Goal: Task Accomplishment & Management: Use online tool/utility

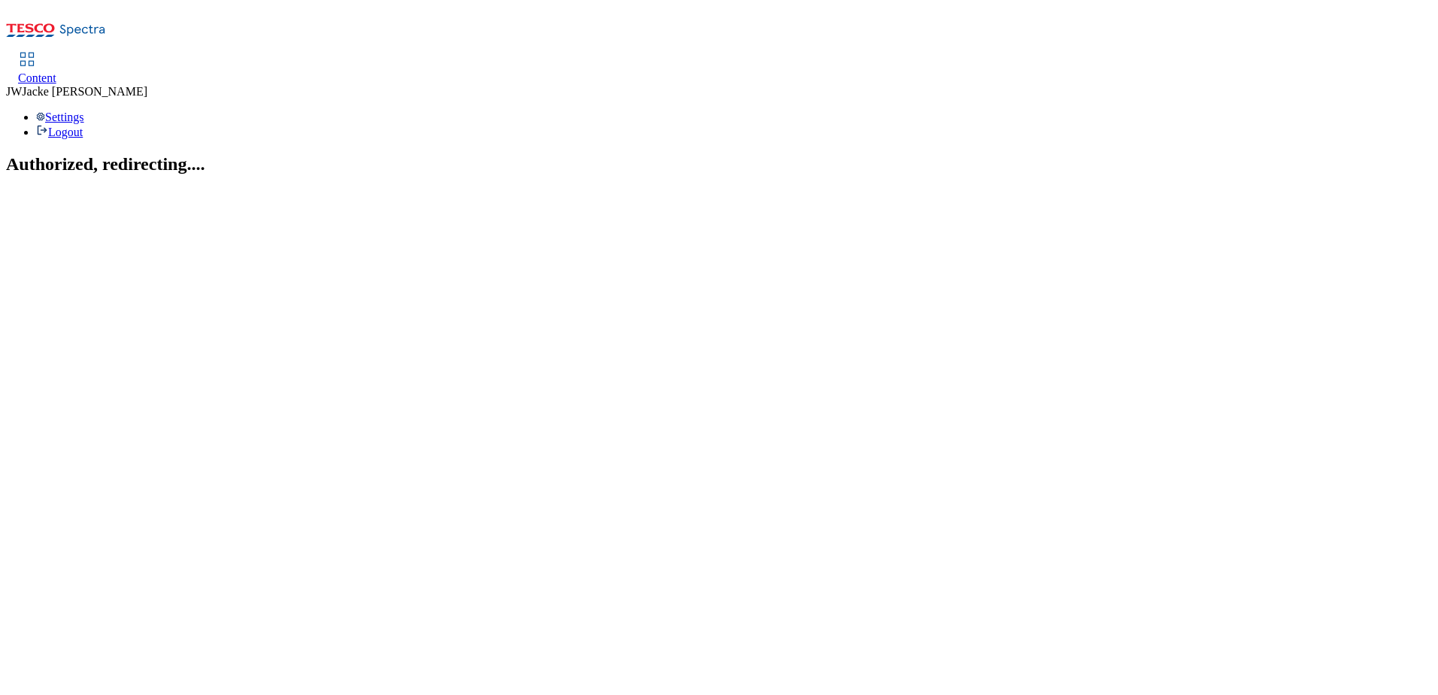
click at [56, 71] on span "Content" at bounding box center [37, 77] width 38 height 13
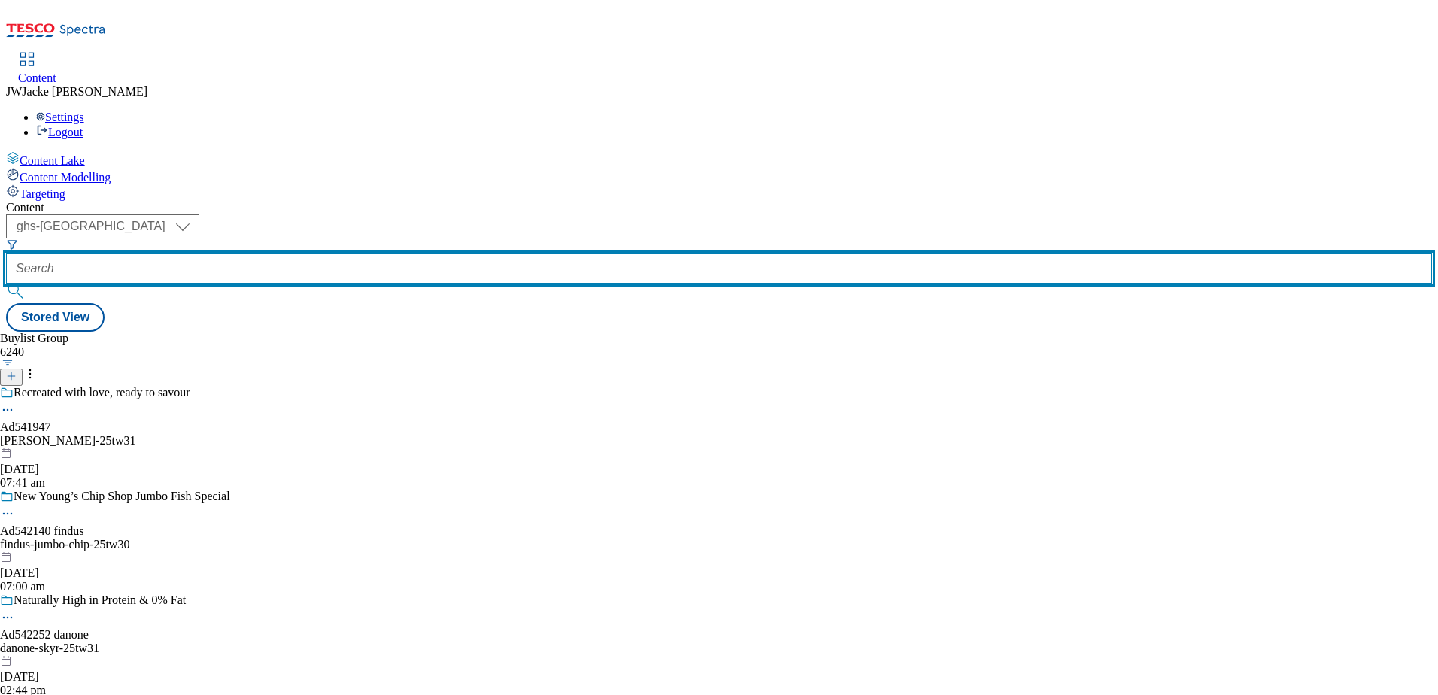
click at [384, 253] on input "text" at bounding box center [719, 268] width 1426 height 30
paste input "marketplace-deals"
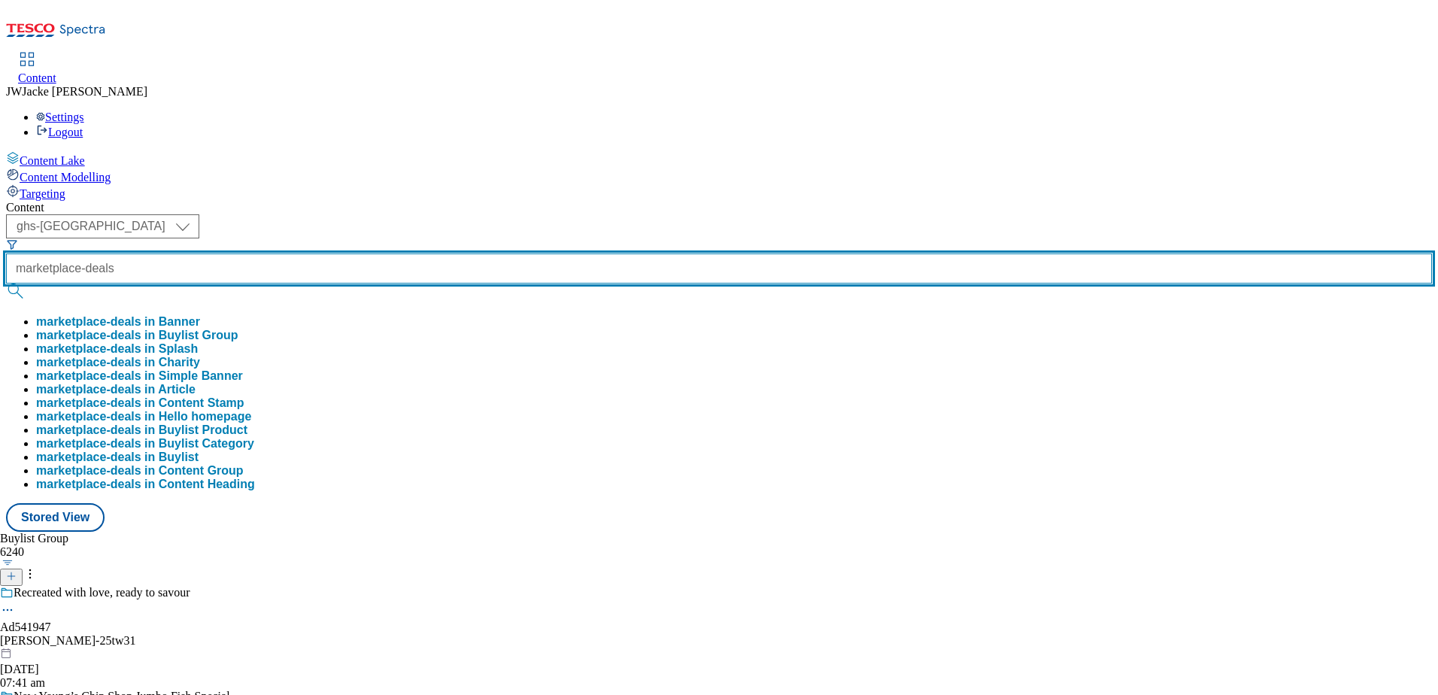
type input "marketplace-deals"
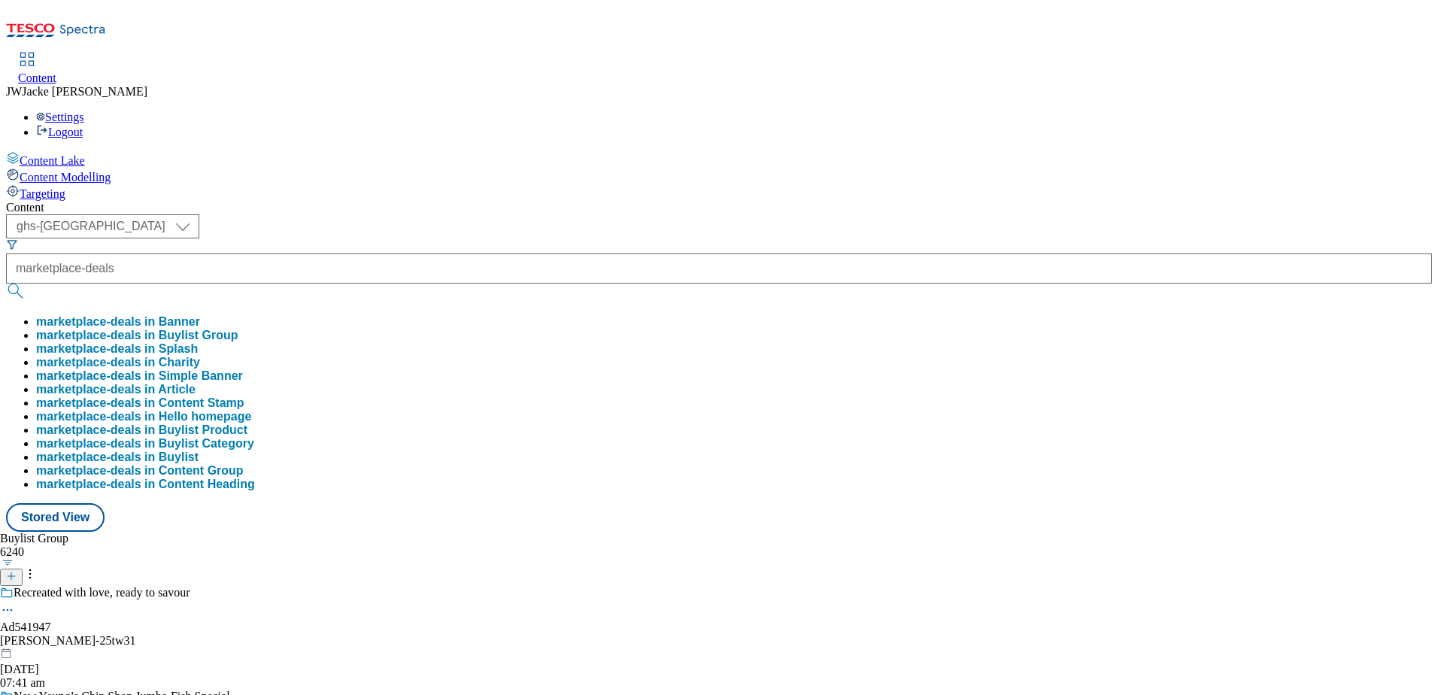
click at [238, 329] on button "marketplace-deals in Buylist Group" at bounding box center [137, 336] width 202 height 14
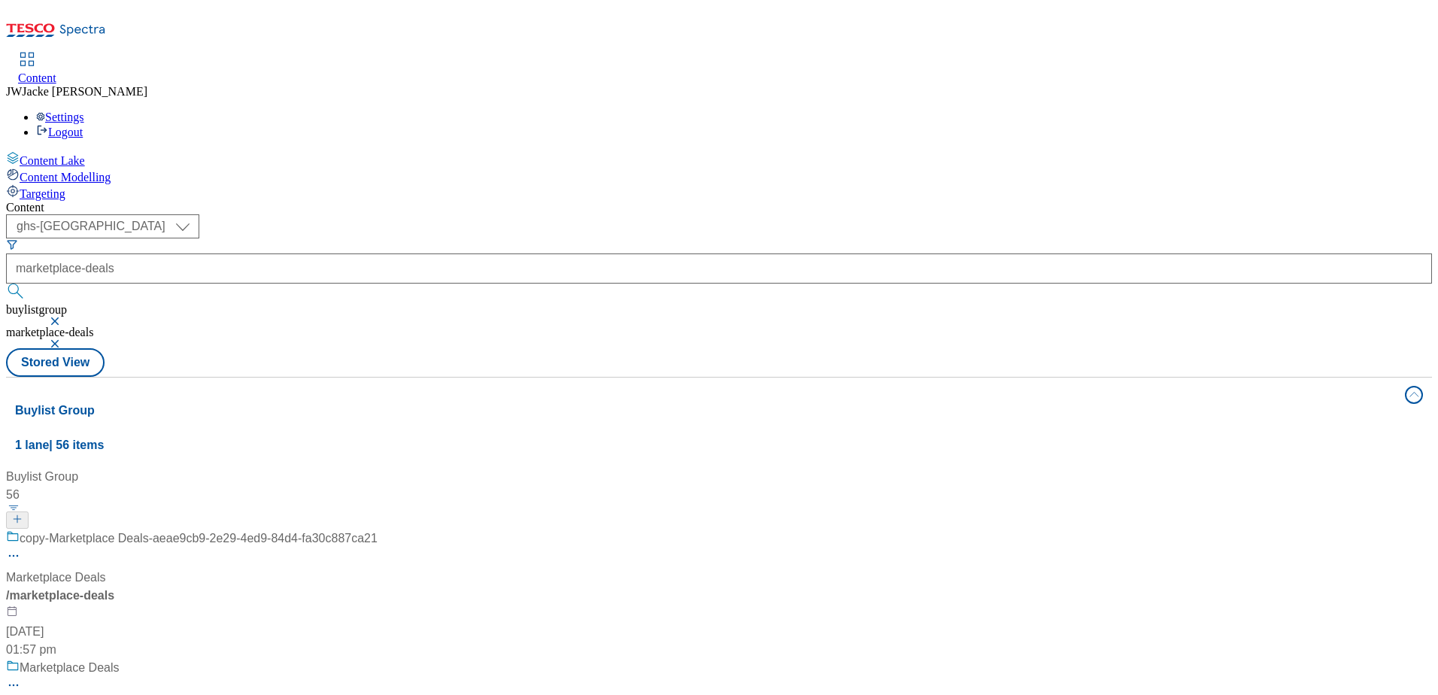
scroll to position [150, 0]
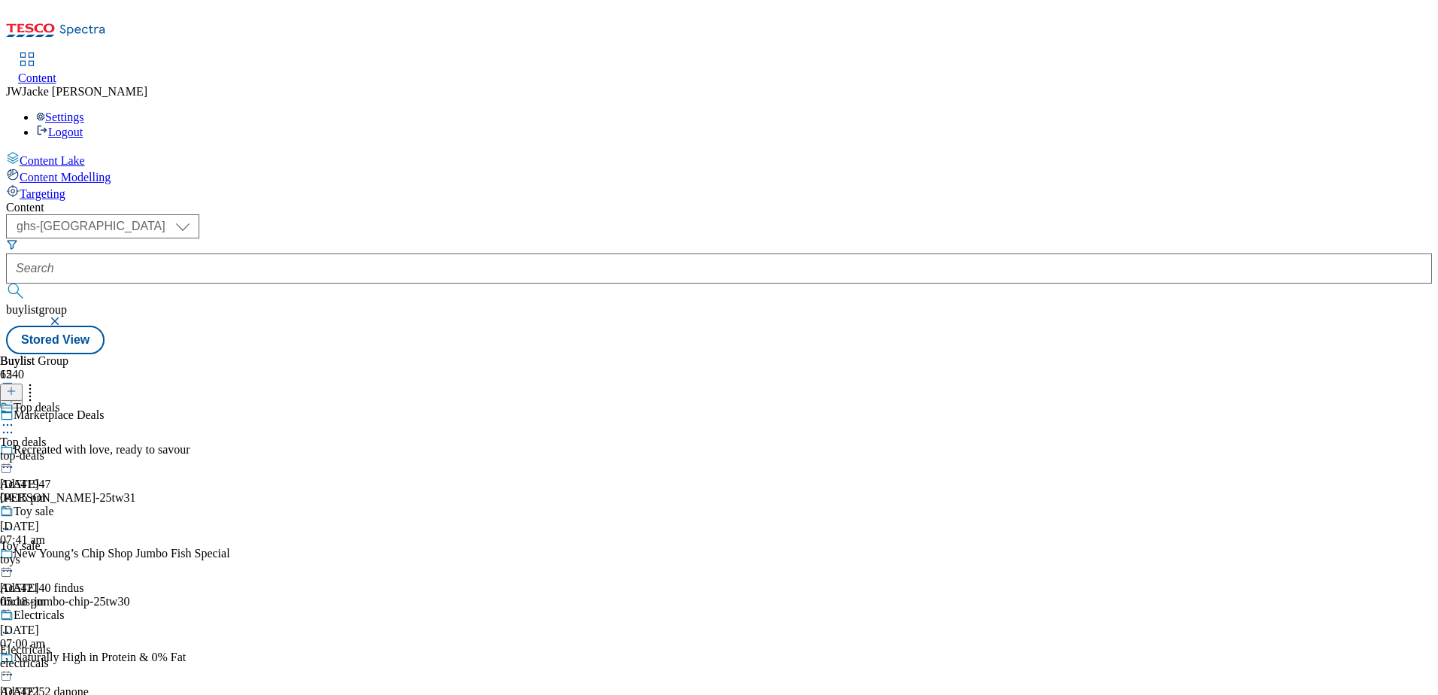
click at [110, 553] on div "toys" at bounding box center [55, 560] width 110 height 14
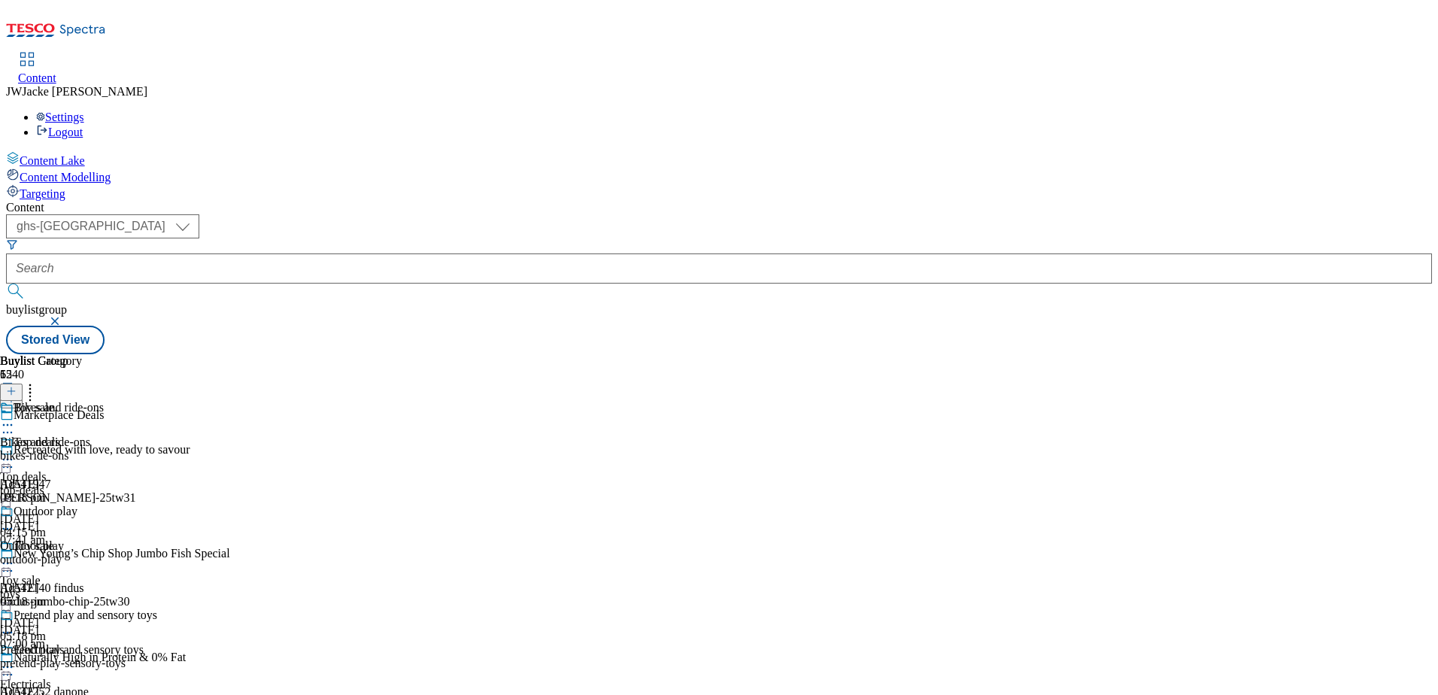
click at [157, 553] on div "outdoor-play" at bounding box center [78, 560] width 157 height 14
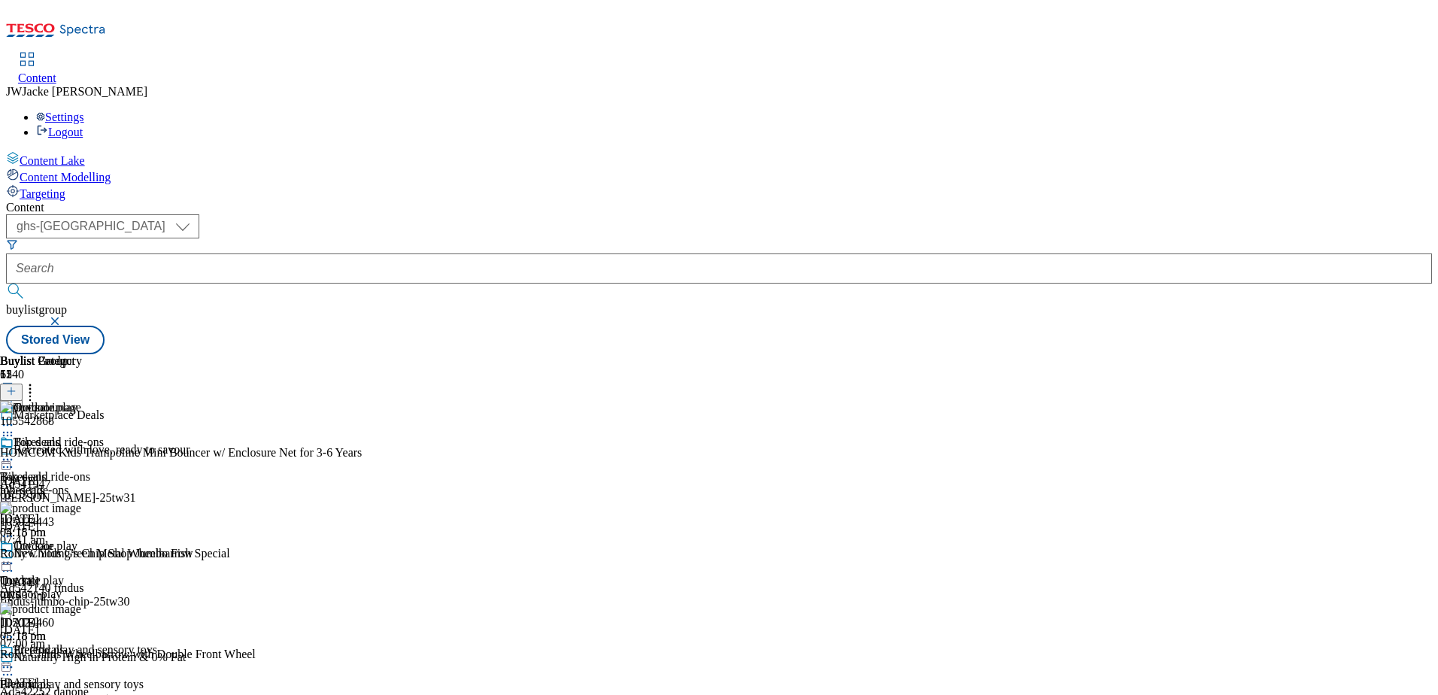
click at [38, 381] on icon at bounding box center [30, 388] width 15 height 15
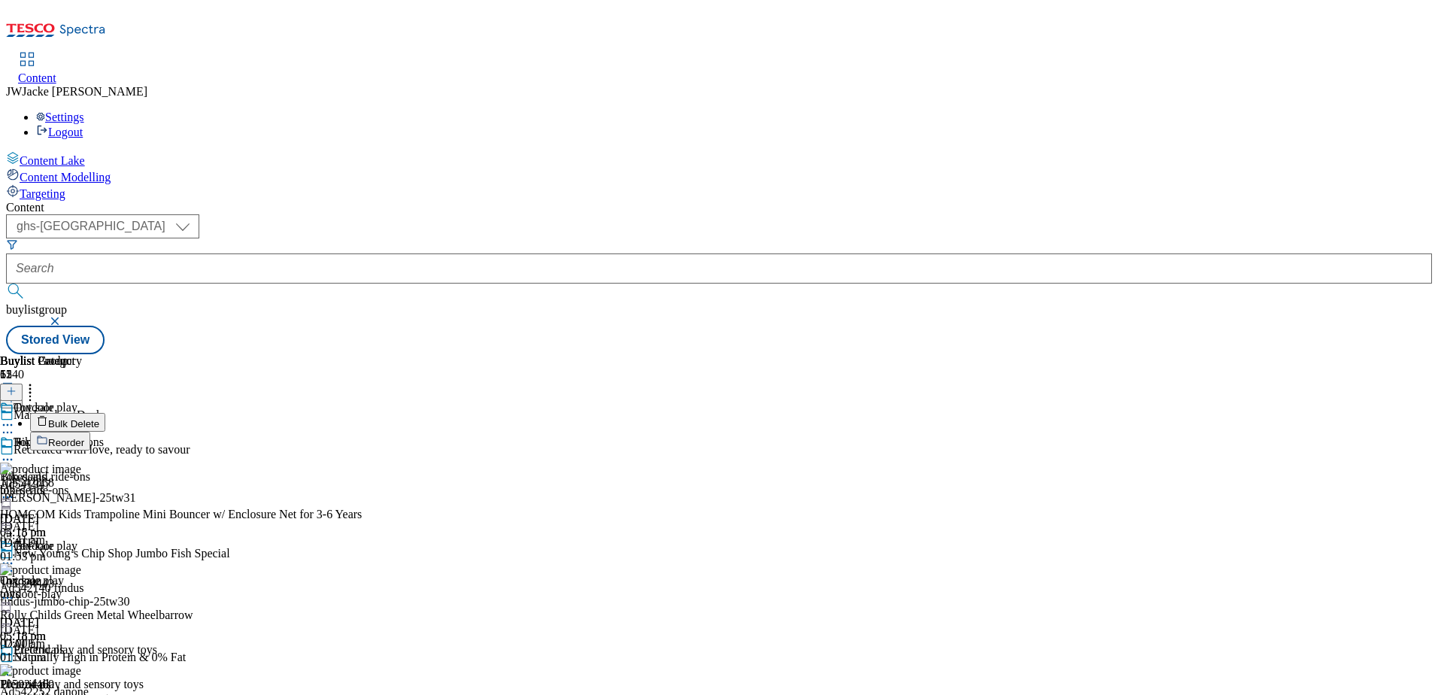
click at [1351, 354] on div "Buylist Group 6240 Marketplace Deals Recreated with love, ready to savour Ad541…" at bounding box center [719, 354] width 1426 height 0
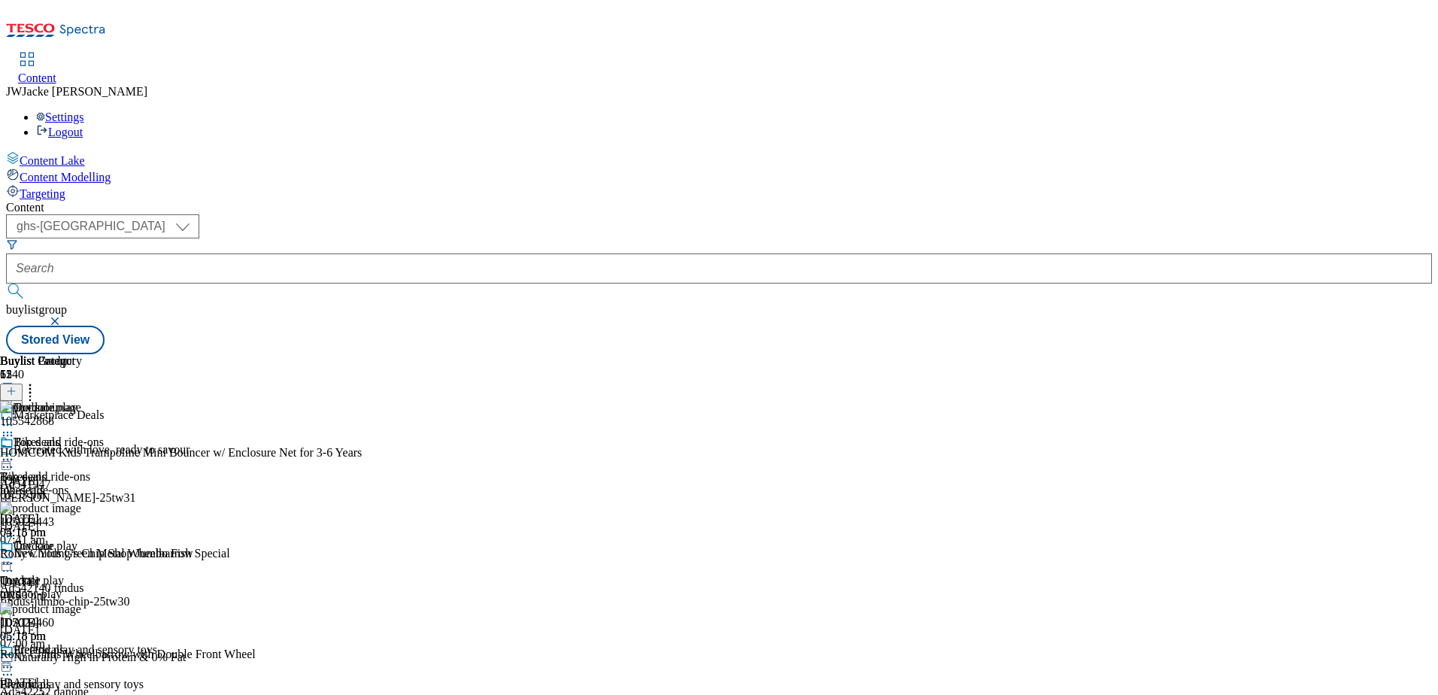
click at [15, 556] on icon at bounding box center [7, 563] width 15 height 15
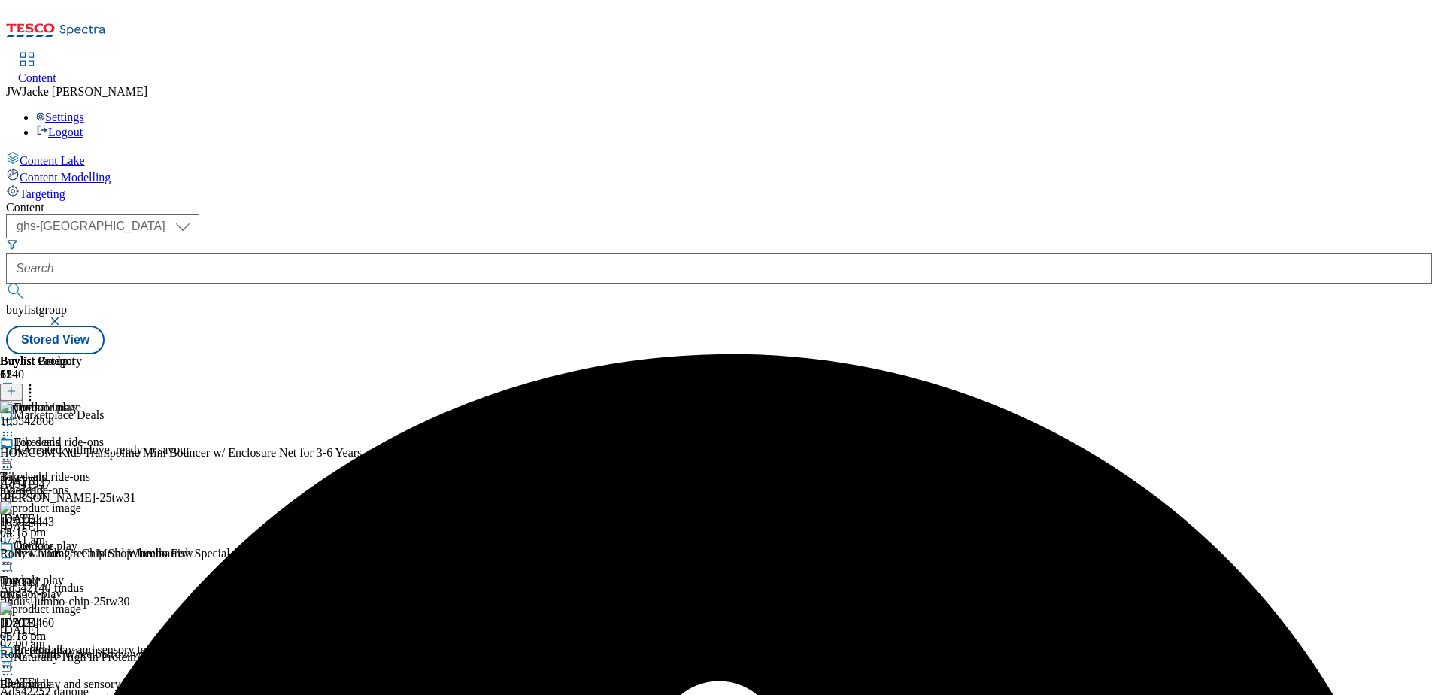
click at [15, 556] on icon at bounding box center [7, 563] width 15 height 15
click at [1358, 354] on div "Buylist Group 6240 Marketplace Deals Recreated with love, ready to savour Ad541…" at bounding box center [719, 354] width 1426 height 0
click at [13, 563] on circle at bounding box center [12, 564] width 2 height 2
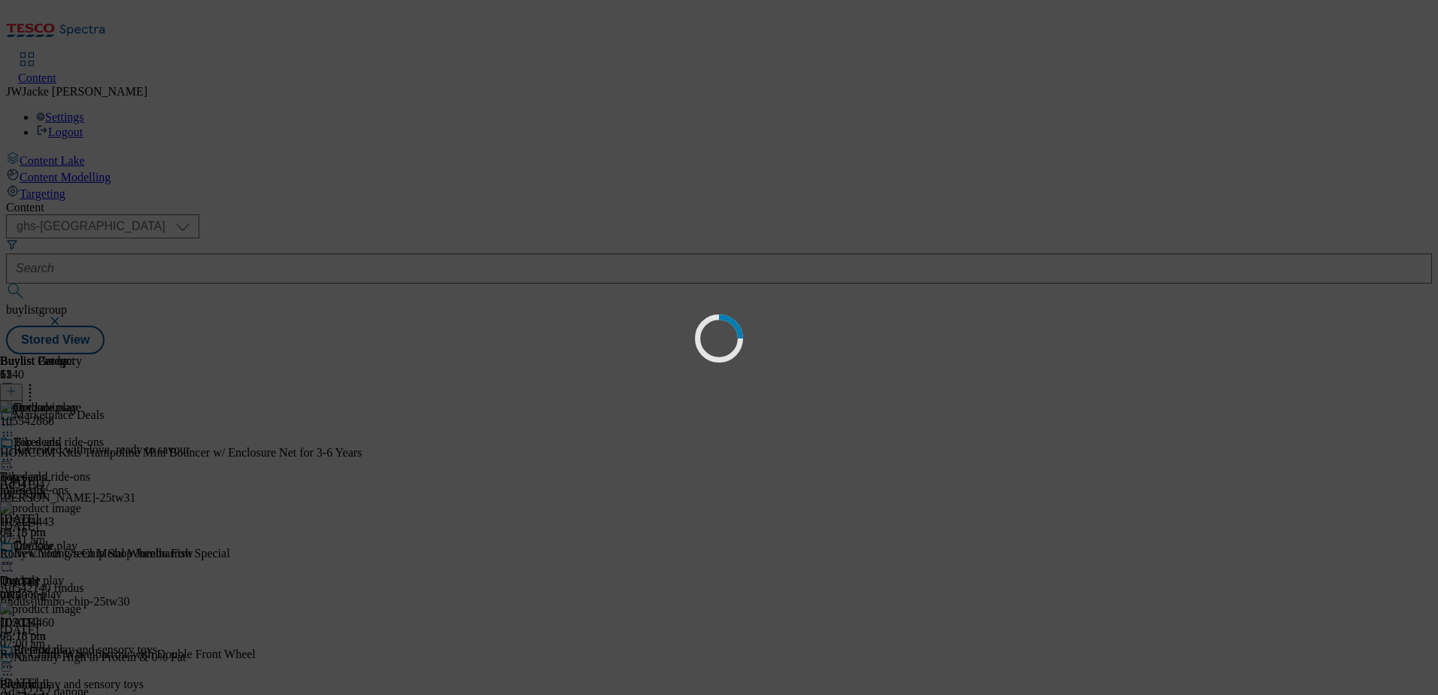
scroll to position [0, 0]
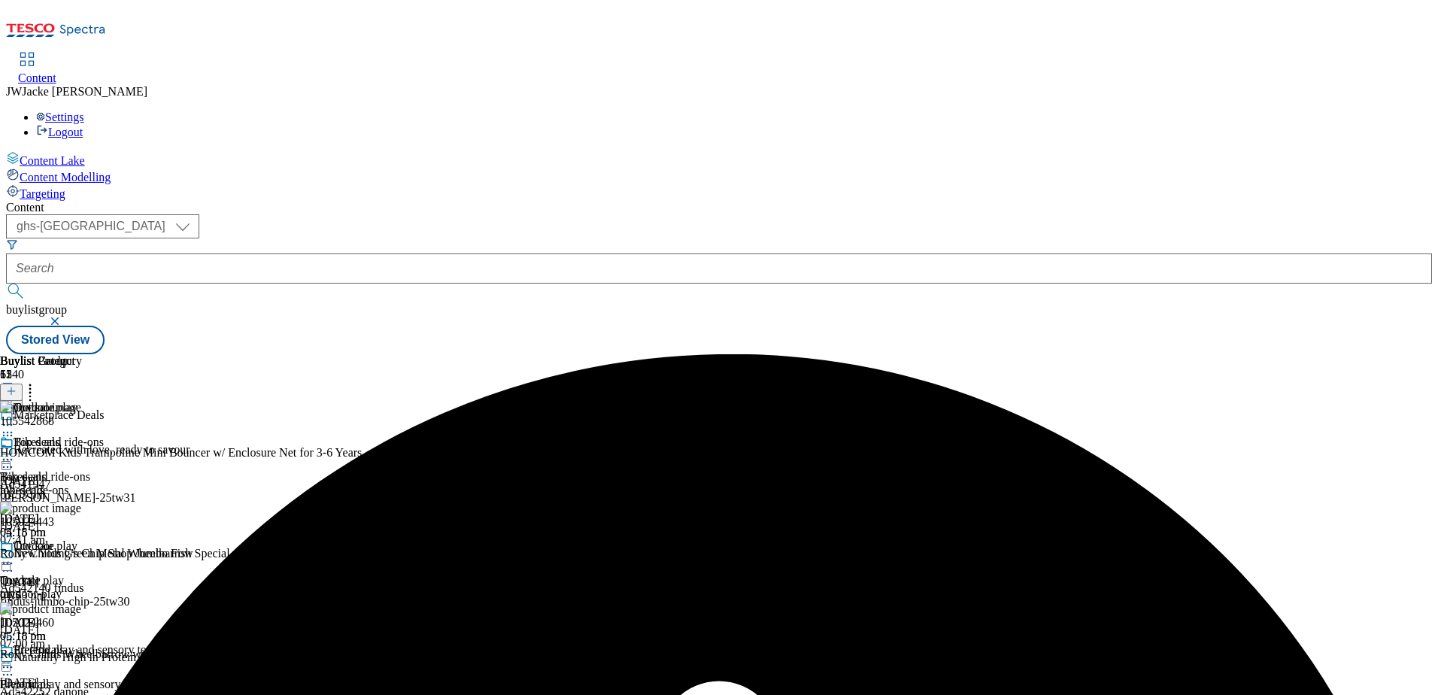
click at [1371, 354] on div "Buylist Group 6240 Marketplace Deals Recreated with love, ready to savour Ad541…" at bounding box center [719, 354] width 1426 height 0
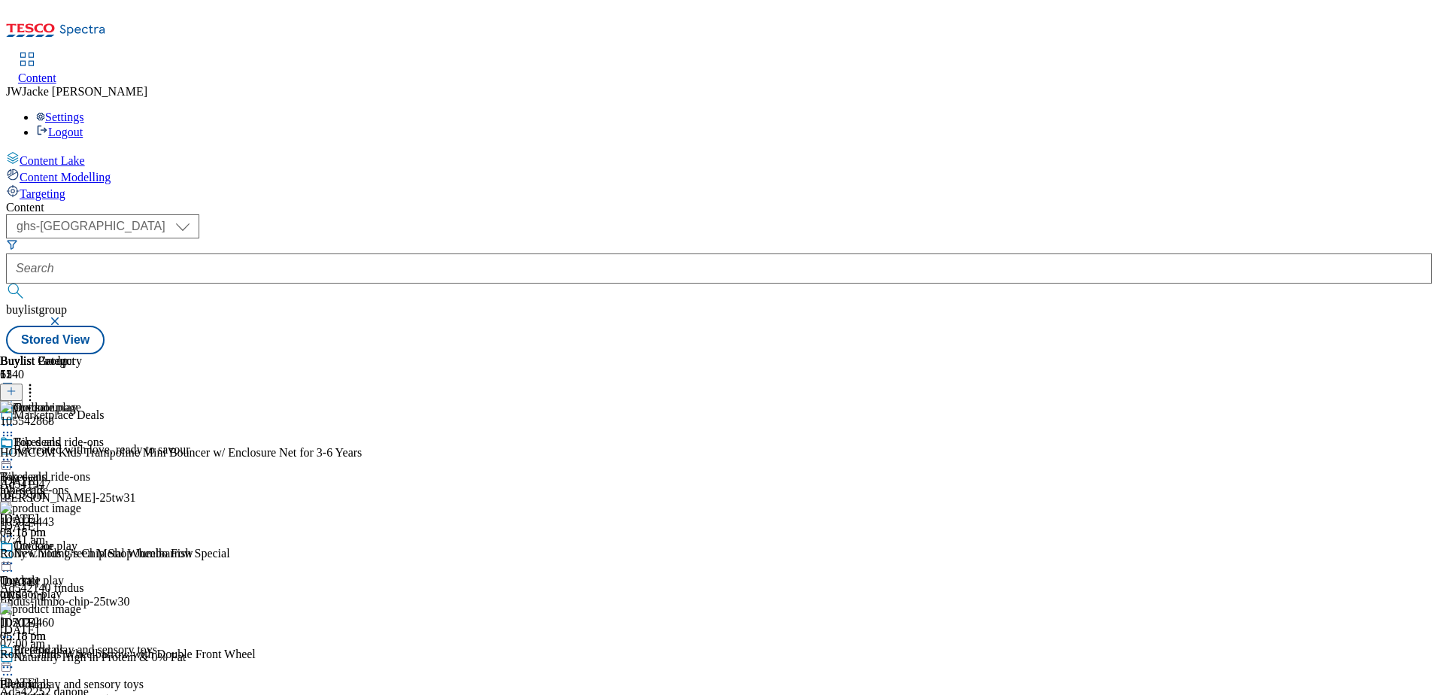
click at [1349, 354] on div "Buylist Group 6240 Marketplace Deals Recreated with love, ready to savour Ad541…" at bounding box center [719, 354] width 1426 height 0
click at [15, 556] on icon at bounding box center [7, 563] width 15 height 15
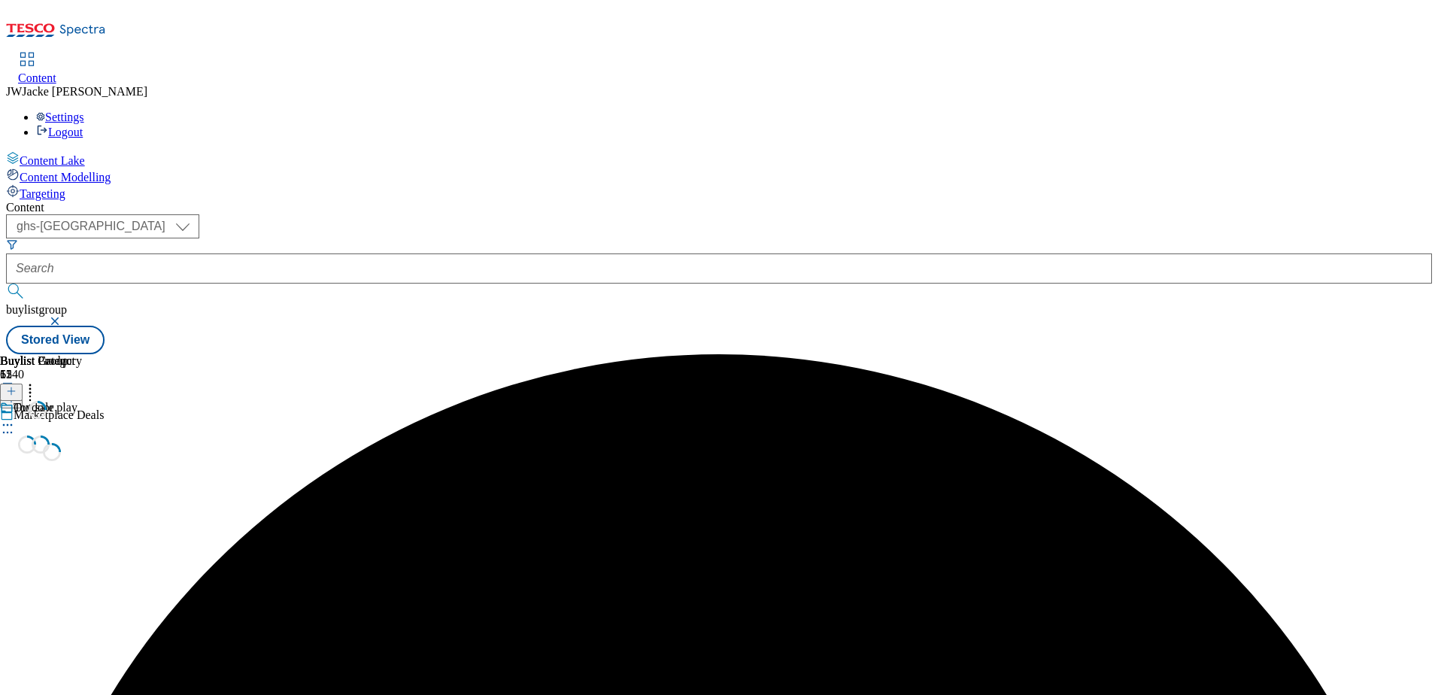
scroll to position [0, 0]
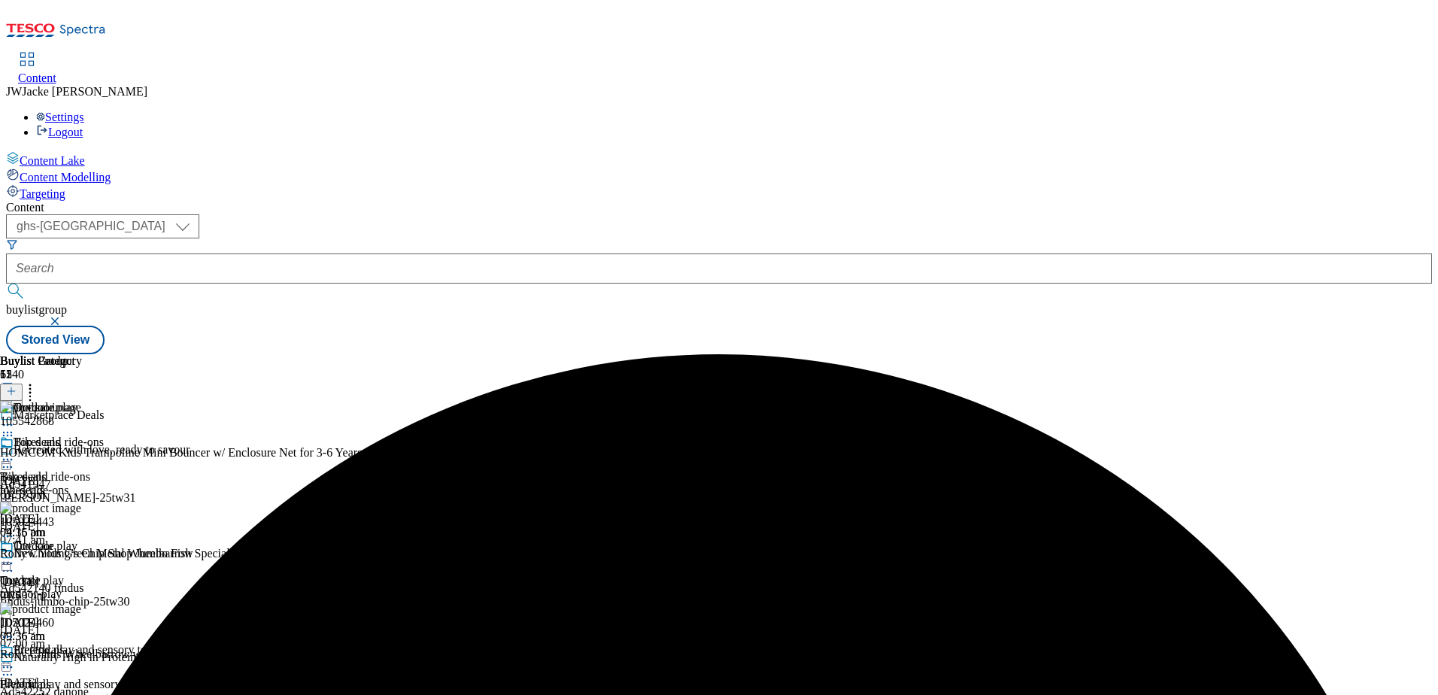
click at [15, 556] on icon at bounding box center [7, 563] width 15 height 15
click at [157, 672] on li "Un-preview" at bounding box center [93, 680] width 127 height 17
click at [15, 556] on icon at bounding box center [7, 563] width 15 height 15
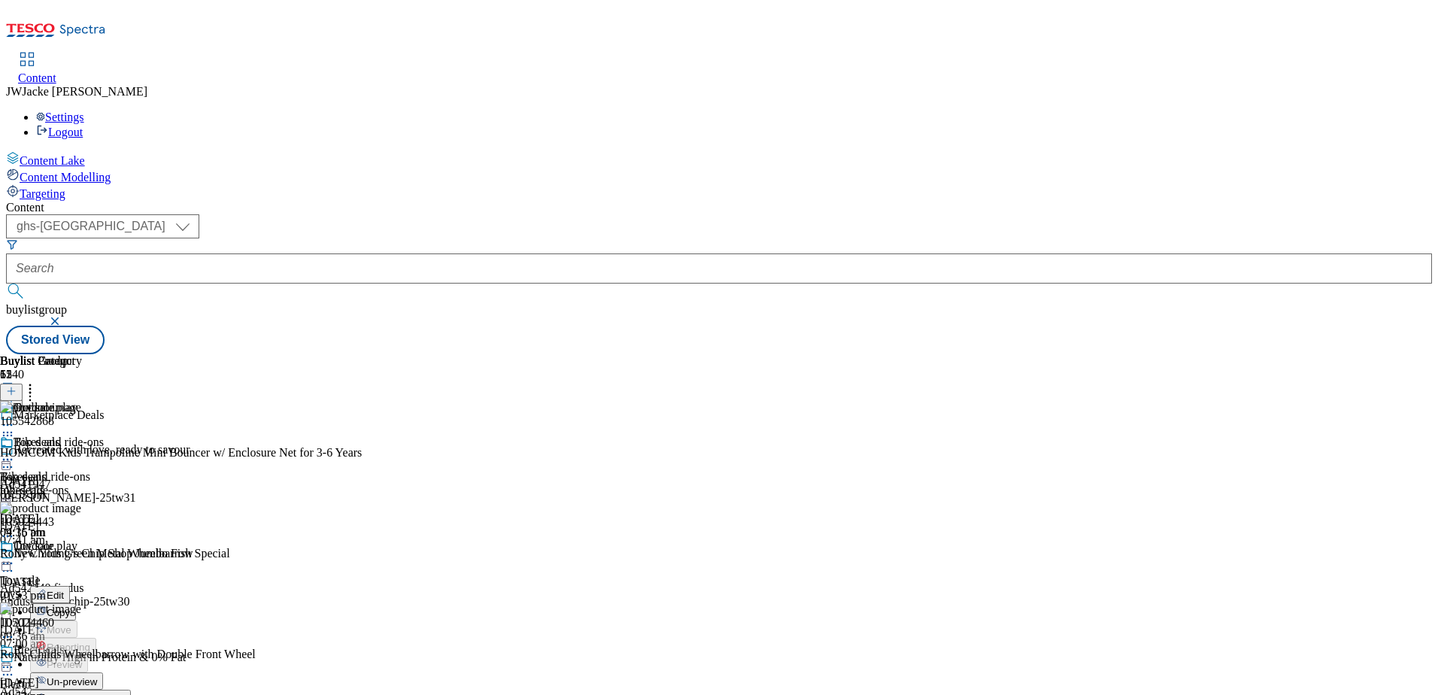
click at [97, 676] on span "Un-preview" at bounding box center [72, 681] width 50 height 11
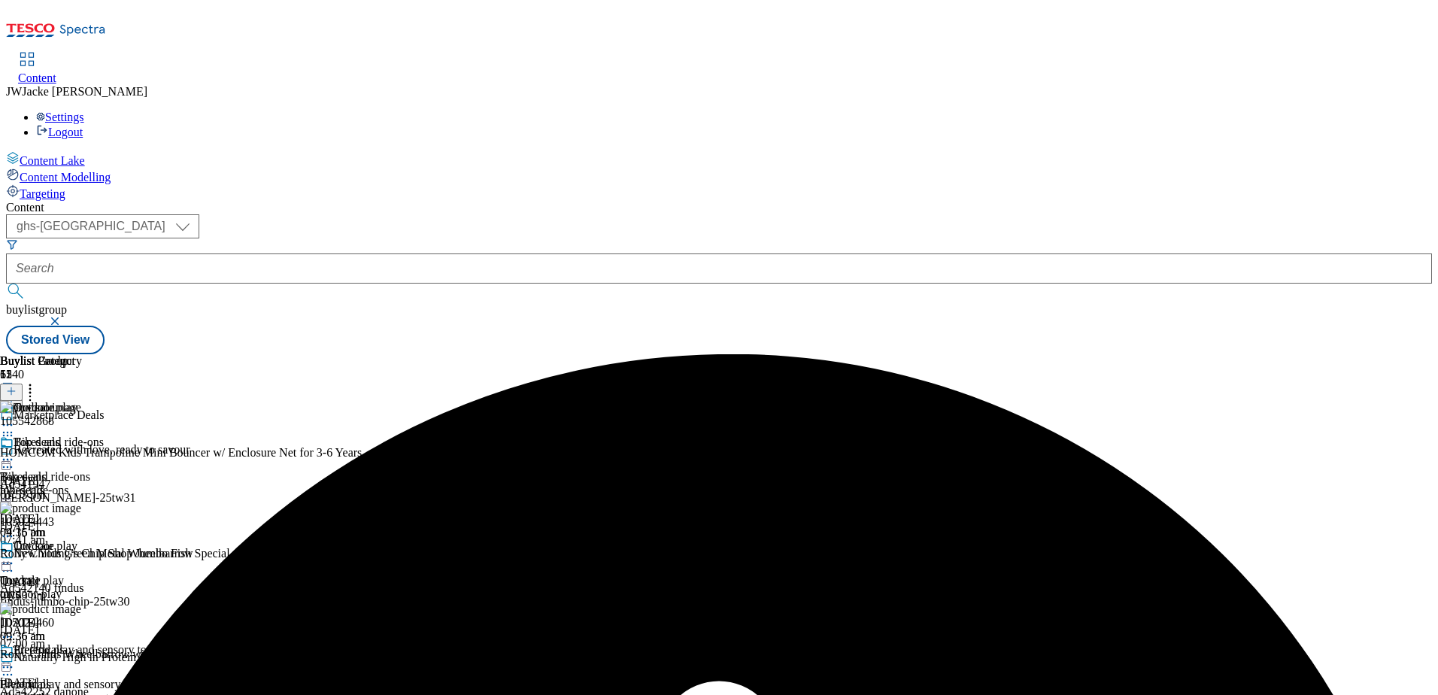
scroll to position [677, 0]
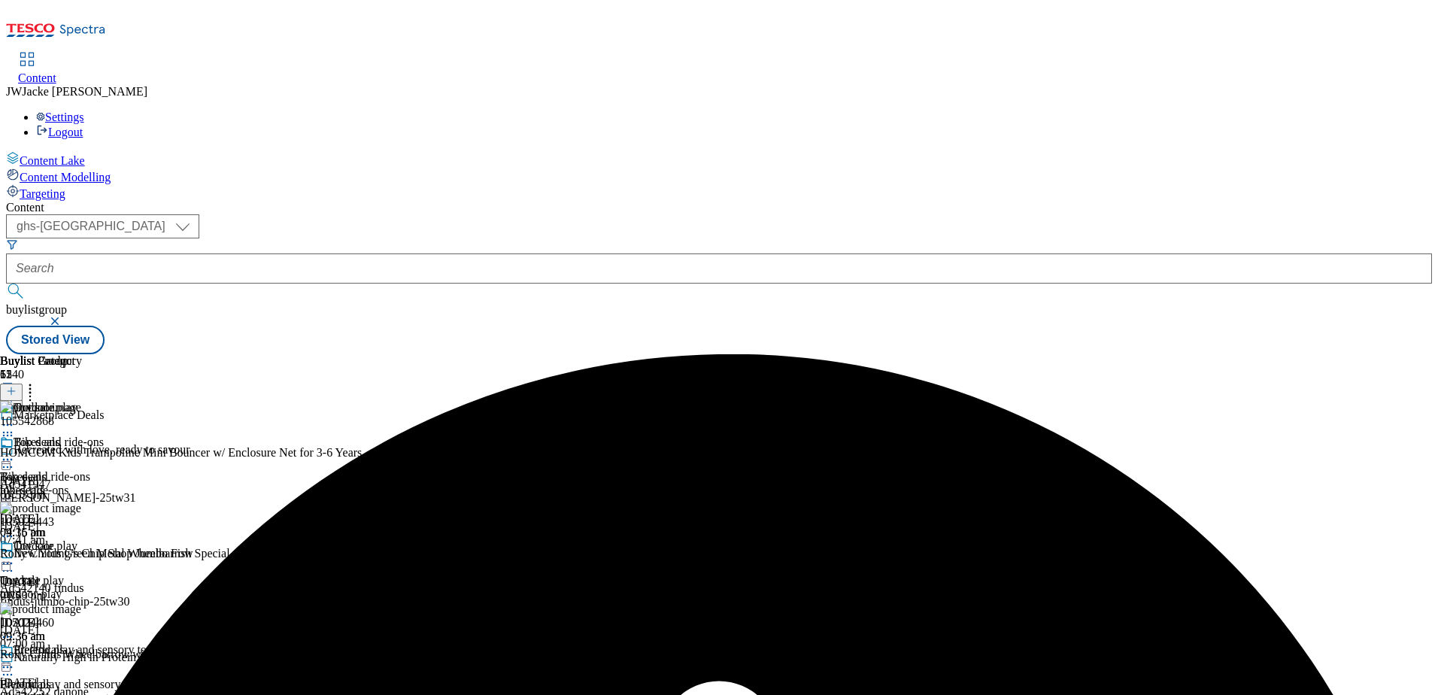
click at [15, 556] on icon at bounding box center [7, 563] width 15 height 15
click at [97, 676] on span "Un-preview" at bounding box center [72, 681] width 50 height 11
click at [15, 556] on icon at bounding box center [7, 563] width 15 height 15
click at [97, 676] on span "Un-preview" at bounding box center [72, 681] width 50 height 11
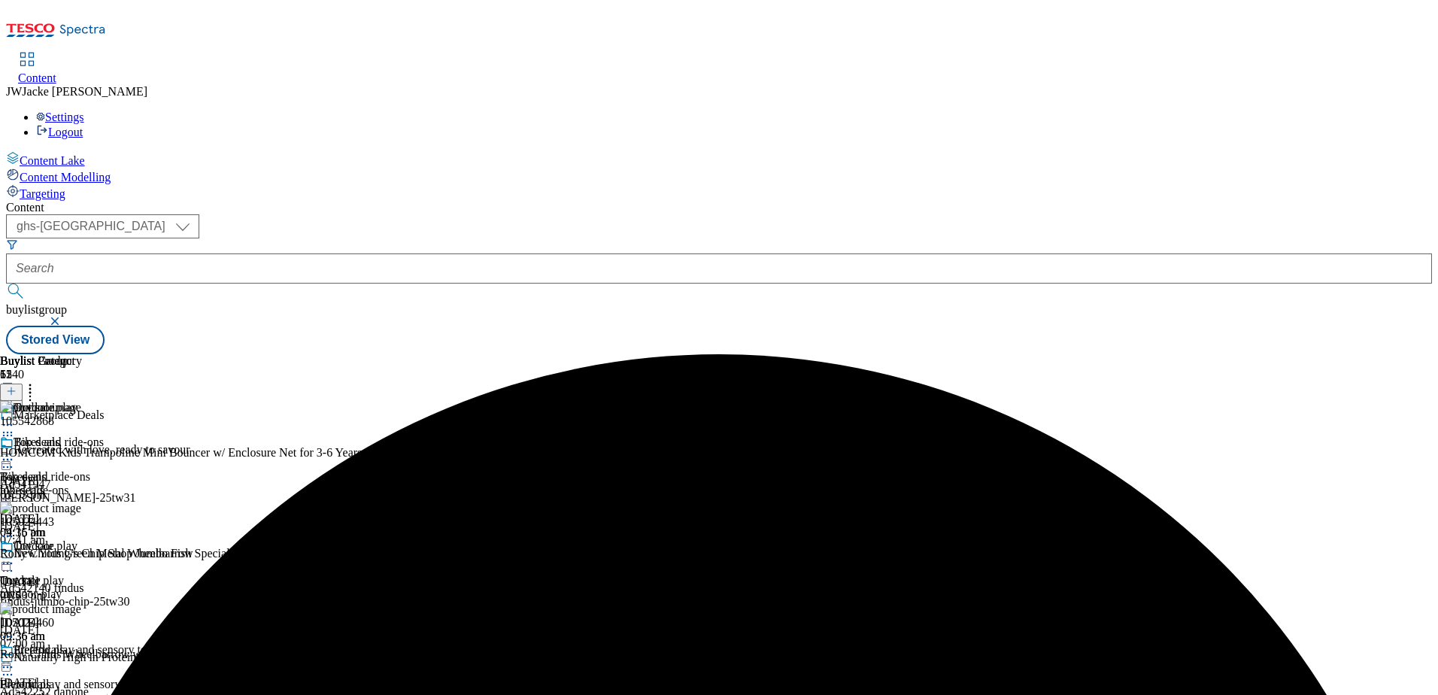
scroll to position [526, 0]
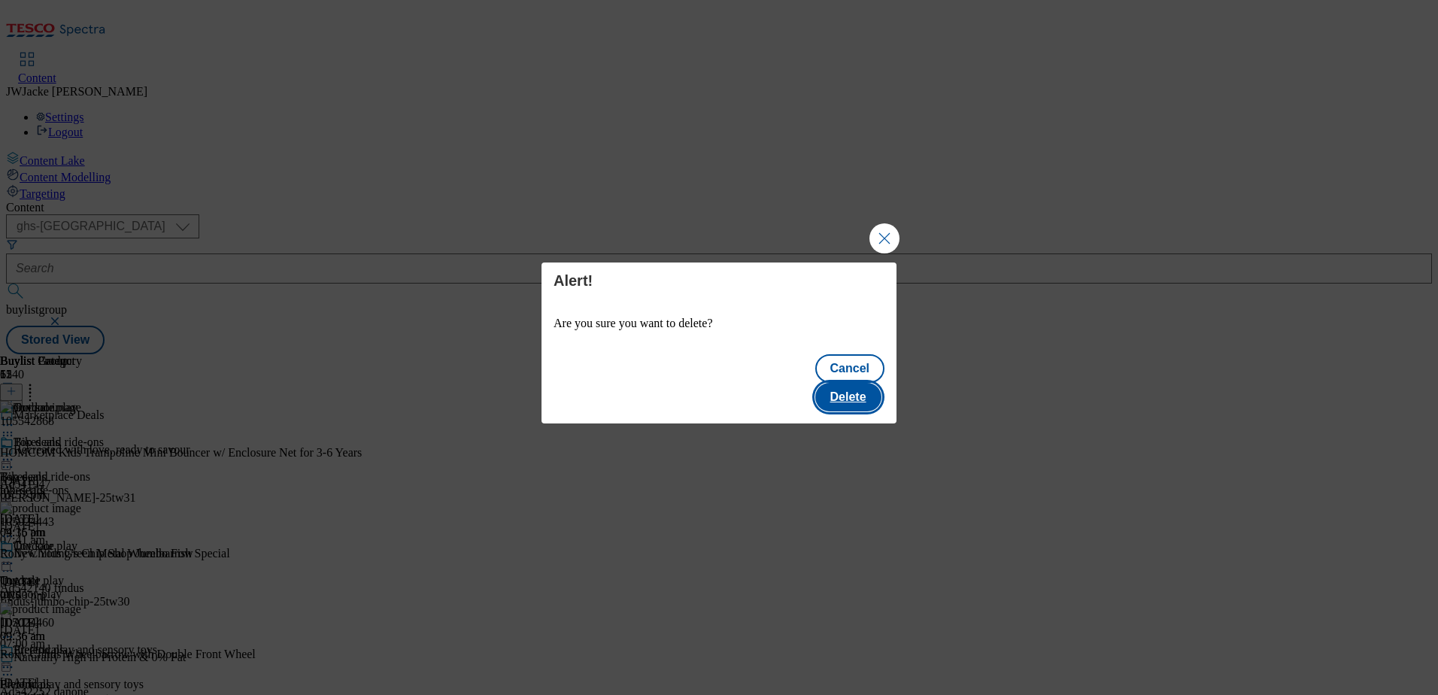
click at [871, 390] on button "Delete" at bounding box center [848, 397] width 66 height 29
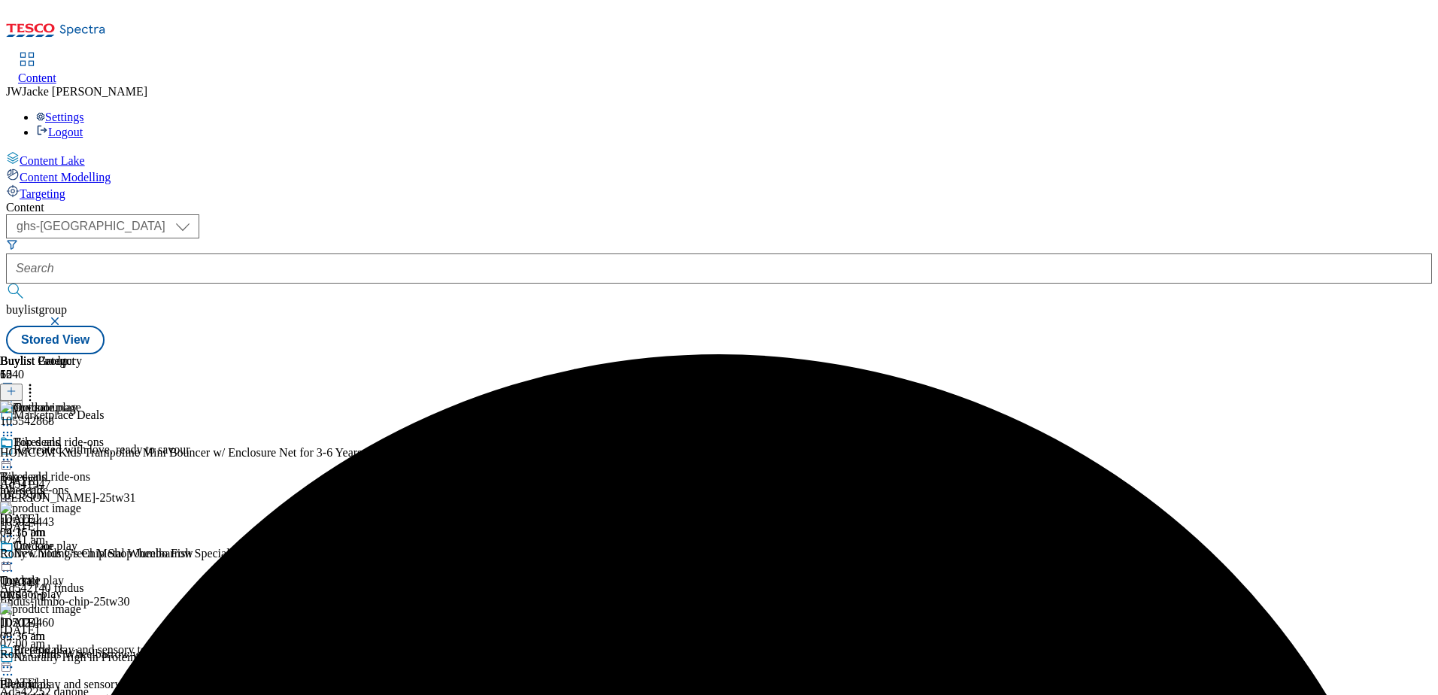
click at [9, 563] on circle at bounding box center [8, 564] width 2 height 2
click at [82, 659] on span "Preview" at bounding box center [64, 664] width 35 height 11
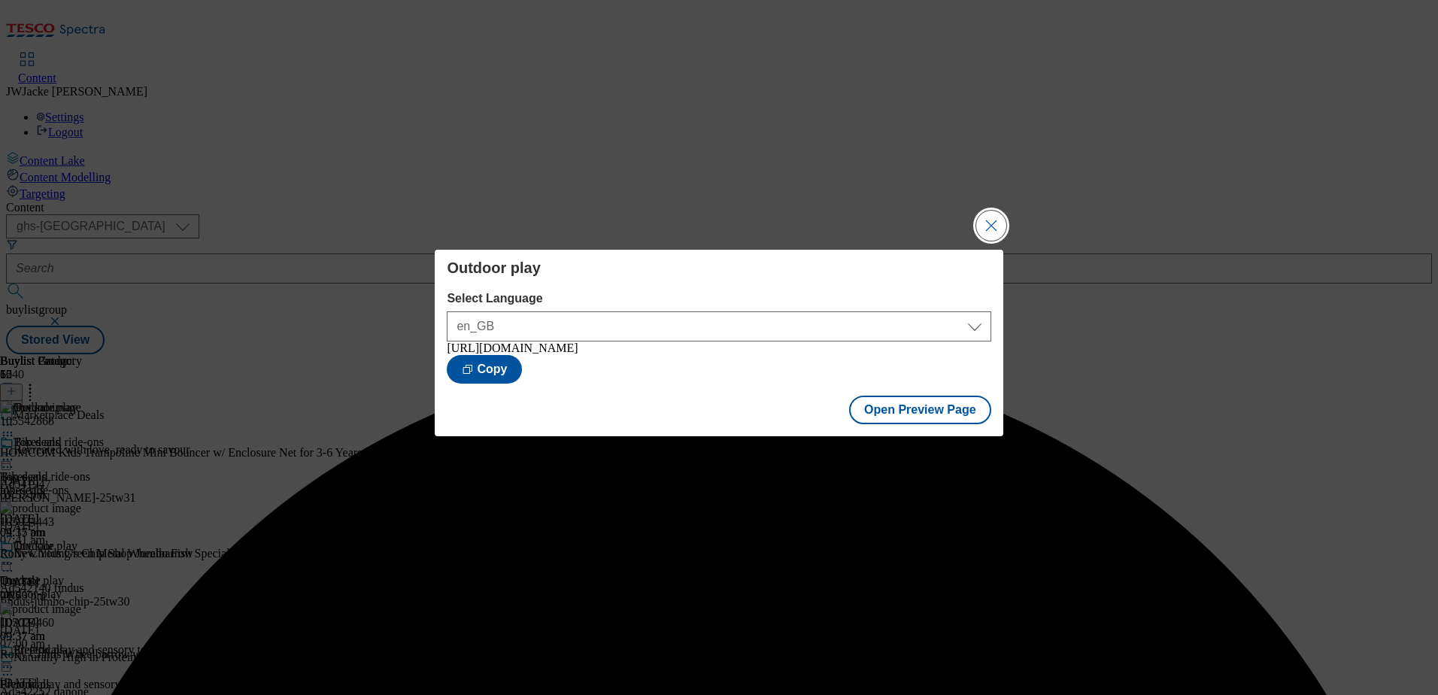
click at [997, 226] on button "Close Modal" at bounding box center [991, 226] width 30 height 30
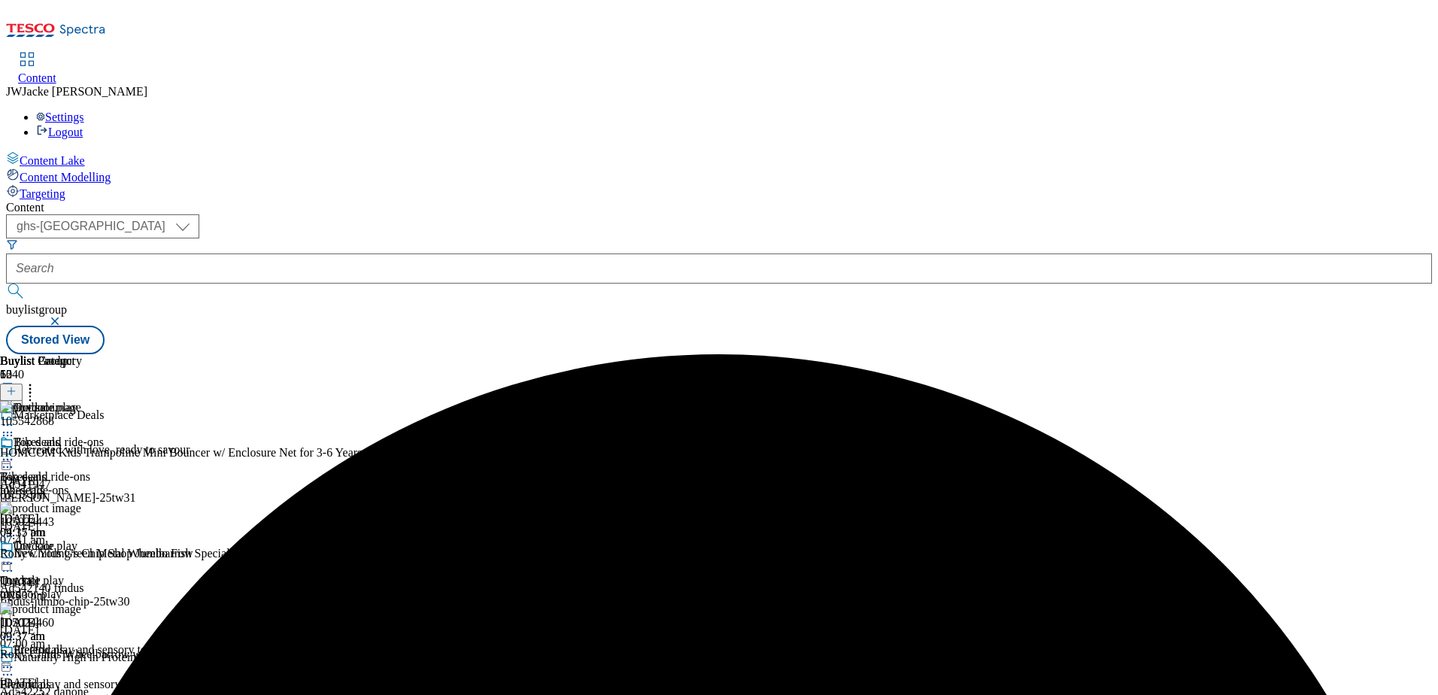
click at [15, 556] on icon at bounding box center [7, 563] width 15 height 15
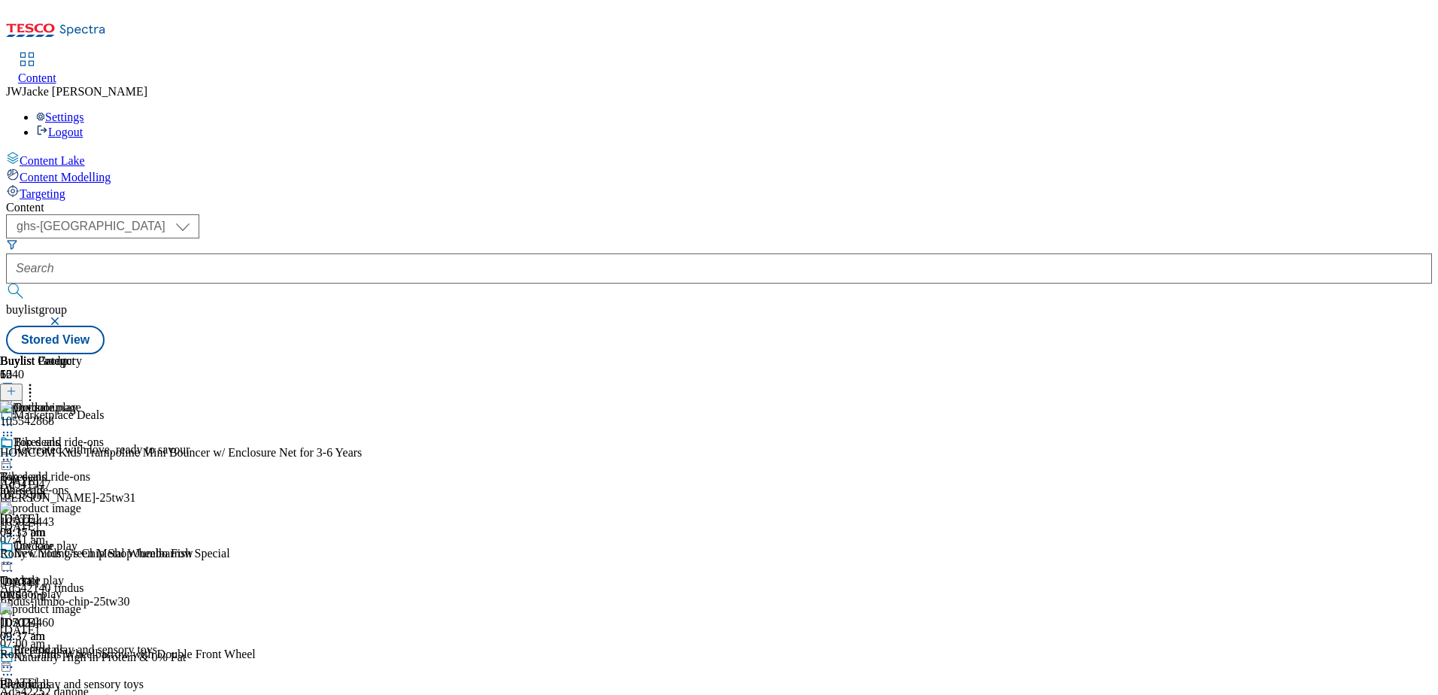
scroll to position [302, 0]
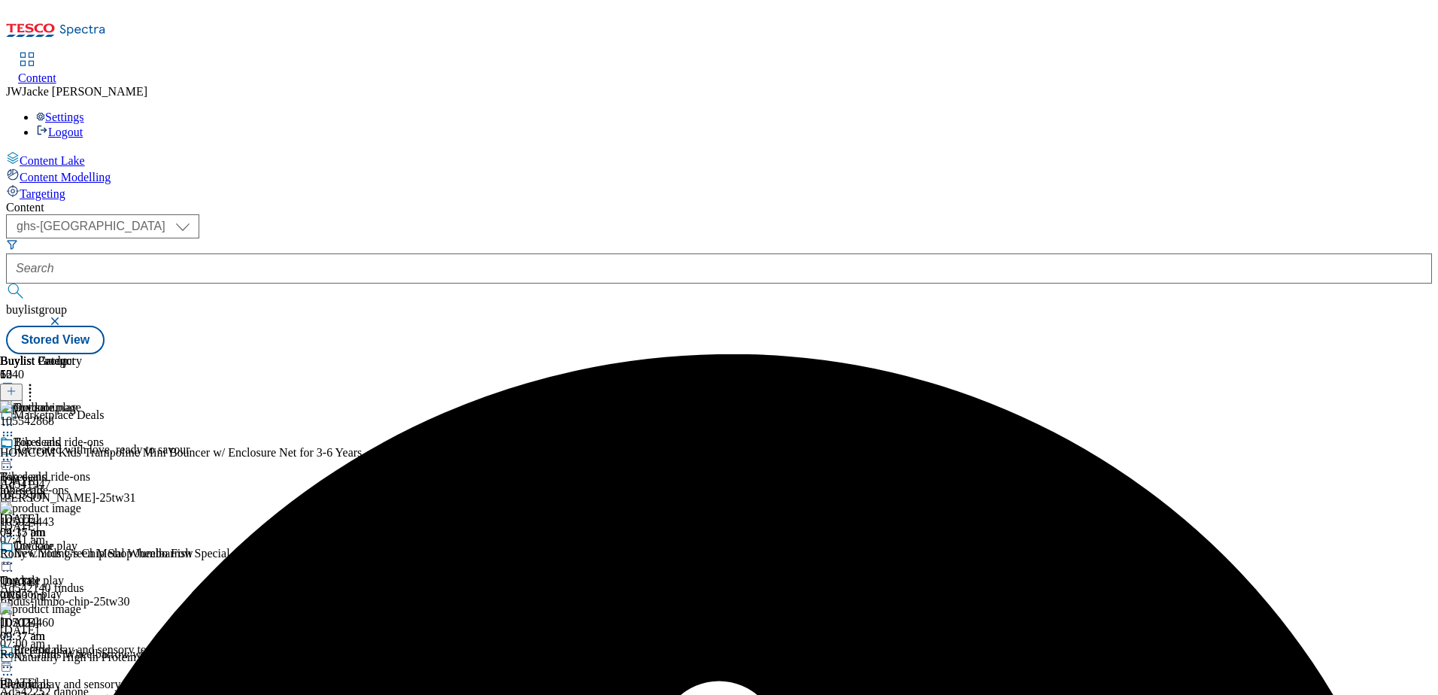
scroll to position [301, 0]
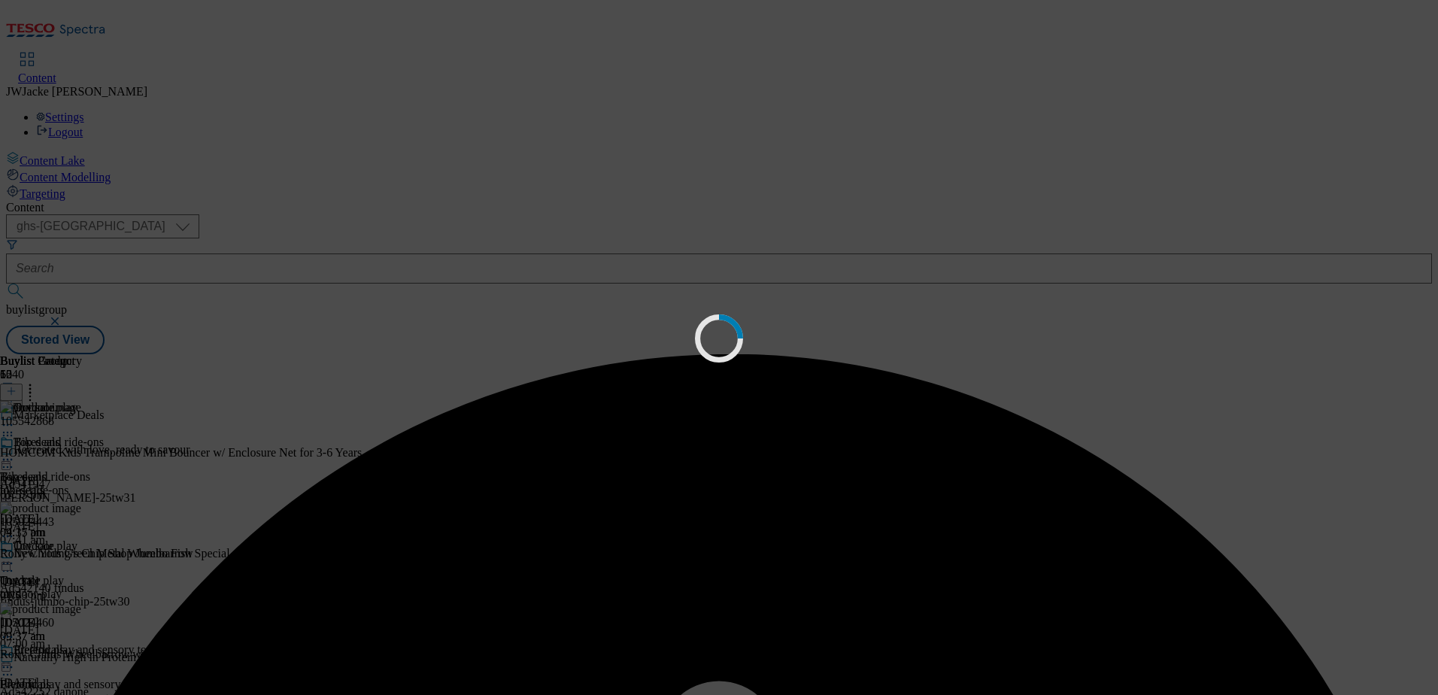
scroll to position [0, 0]
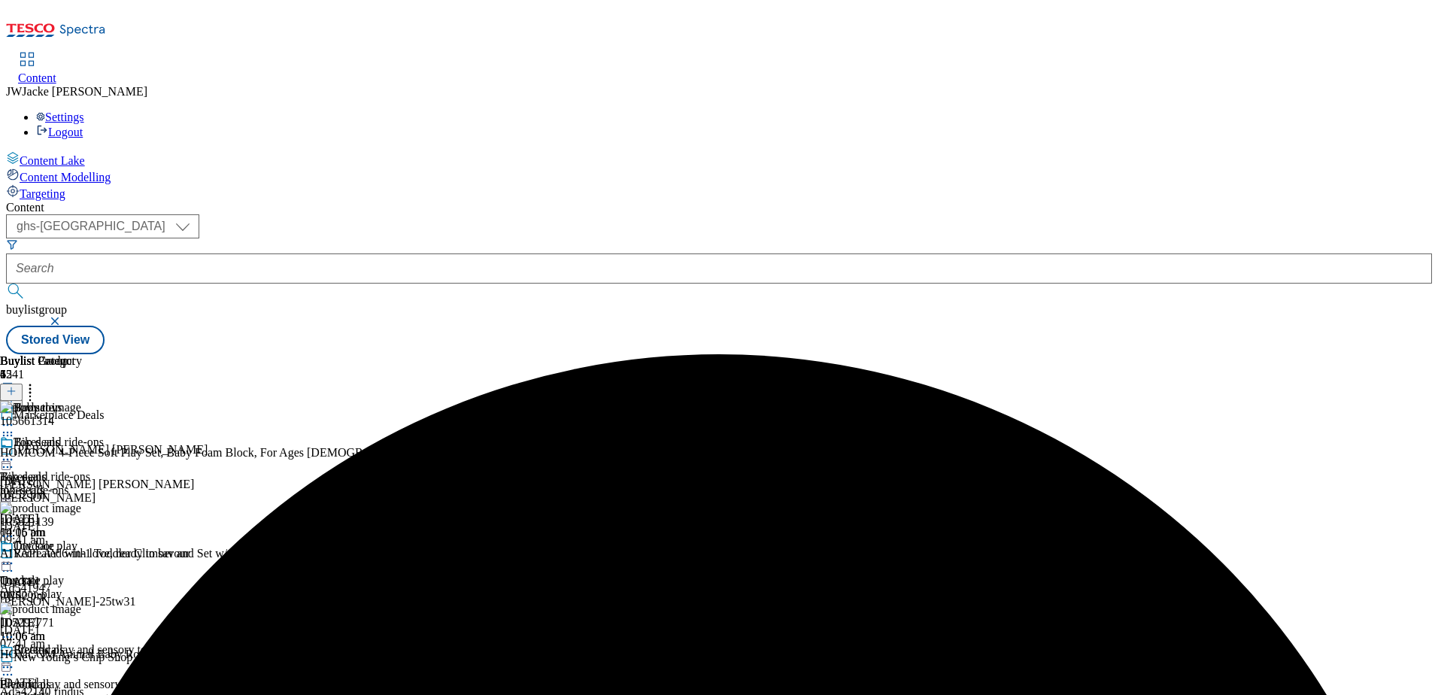
click at [17, 386] on icon at bounding box center [11, 391] width 11 height 11
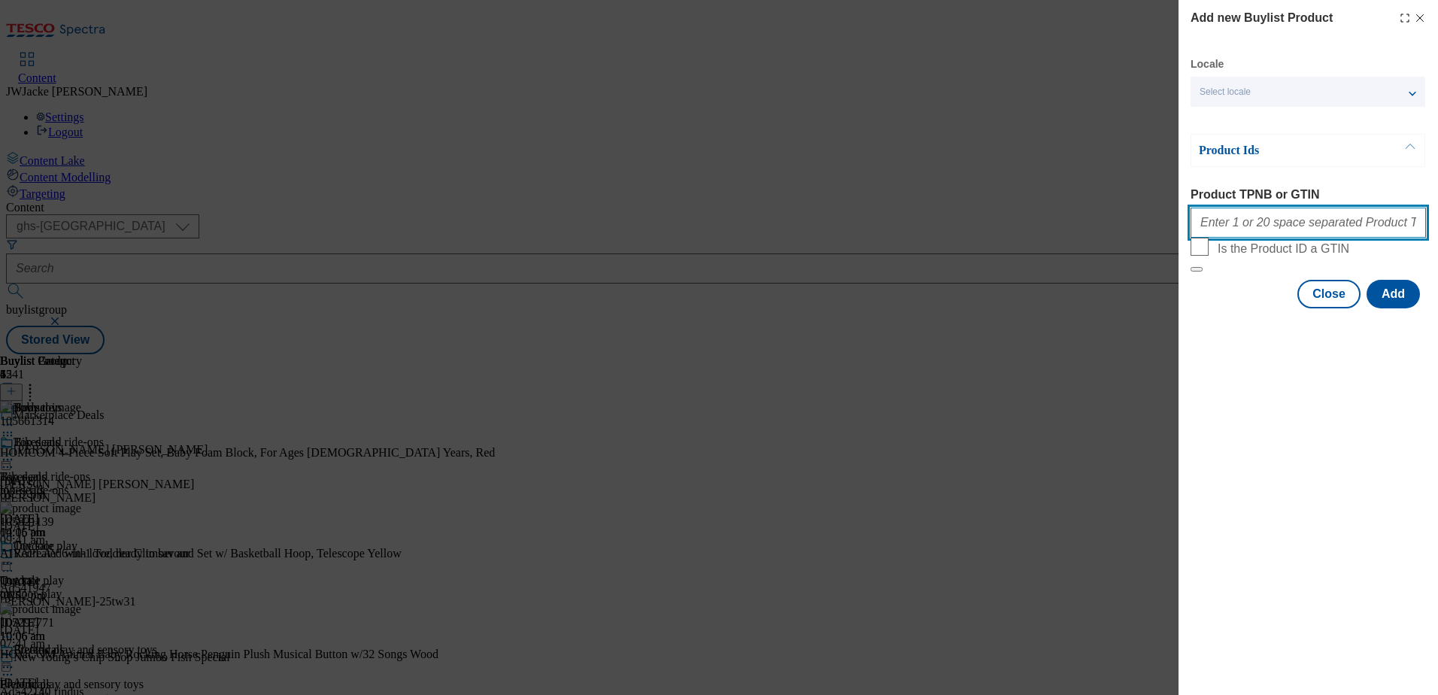
click at [1291, 223] on input "Product TPNB or GTIN" at bounding box center [1308, 223] width 235 height 30
paste input "105661304 105661263 105661329 105759504 105759517 105040759 105040766 105040814…"
type input "105661304 105661263 105661329 105759504 105759517 105040759 105040766 105040814…"
click at [1397, 308] on button "Add" at bounding box center [1393, 294] width 53 height 29
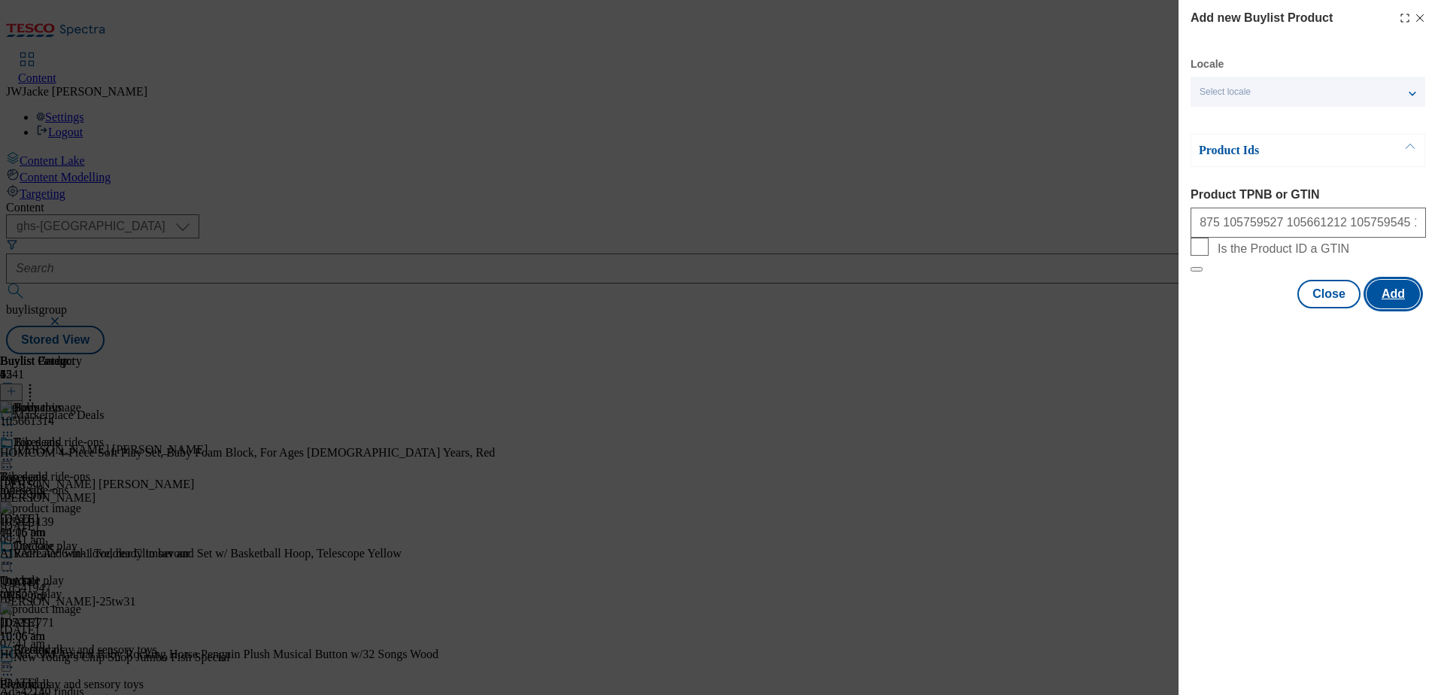
scroll to position [0, 0]
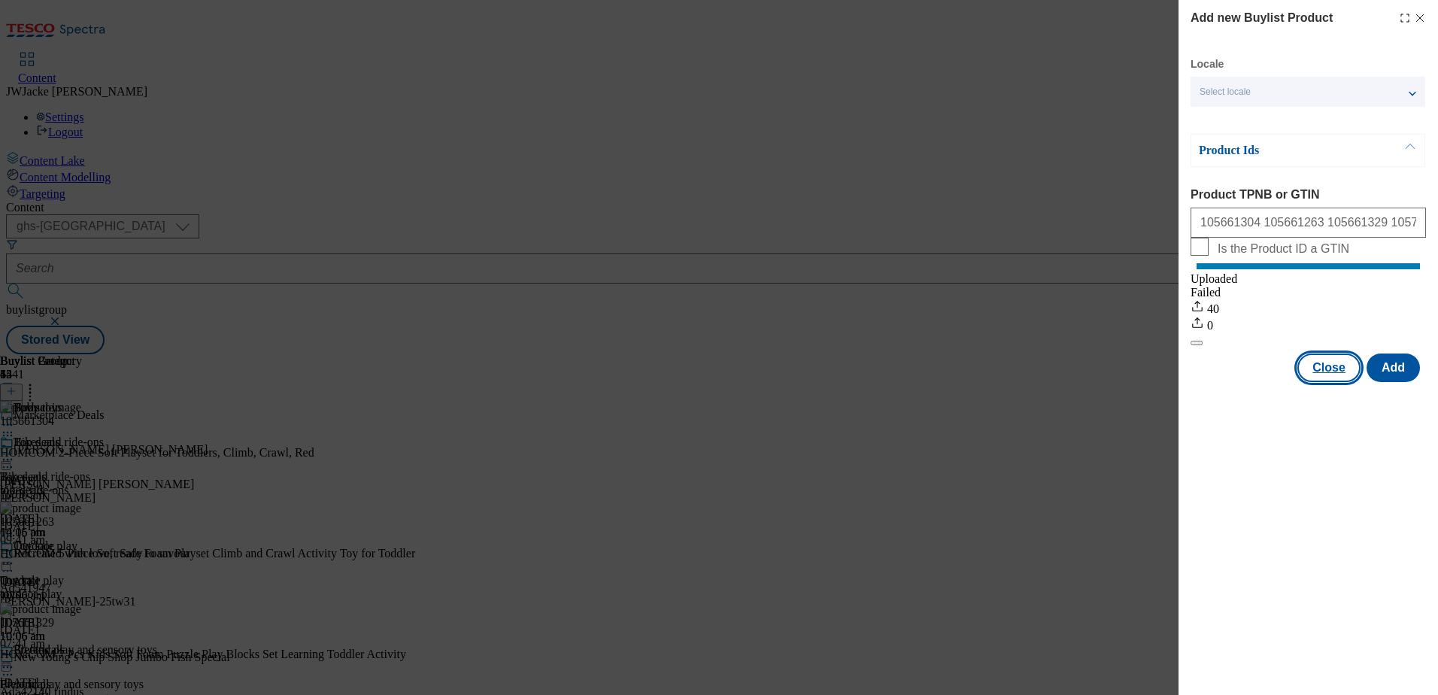
click at [1335, 382] on button "Close" at bounding box center [1328, 367] width 63 height 29
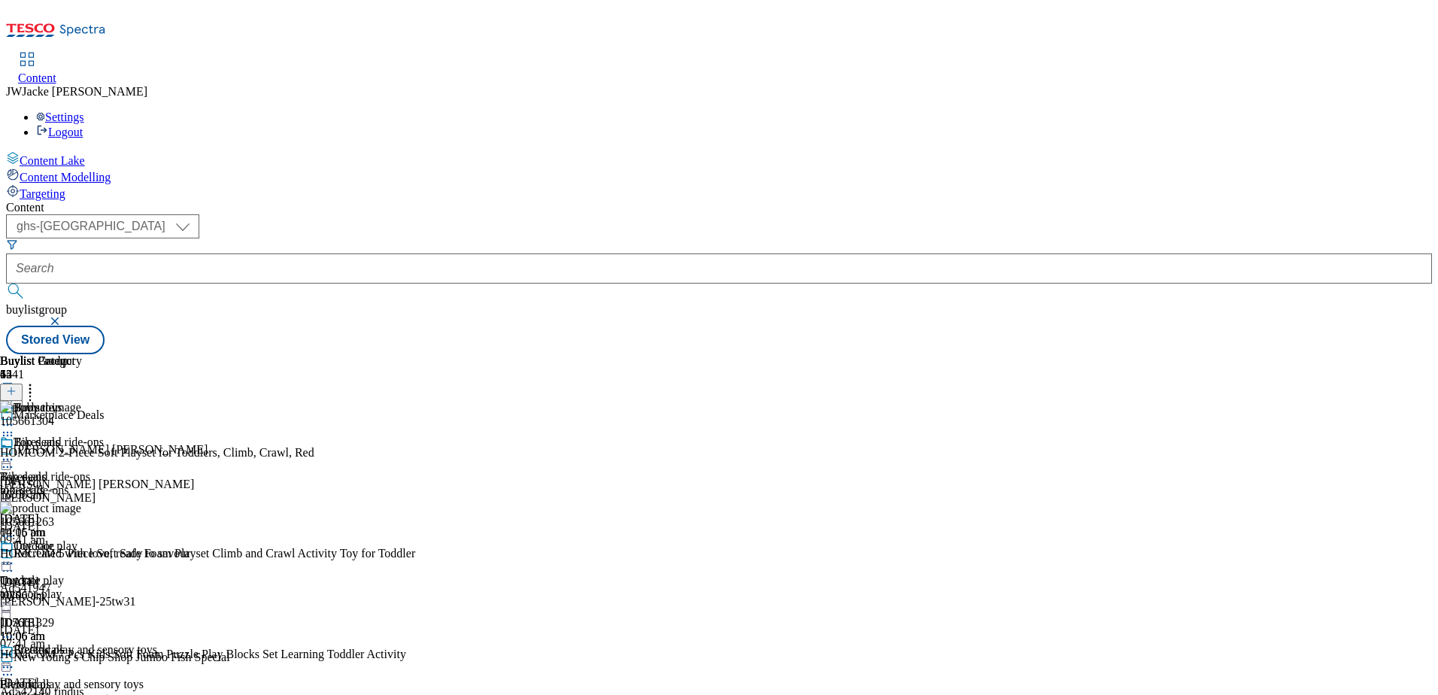
scroll to position [302, 0]
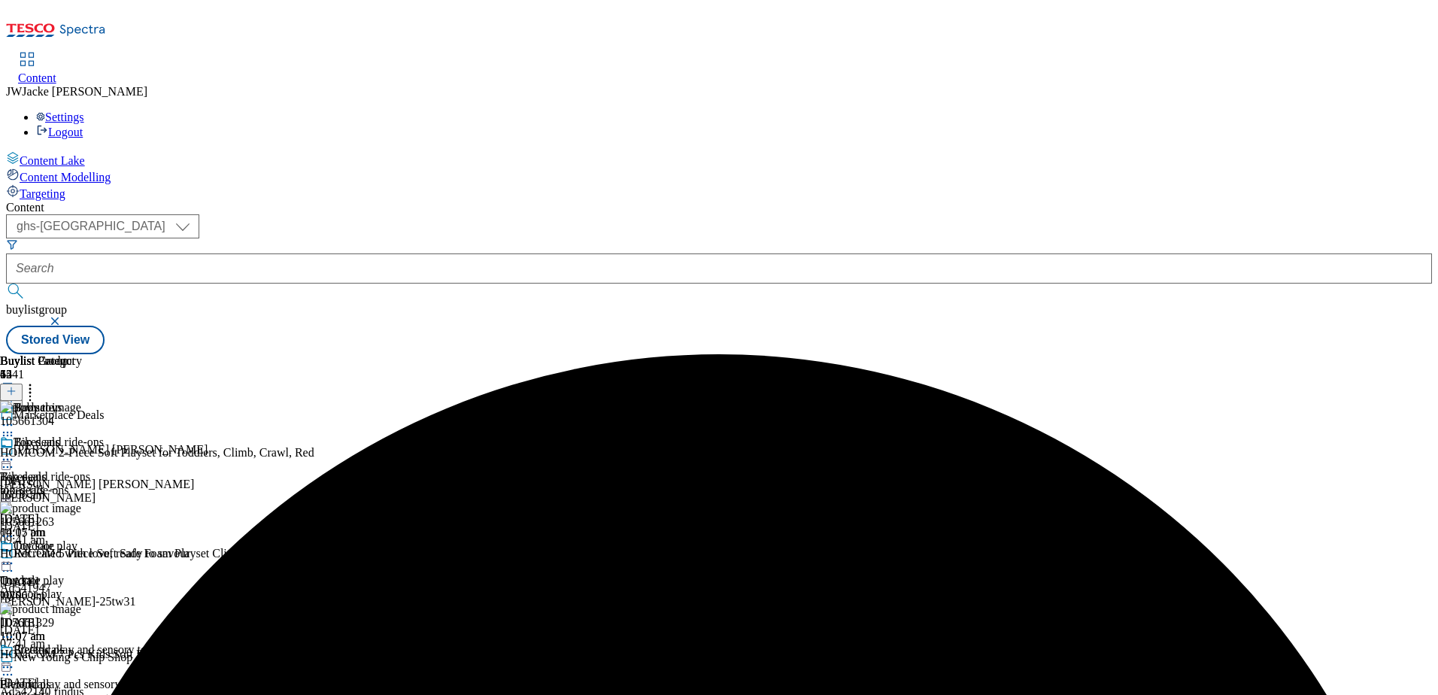
click at [15, 452] on icon at bounding box center [7, 459] width 15 height 15
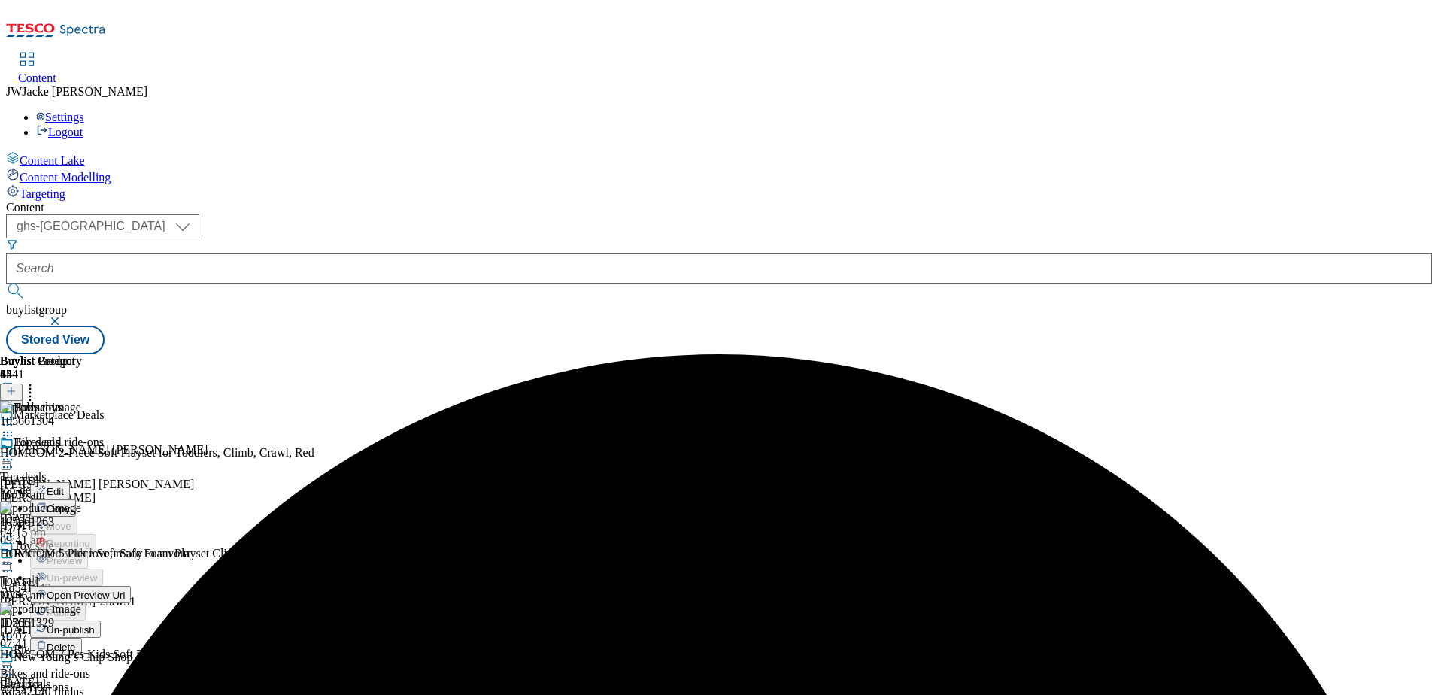
click at [95, 624] on span "Un-publish" at bounding box center [71, 629] width 48 height 11
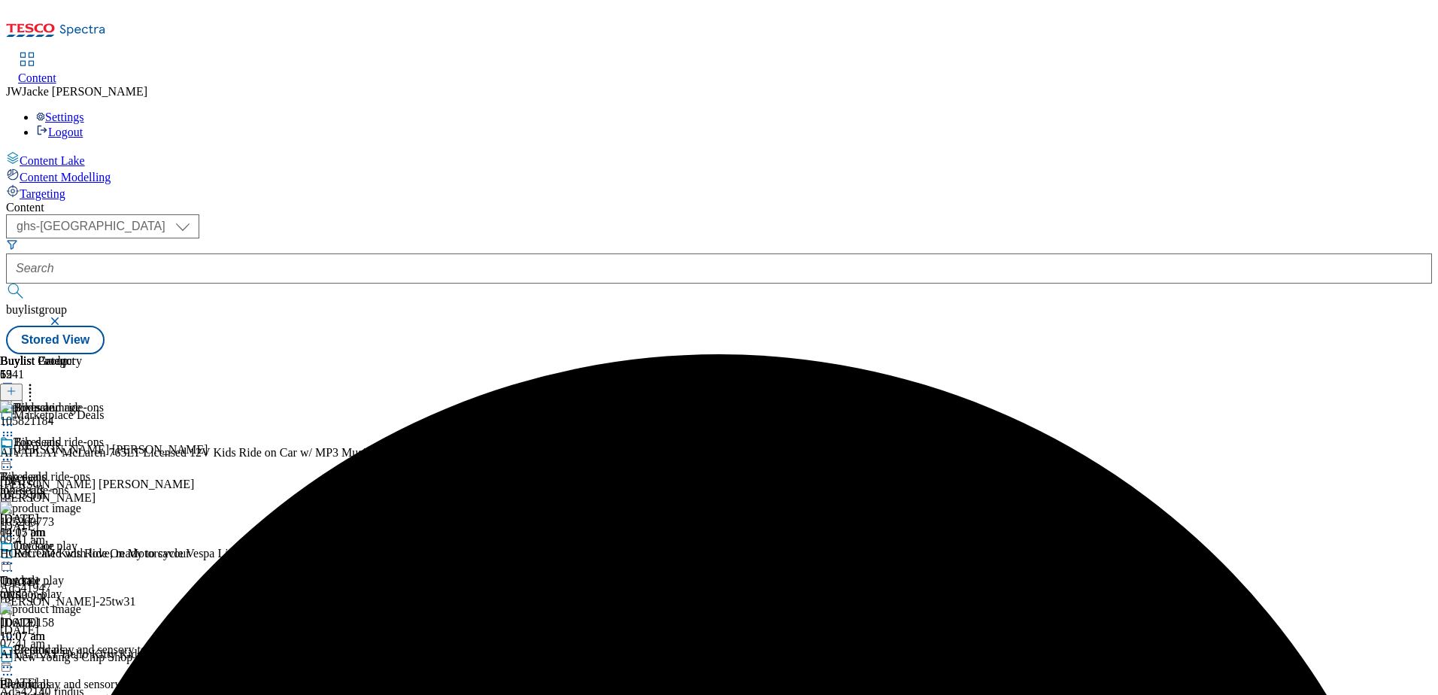
click at [11, 387] on line at bounding box center [11, 391] width 0 height 8
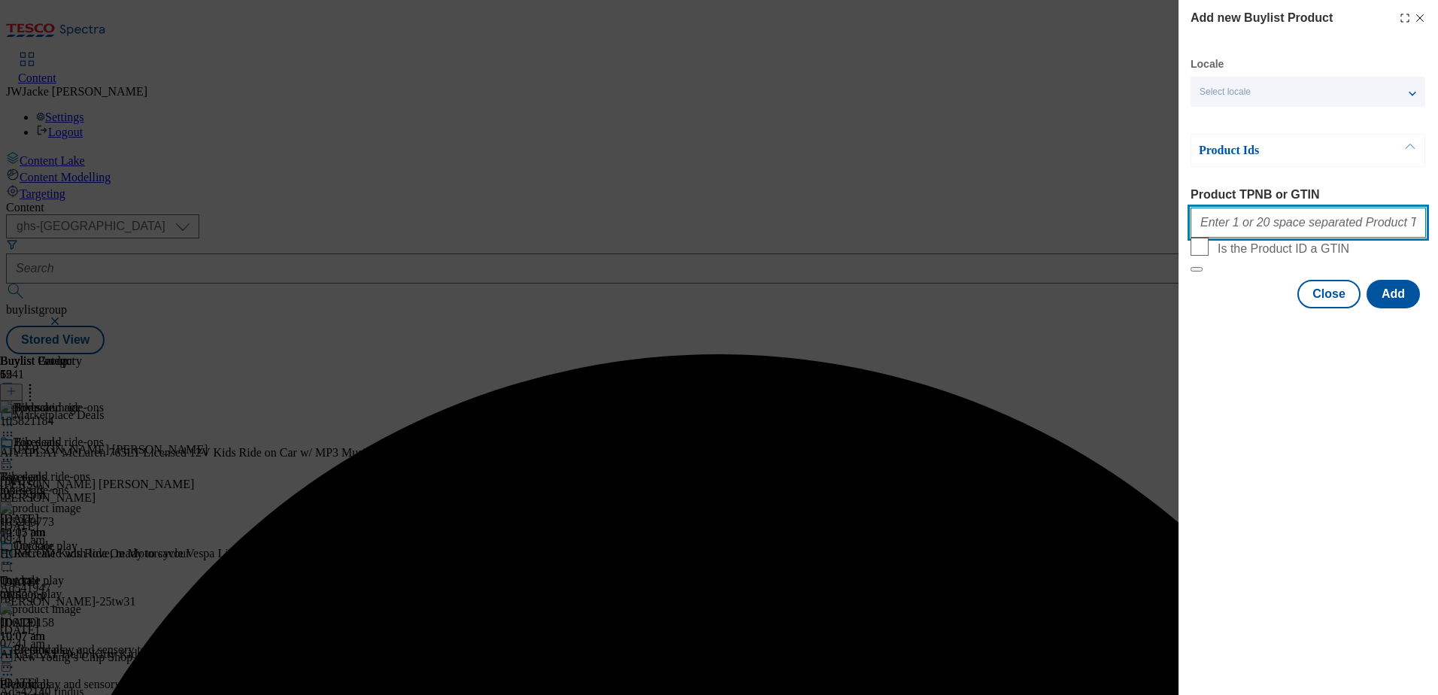
click at [1291, 238] on input "Product TPNB or GTIN" at bounding box center [1308, 223] width 235 height 30
paste input "106120799 106120798 105297743 105046674 105038275 105038287 105043628 105046670…"
type input "106120799 106120798 105297743 105046674 105038275 105038287 105043628 105046670…"
click at [1393, 308] on button "Add" at bounding box center [1393, 294] width 53 height 29
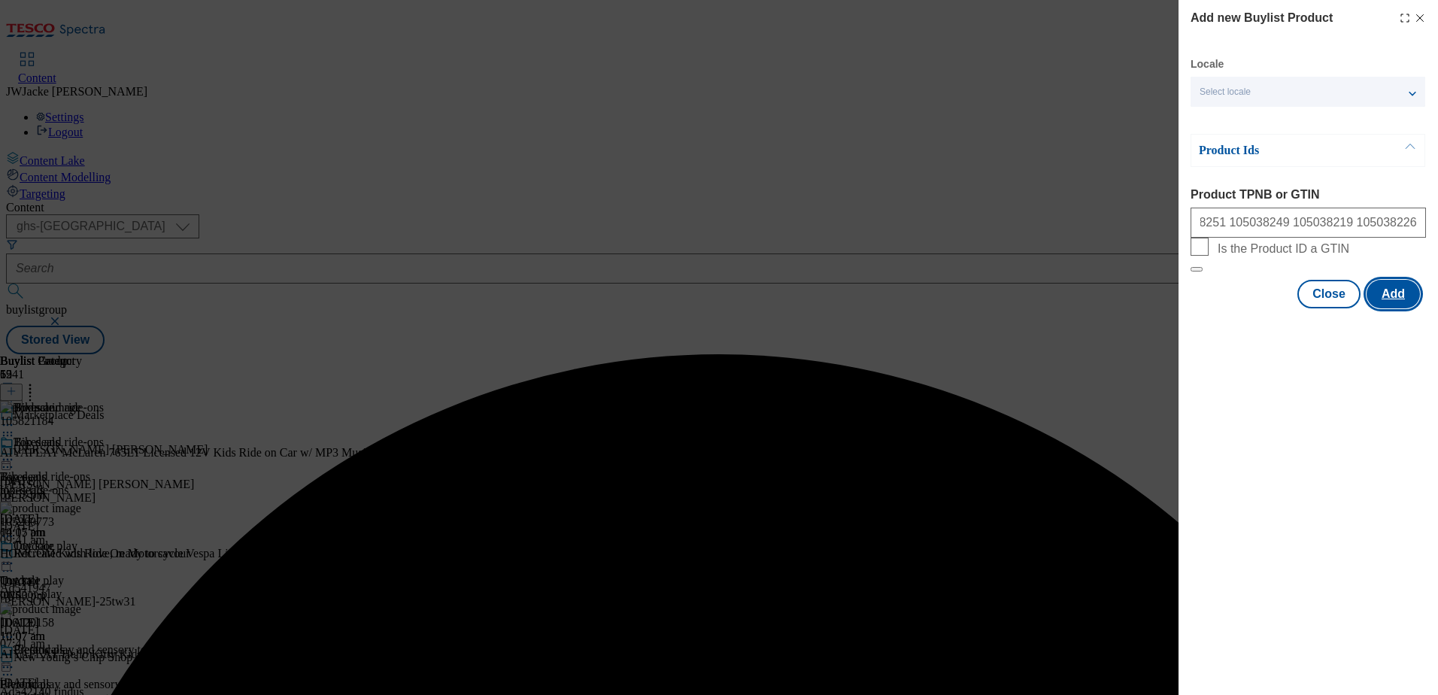
scroll to position [0, 0]
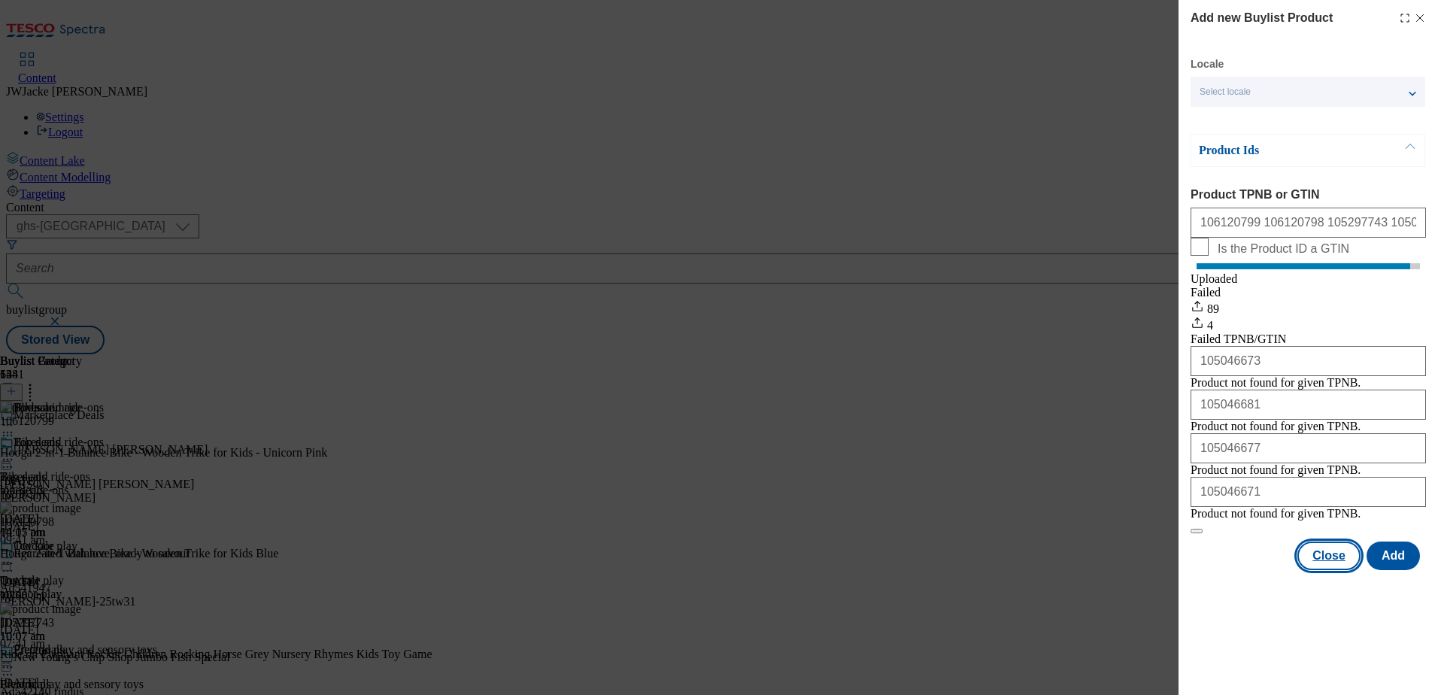
click at [1340, 570] on button "Close" at bounding box center [1328, 556] width 63 height 29
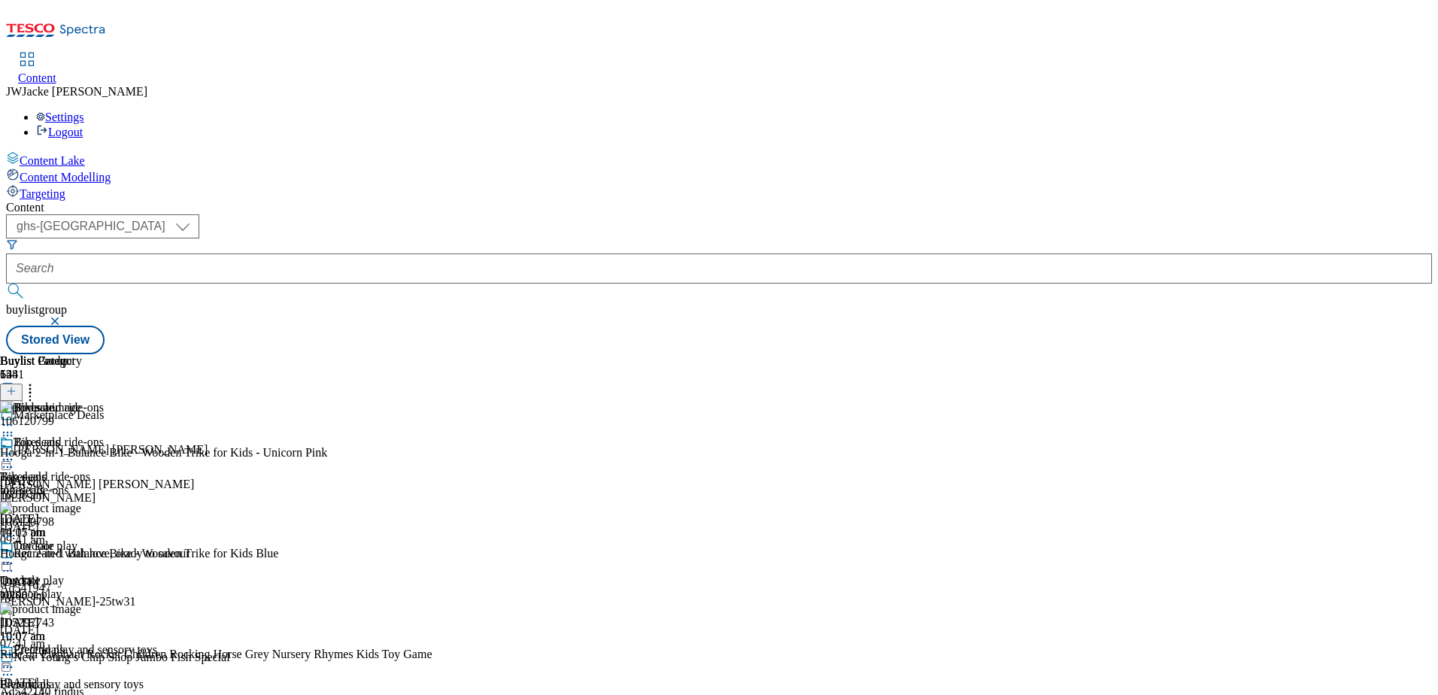
click at [32, 388] on circle at bounding box center [30, 389] width 2 height 2
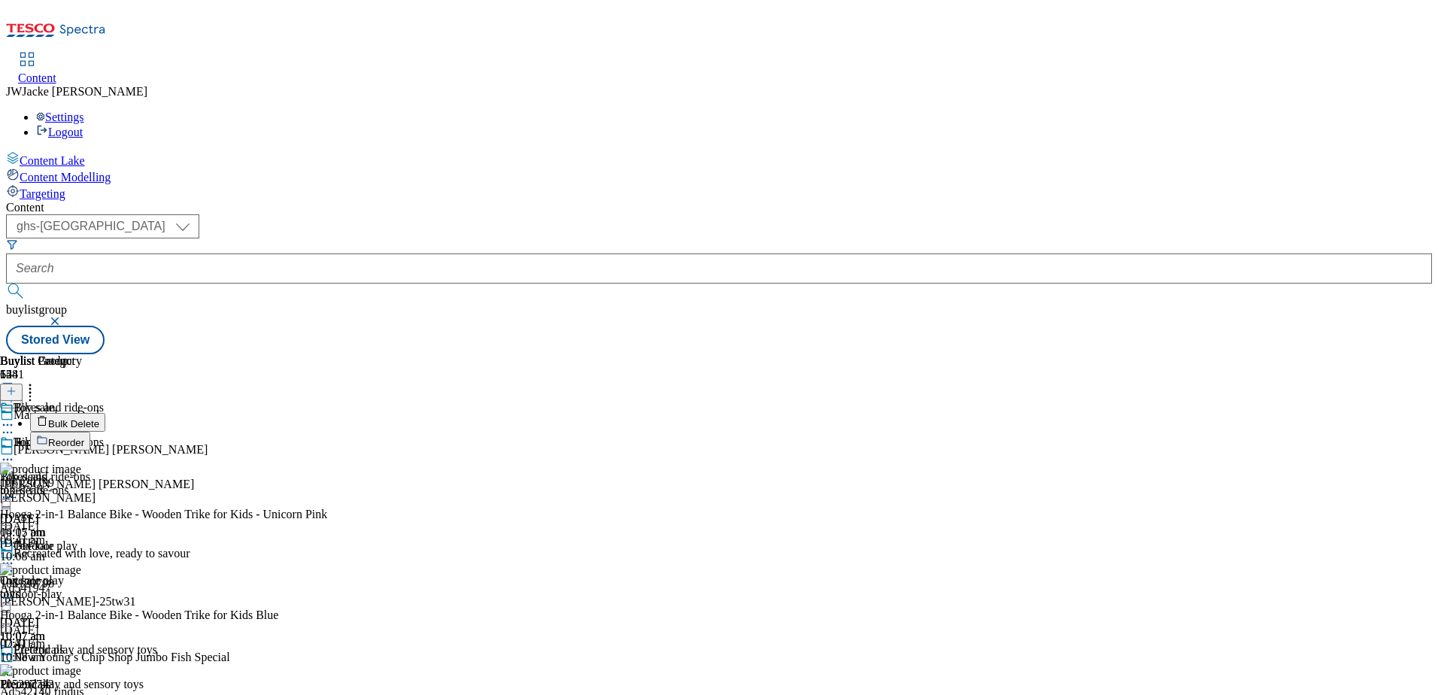
click at [84, 437] on span "Reorder" at bounding box center [66, 442] width 36 height 11
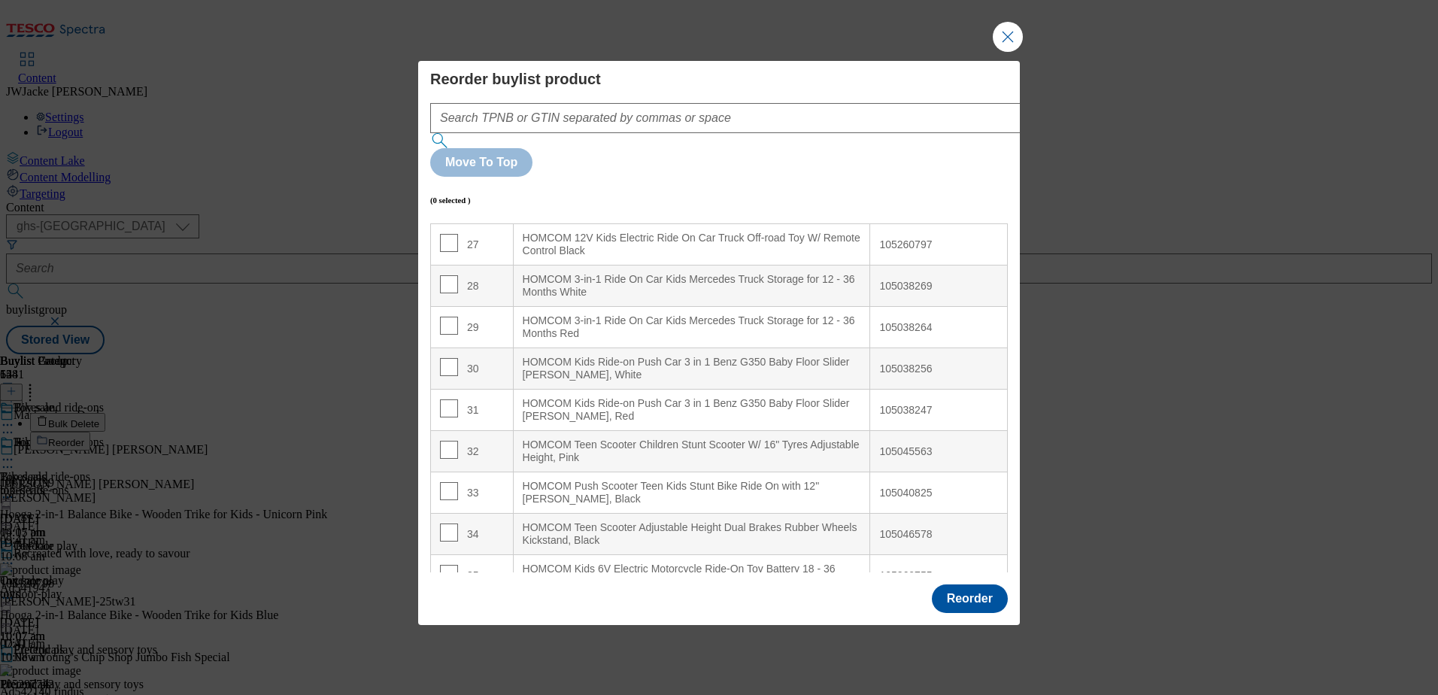
scroll to position [1128, 0]
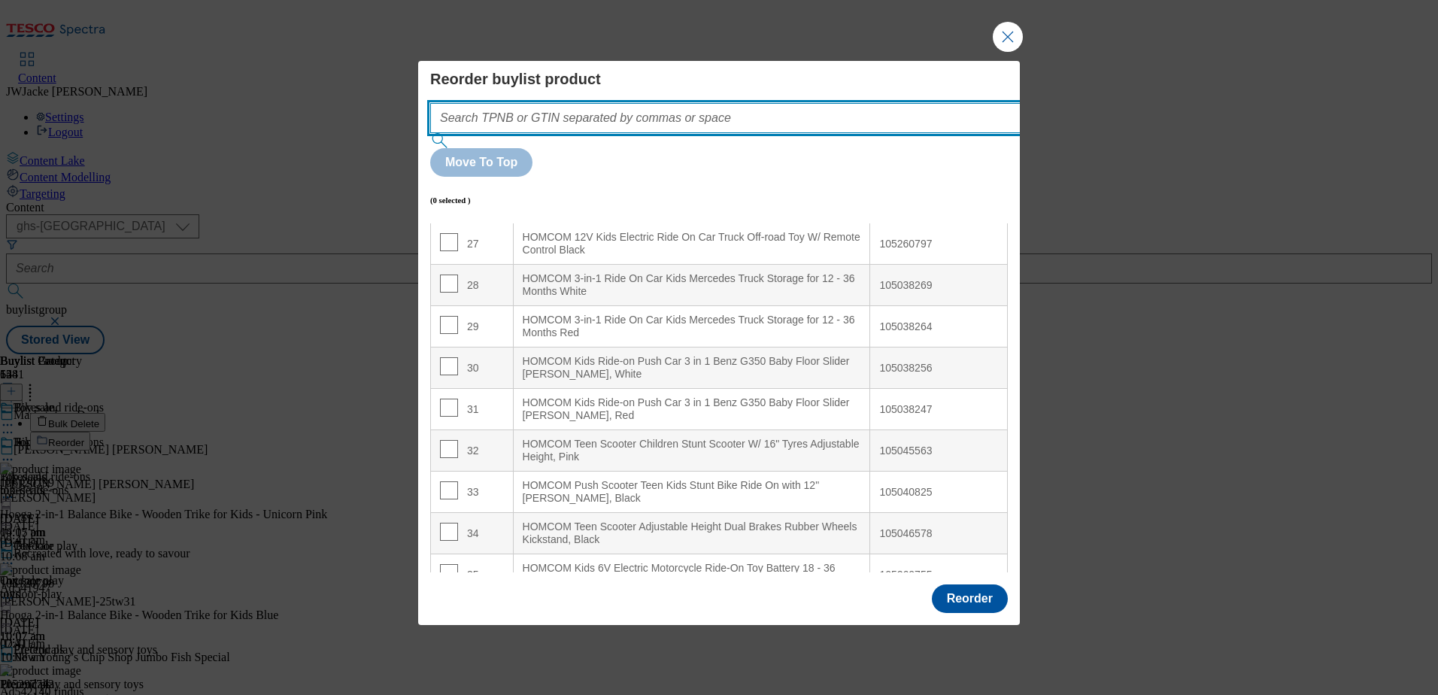
click at [635, 133] on input "Modal" at bounding box center [748, 118] width 636 height 30
paste input "105821184"
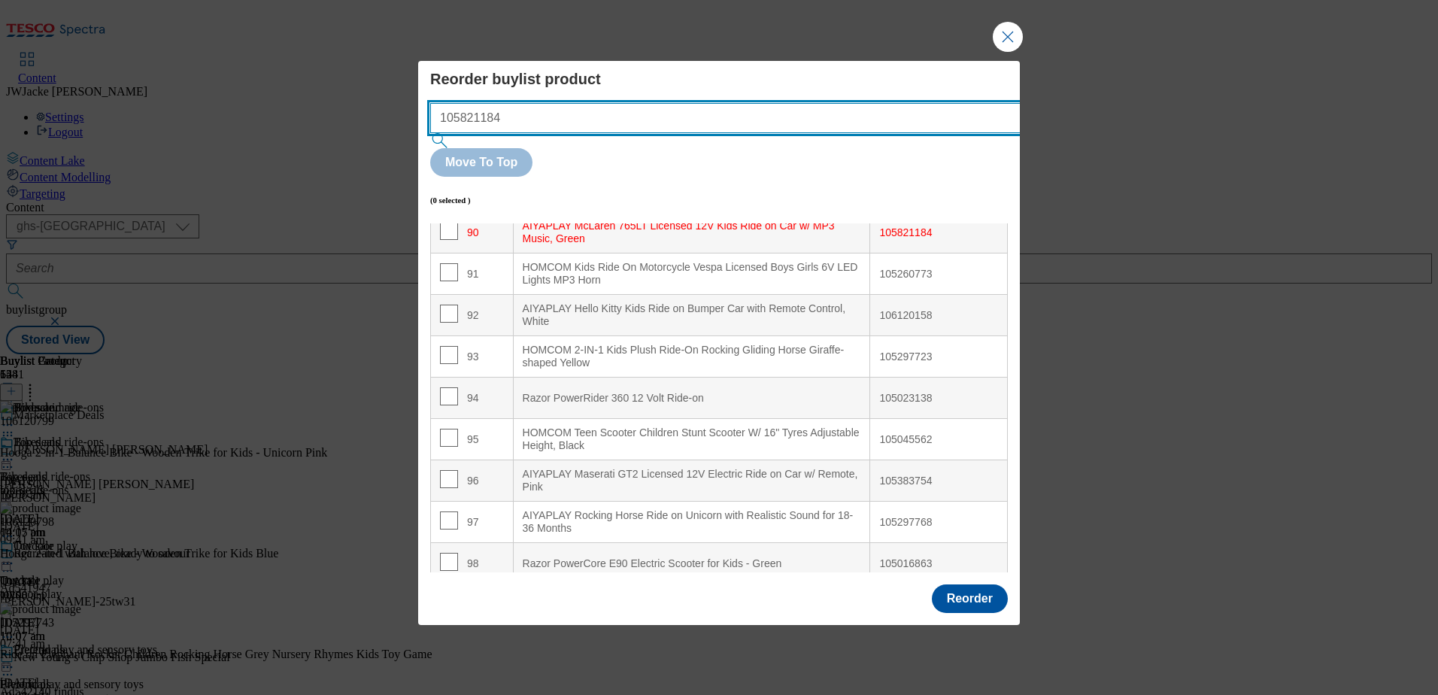
scroll to position [3748, 0]
type input "105821184"
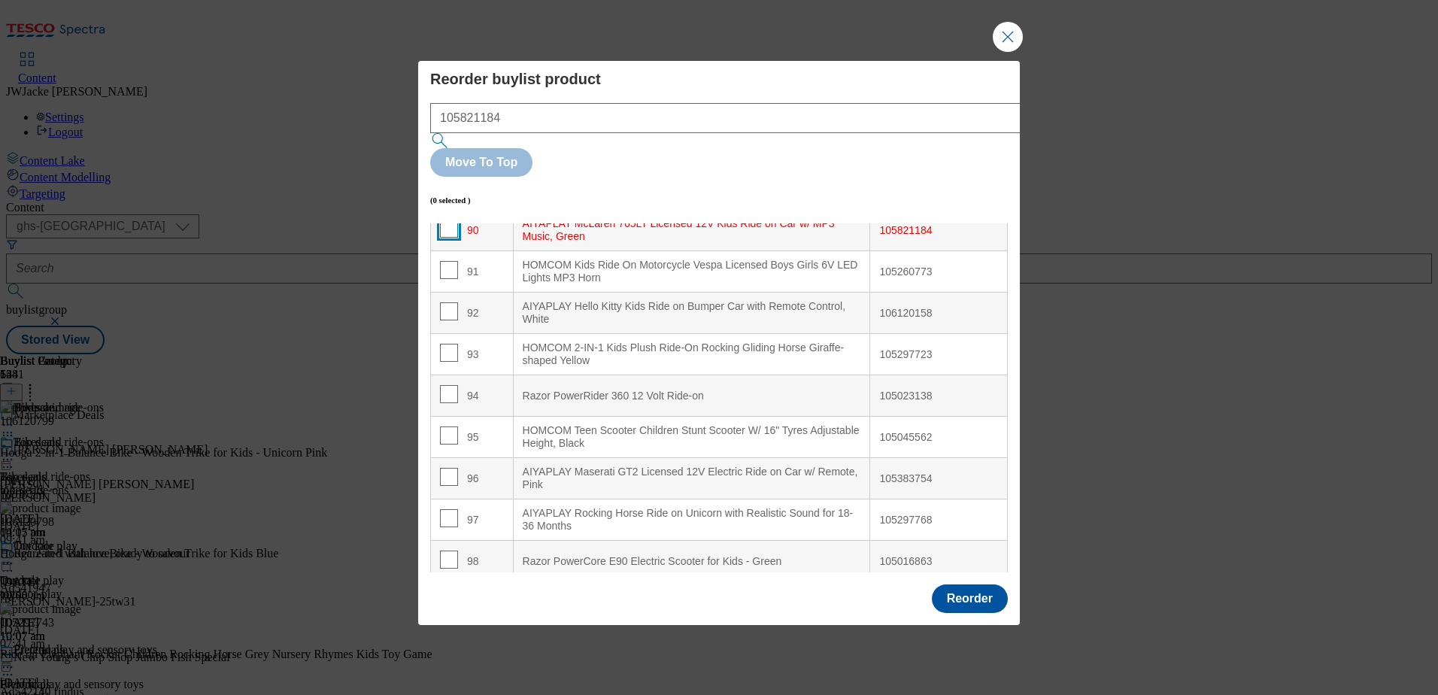
click at [448, 220] on input "Modal" at bounding box center [449, 229] width 18 height 18
checkbox input "true"
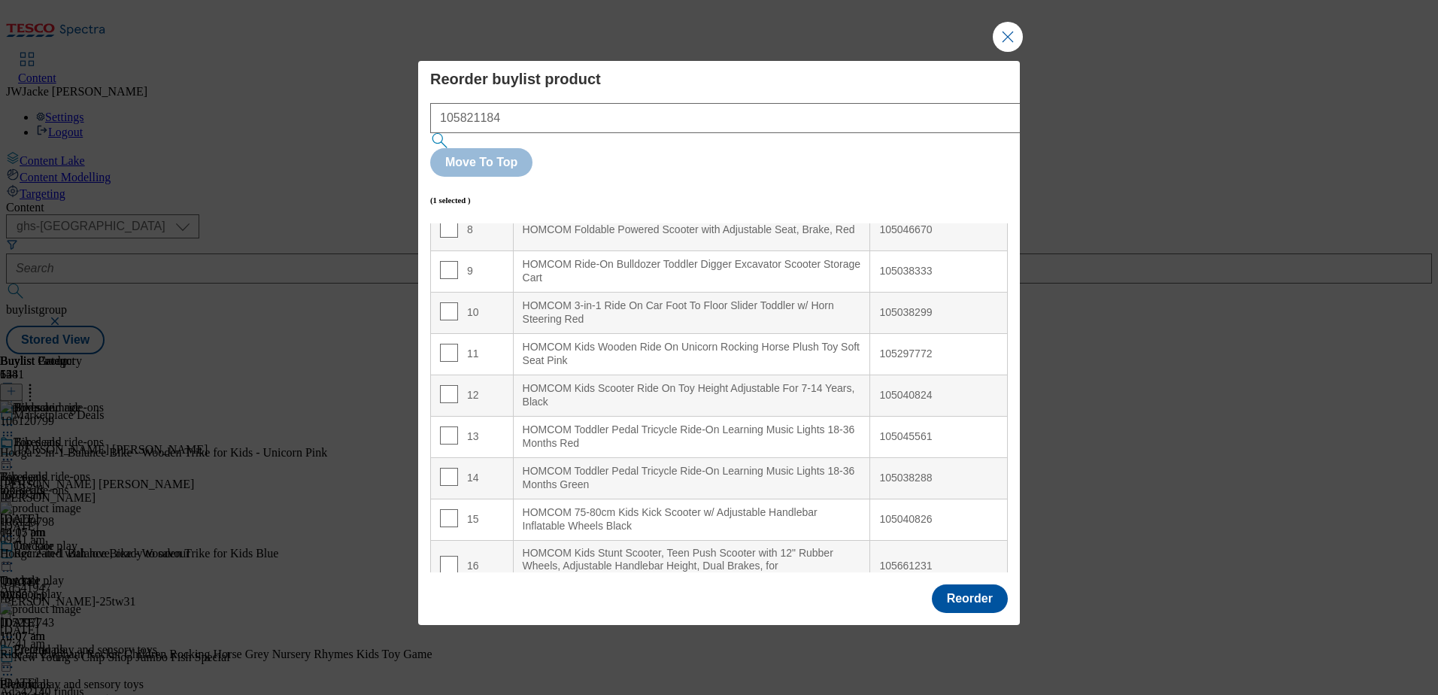
scroll to position [0, 0]
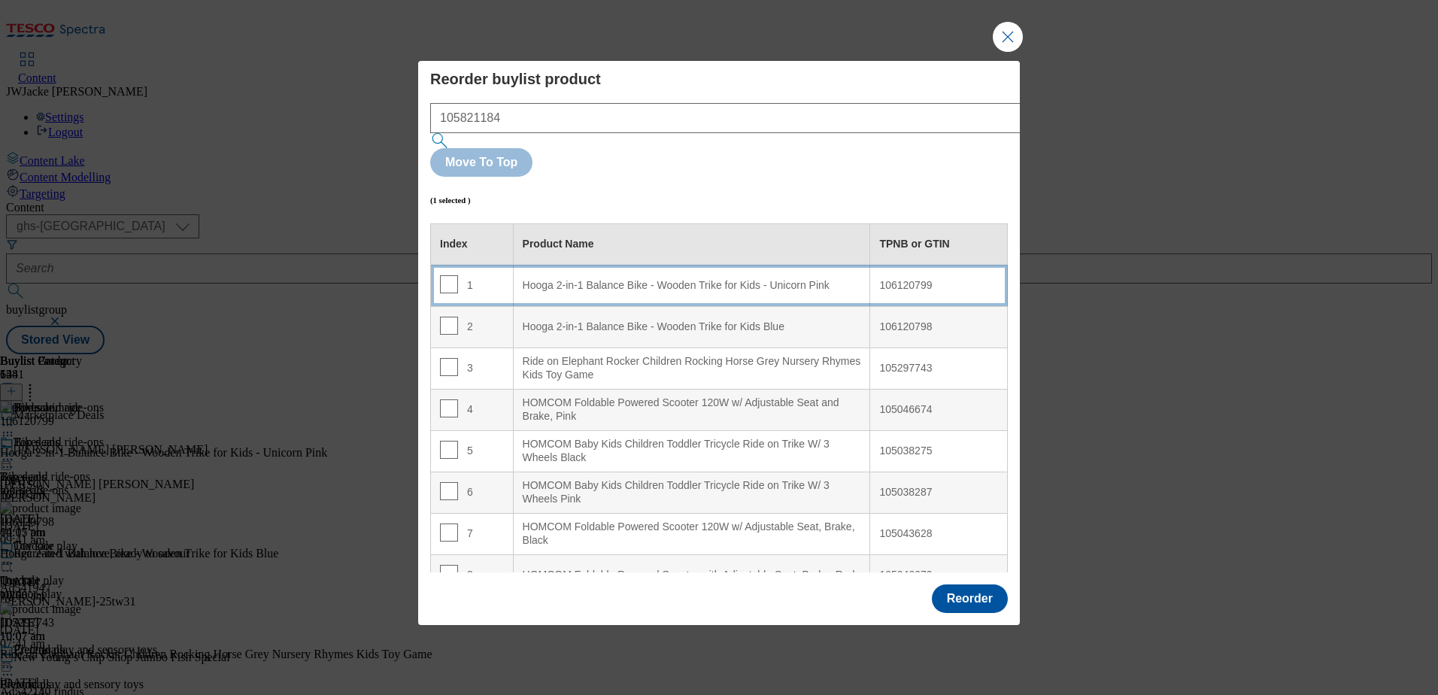
click at [624, 279] on div "Hooga 2-in-1 Balance Bike - Wooden Trike for Kids - Unicorn Pink" at bounding box center [692, 286] width 338 height 14
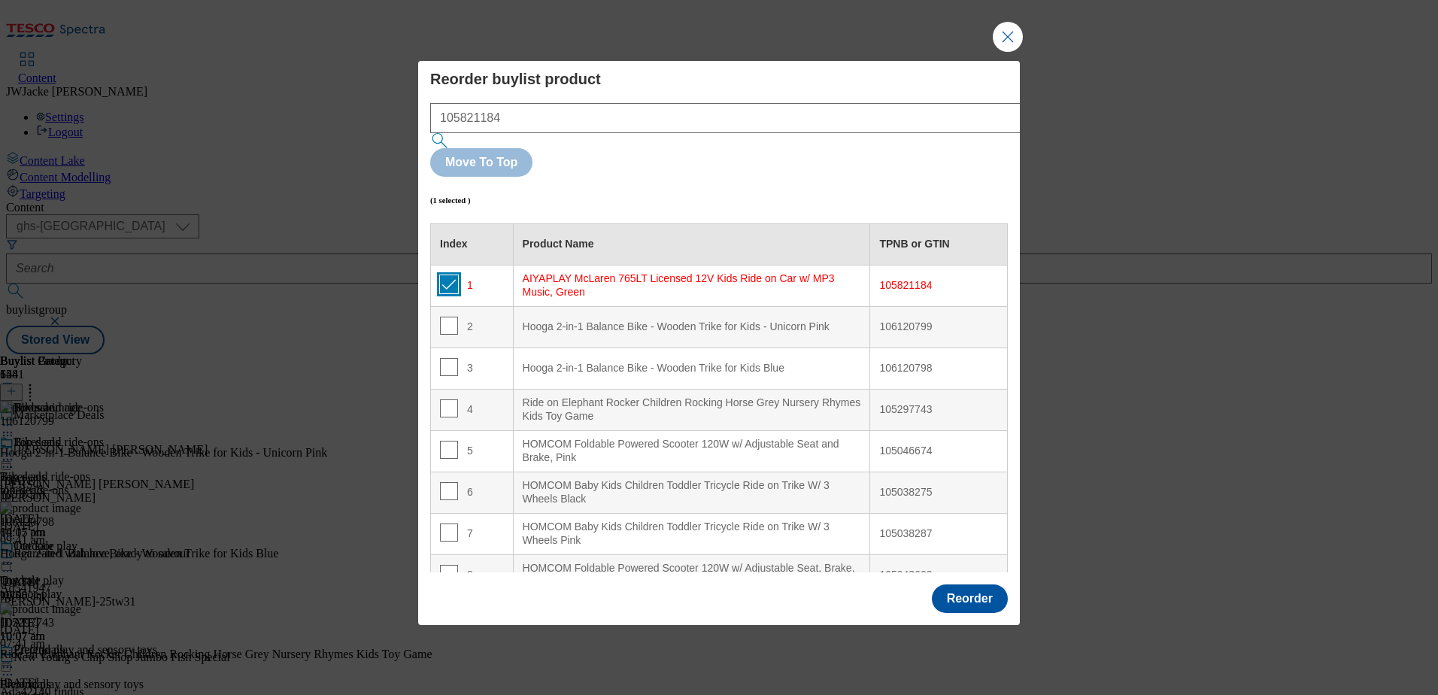
click at [446, 275] on input "Modal" at bounding box center [449, 284] width 18 height 18
checkbox input "false"
click at [971, 584] on button "Reorder" at bounding box center [970, 598] width 76 height 29
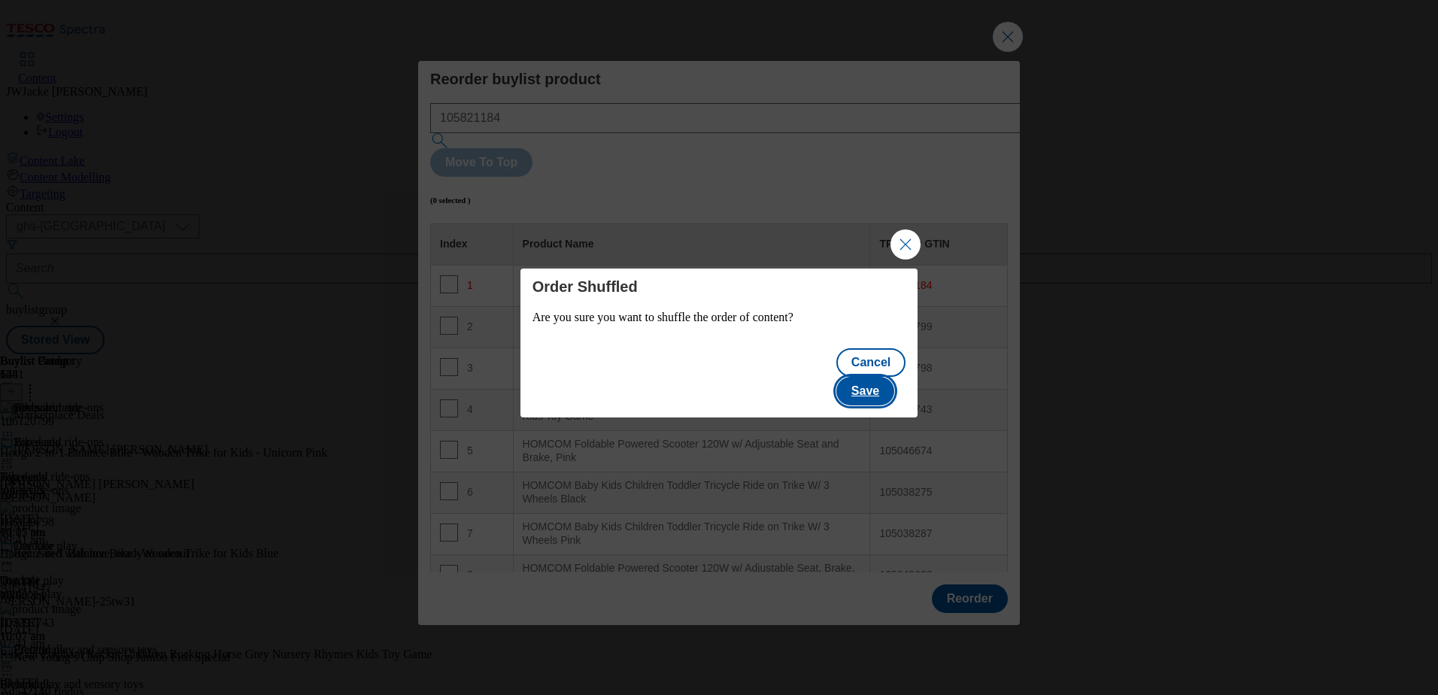
click at [878, 377] on button "Save" at bounding box center [865, 391] width 58 height 29
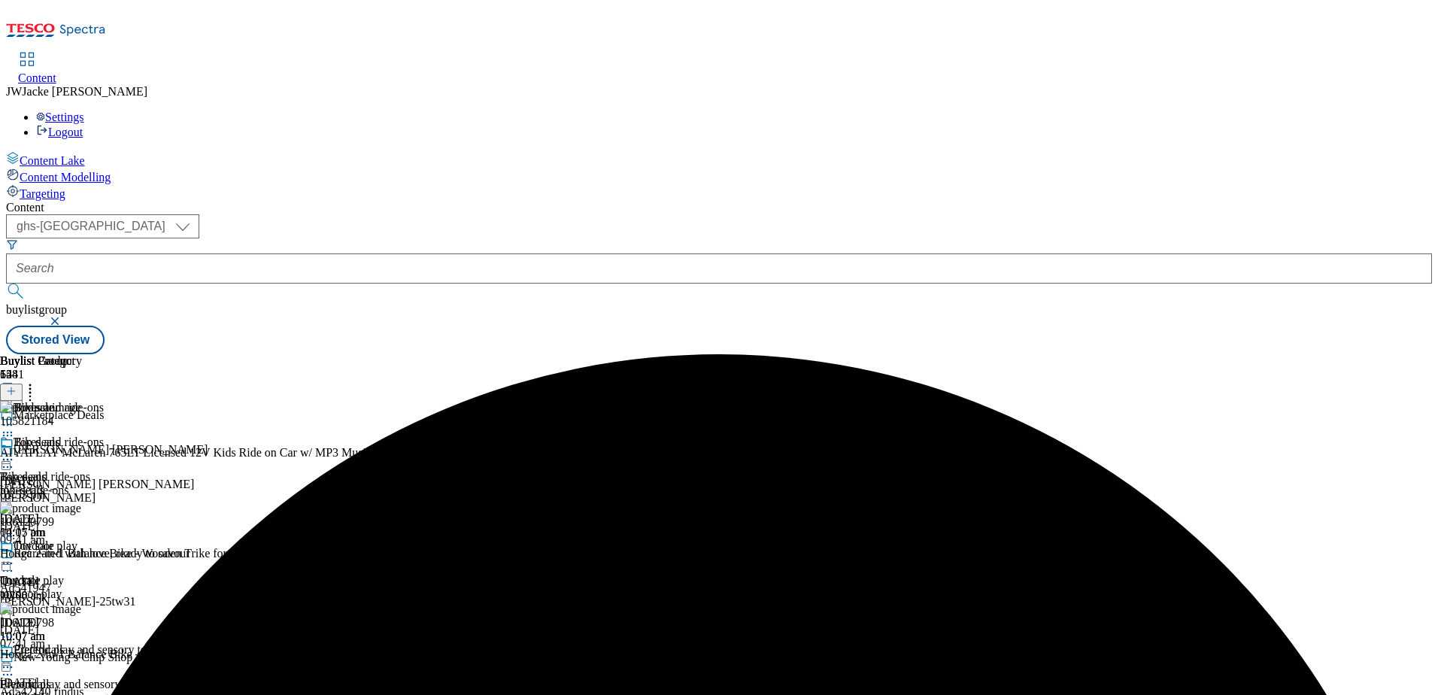
scroll to position [978, 0]
click at [15, 452] on icon at bounding box center [7, 459] width 15 height 15
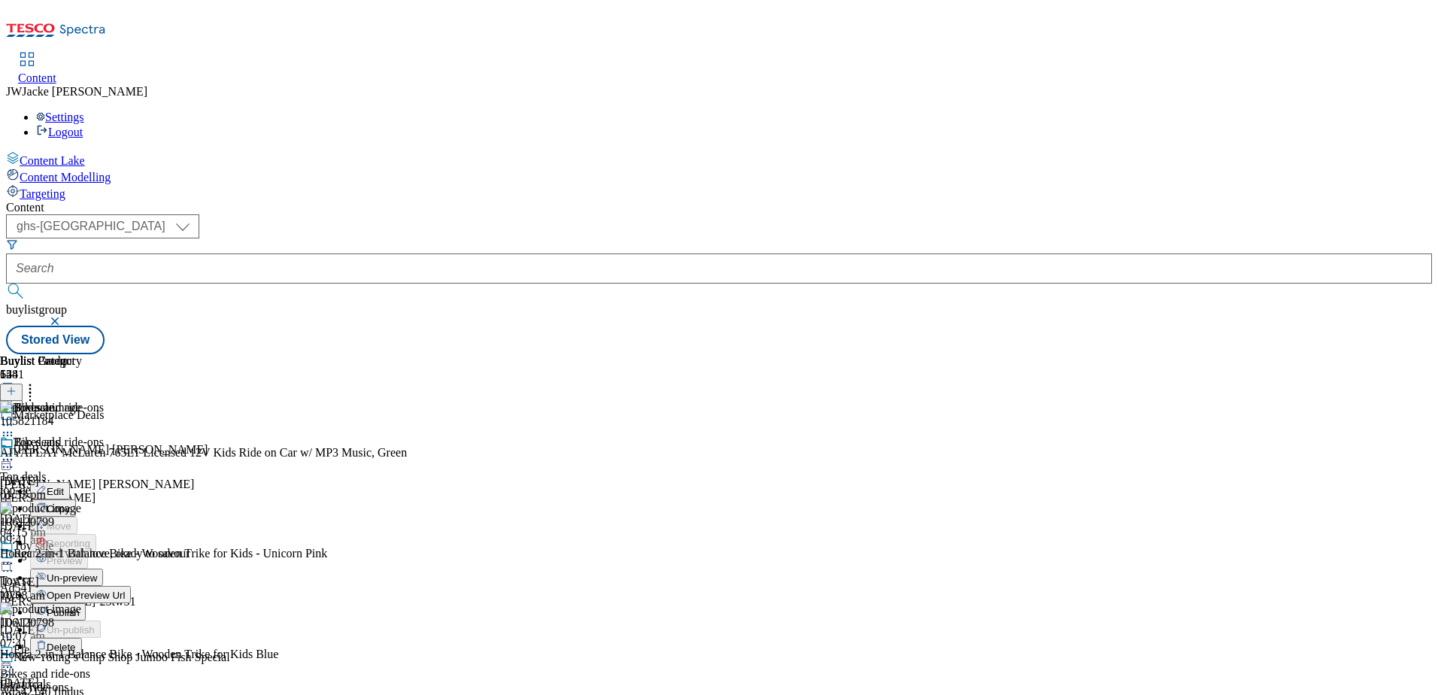
click at [80, 607] on span "Publish" at bounding box center [63, 612] width 33 height 11
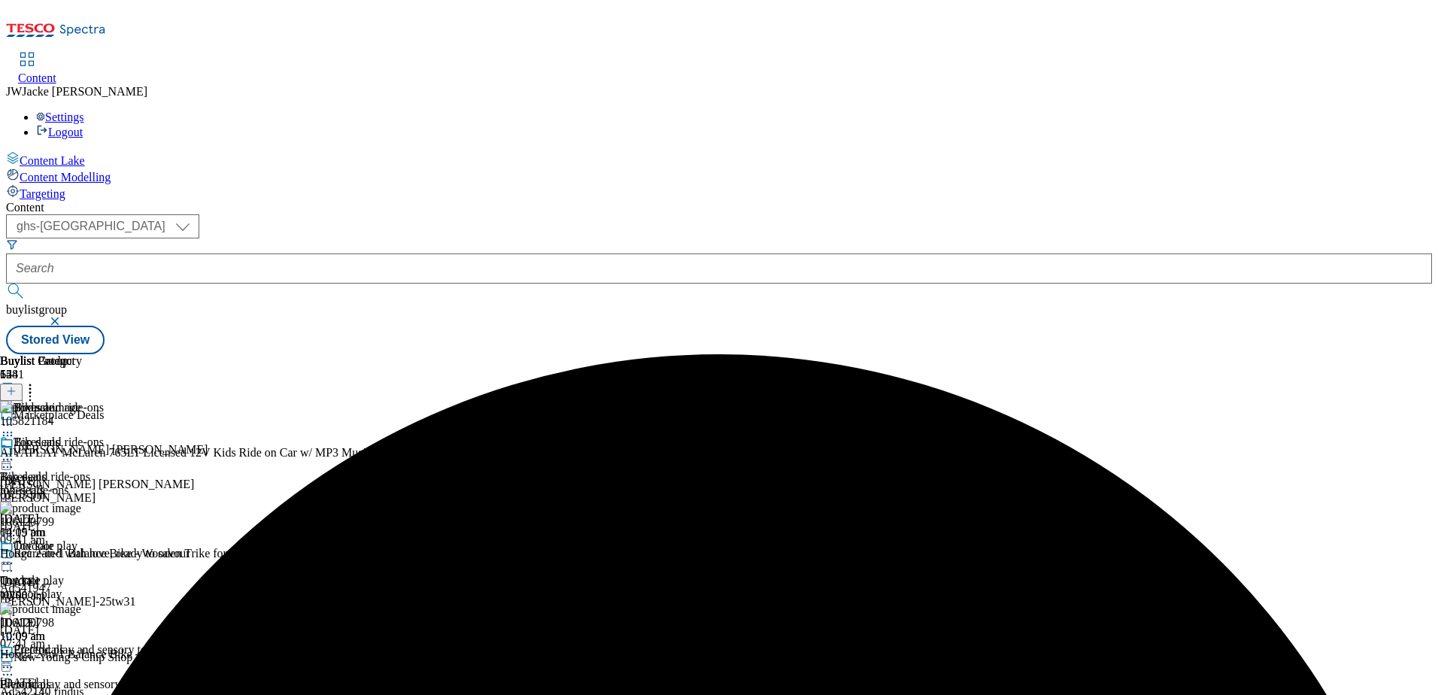
scroll to position [214, 0]
click at [15, 660] on icon at bounding box center [7, 667] width 15 height 15
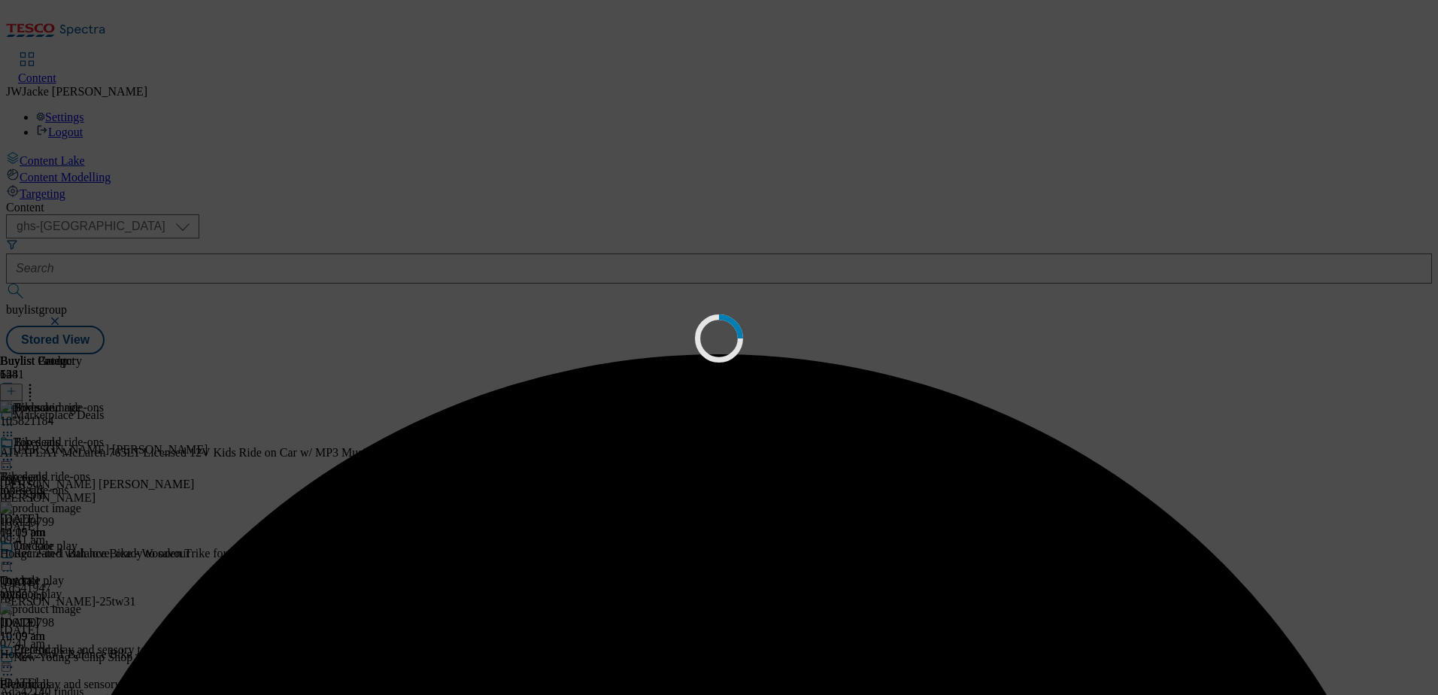
scroll to position [0, 0]
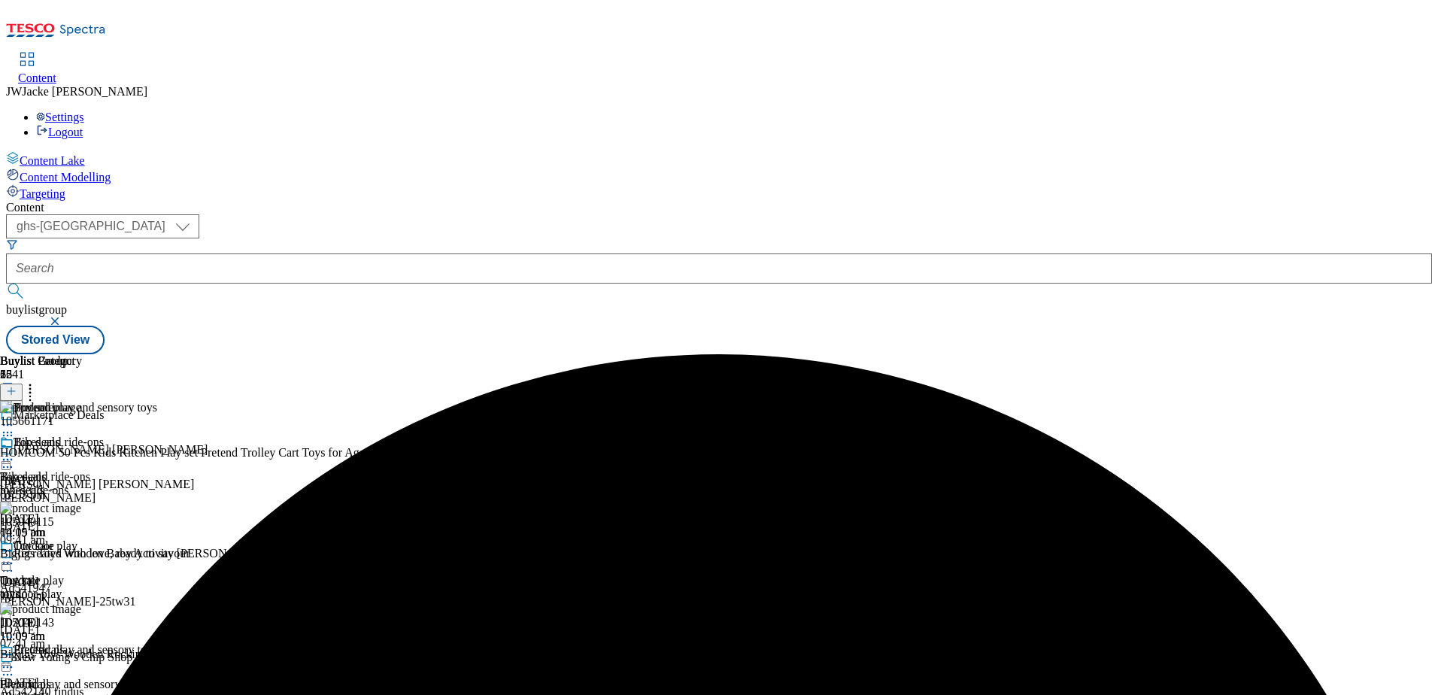
click at [17, 386] on icon at bounding box center [11, 391] width 11 height 11
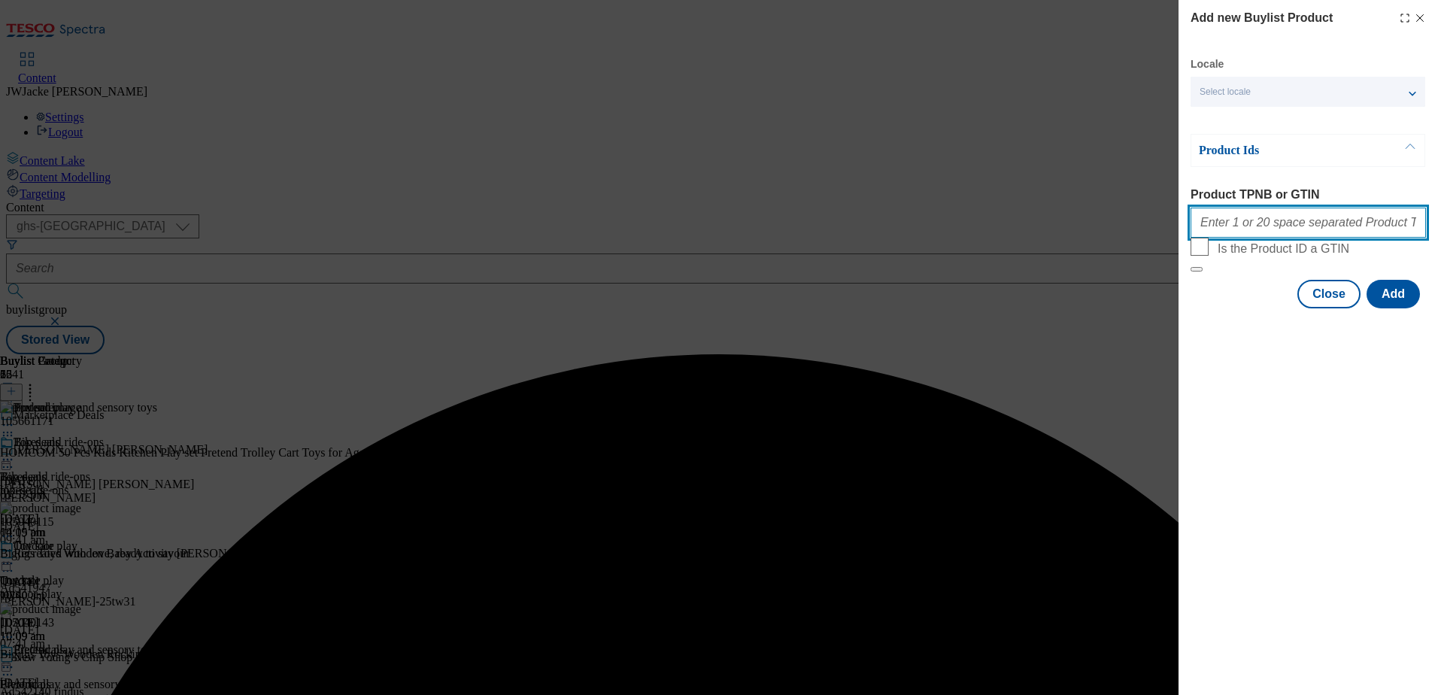
click at [1267, 226] on input "Product TPNB or GTIN" at bounding box center [1308, 223] width 235 height 30
paste input "105966469"
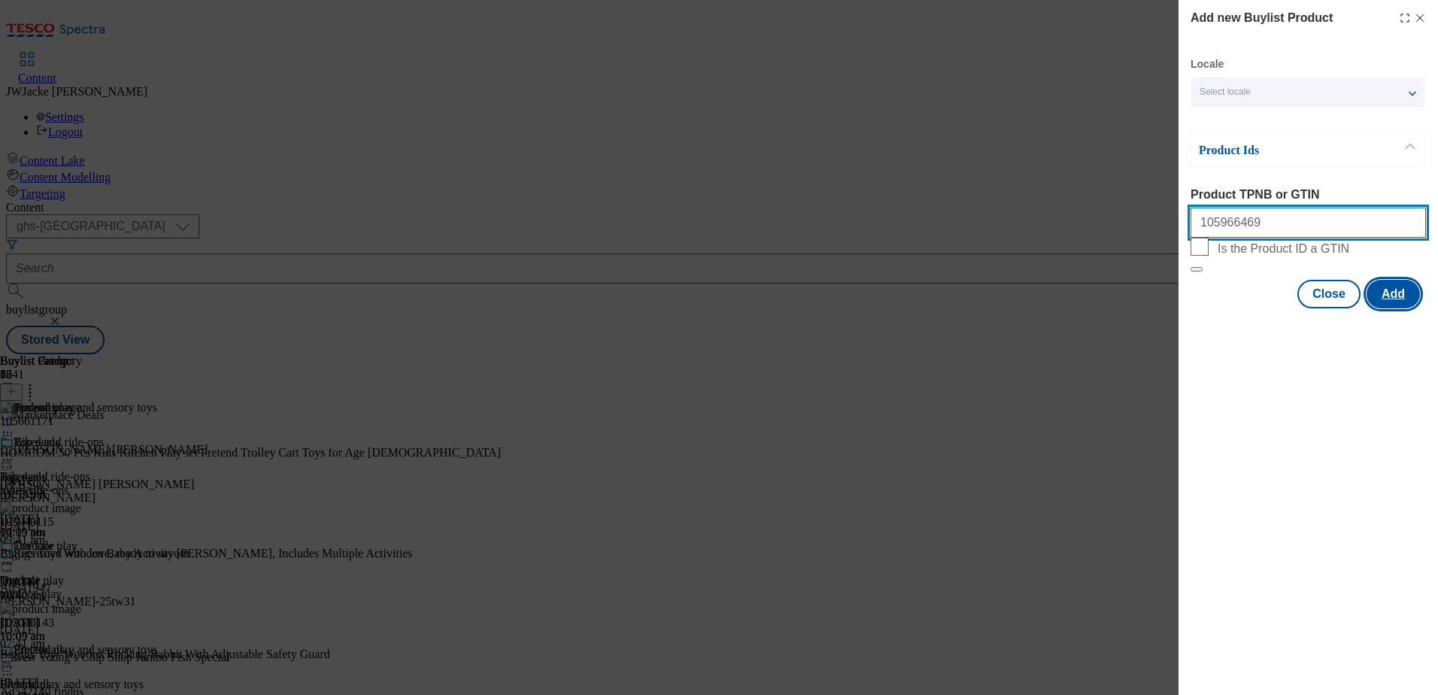
type input "105966469"
click at [1388, 308] on button "Add" at bounding box center [1393, 294] width 53 height 29
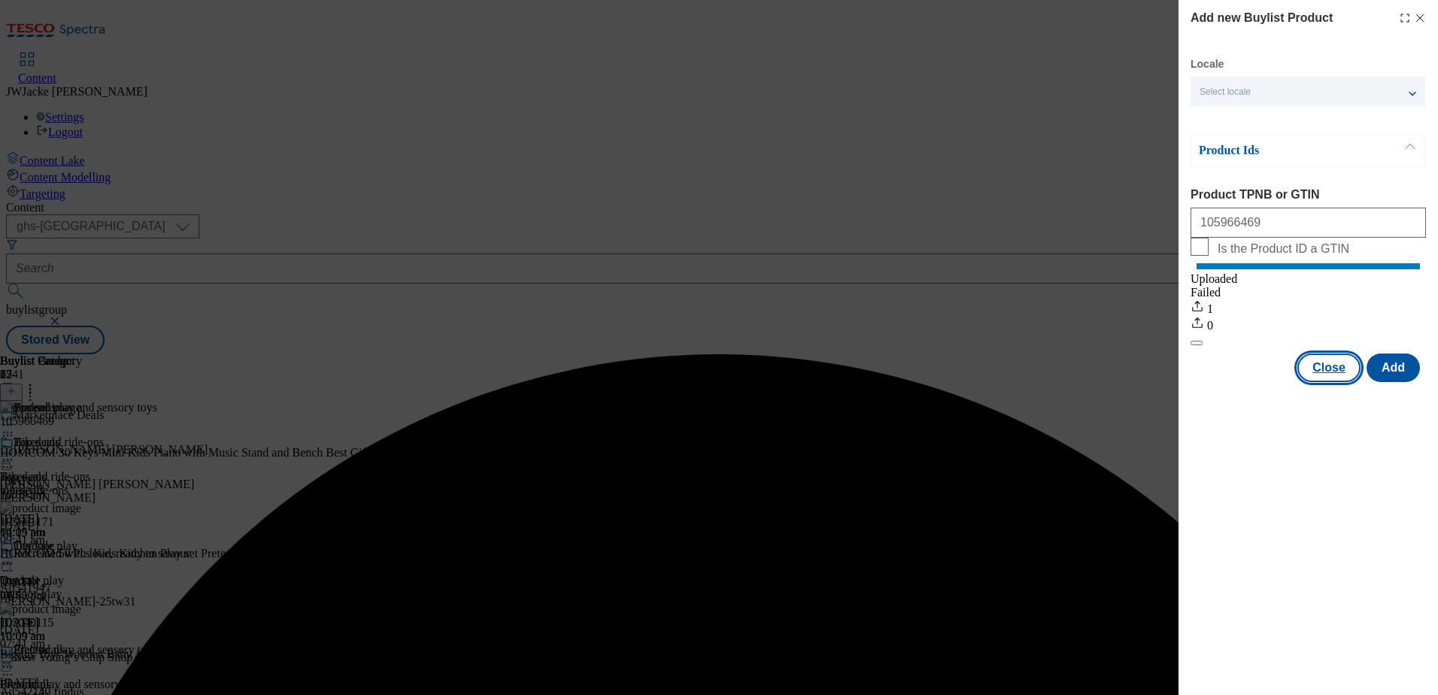
click at [1341, 379] on button "Close" at bounding box center [1328, 367] width 63 height 29
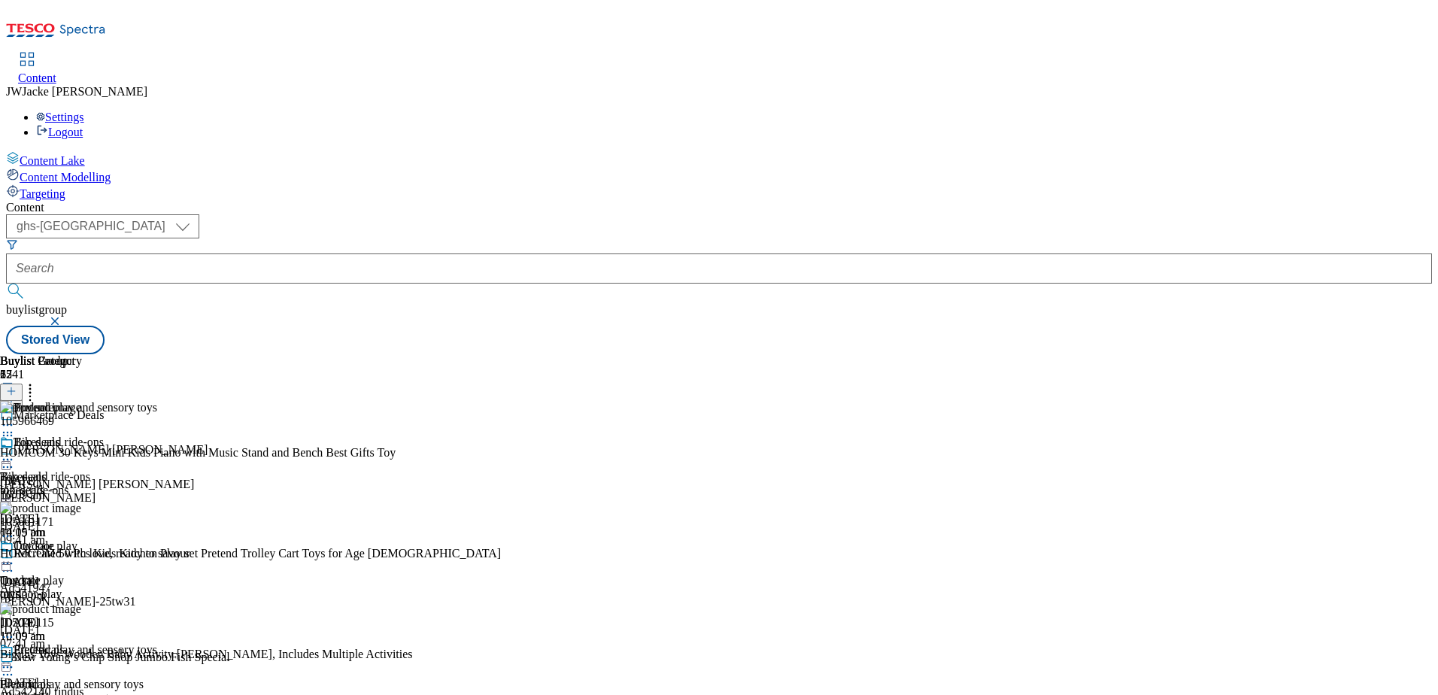
click at [38, 381] on icon at bounding box center [30, 388] width 15 height 15
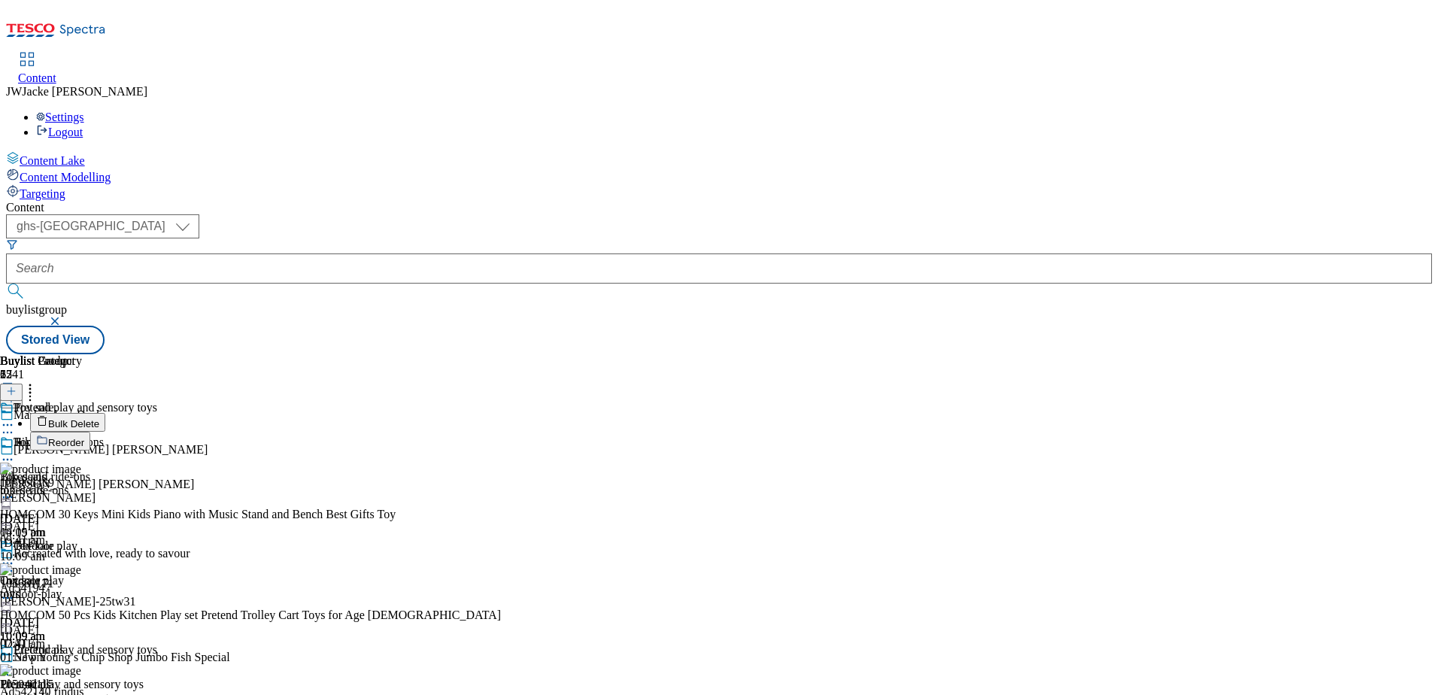
click at [90, 432] on button "Reorder" at bounding box center [60, 441] width 60 height 19
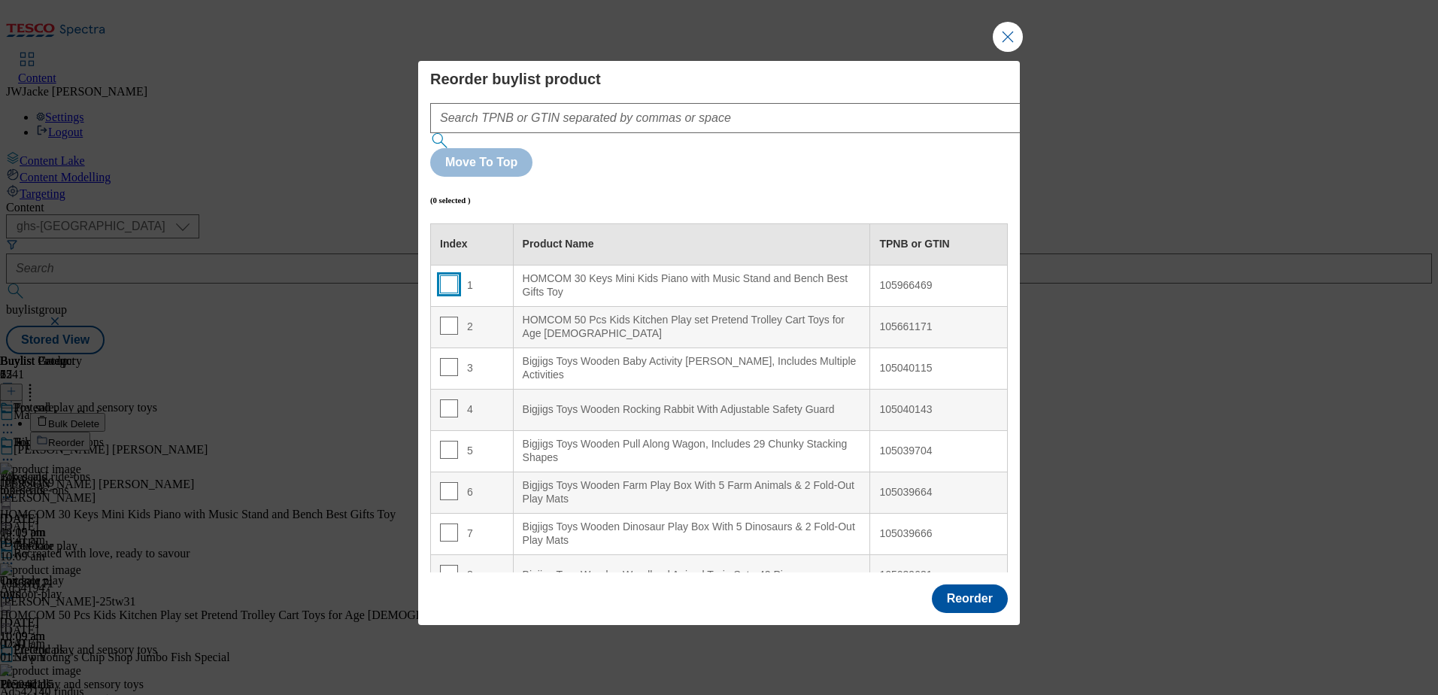
click at [445, 275] on input "Modal" at bounding box center [449, 284] width 18 height 18
checkbox input "true"
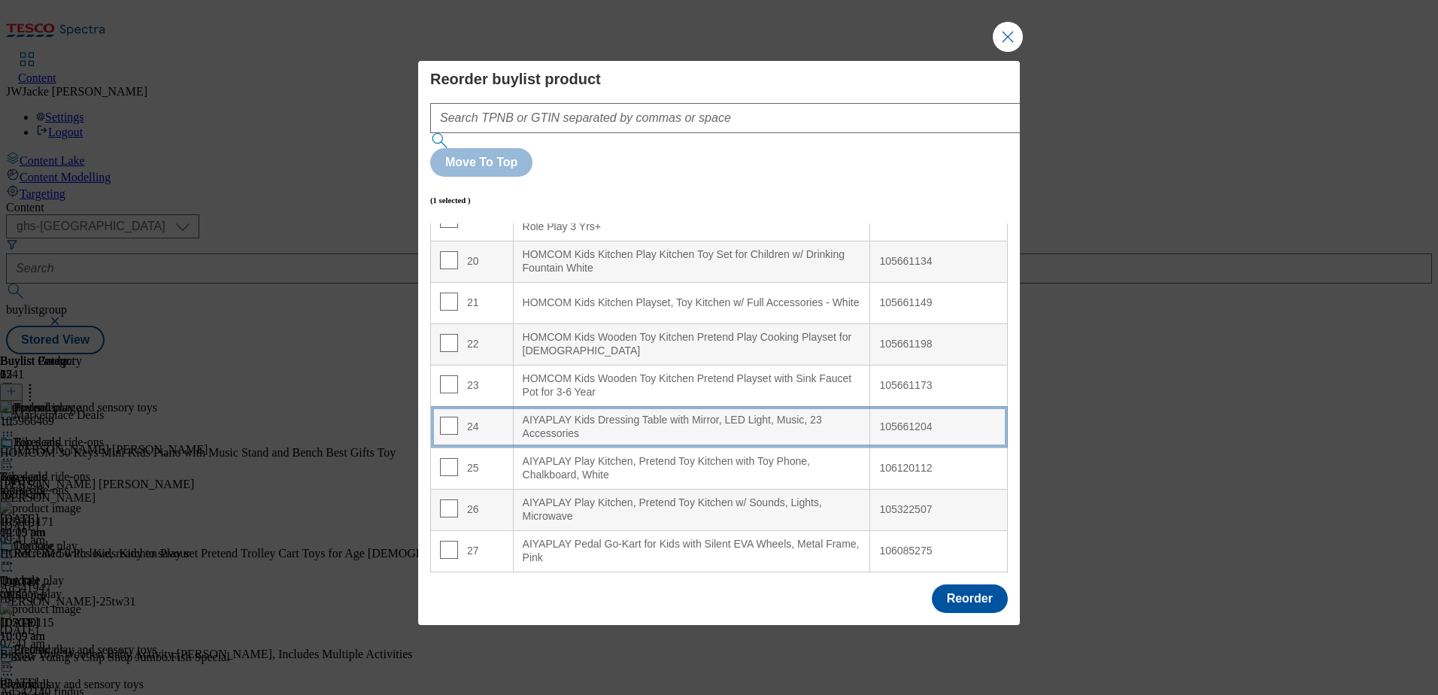
click at [564, 414] on div "AIYAPLAY Kids Dressing Table with Mirror, LED Light, Music, 23 Accessories" at bounding box center [692, 427] width 338 height 26
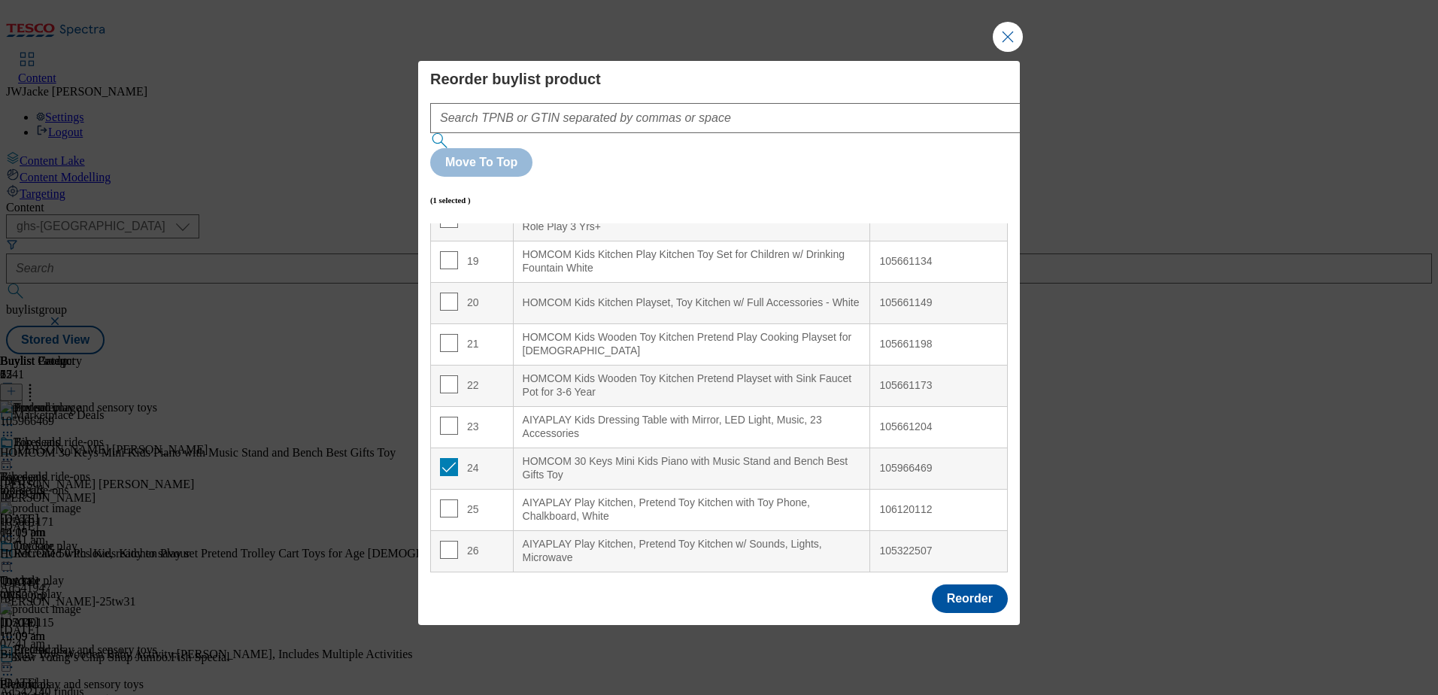
click at [447, 448] on td "24" at bounding box center [472, 468] width 83 height 41
click at [447, 458] on input "Modal" at bounding box center [449, 467] width 18 height 18
checkbox input "false"
click at [958, 584] on button "Reorder" at bounding box center [970, 598] width 76 height 29
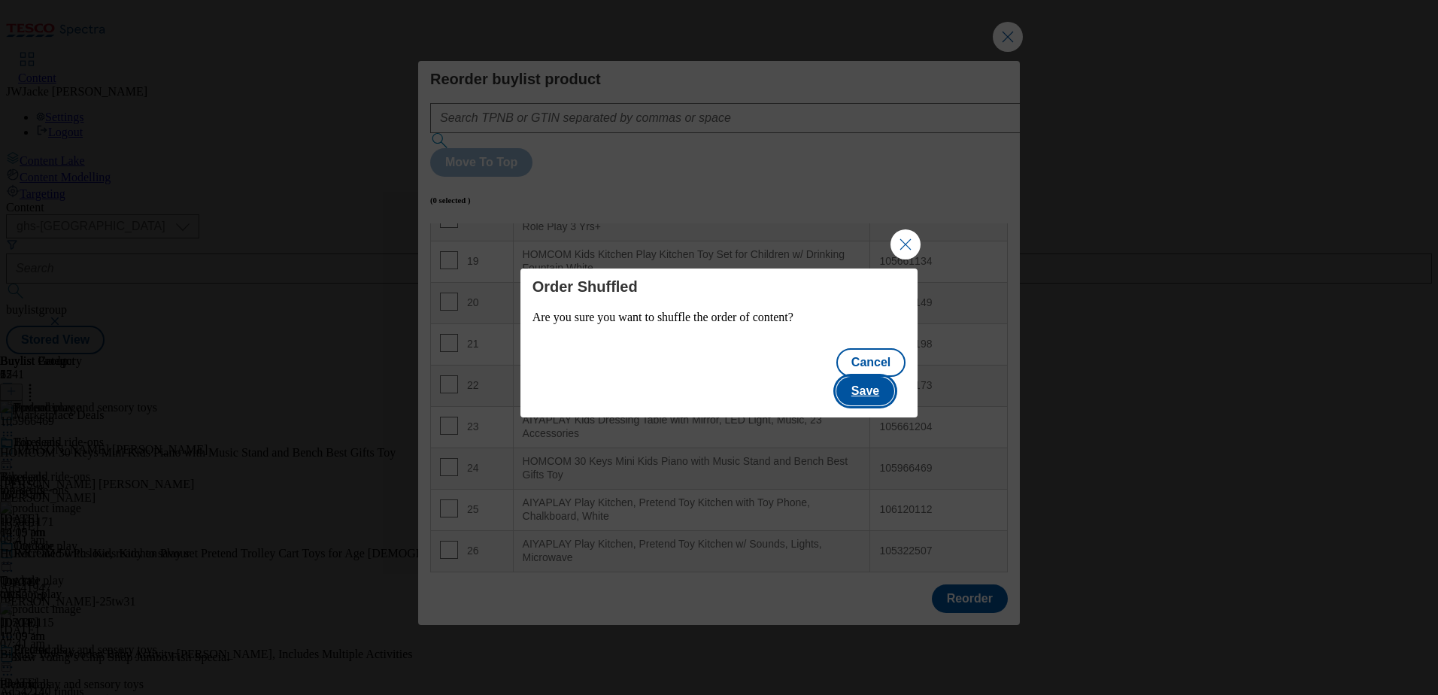
click at [894, 377] on button "Save" at bounding box center [865, 391] width 58 height 29
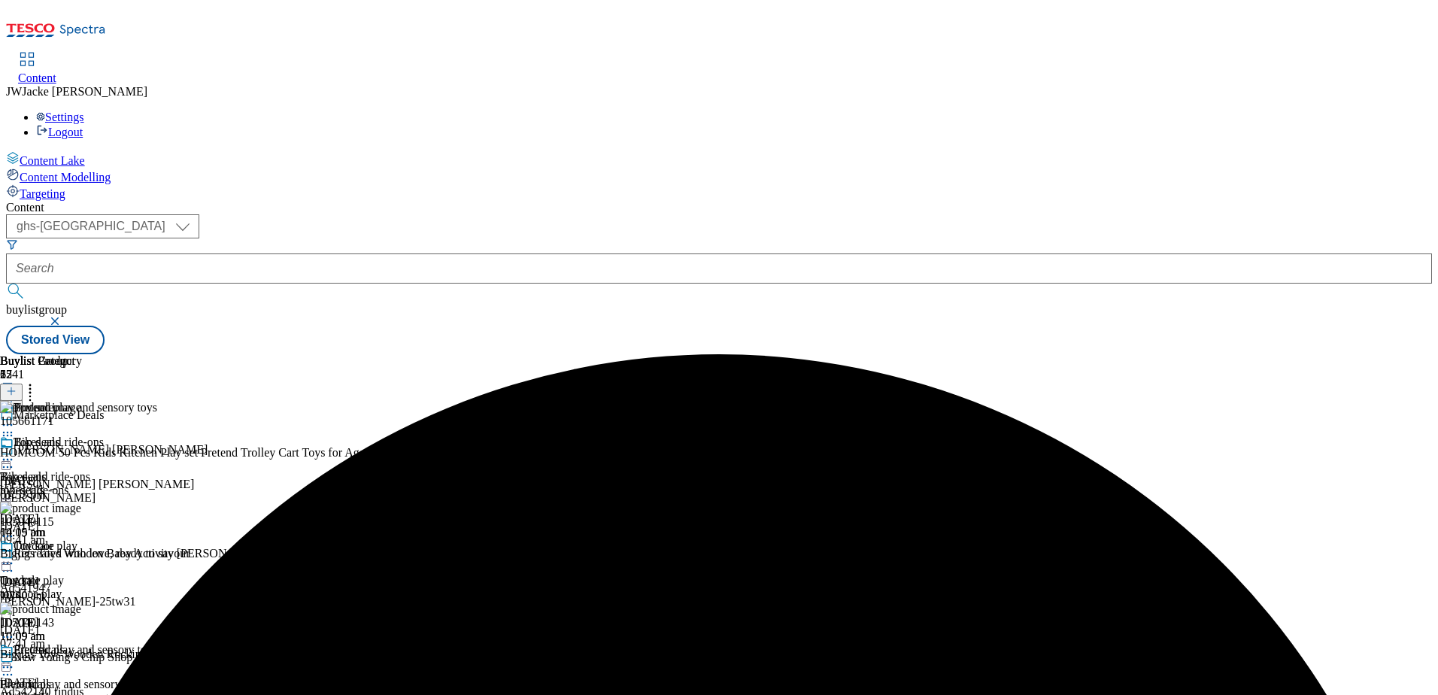
scroll to position [150, 0]
click at [15, 660] on icon at bounding box center [7, 667] width 15 height 15
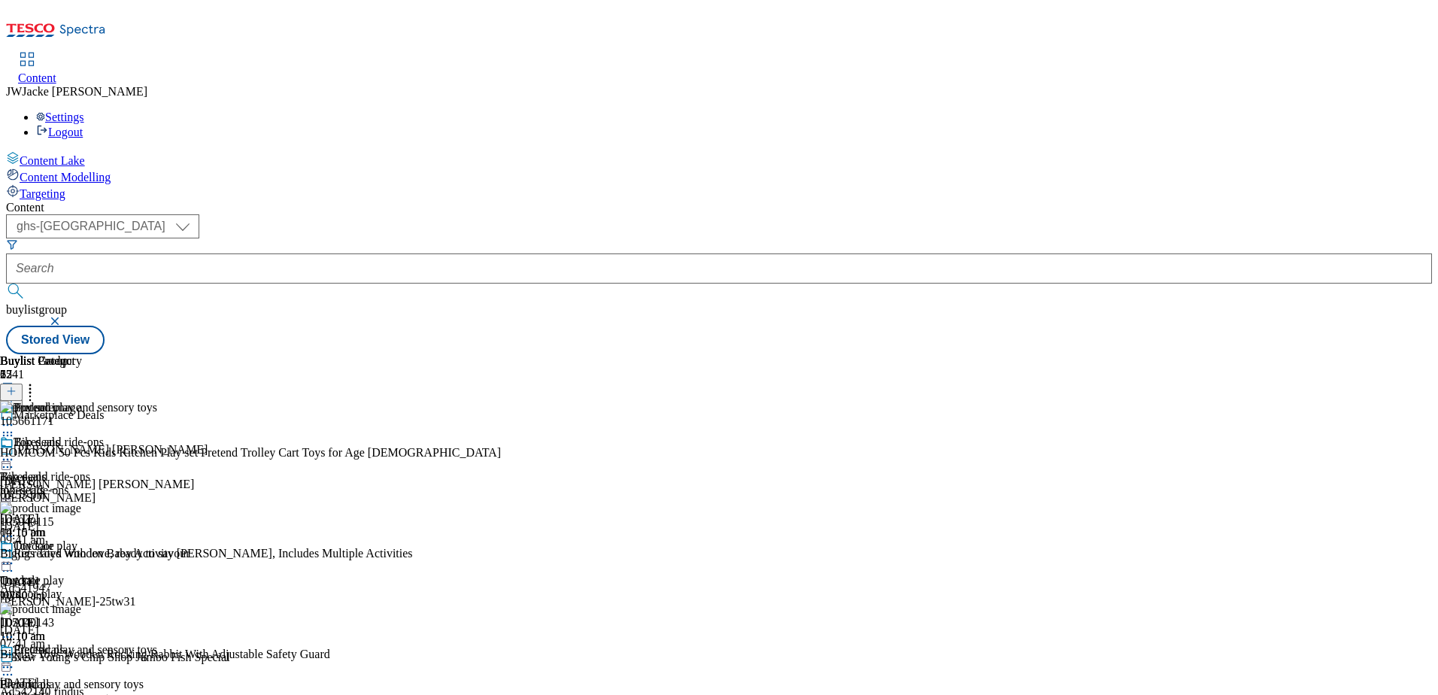
scroll to position [302, 0]
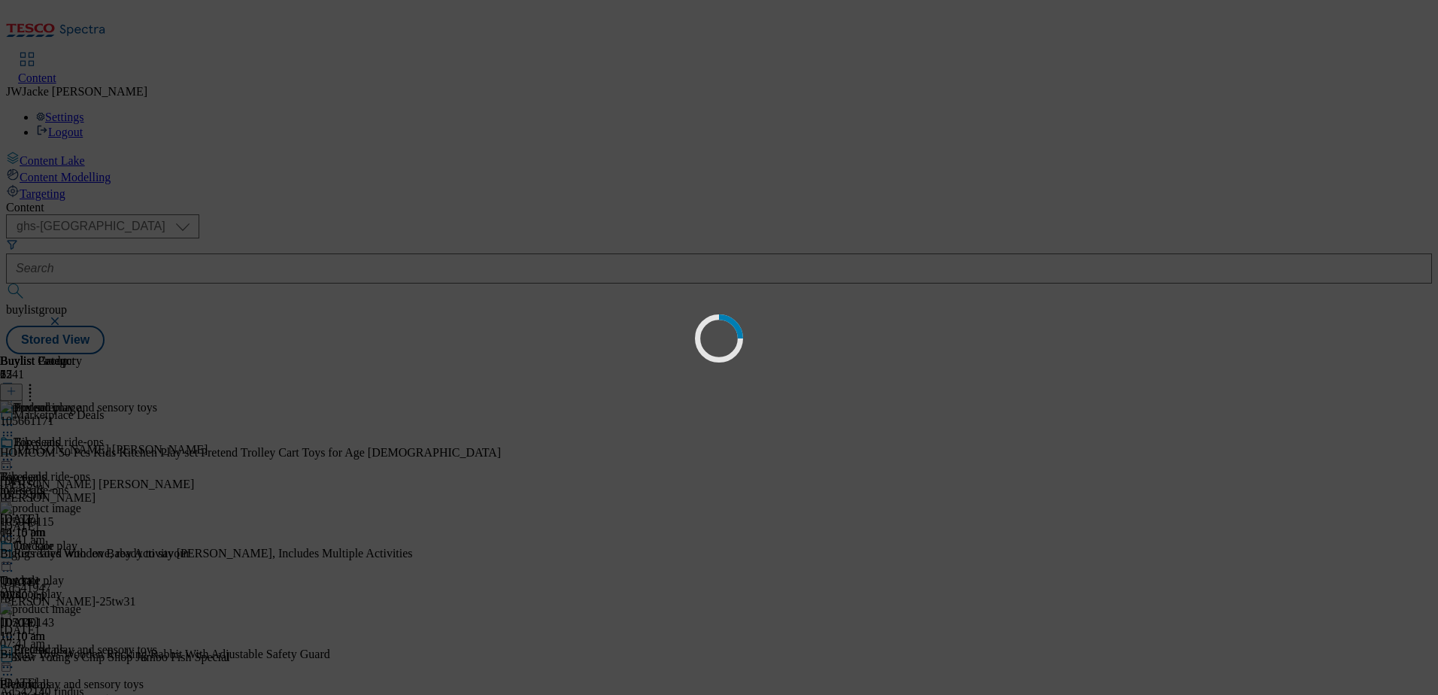
scroll to position [0, 0]
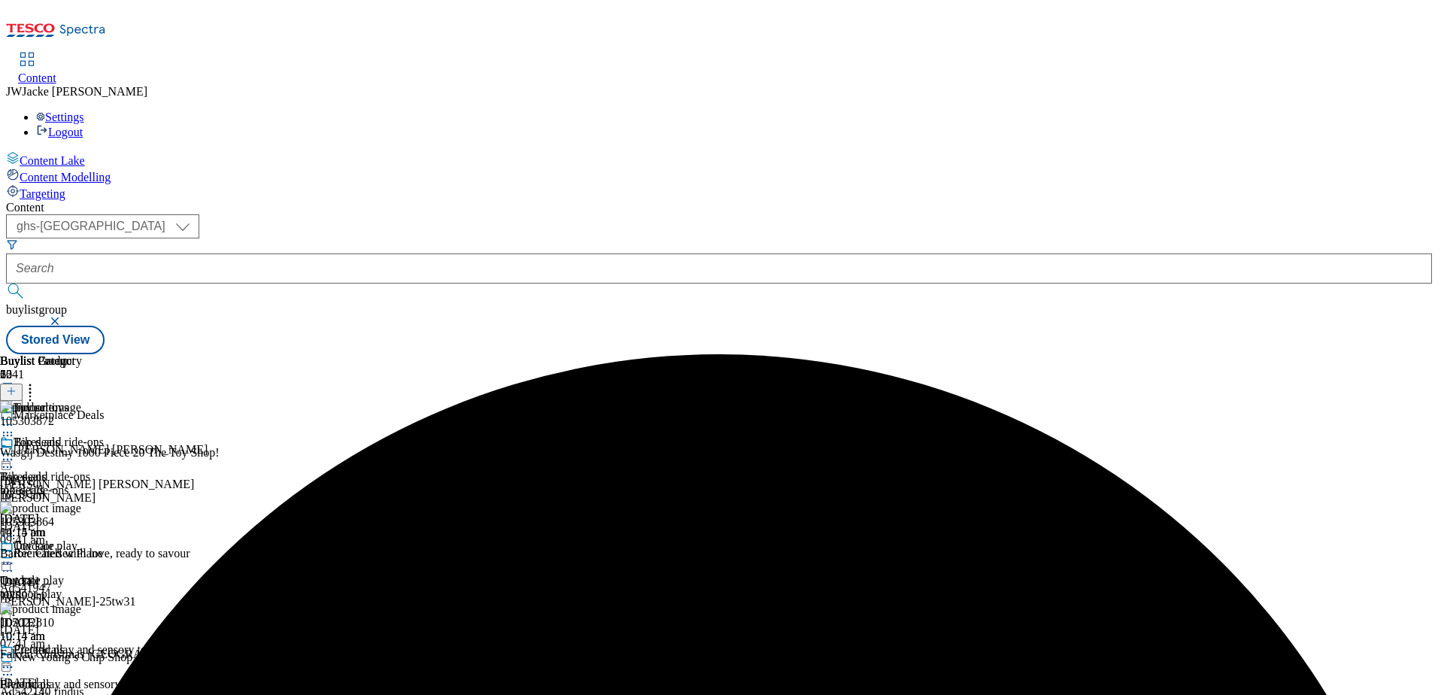
click at [17, 386] on icon at bounding box center [11, 391] width 11 height 11
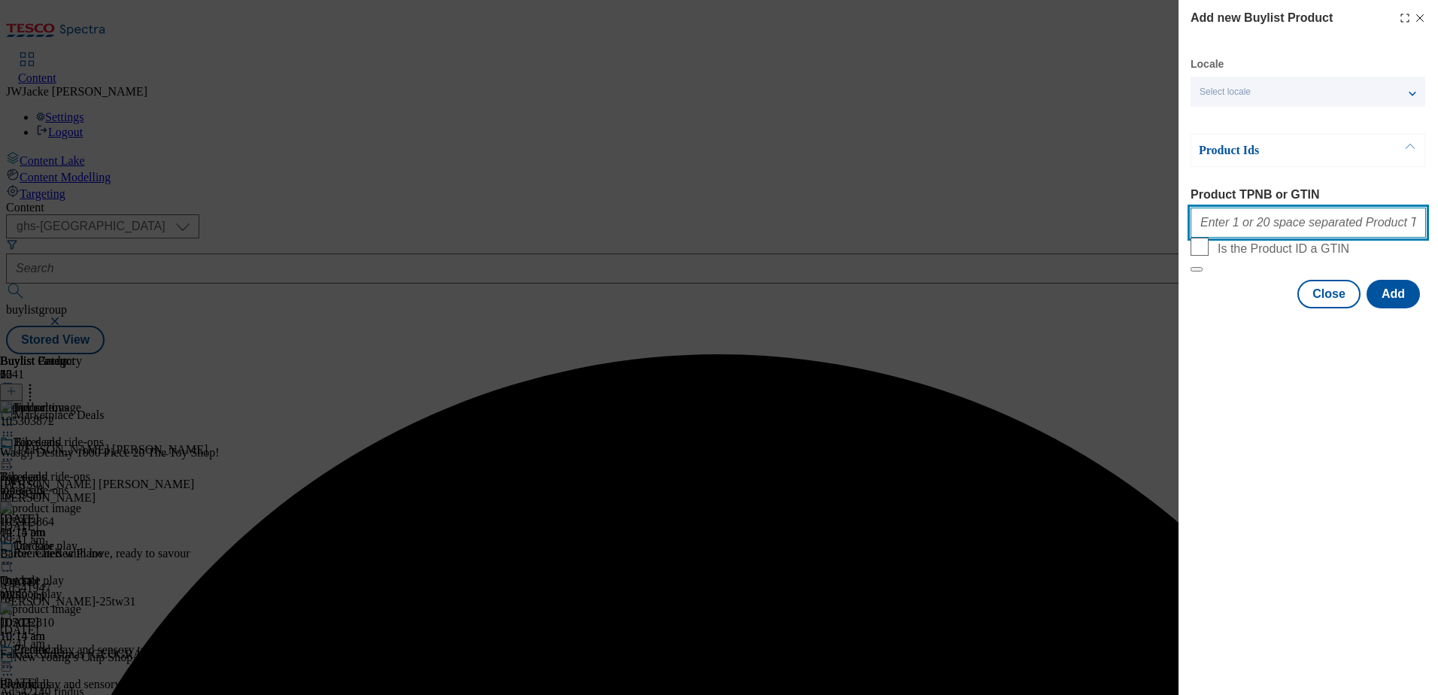
click at [1249, 229] on input "Product TPNB or GTIN" at bounding box center [1308, 223] width 235 height 30
paste input "106120077 105759513 105661229 105661276 105759490 105759479 105759464 105803529…"
type input "106120077 105759513 105661229 105661276 105759490 105759479 105759464 105803529…"
click at [1395, 308] on button "Add" at bounding box center [1393, 294] width 53 height 29
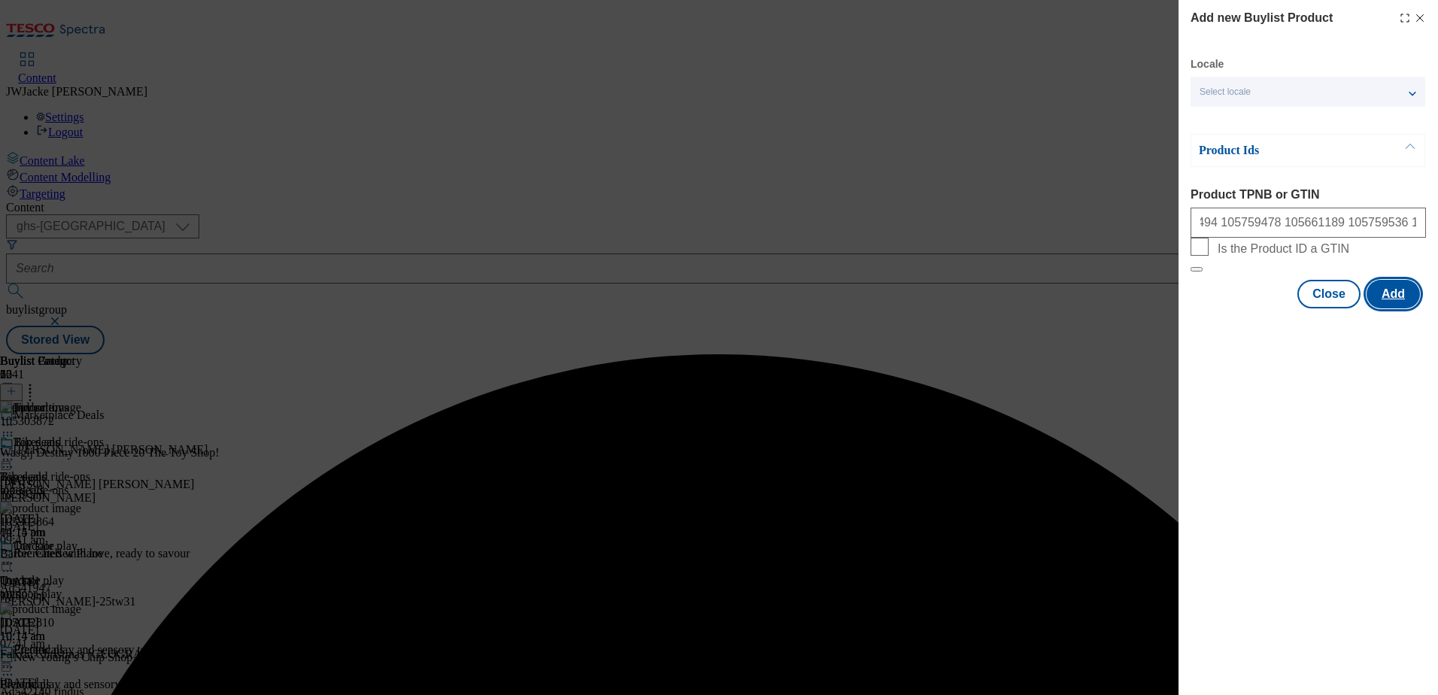
scroll to position [0, 0]
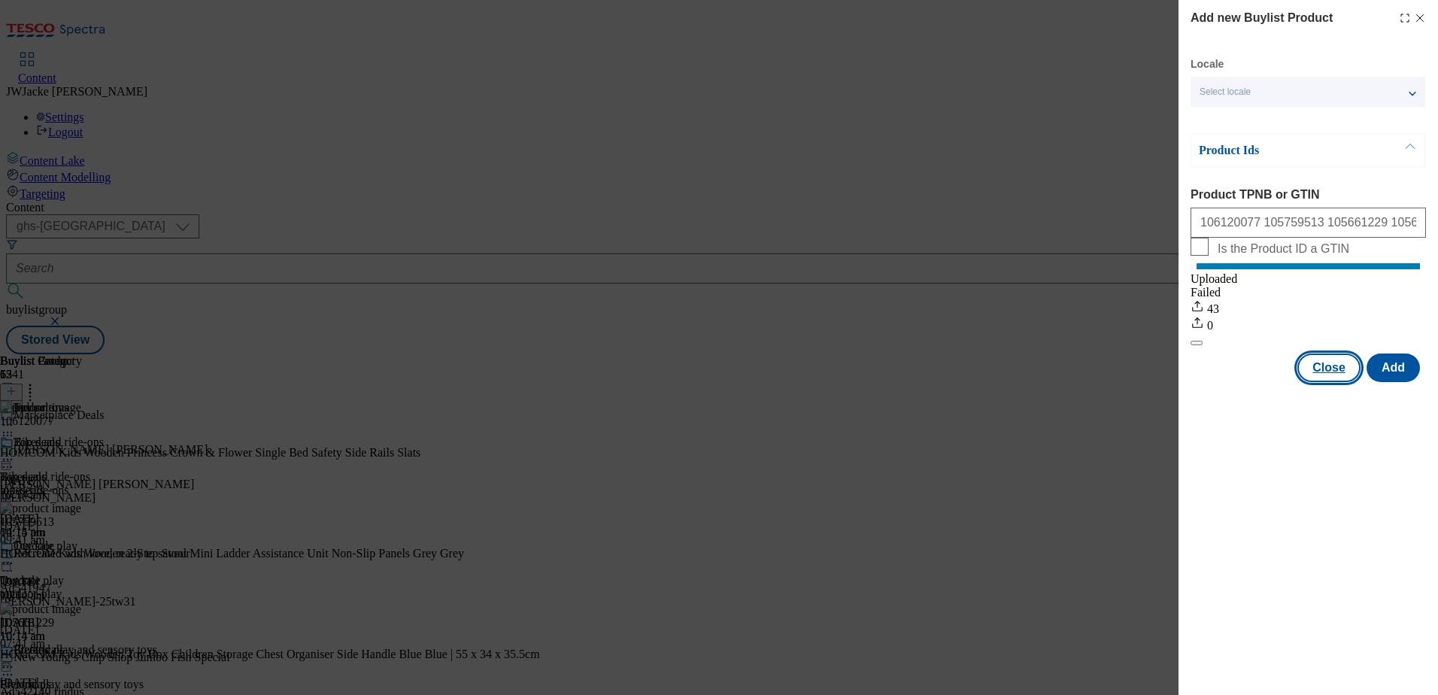
click at [1346, 378] on button "Close" at bounding box center [1328, 367] width 63 height 29
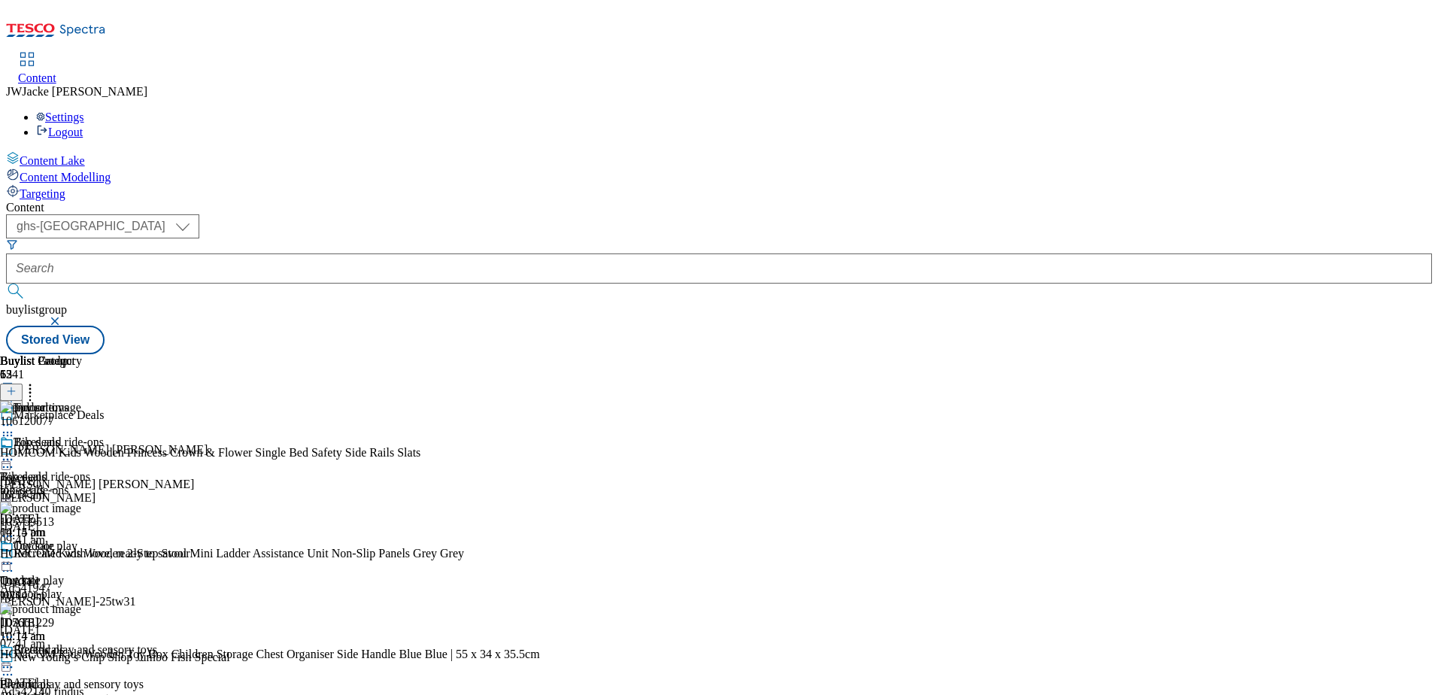
click at [32, 384] on circle at bounding box center [30, 385] width 2 height 2
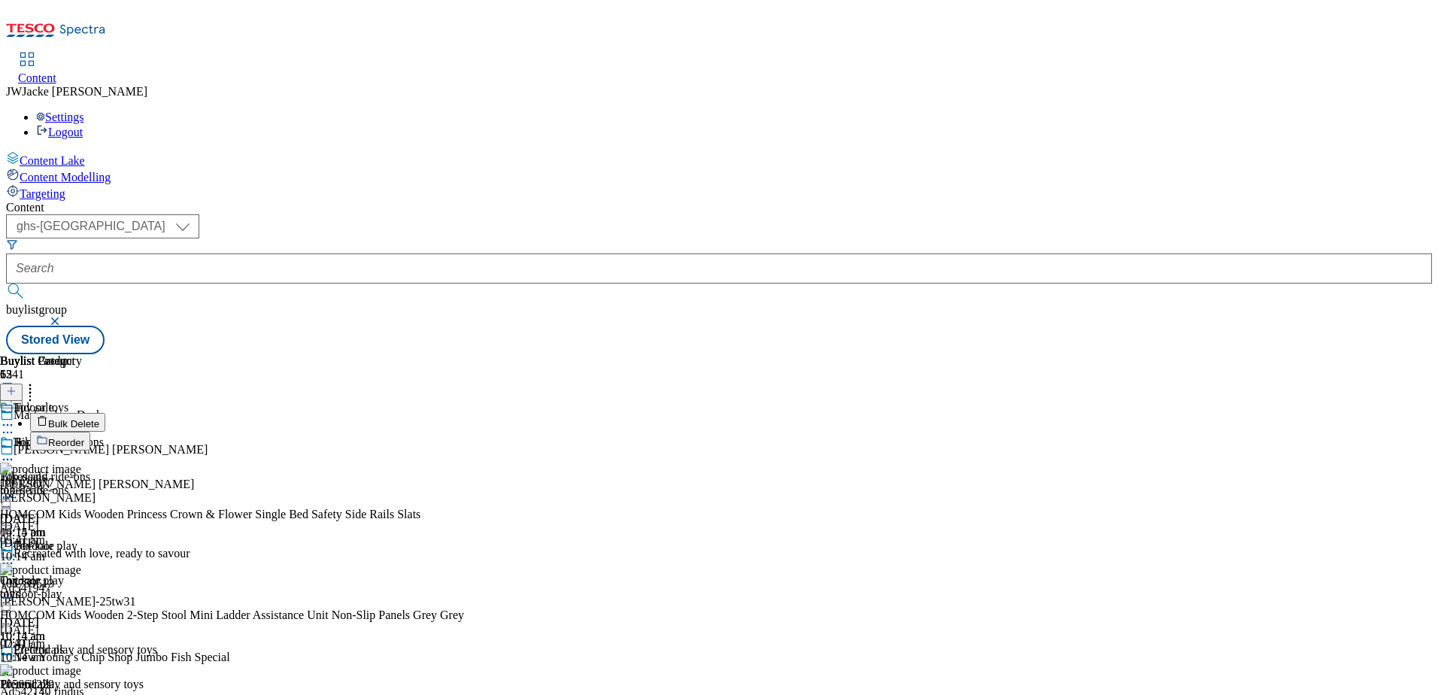
click at [84, 437] on span "Reorder" at bounding box center [66, 442] width 36 height 11
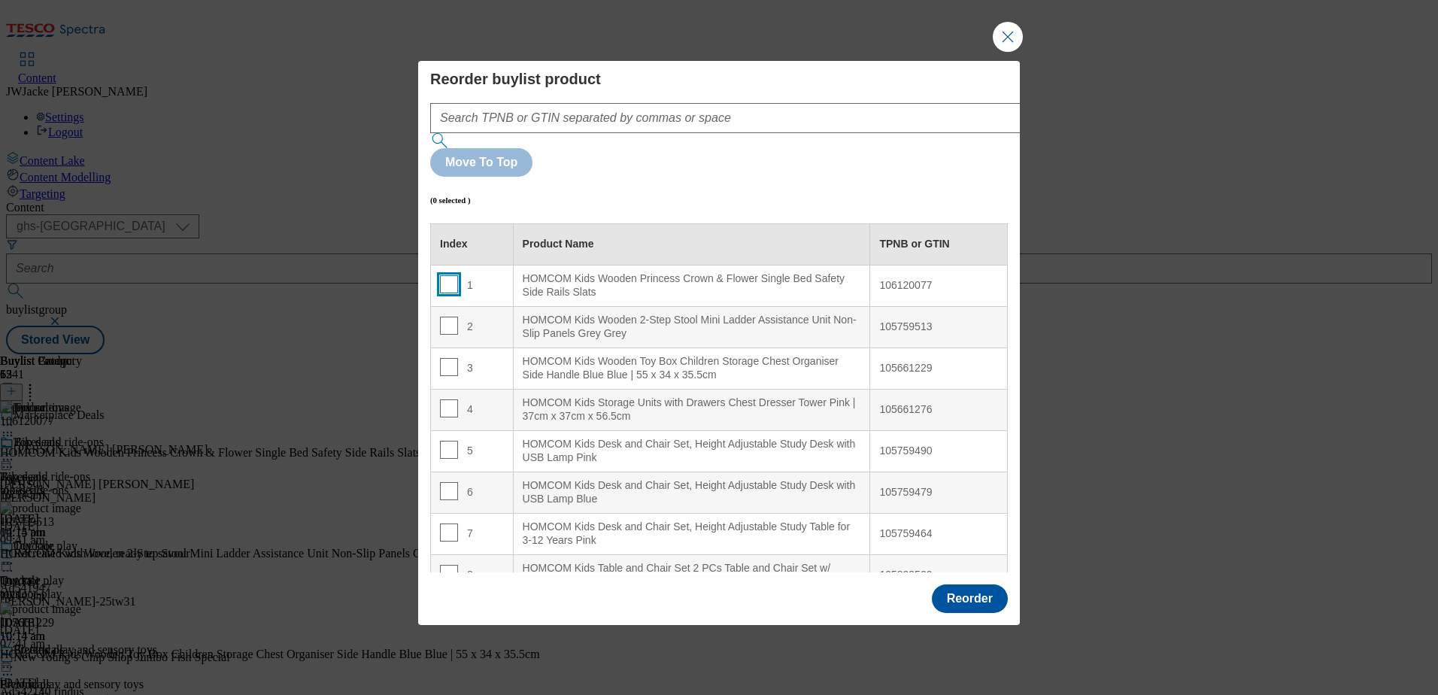
click at [446, 275] on input "Modal" at bounding box center [449, 284] width 18 height 18
checkbox input "true"
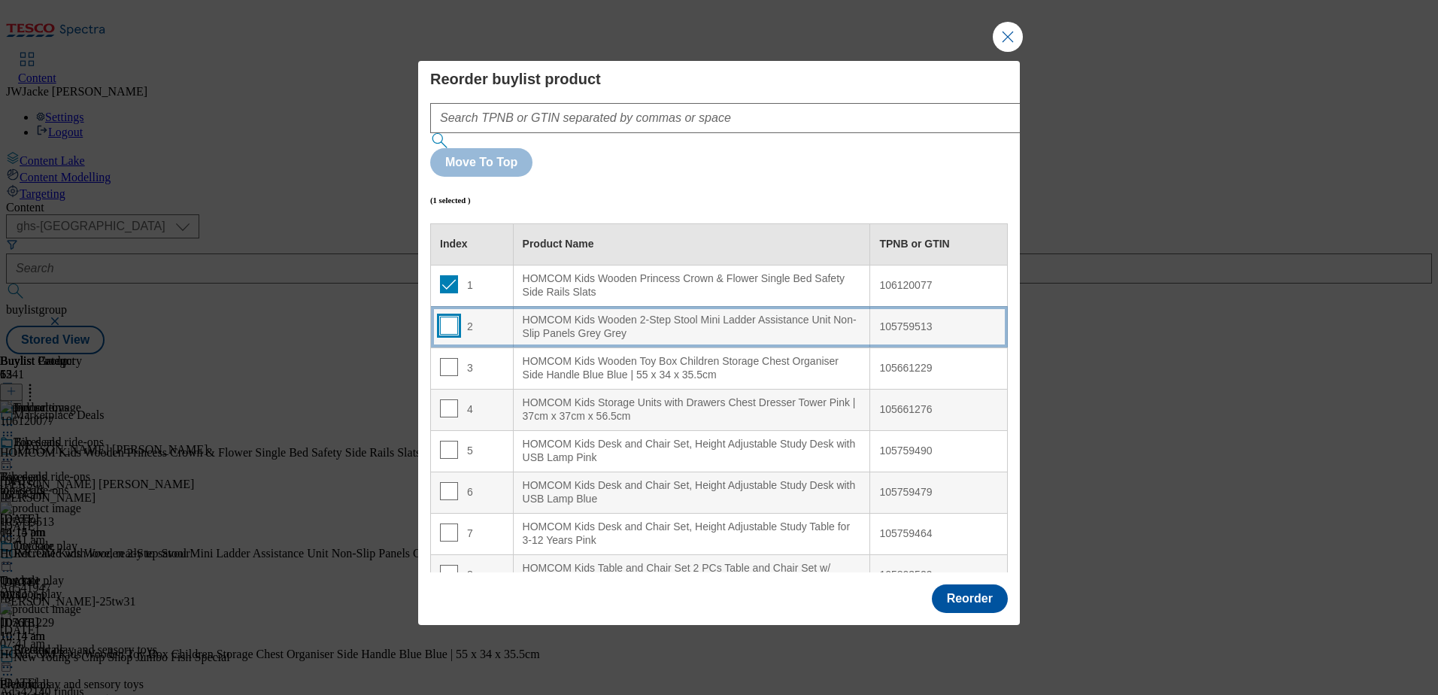
click at [449, 317] on input "Modal" at bounding box center [449, 326] width 18 height 18
checkbox input "true"
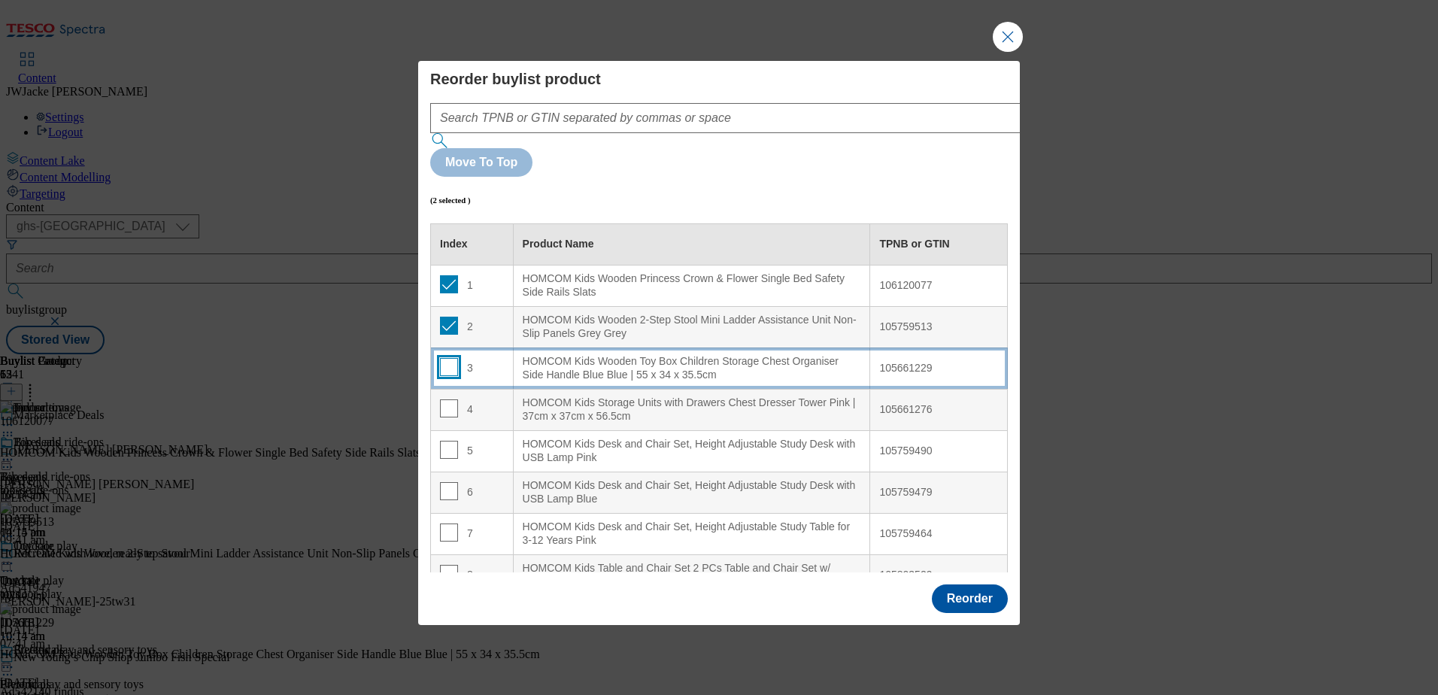
click at [448, 358] on input "Modal" at bounding box center [449, 367] width 18 height 18
checkbox input "true"
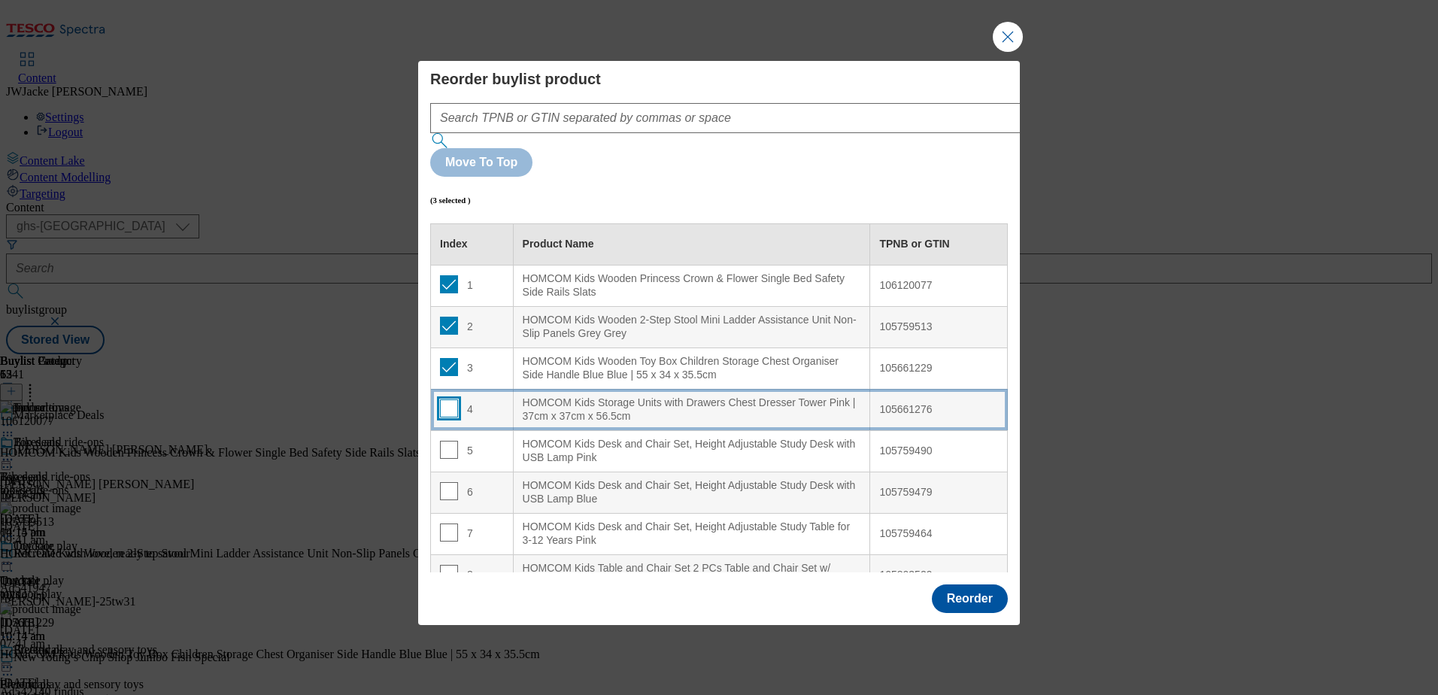
click at [445, 399] on input "Modal" at bounding box center [449, 408] width 18 height 18
checkbox input "true"
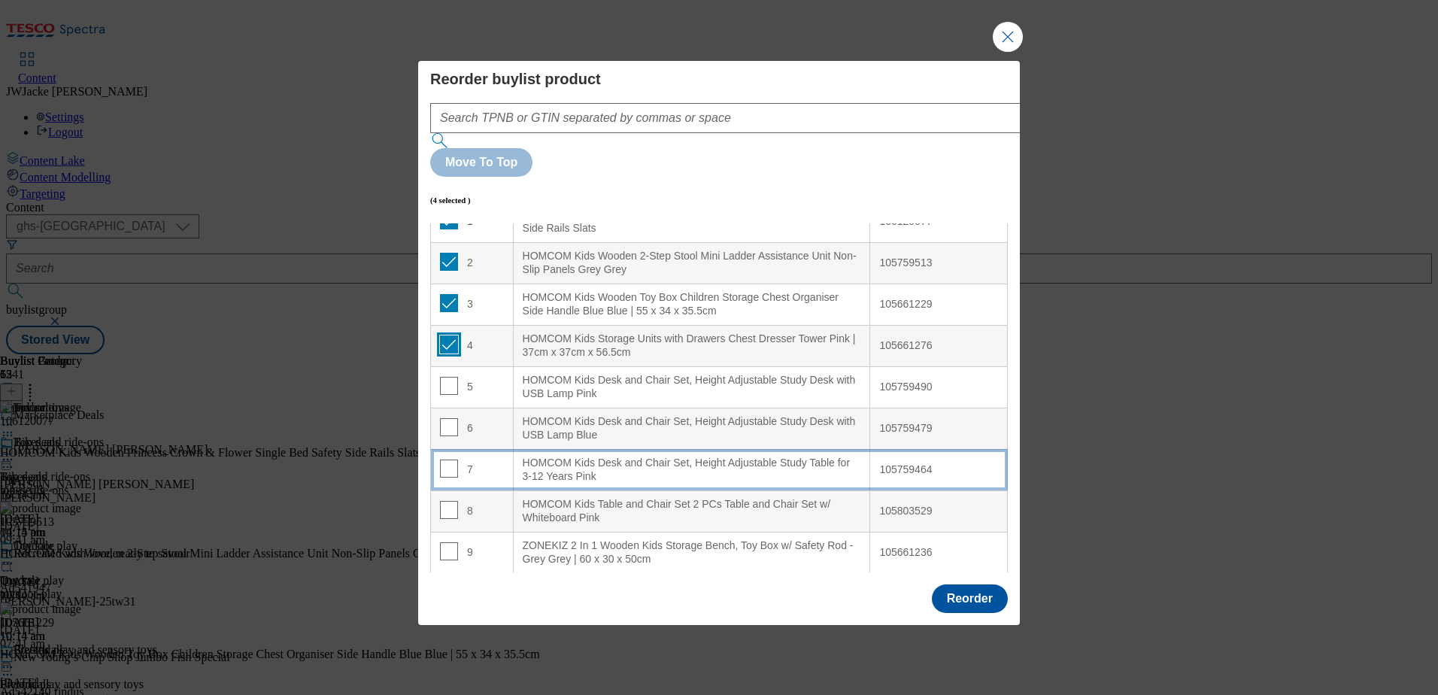
scroll to position [150, 0]
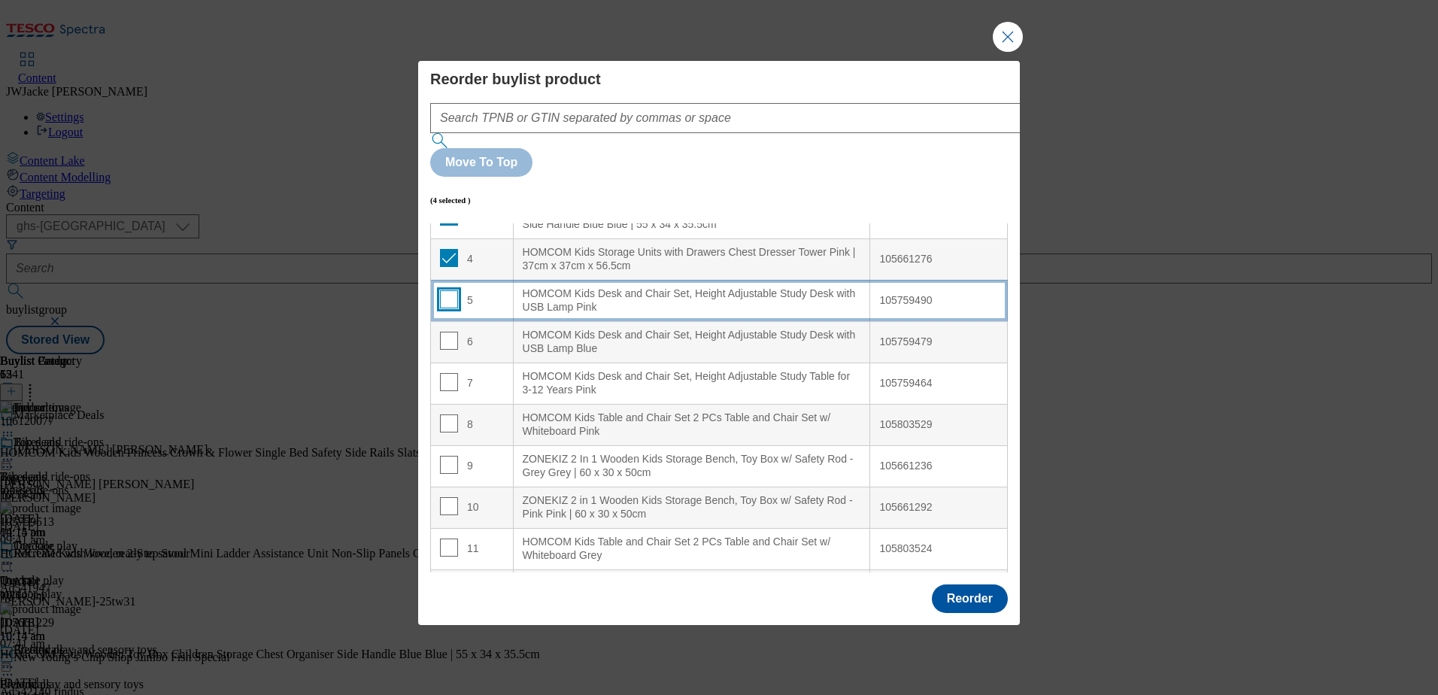
drag, startPoint x: 450, startPoint y: 263, endPoint x: 448, endPoint y: 293, distance: 30.1
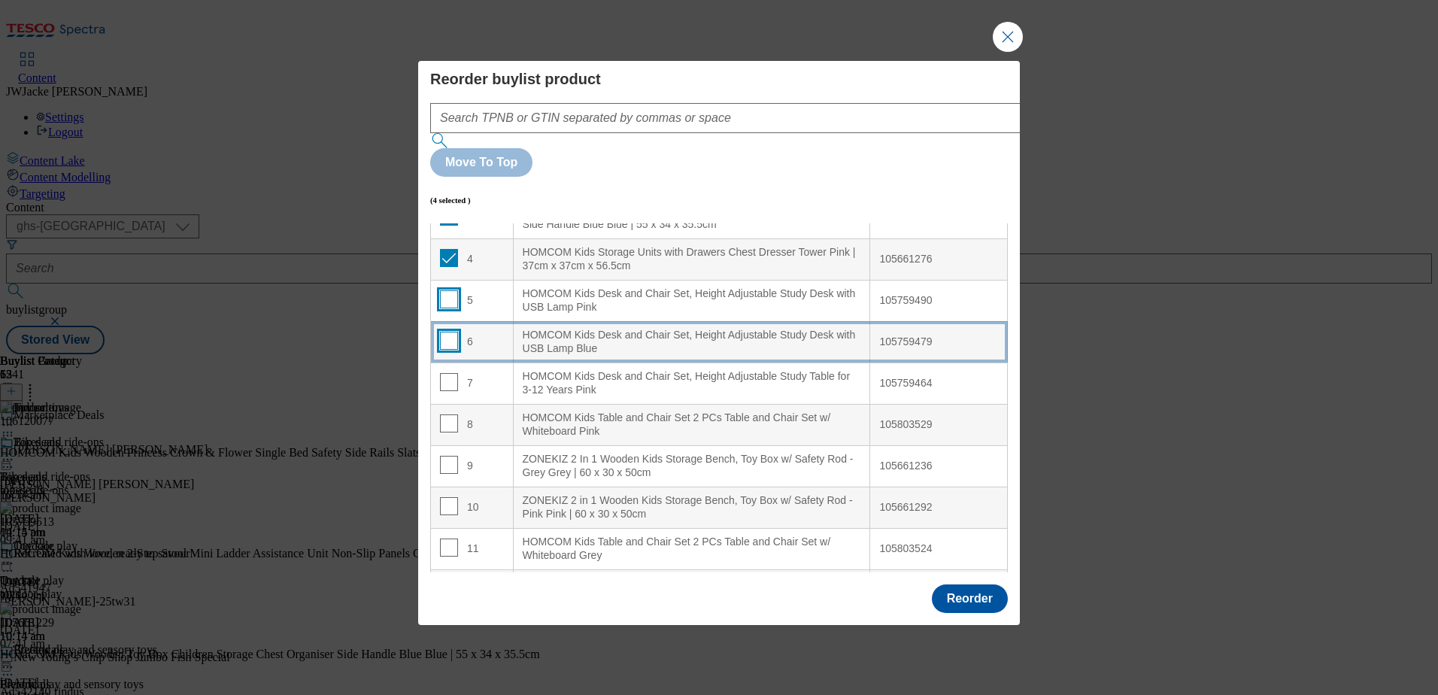
click at [450, 290] on input "Modal" at bounding box center [449, 299] width 18 height 18
checkbox input "true"
click at [448, 332] on input "Modal" at bounding box center [449, 341] width 18 height 18
checkbox input "true"
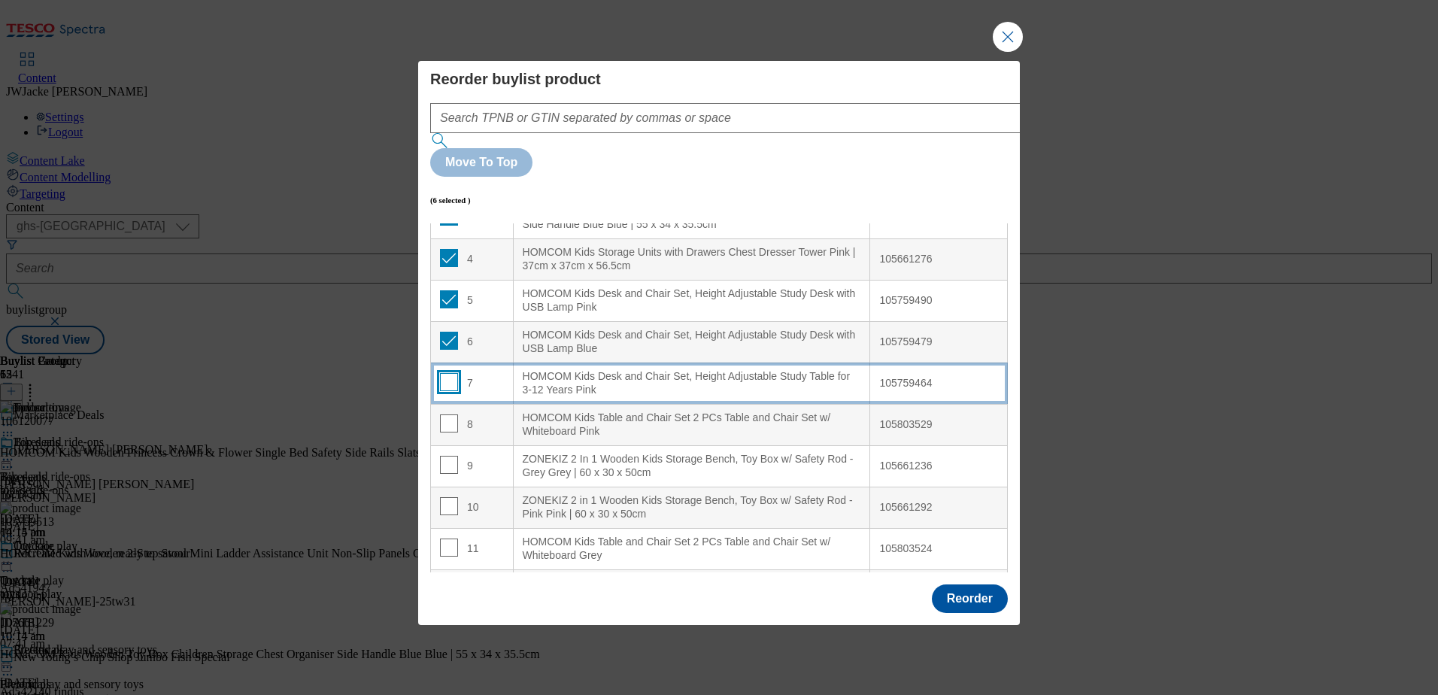
click at [445, 373] on input "Modal" at bounding box center [449, 382] width 18 height 18
checkbox input "true"
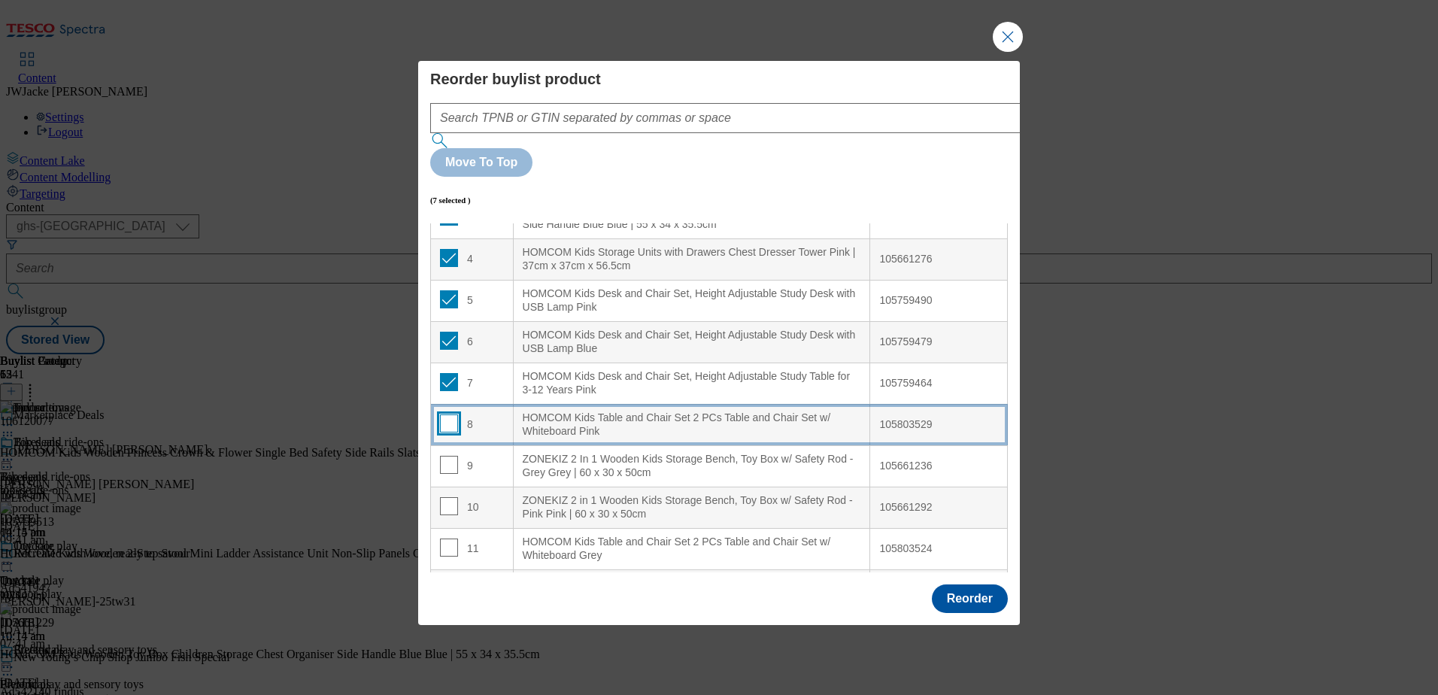
click at [448, 414] on input "Modal" at bounding box center [449, 423] width 18 height 18
checkbox input "true"
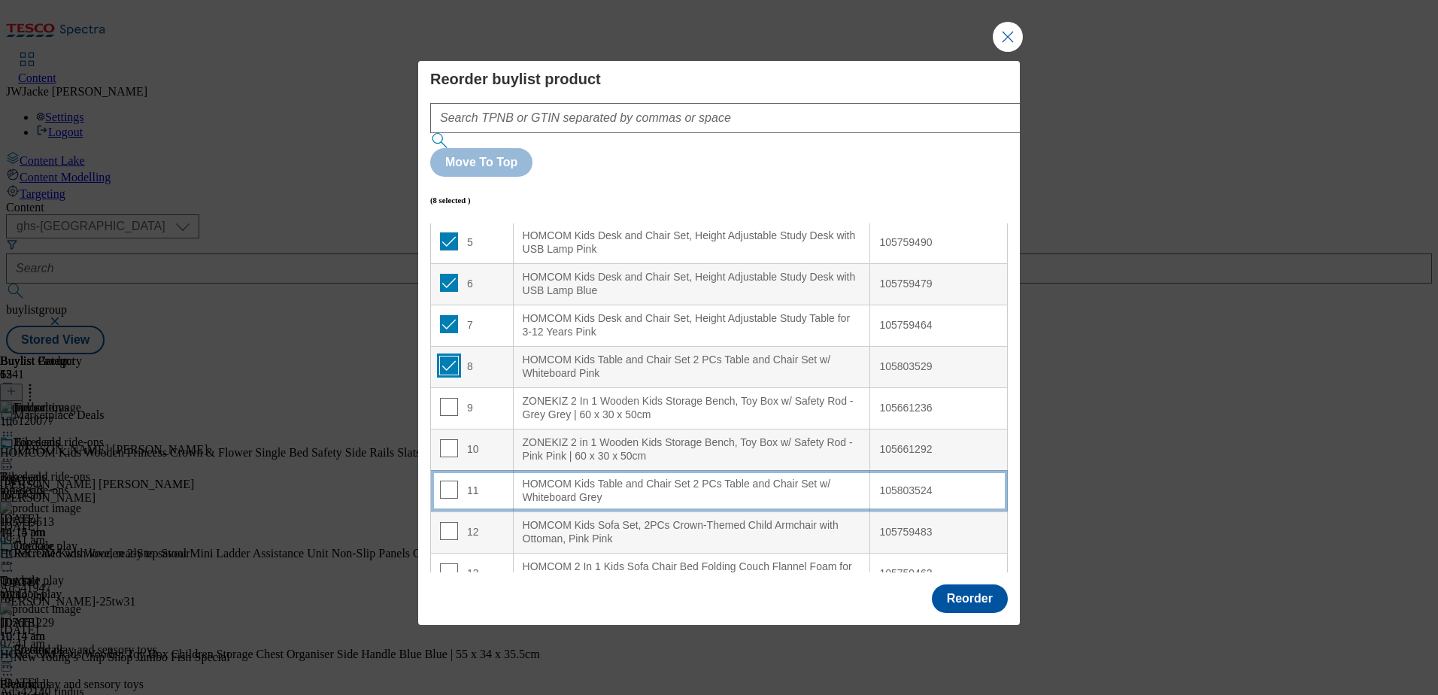
scroll to position [301, 0]
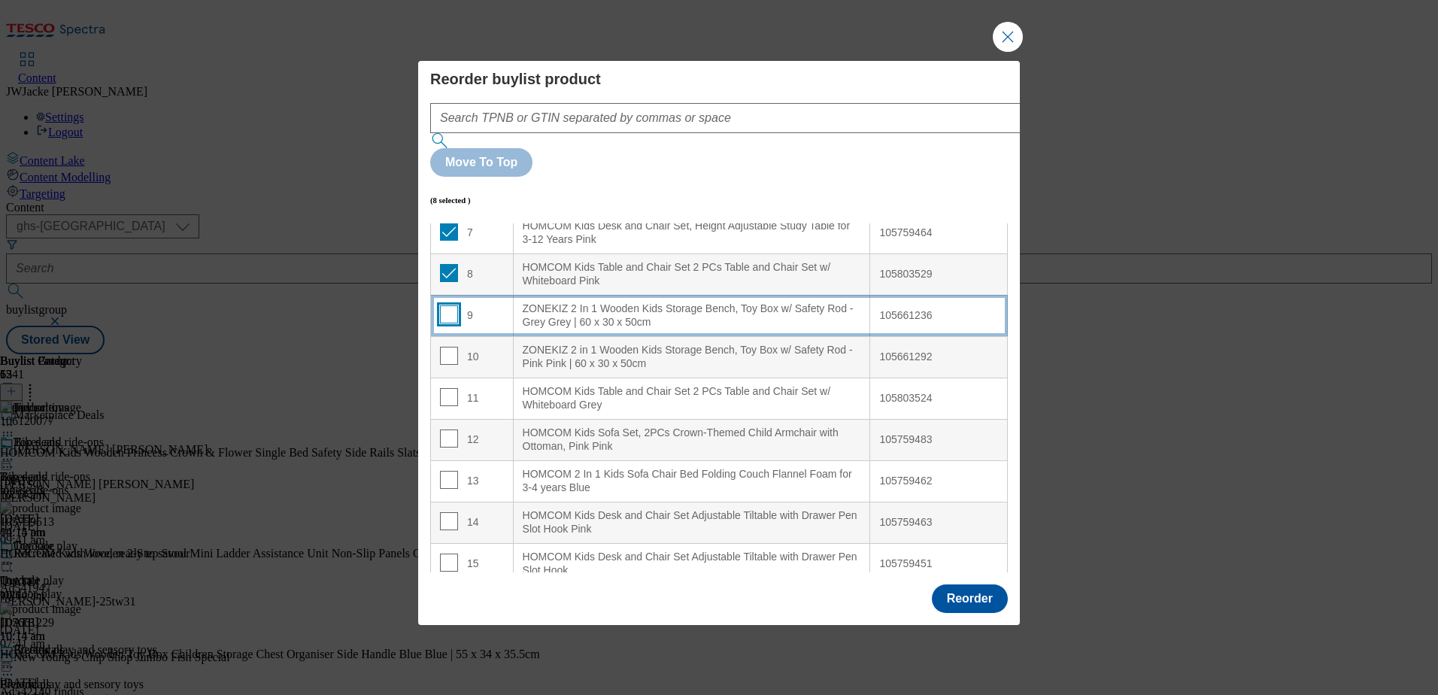
click at [447, 305] on input "Modal" at bounding box center [449, 314] width 18 height 18
checkbox input "true"
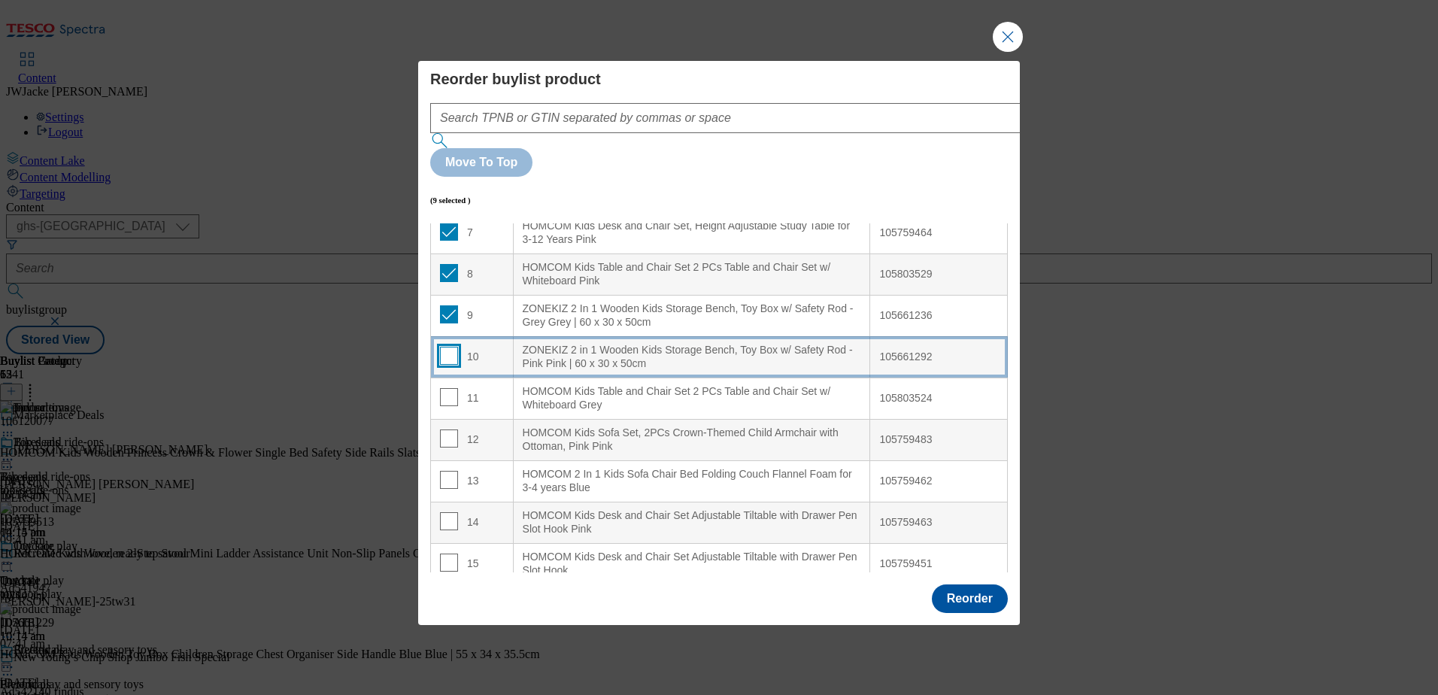
click at [447, 347] on input "Modal" at bounding box center [449, 356] width 18 height 18
checkbox input "true"
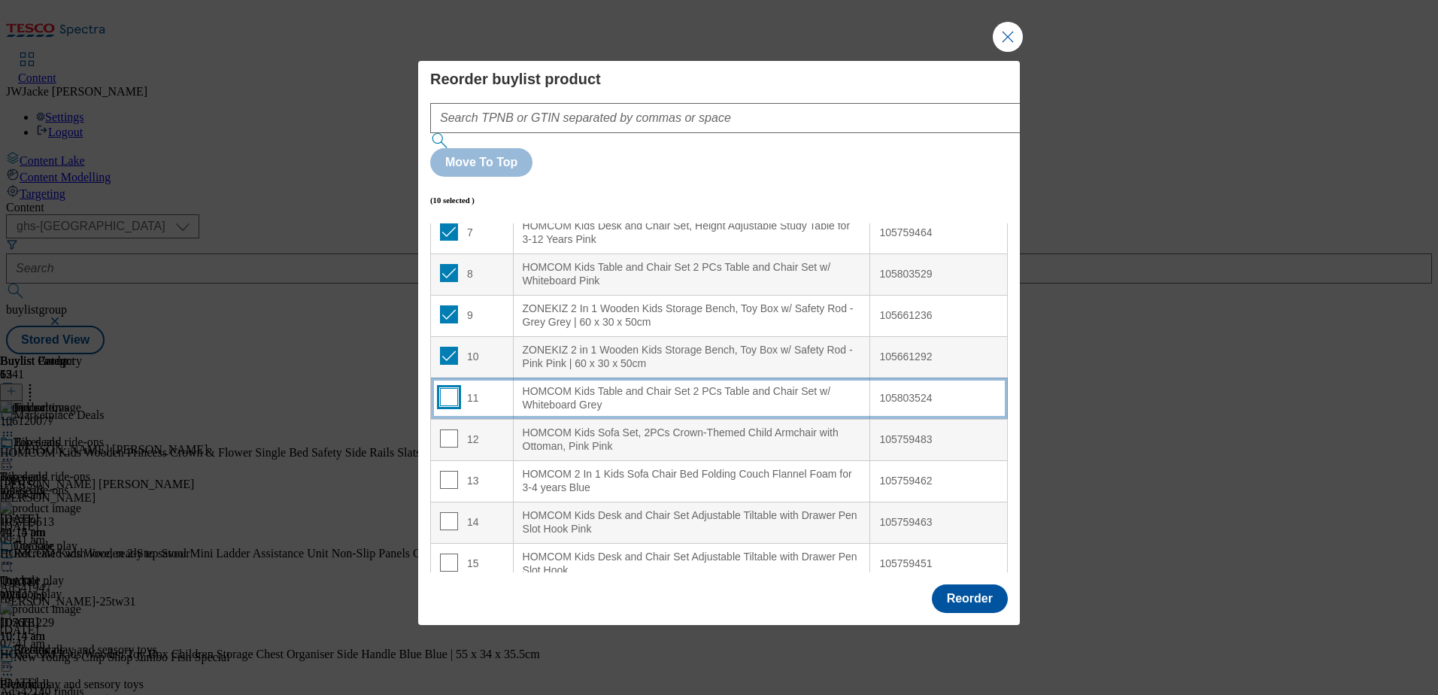
click at [444, 388] on input "Modal" at bounding box center [449, 397] width 18 height 18
checkbox input "true"
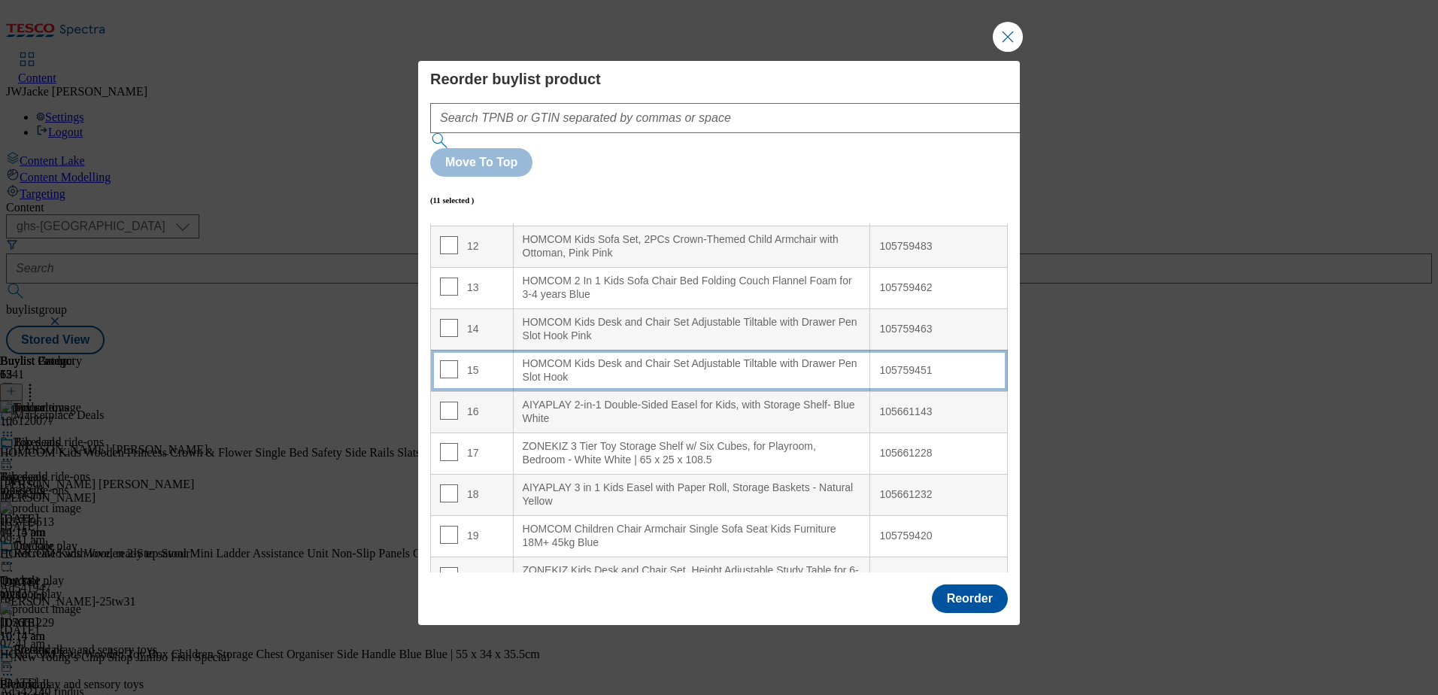
scroll to position [526, 0]
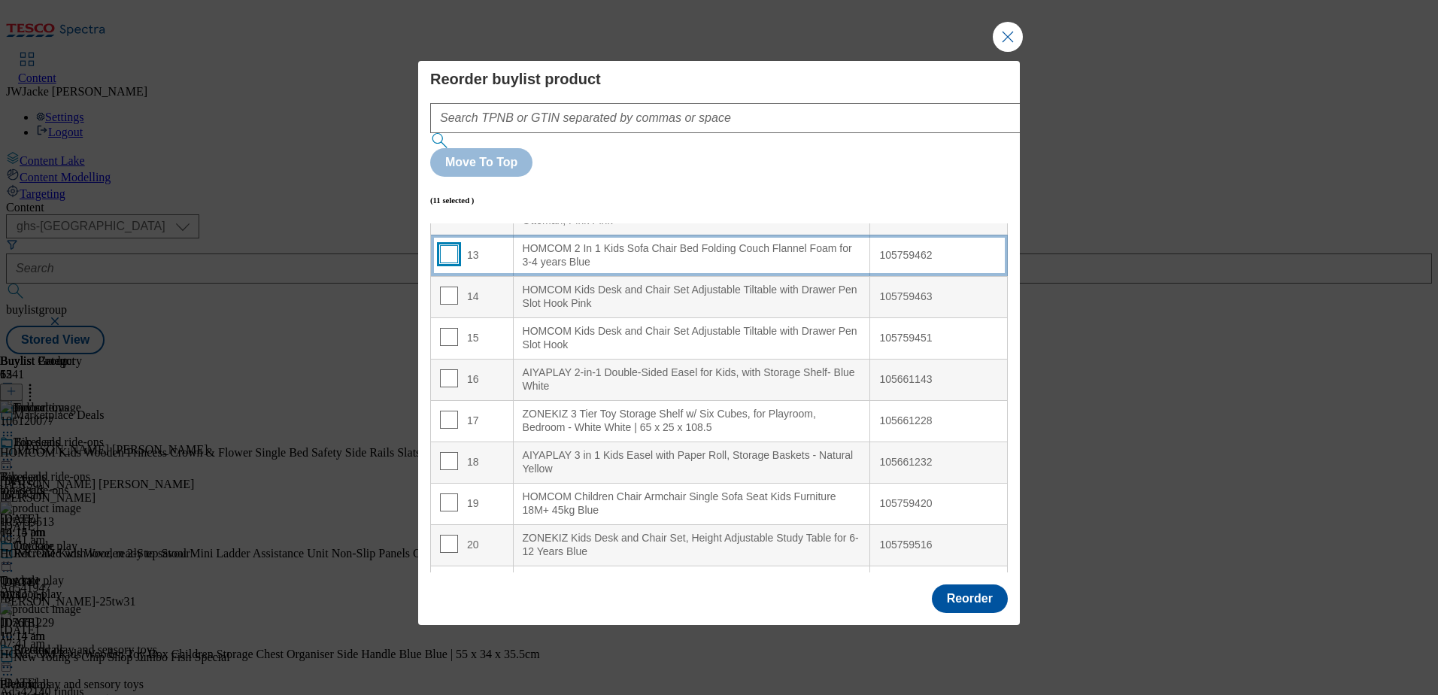
click at [451, 245] on input "Modal" at bounding box center [449, 254] width 18 height 18
checkbox input "true"
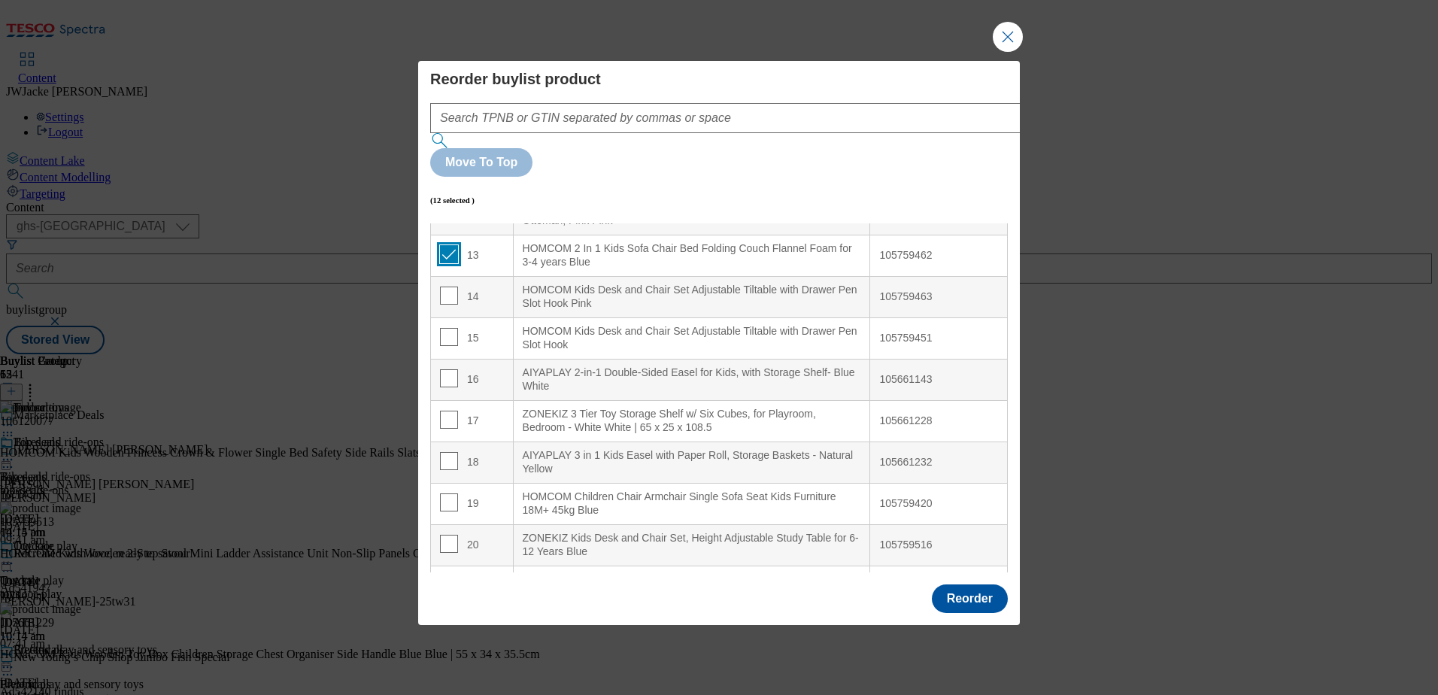
scroll to position [451, 0]
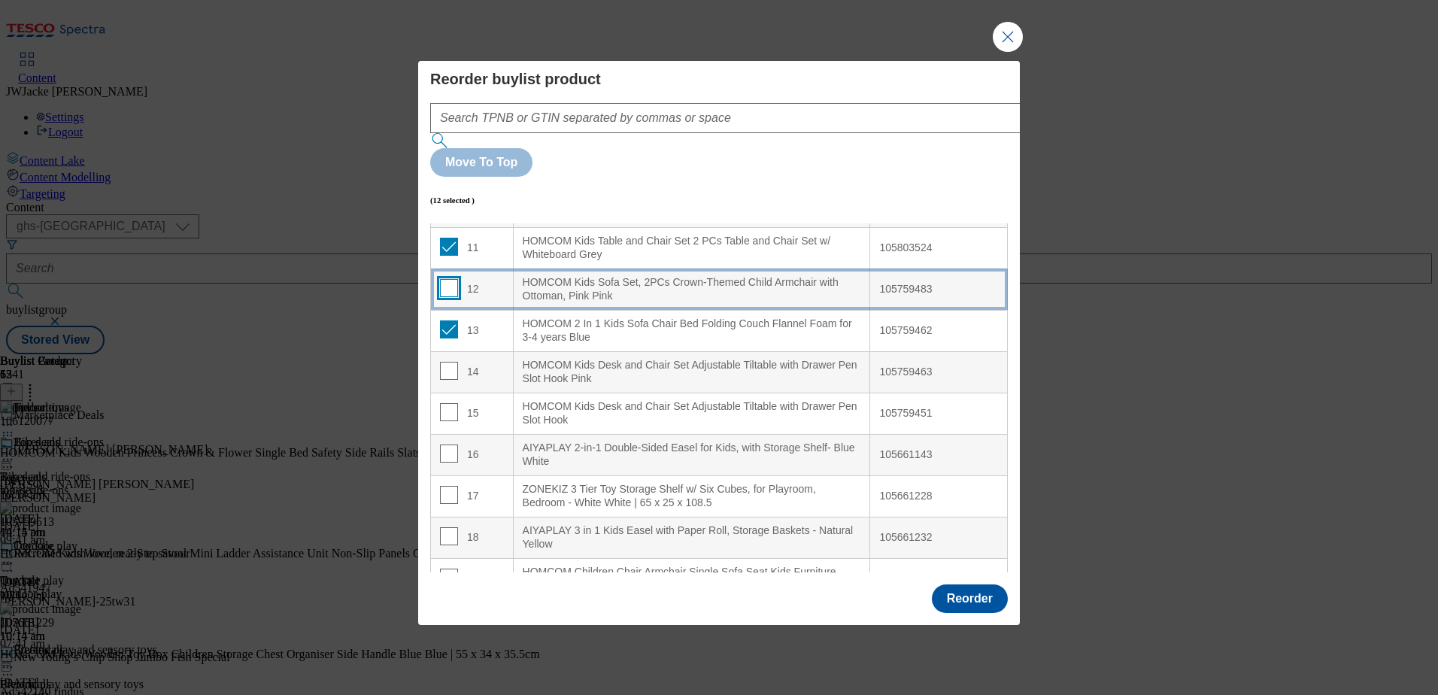
click at [445, 279] on input "Modal" at bounding box center [449, 288] width 18 height 18
checkbox input "true"
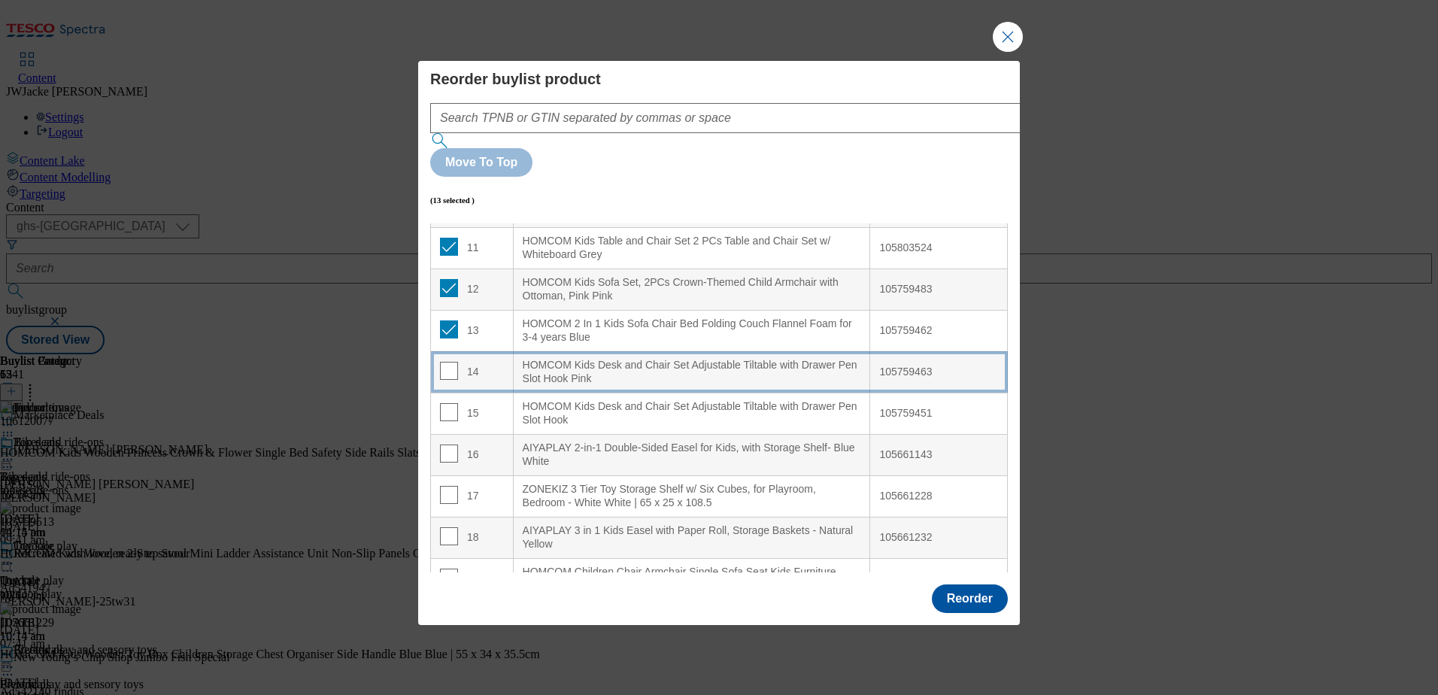
click at [449, 362] on span "Modal" at bounding box center [449, 371] width 18 height 18
click at [448, 362] on input "Modal" at bounding box center [449, 371] width 18 height 18
checkbox input "true"
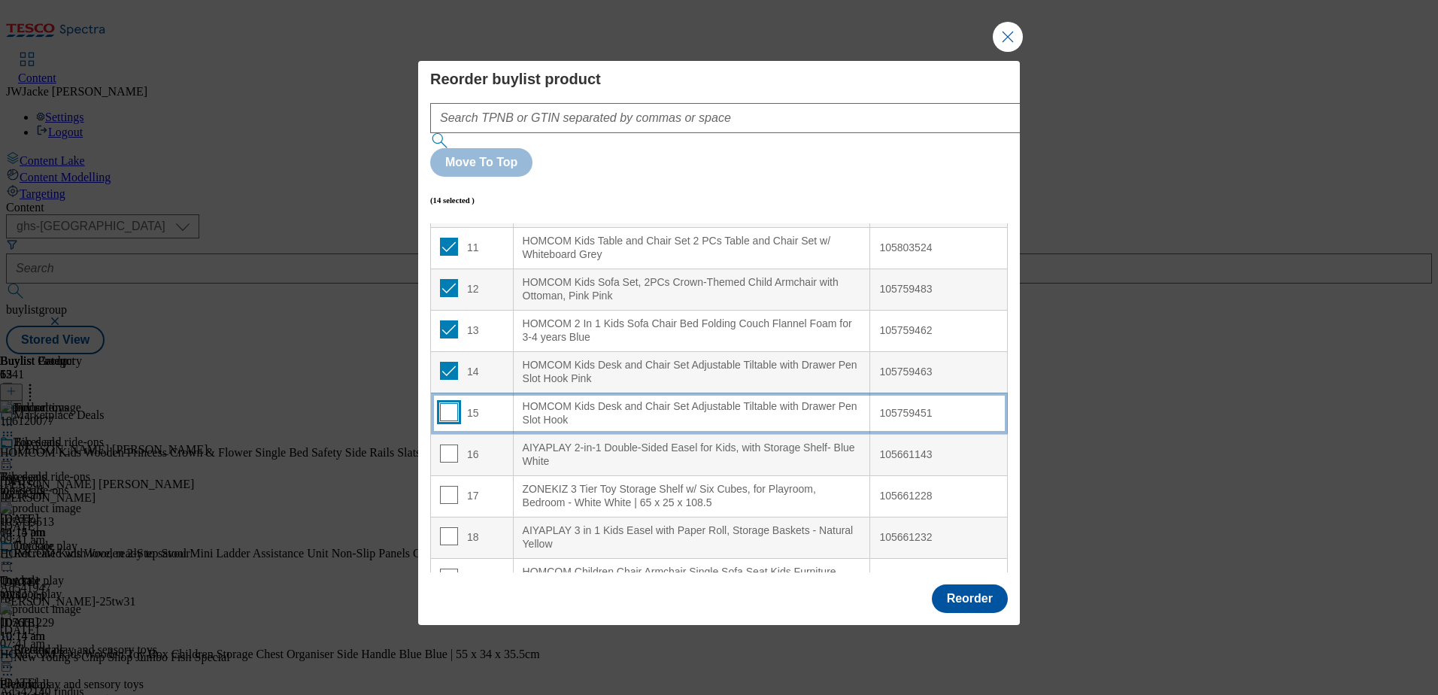
click at [450, 403] on input "Modal" at bounding box center [449, 412] width 18 height 18
checkbox input "true"
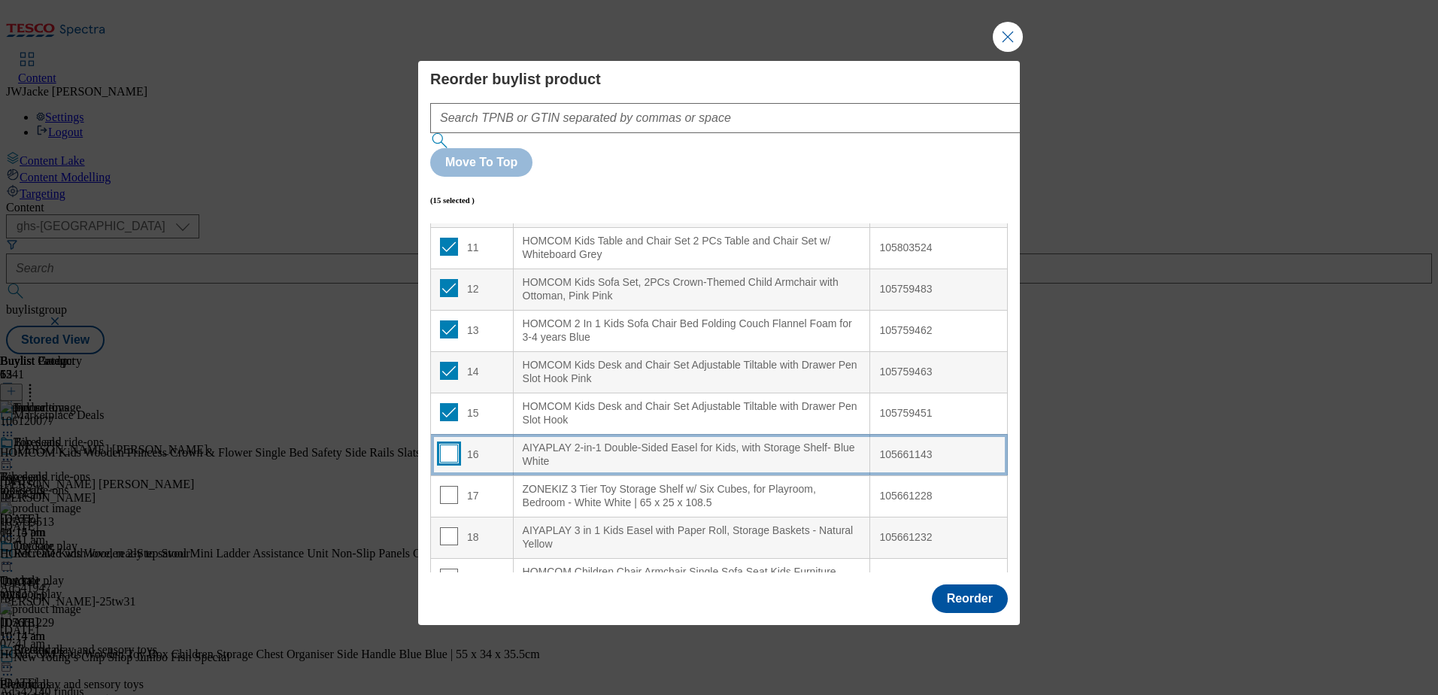
click at [448, 445] on input "Modal" at bounding box center [449, 454] width 18 height 18
checkbox input "true"
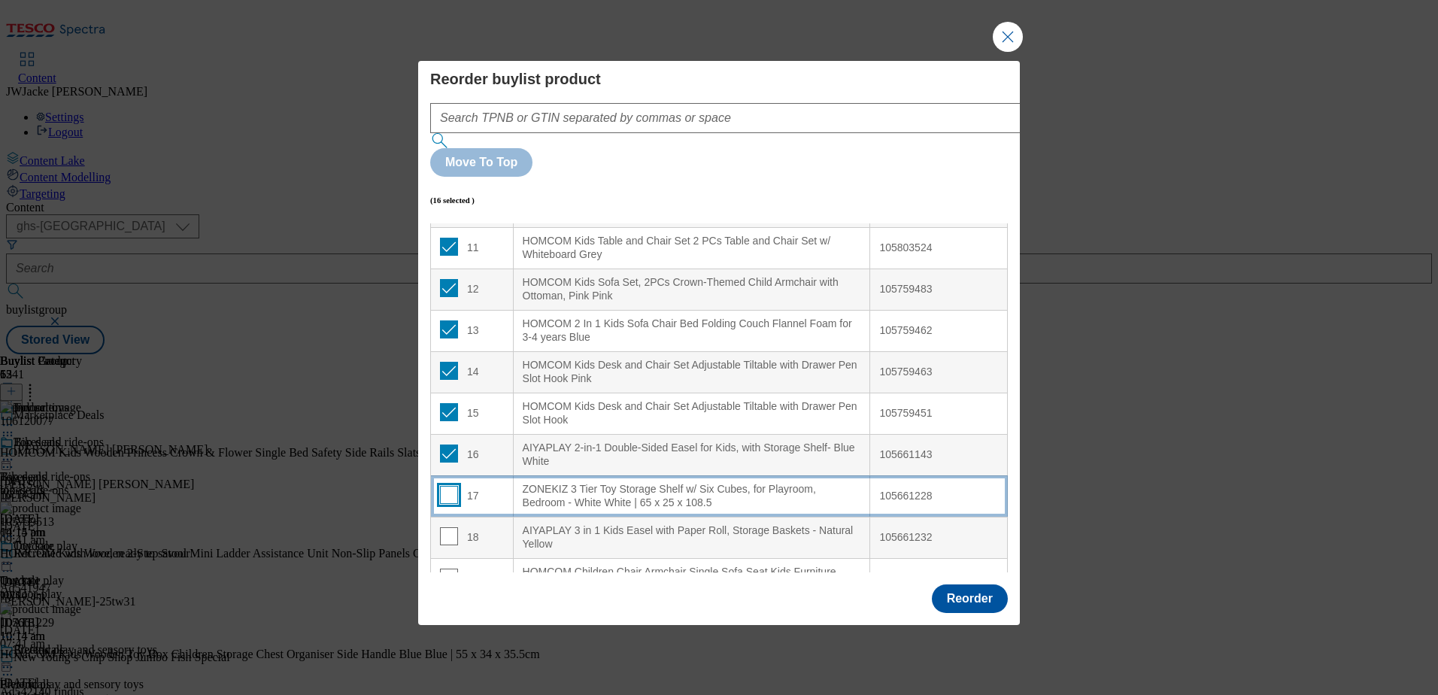
click at [447, 486] on input "Modal" at bounding box center [449, 495] width 18 height 18
checkbox input "true"
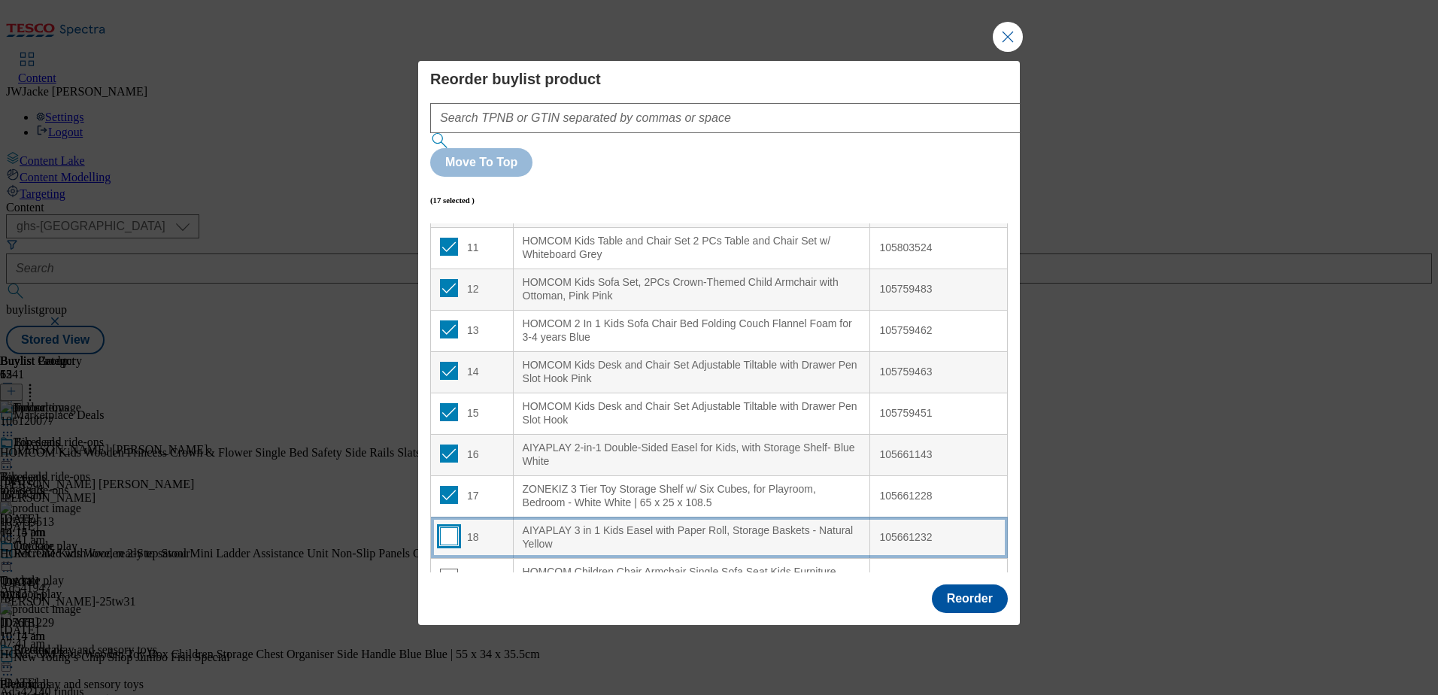
click at [444, 527] on input "Modal" at bounding box center [449, 536] width 18 height 18
checkbox input "true"
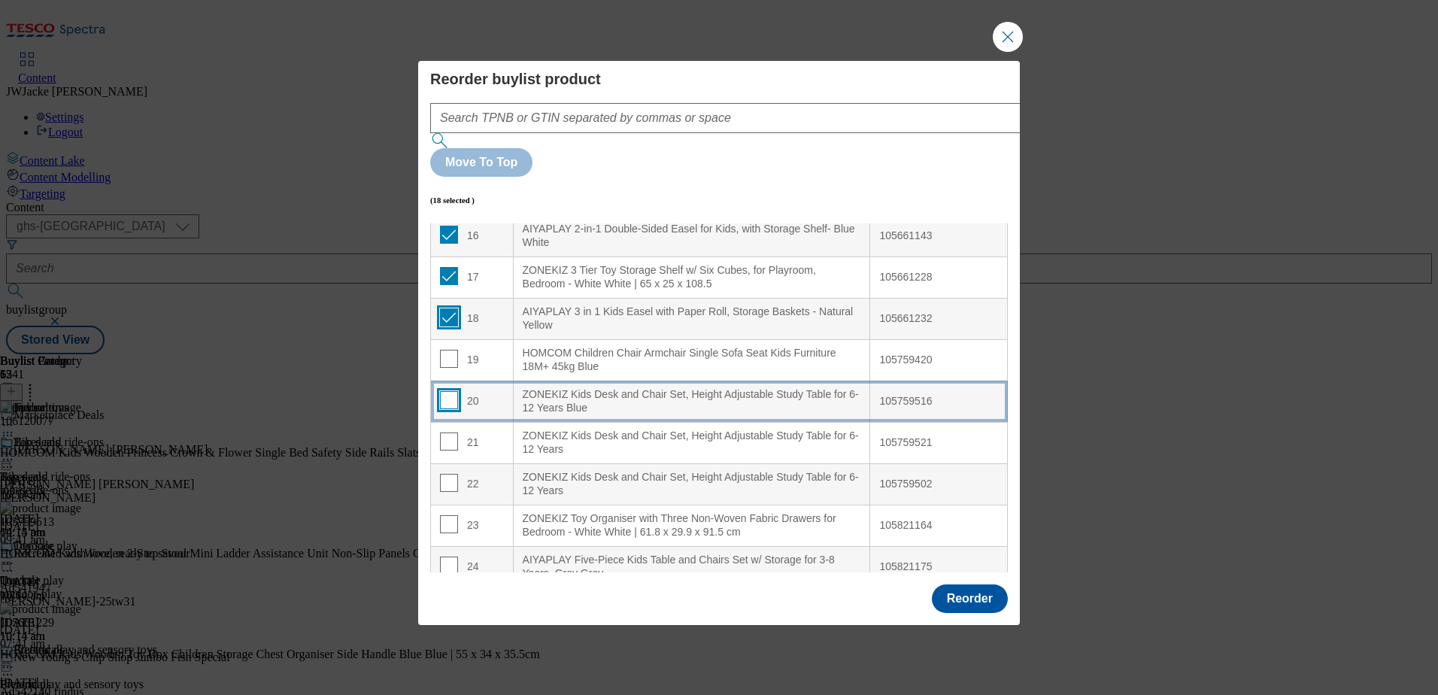
scroll to position [677, 0]
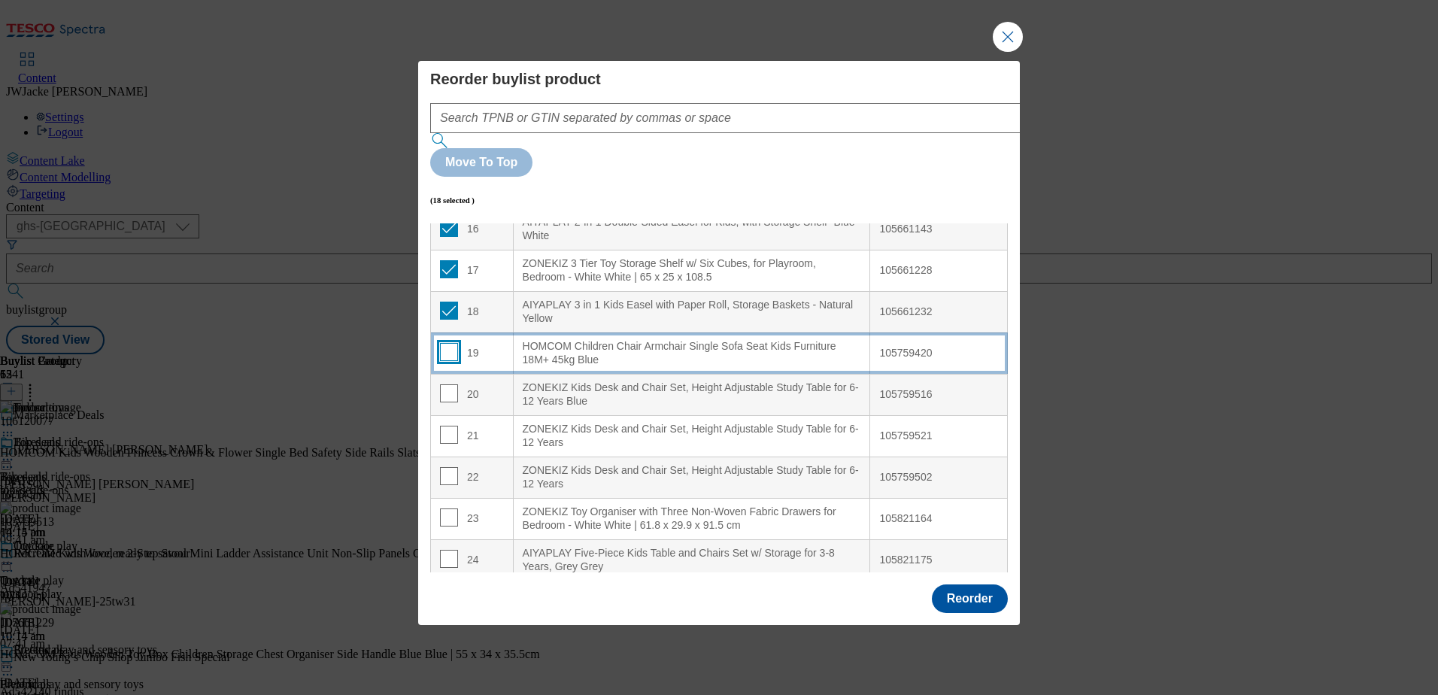
click at [442, 343] on input "Modal" at bounding box center [449, 352] width 18 height 18
checkbox input "true"
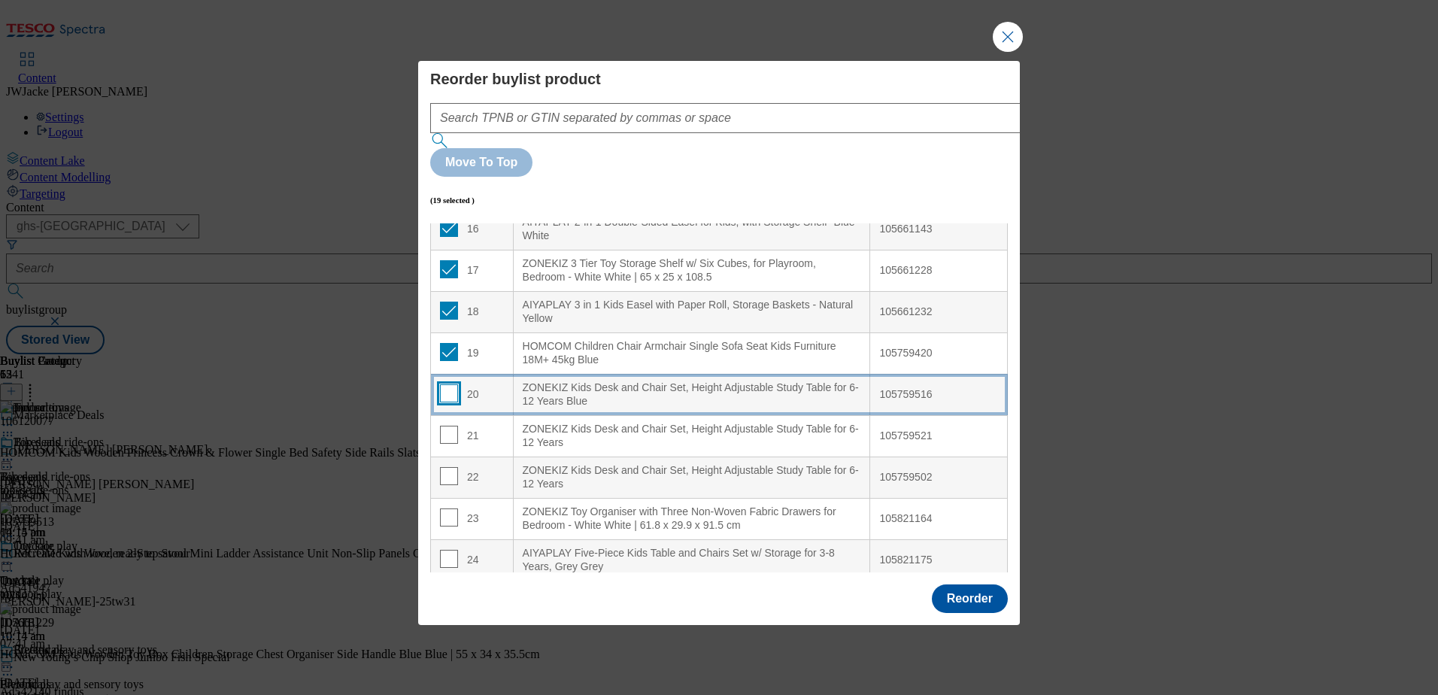
click at [445, 384] on input "Modal" at bounding box center [449, 393] width 18 height 18
checkbox input "true"
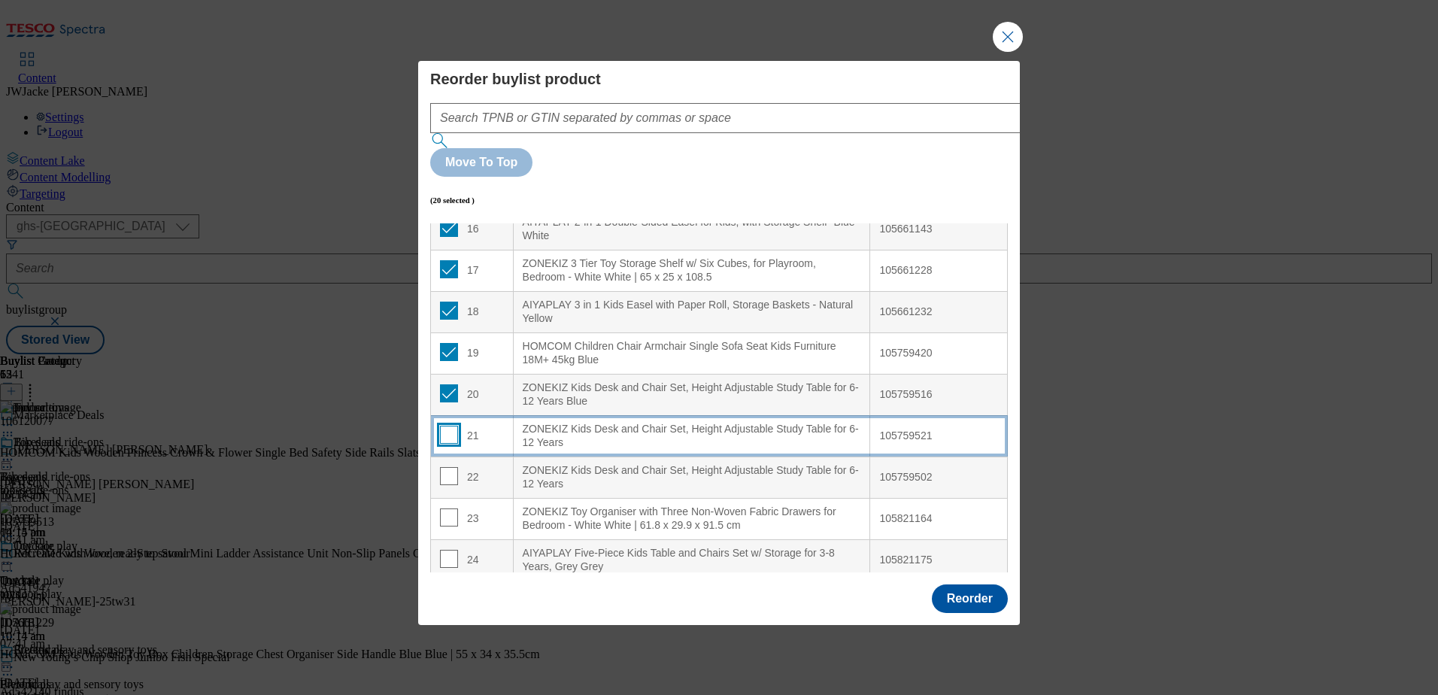
click at [448, 426] on input "Modal" at bounding box center [449, 435] width 18 height 18
checkbox input "true"
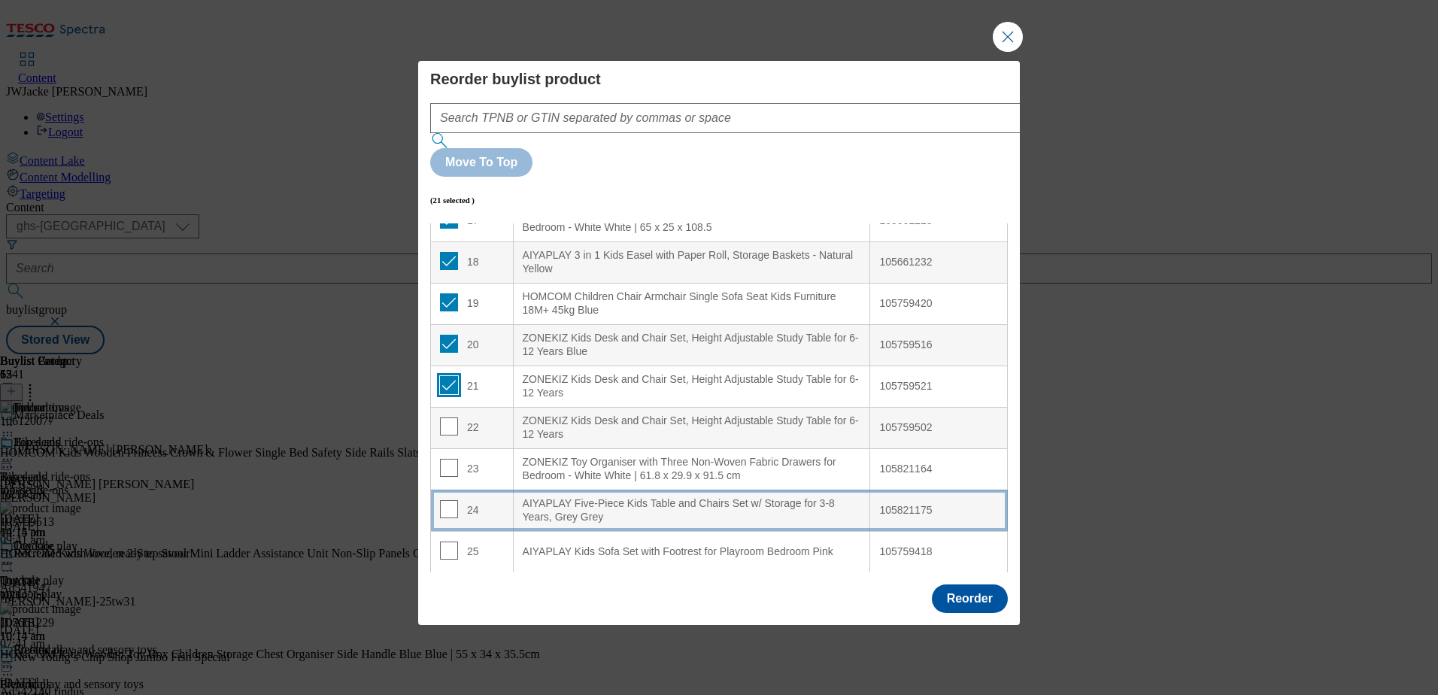
scroll to position [827, 0]
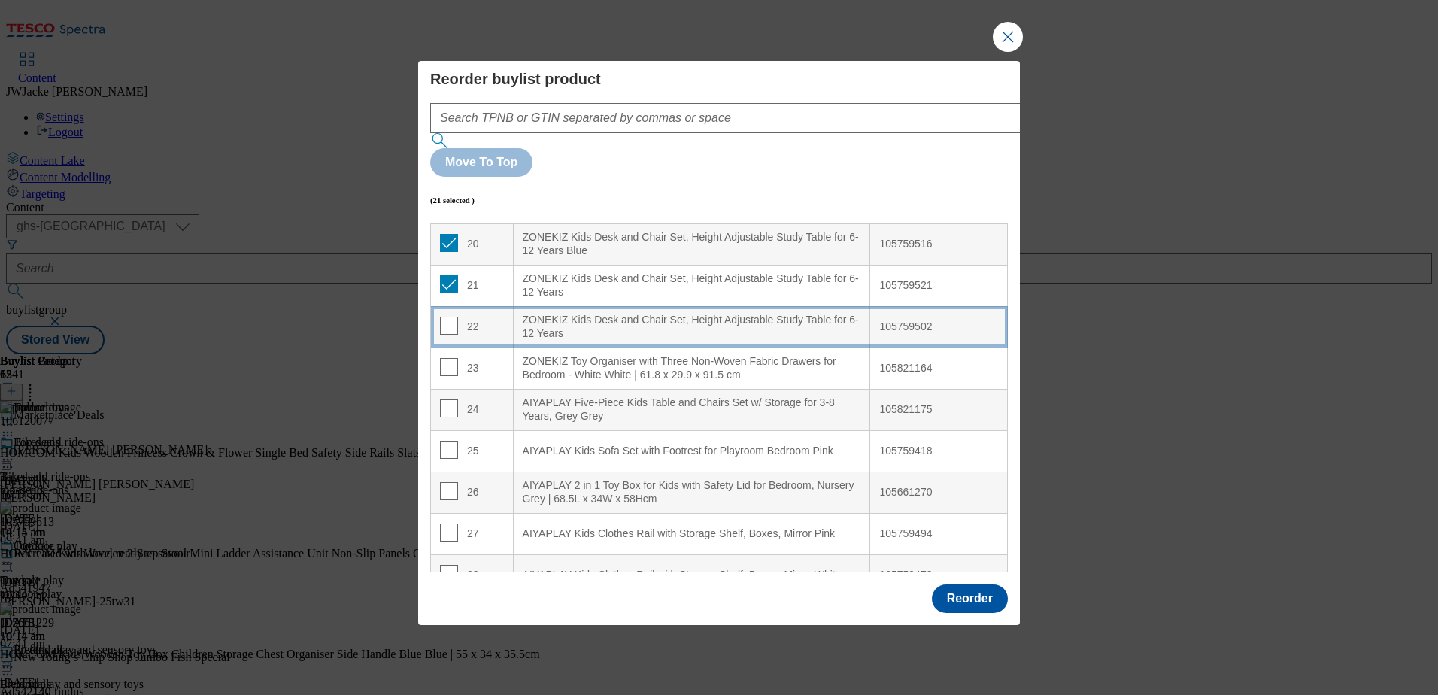
click at [445, 306] on td "22" at bounding box center [472, 326] width 83 height 41
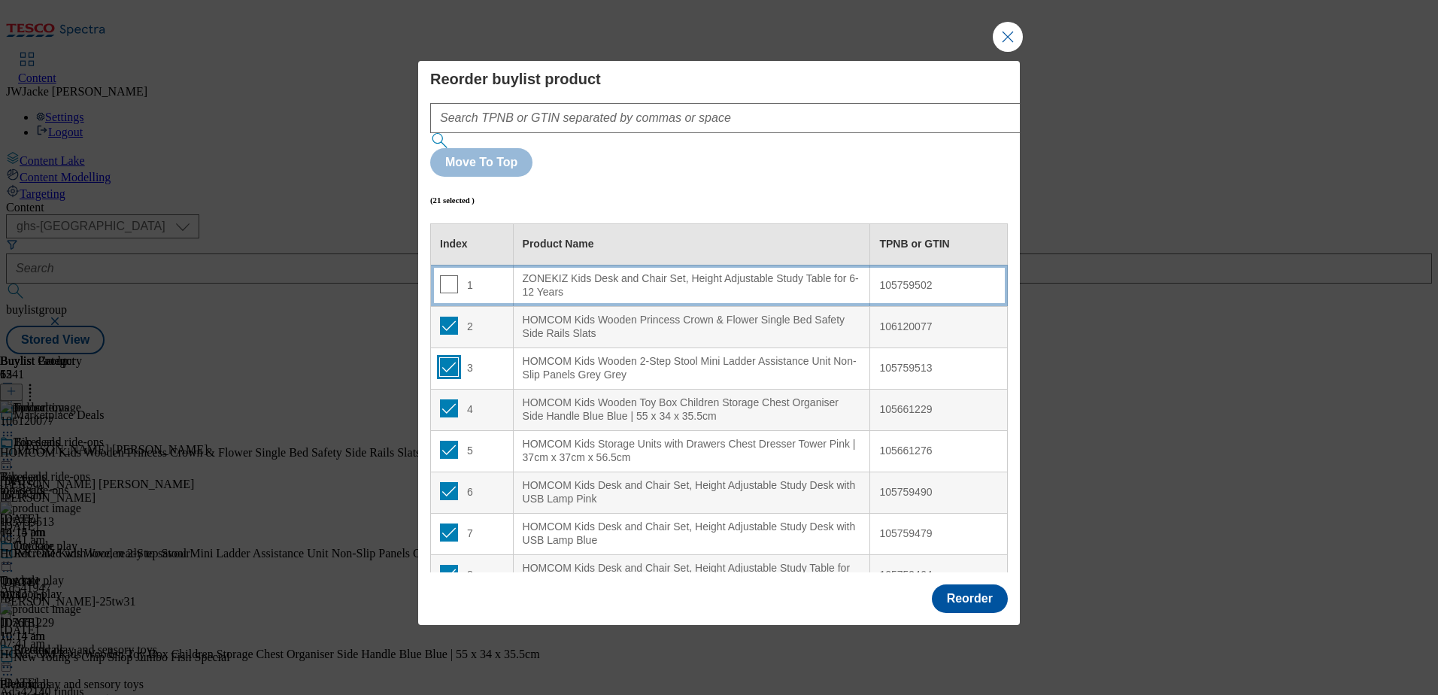
click at [445, 358] on input "Modal" at bounding box center [449, 367] width 18 height 18
checkbox input "false"
drag, startPoint x: 445, startPoint y: 250, endPoint x: 451, endPoint y: 267, distance: 17.6
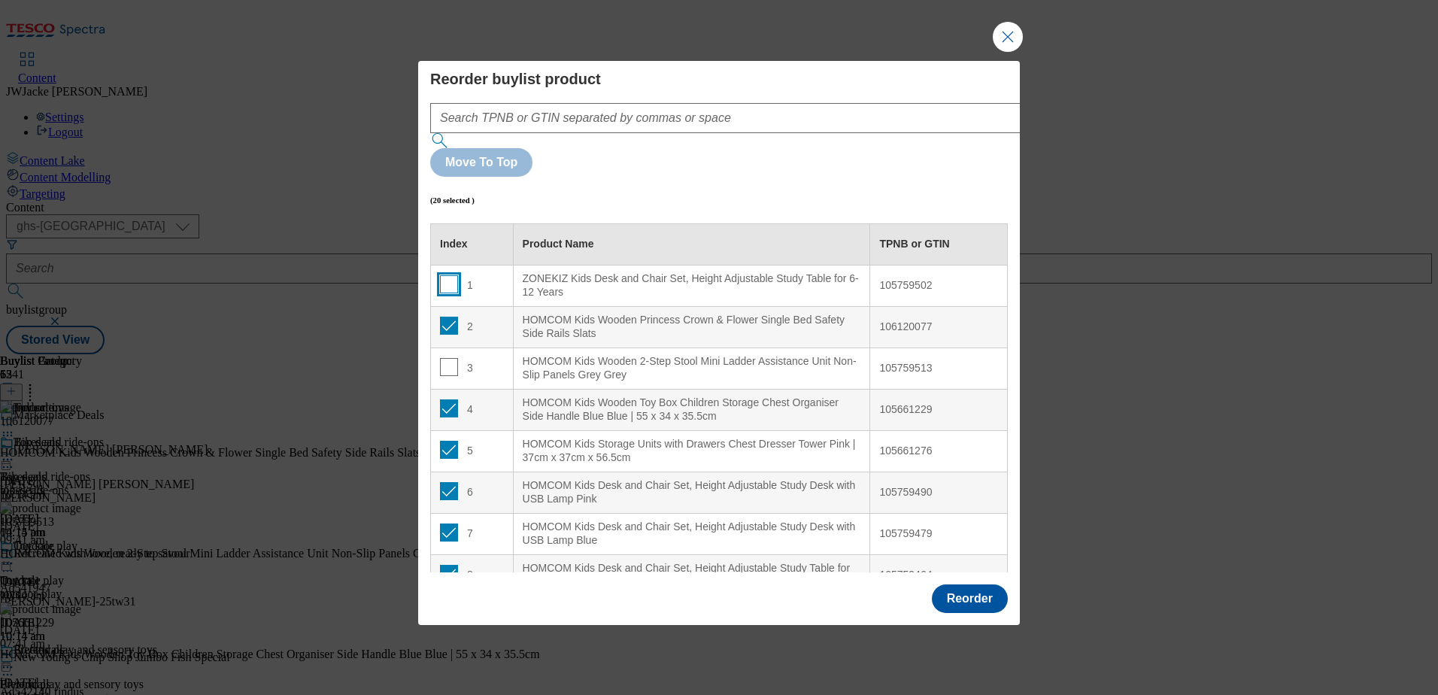
click at [445, 275] on input "Modal" at bounding box center [449, 284] width 18 height 18
checkbox input "true"
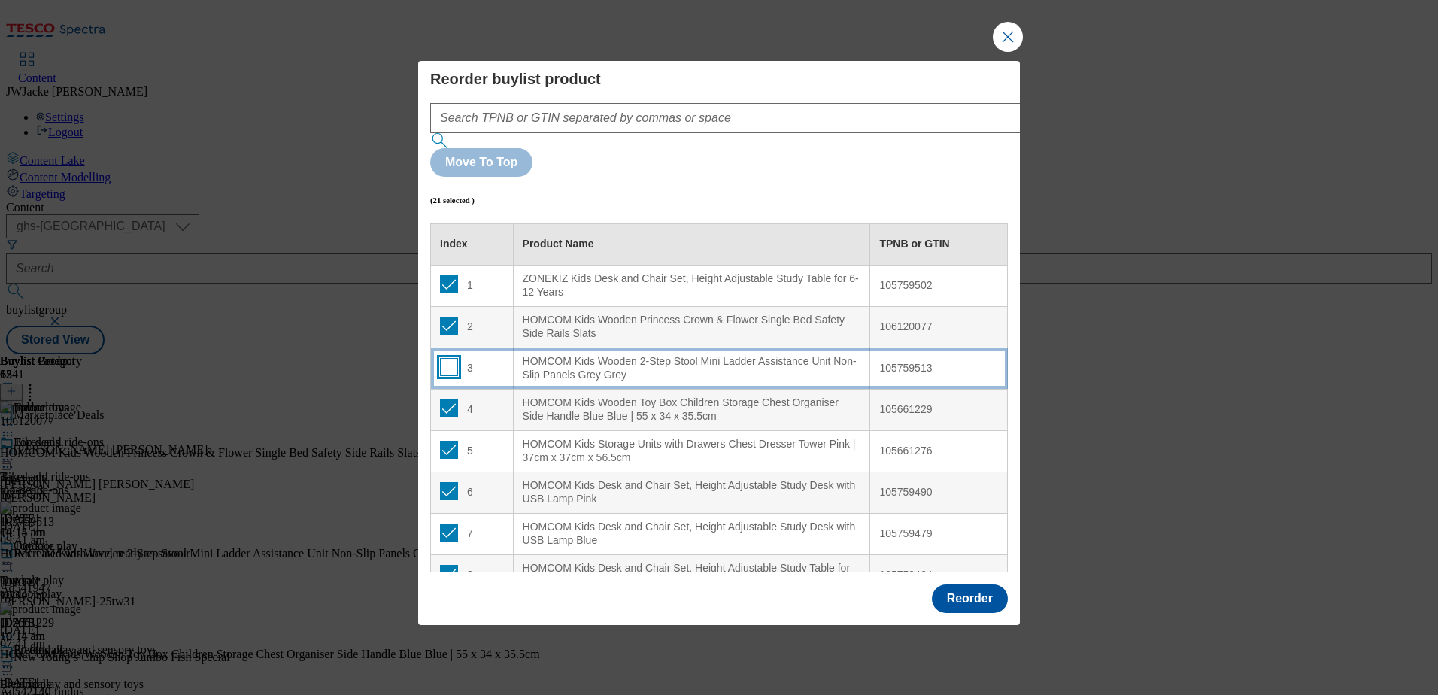
click at [453, 358] on input "Modal" at bounding box center [449, 367] width 18 height 18
checkbox input "true"
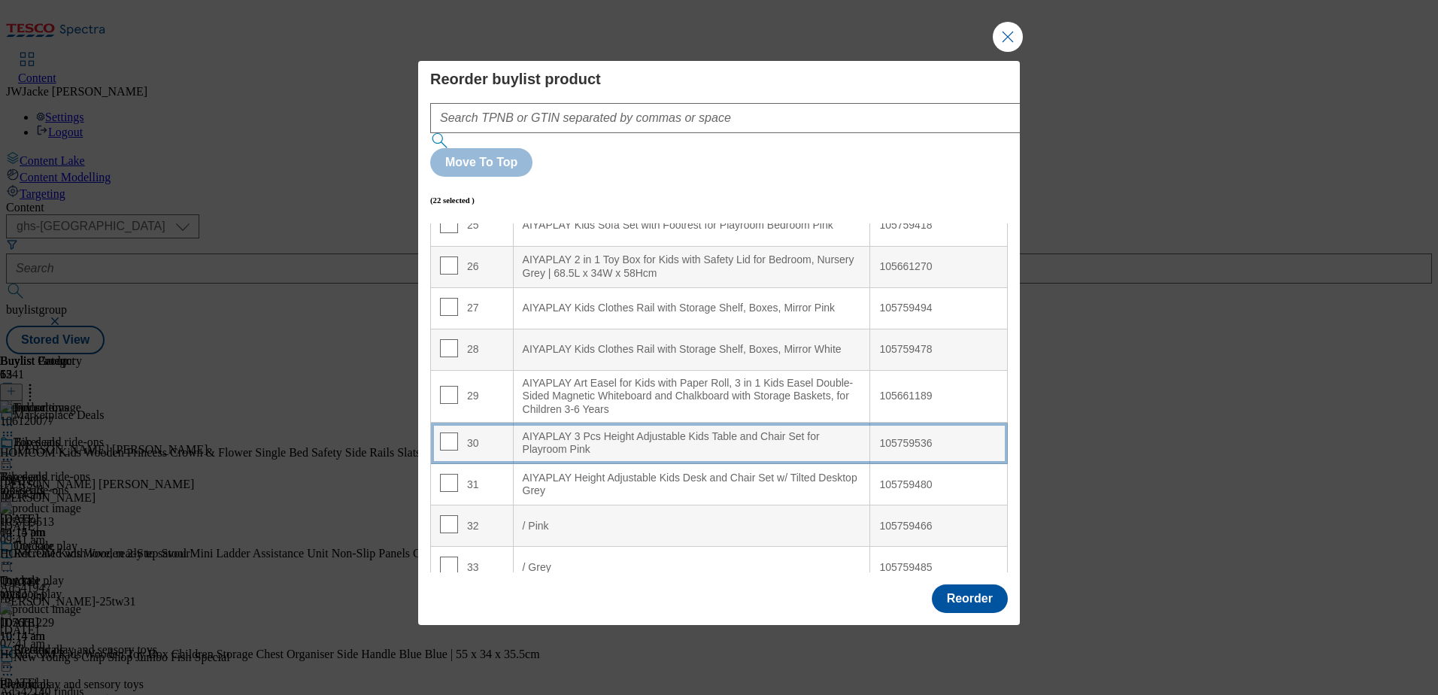
scroll to position [903, 0]
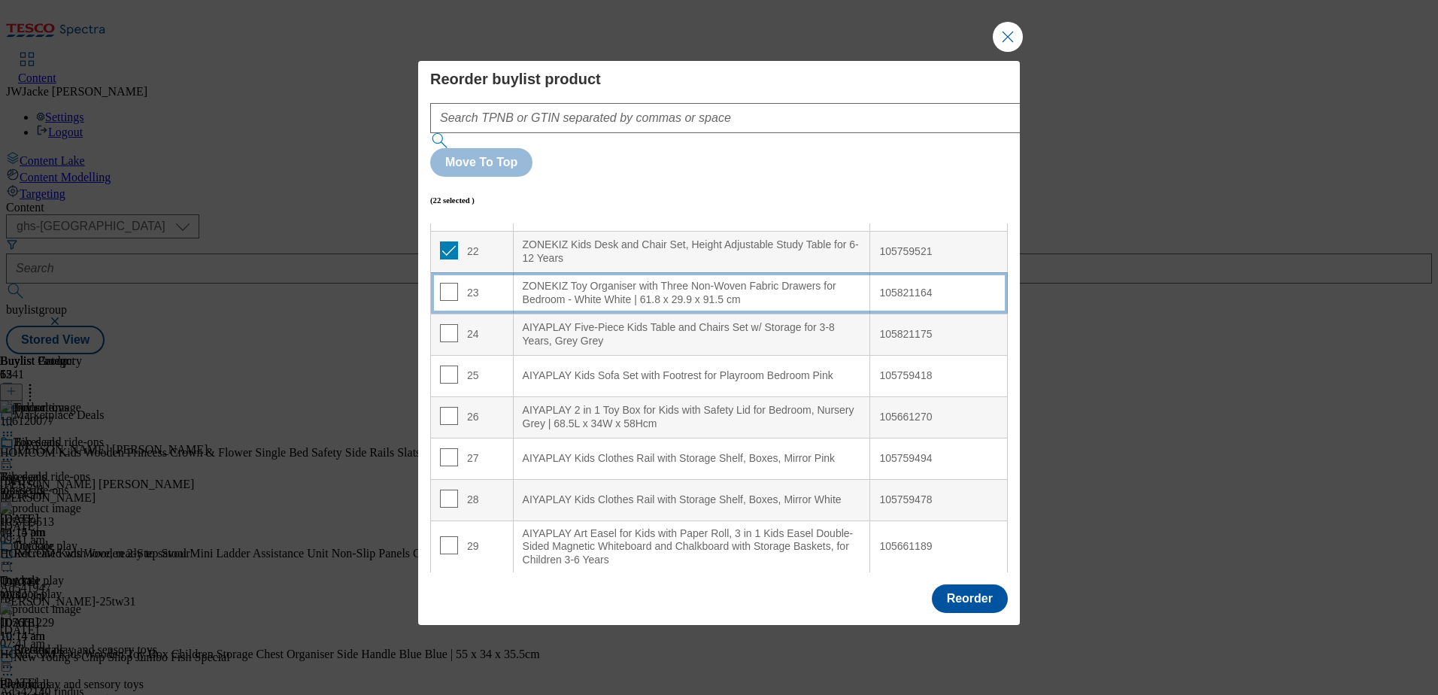
click at [451, 272] on td "23" at bounding box center [472, 292] width 83 height 41
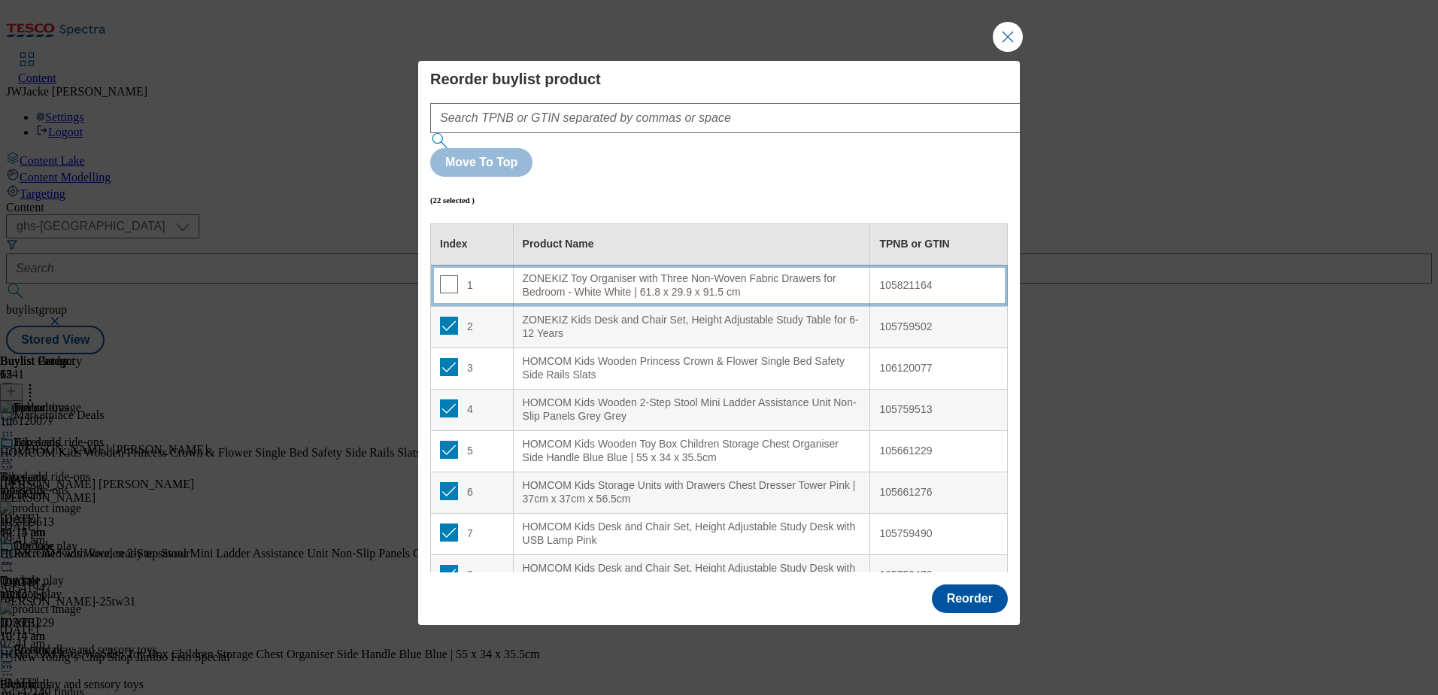
click at [451, 265] on td "1" at bounding box center [472, 285] width 83 height 41
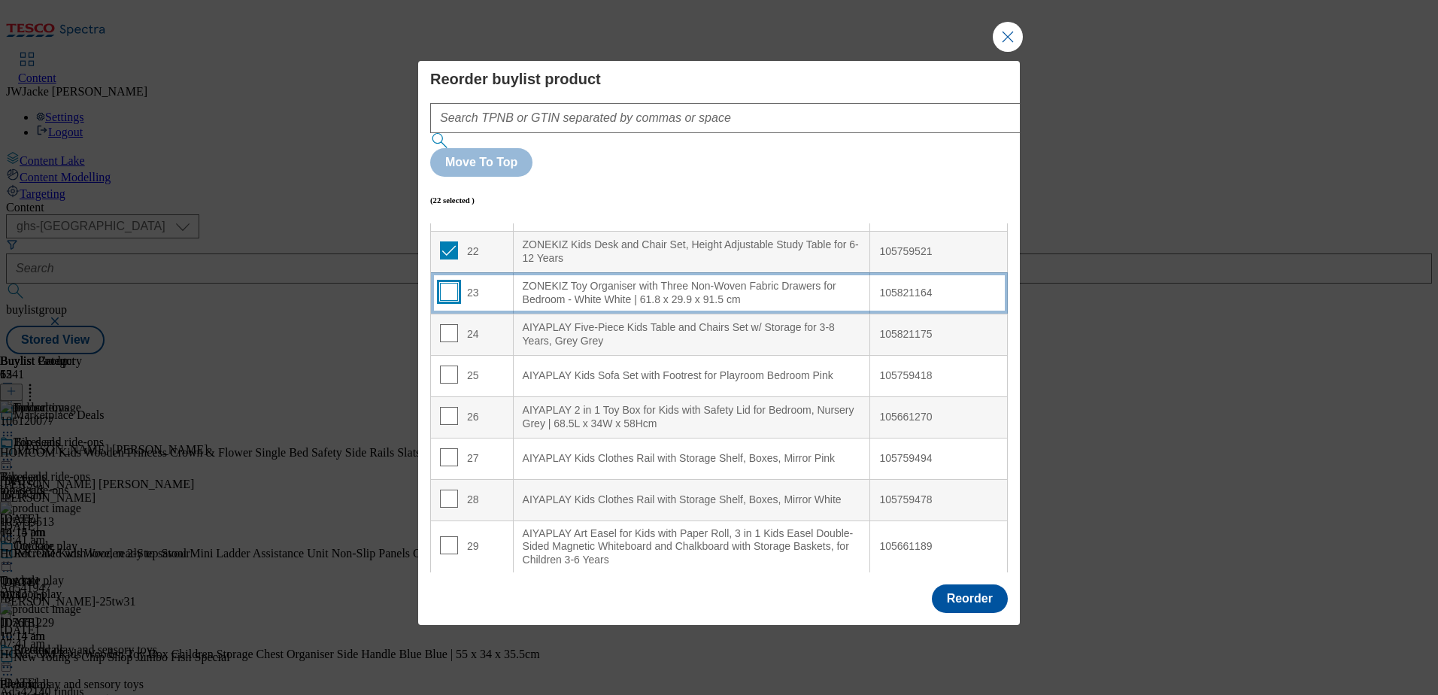
click at [450, 283] on input "Modal" at bounding box center [449, 292] width 18 height 18
checkbox input "true"
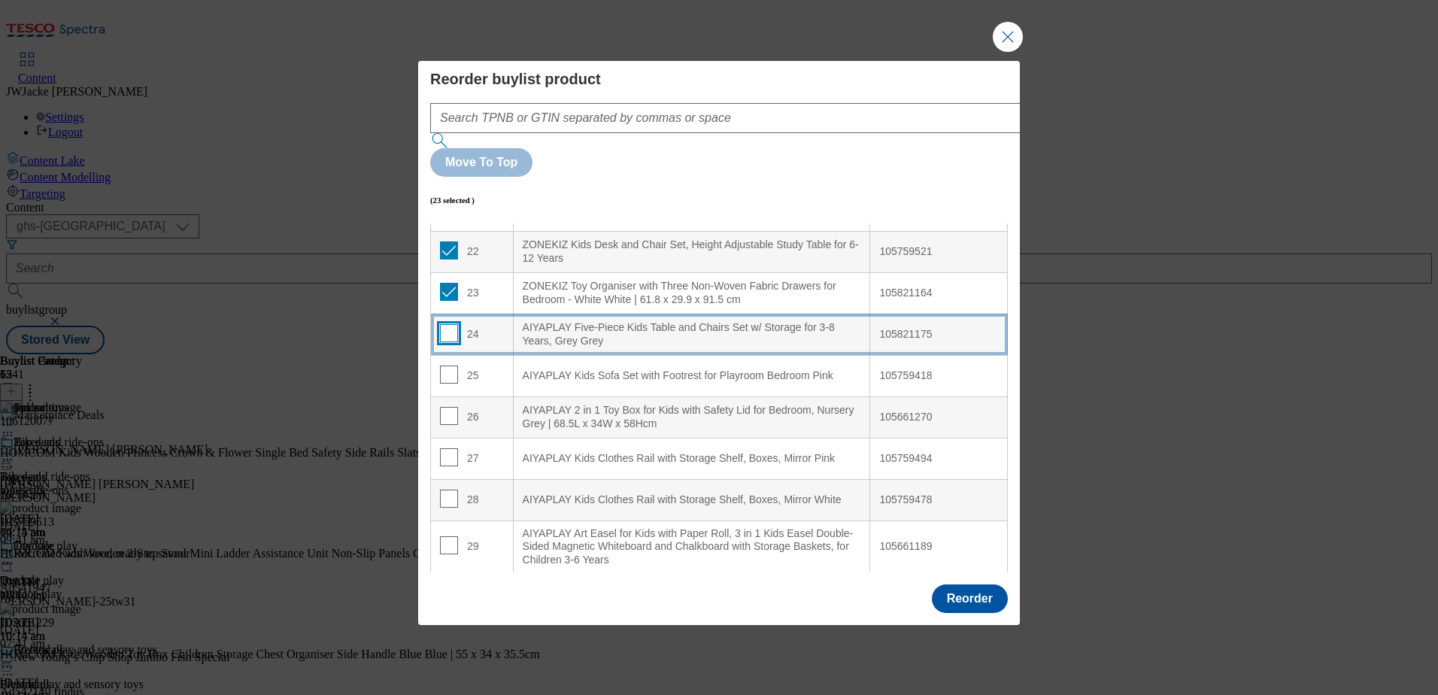
click at [449, 324] on input "Modal" at bounding box center [449, 333] width 18 height 18
checkbox input "true"
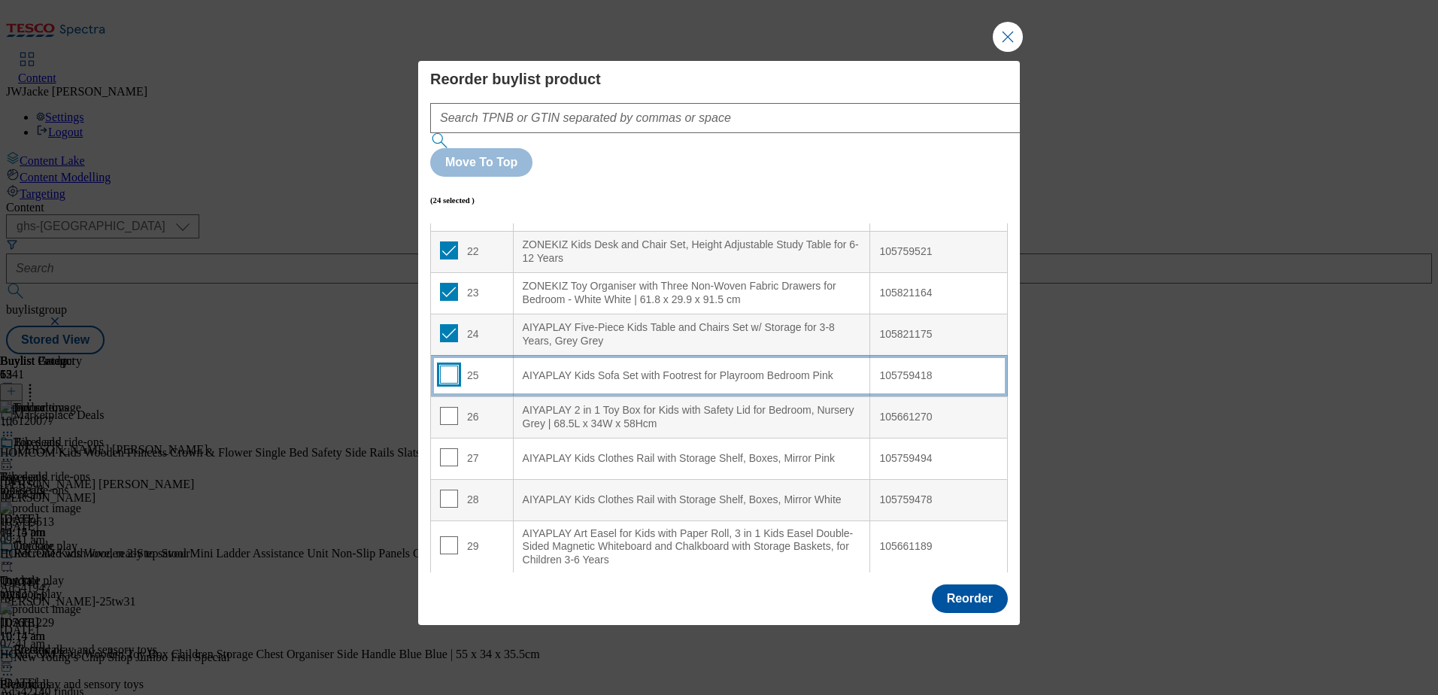
click at [448, 366] on input "Modal" at bounding box center [449, 375] width 18 height 18
checkbox input "true"
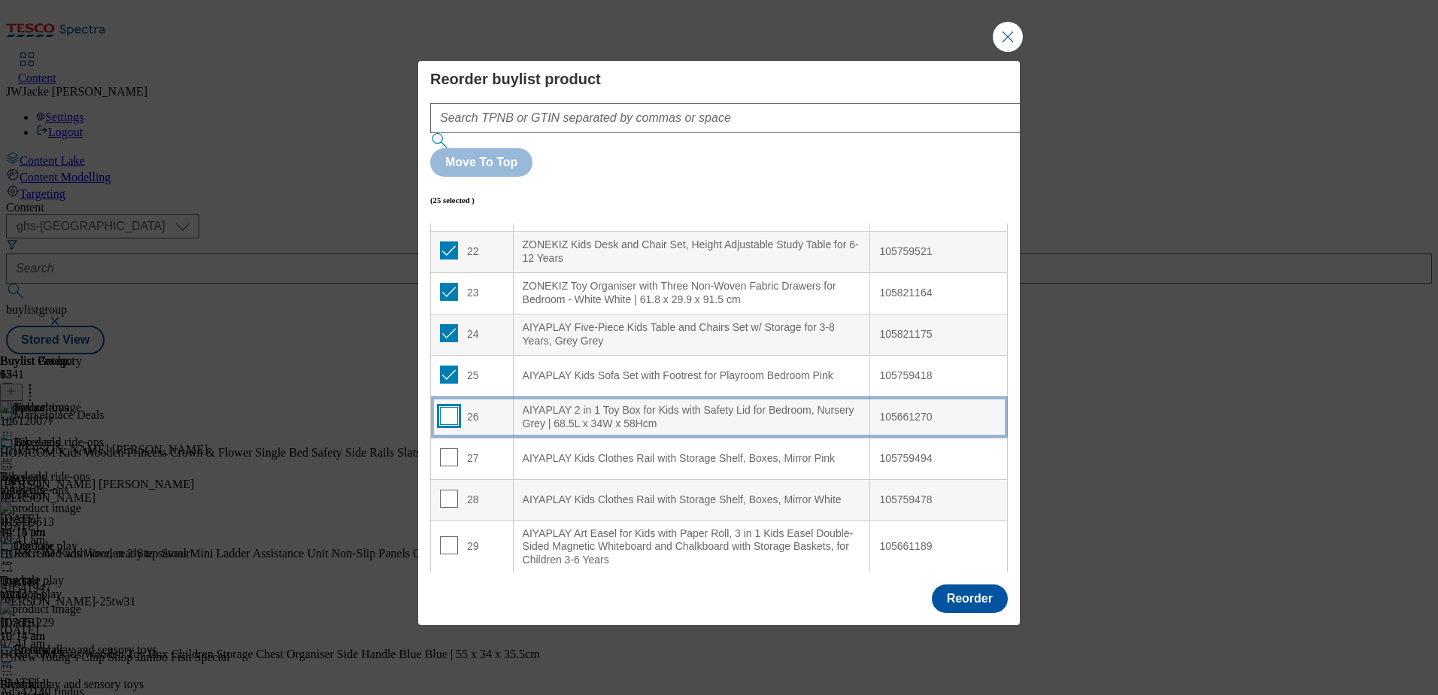
click at [450, 407] on input "Modal" at bounding box center [449, 416] width 18 height 18
checkbox input "true"
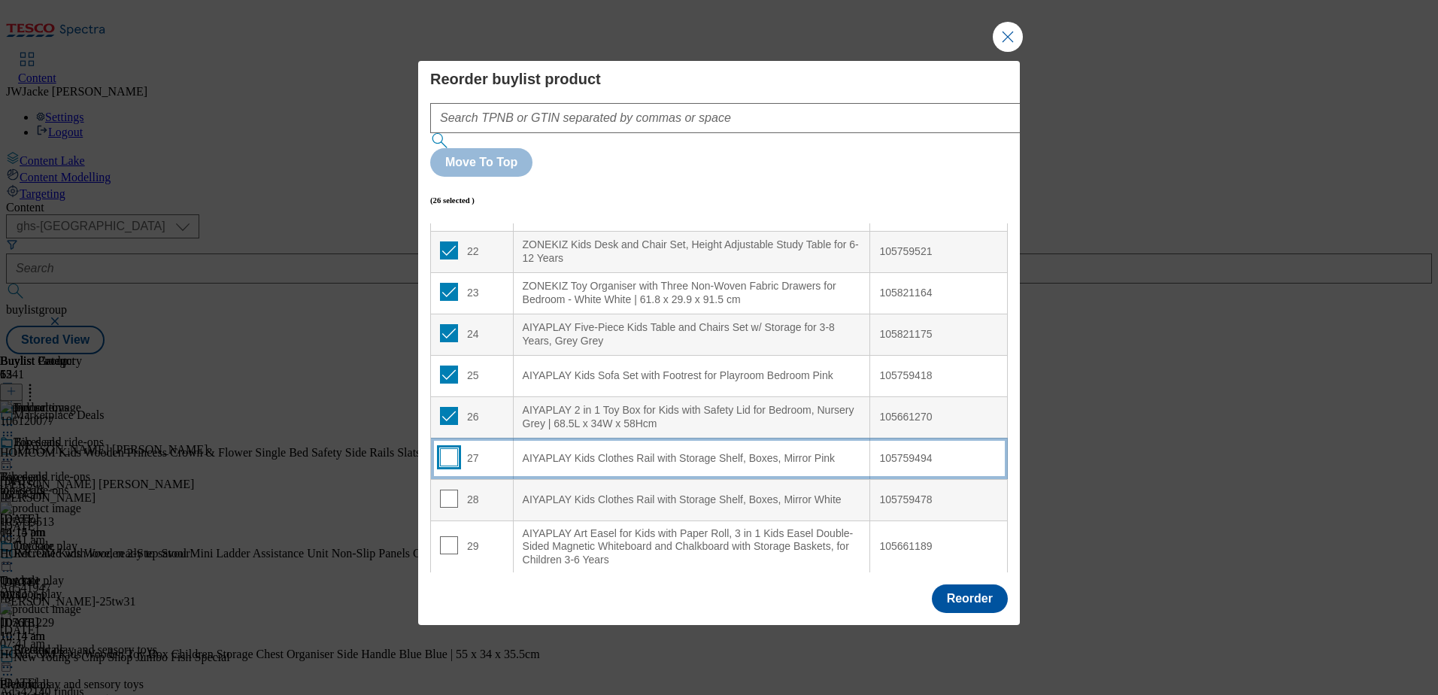
click at [451, 448] on input "Modal" at bounding box center [449, 457] width 18 height 18
checkbox input "true"
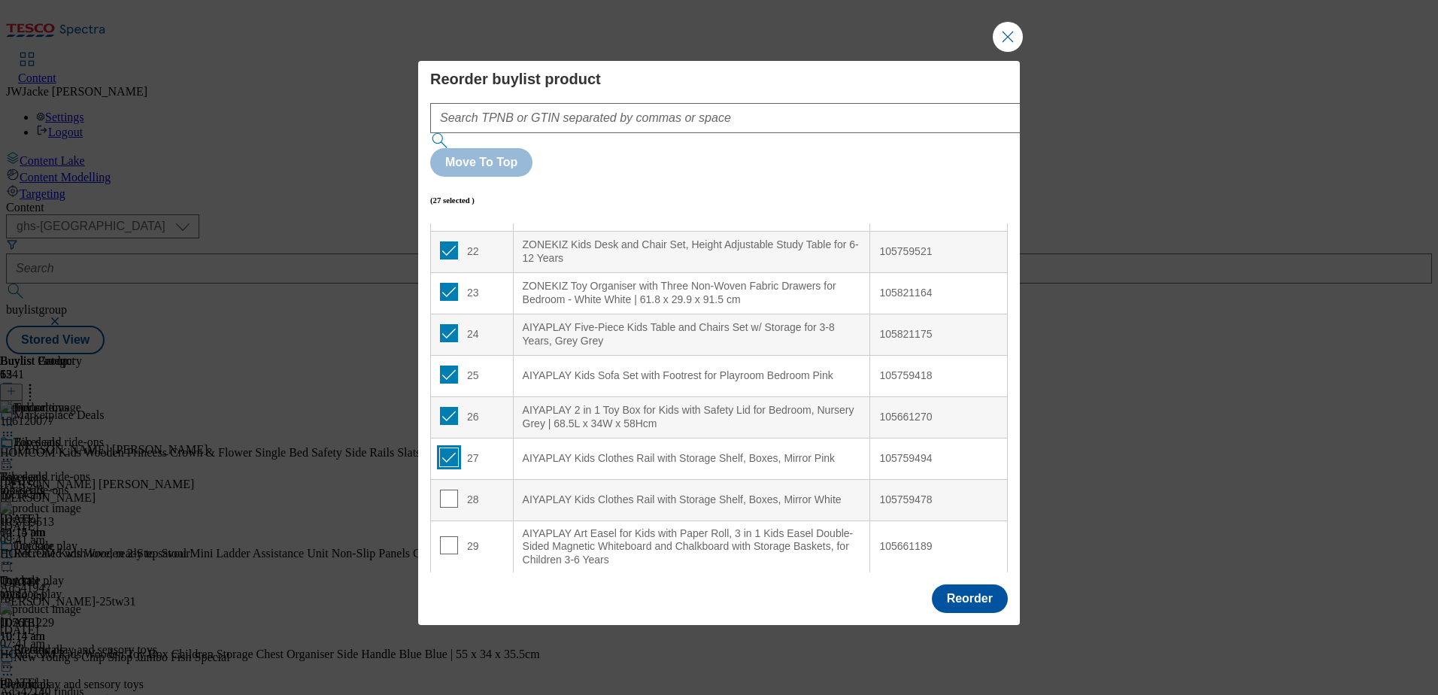
scroll to position [978, 0]
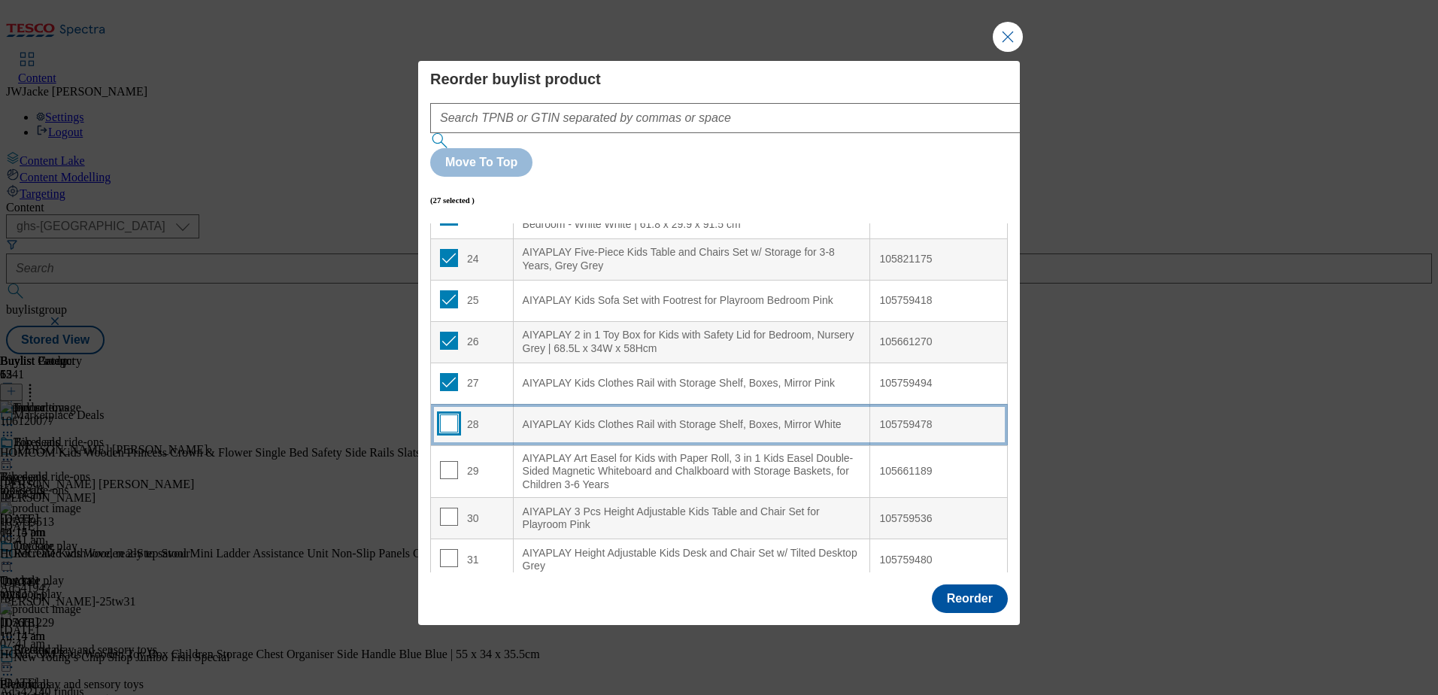
click at [444, 414] on input "Modal" at bounding box center [449, 423] width 18 height 18
checkbox input "true"
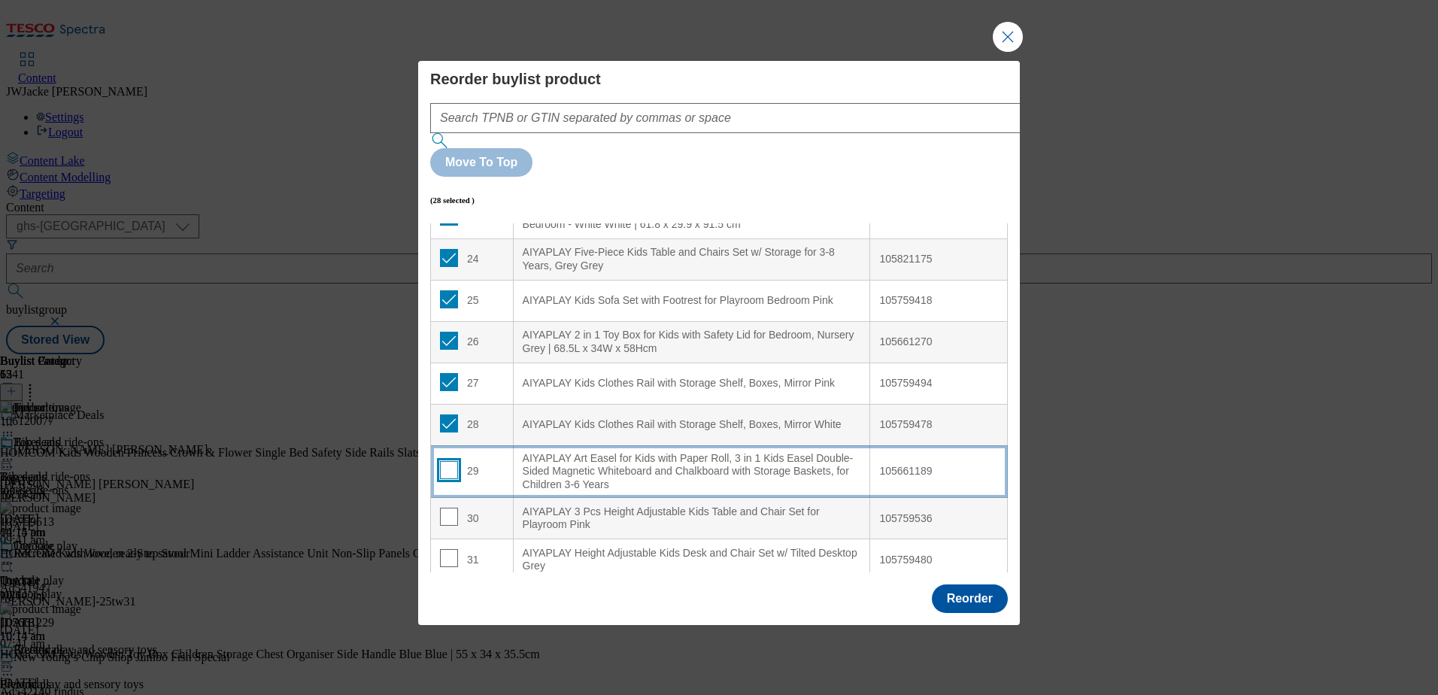
click at [447, 461] on input "Modal" at bounding box center [449, 470] width 18 height 18
checkbox input "true"
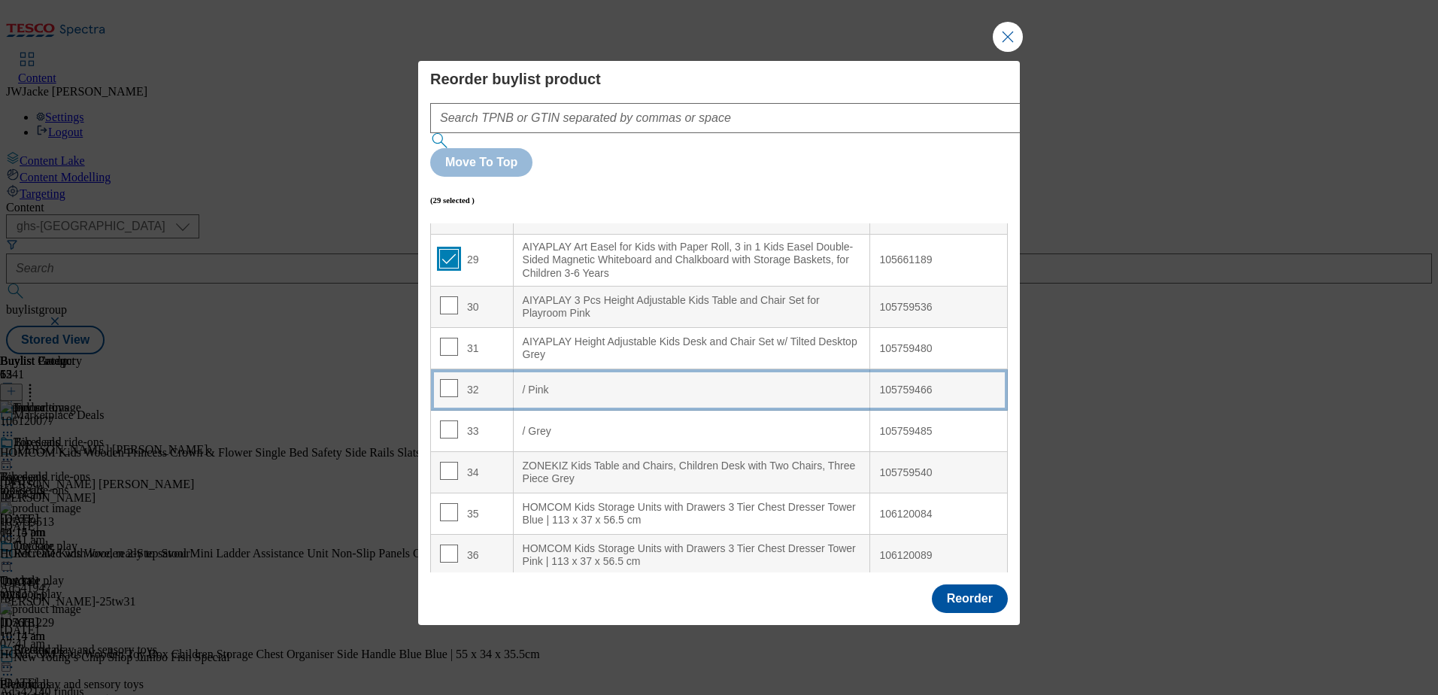
scroll to position [1203, 0]
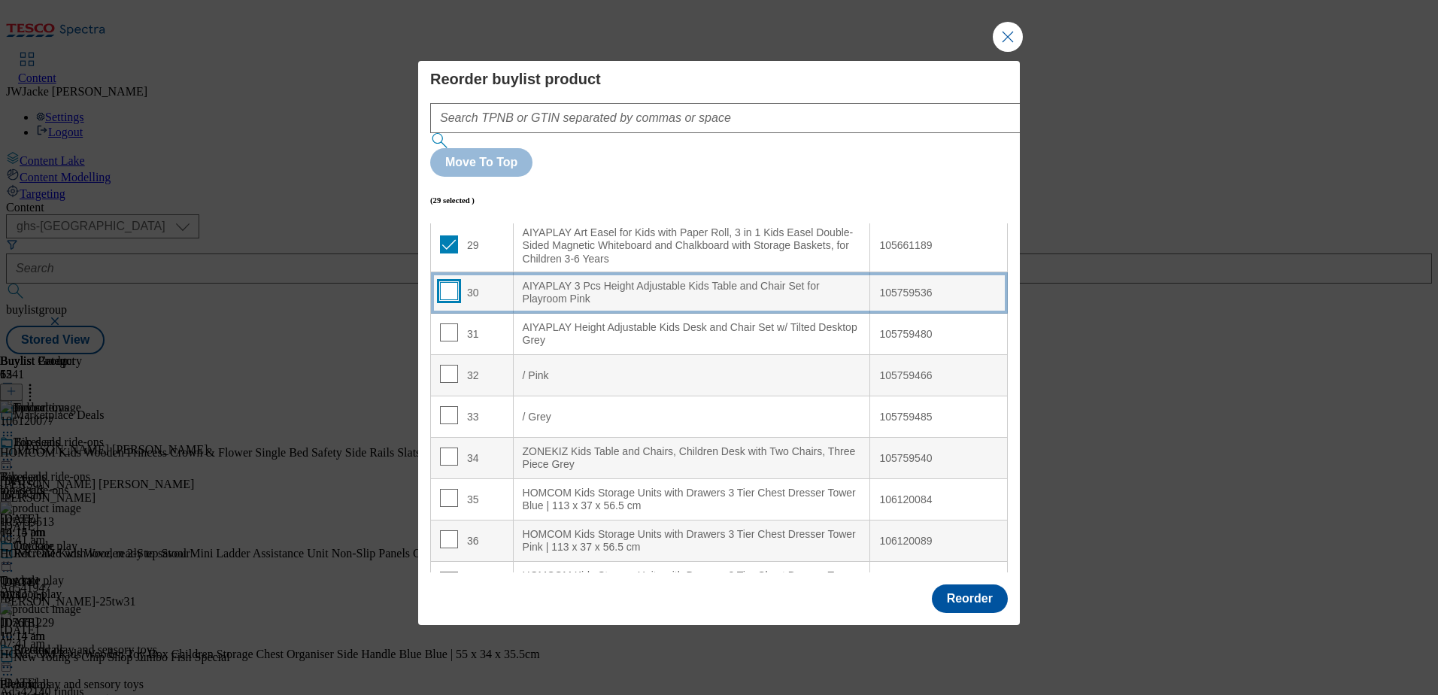
click at [449, 282] on input "Modal" at bounding box center [449, 291] width 18 height 18
checkbox input "true"
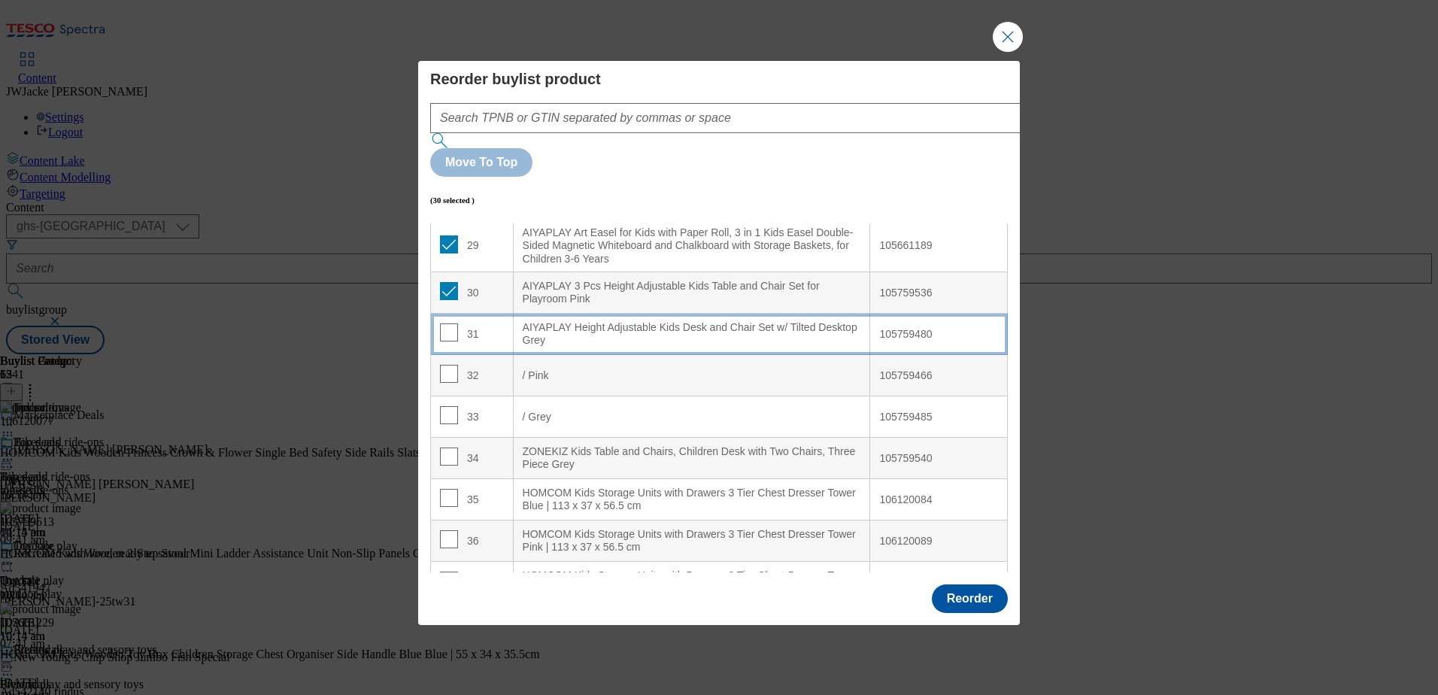
click at [448, 314] on td "31" at bounding box center [472, 334] width 83 height 41
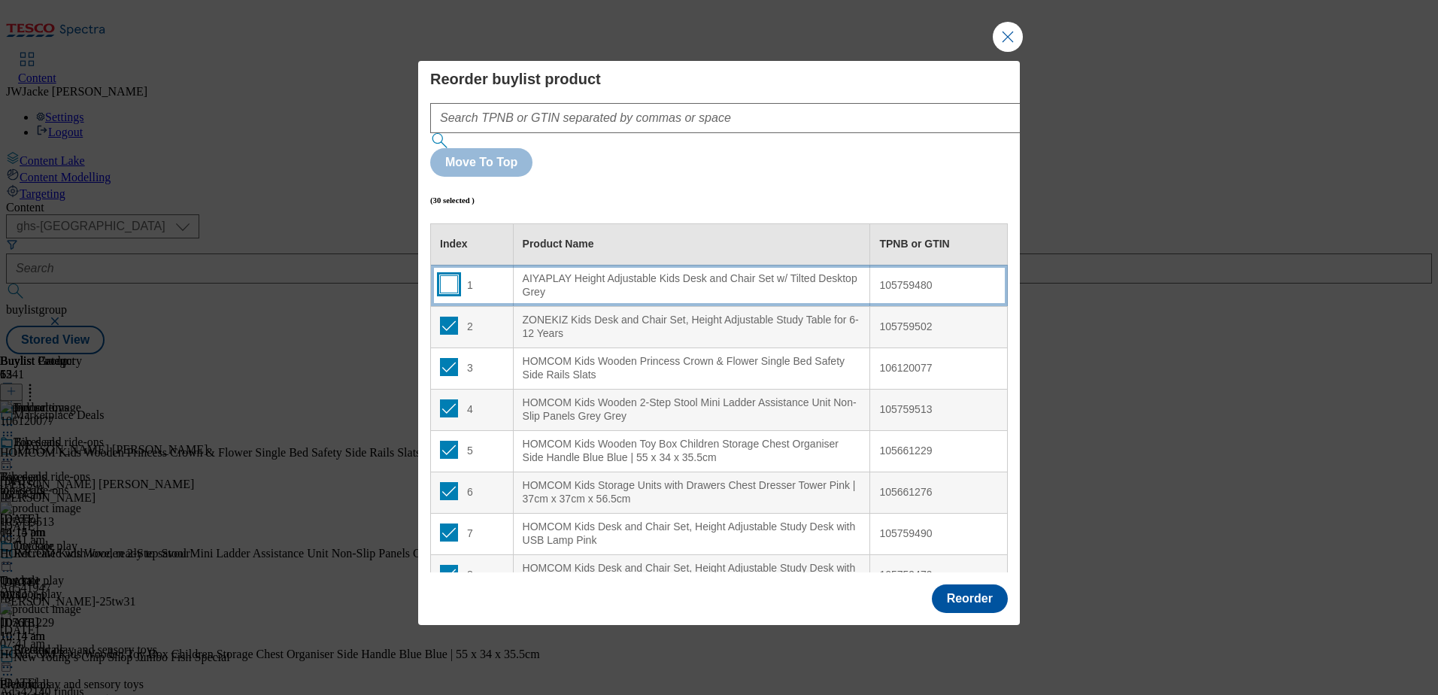
click at [448, 275] on input "Modal" at bounding box center [449, 284] width 18 height 18
checkbox input "true"
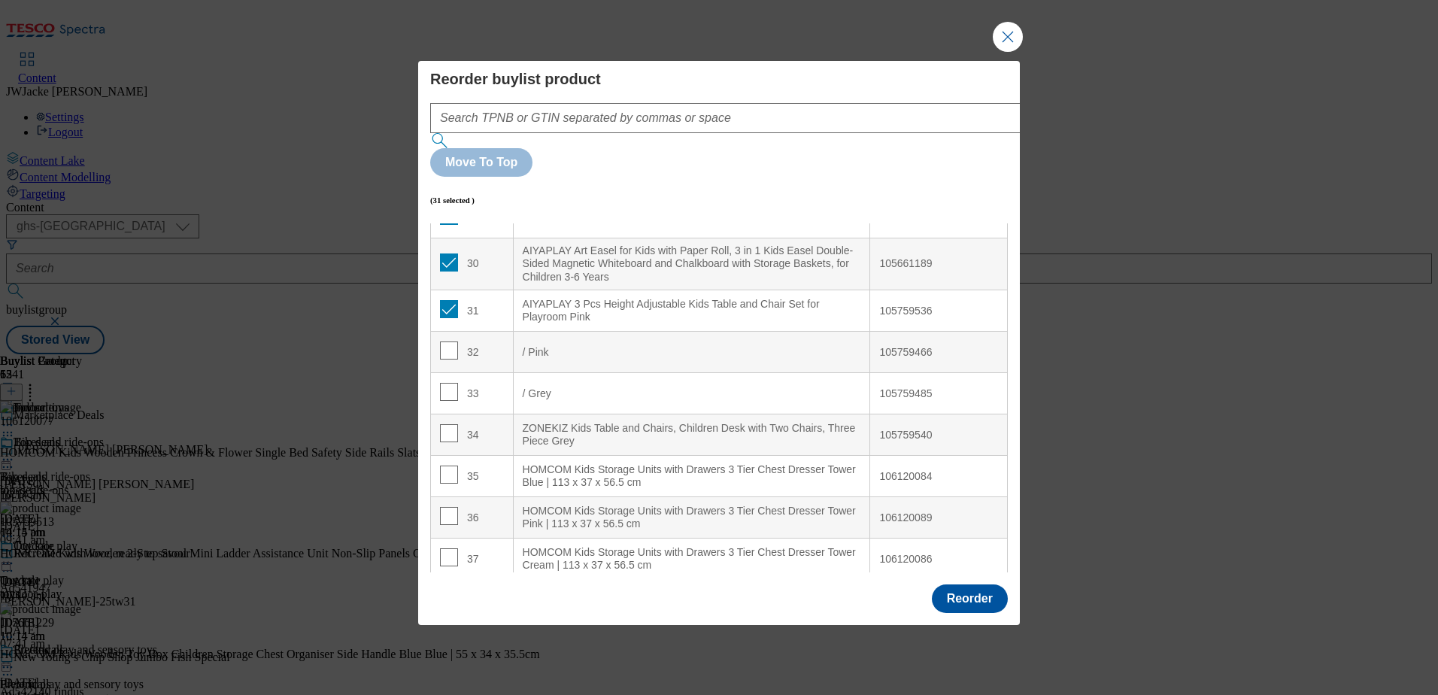
scroll to position [1203, 0]
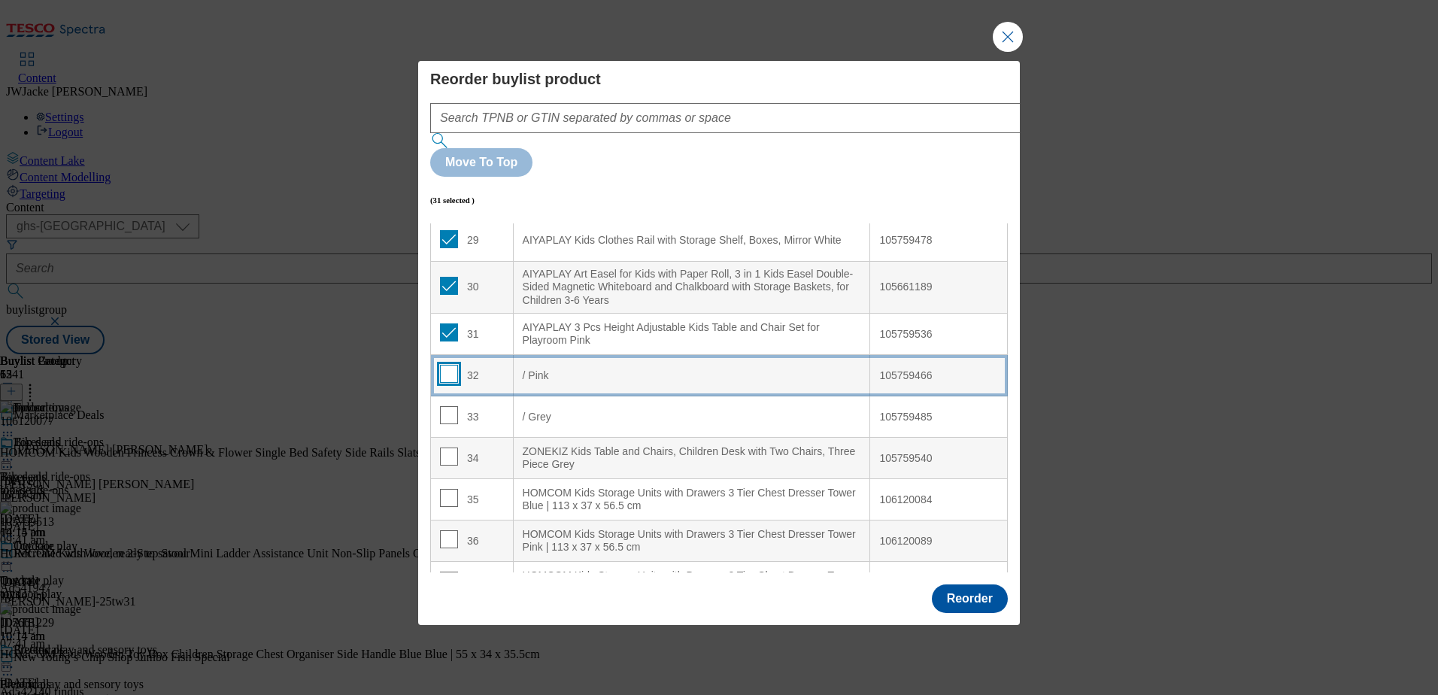
click at [448, 365] on input "Modal" at bounding box center [449, 374] width 18 height 18
checkbox input "true"
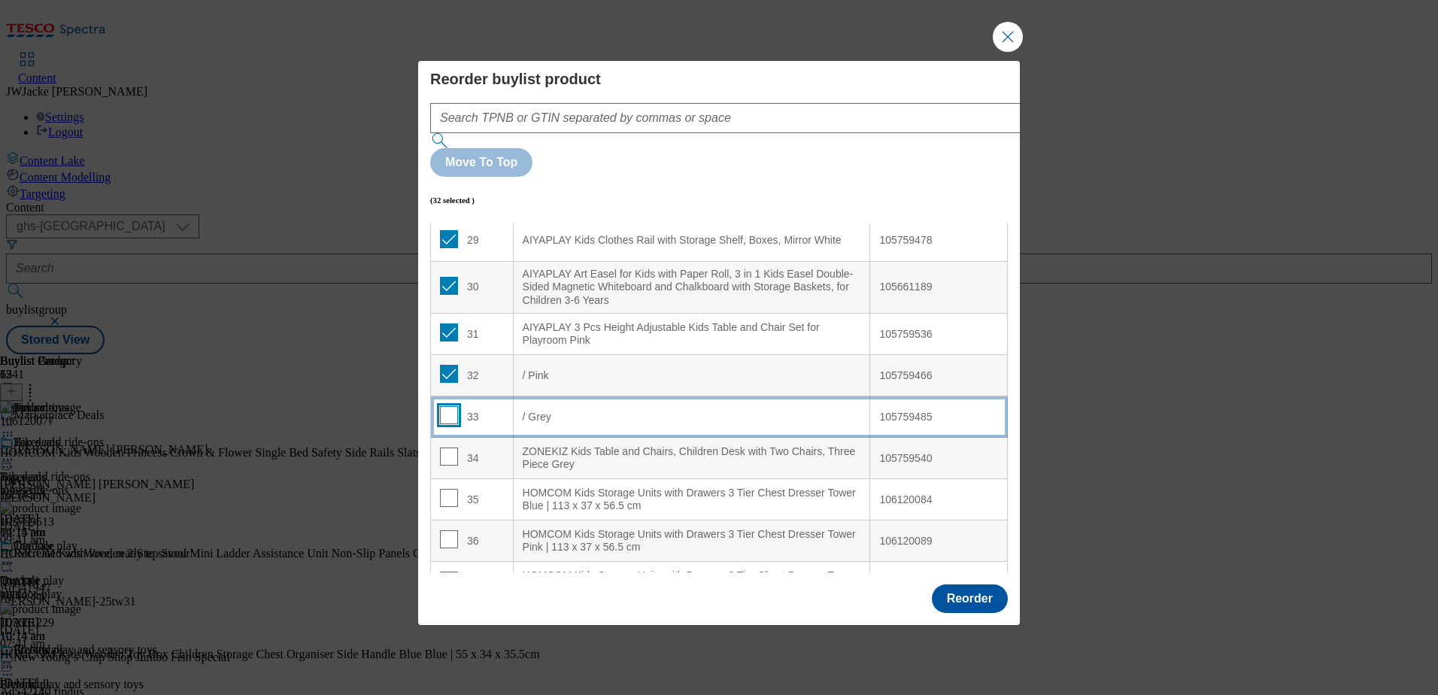
click at [451, 406] on input "Modal" at bounding box center [449, 415] width 18 height 18
checkbox input "true"
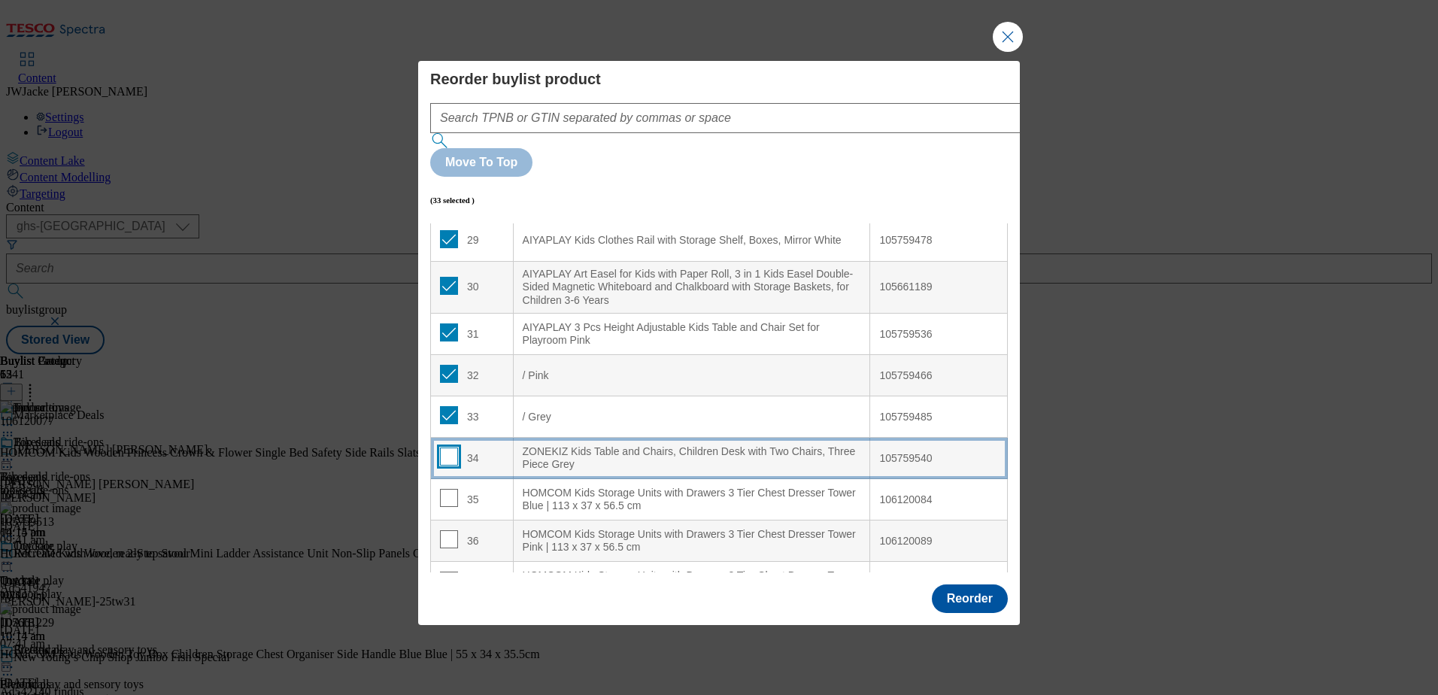
click at [448, 448] on input "Modal" at bounding box center [449, 457] width 18 height 18
checkbox input "true"
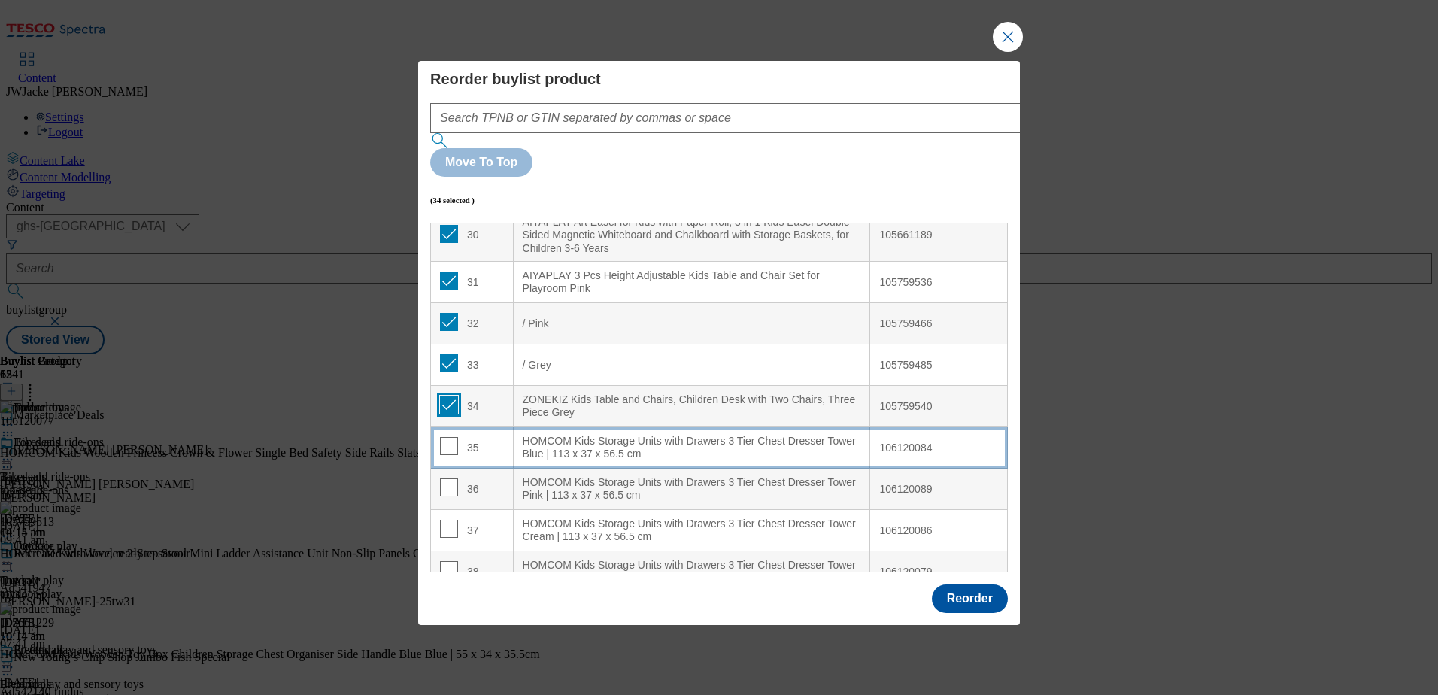
scroll to position [1279, 0]
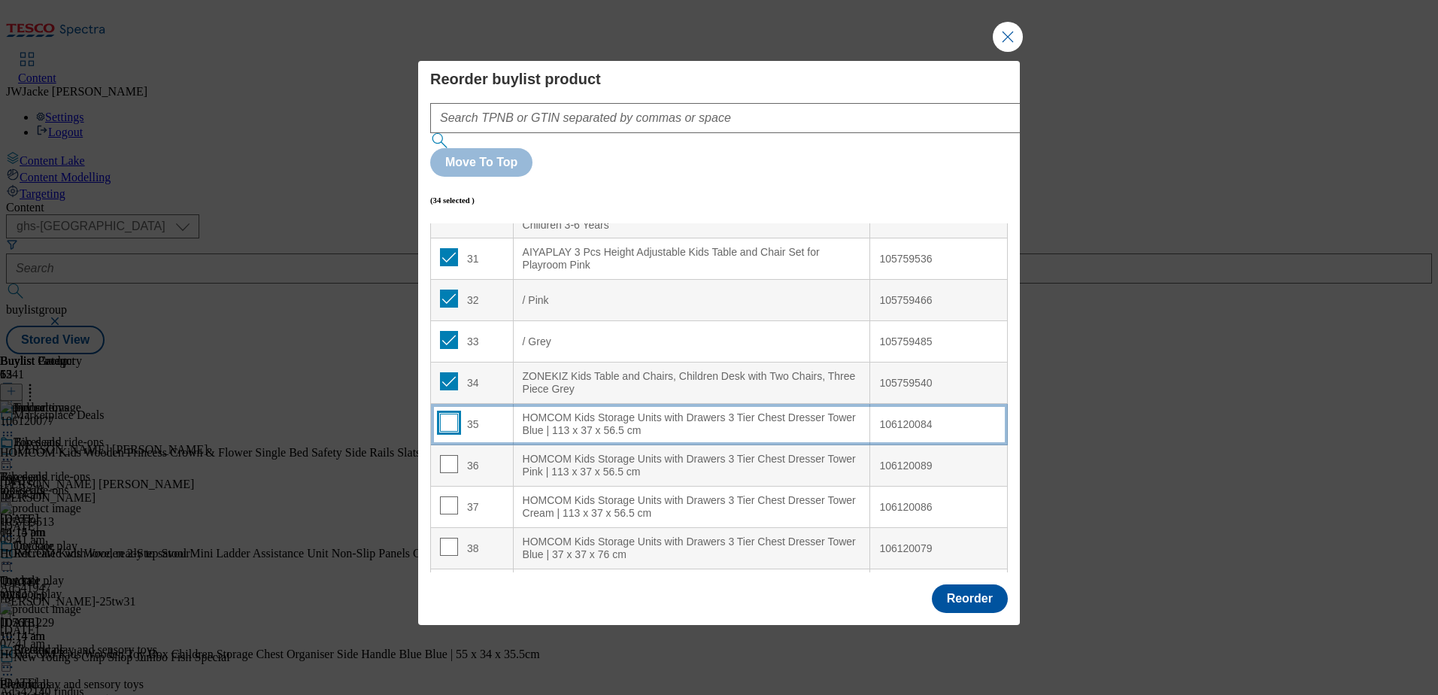
click at [443, 414] on input "Modal" at bounding box center [449, 423] width 18 height 18
checkbox input "true"
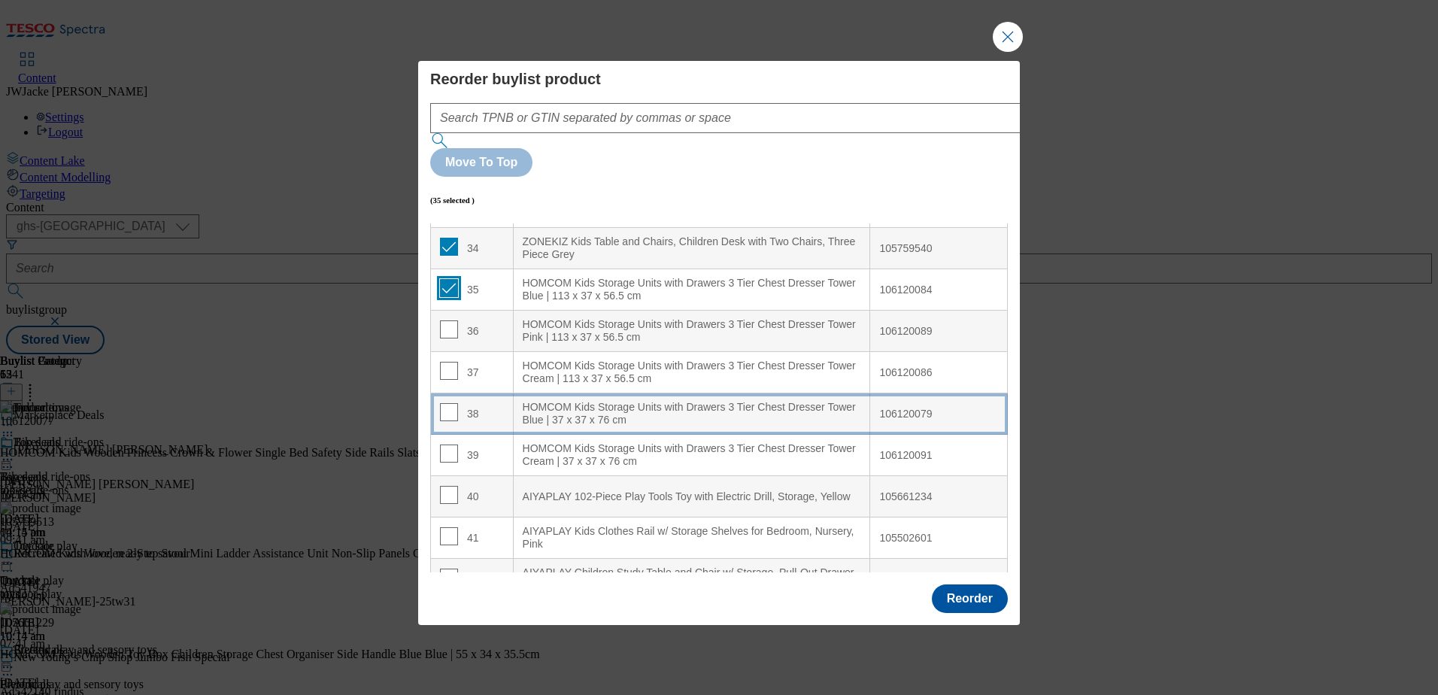
scroll to position [1429, 0]
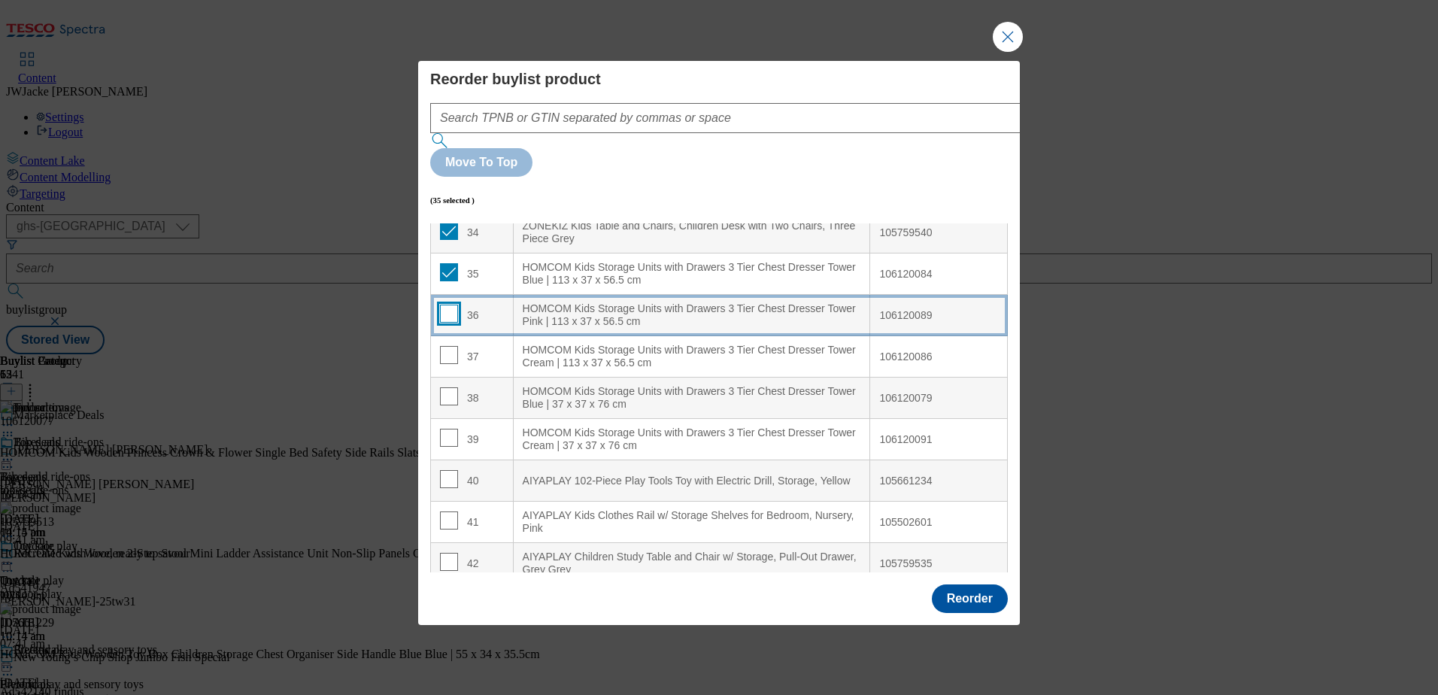
click at [449, 305] on input "Modal" at bounding box center [449, 314] width 18 height 18
checkbox input "true"
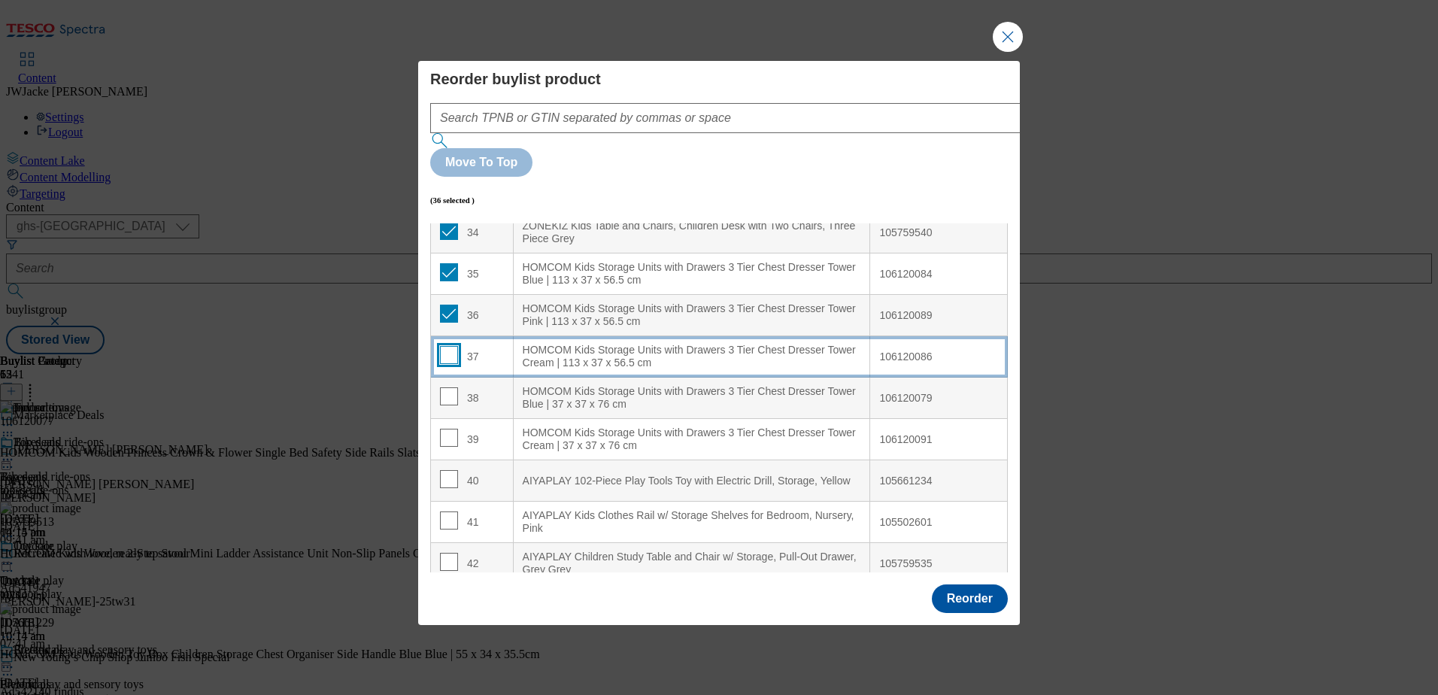
click at [445, 346] on input "Modal" at bounding box center [449, 355] width 18 height 18
checkbox input "true"
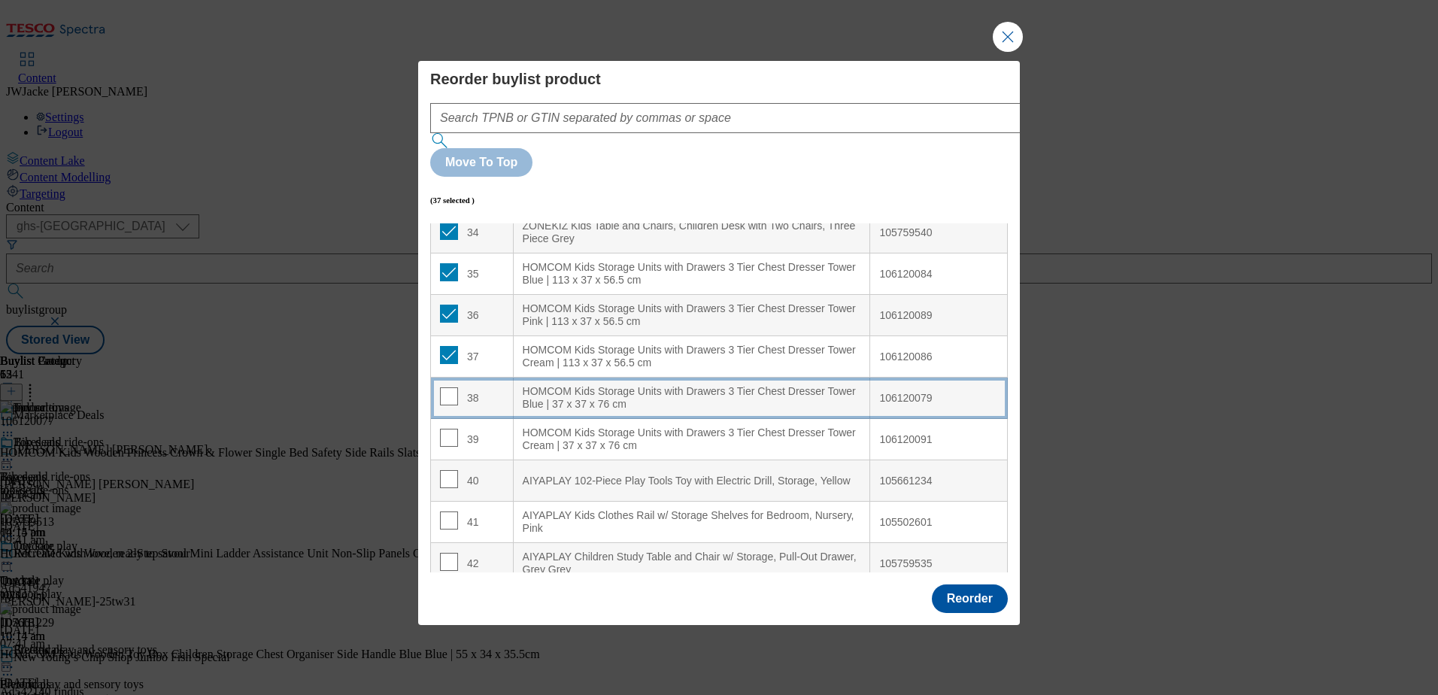
click at [447, 378] on td "38" at bounding box center [472, 398] width 83 height 41
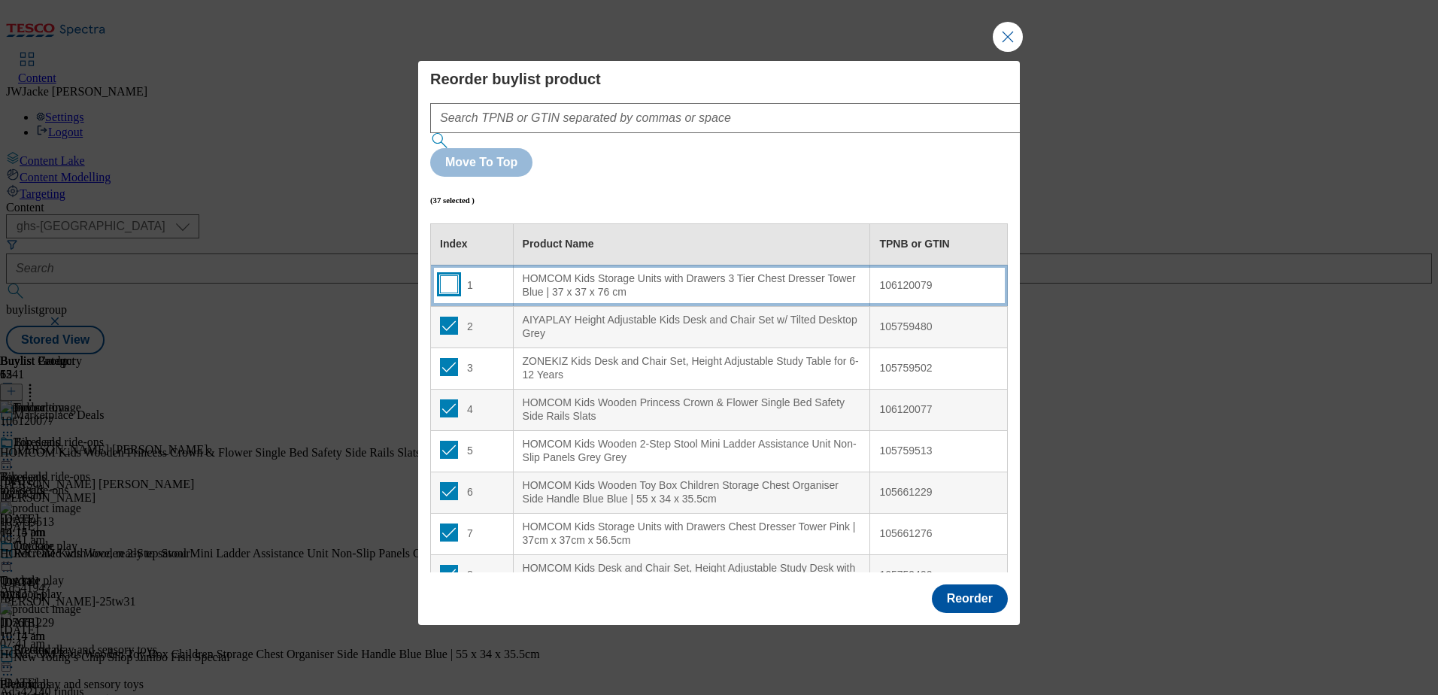
click at [444, 275] on input "Modal" at bounding box center [449, 284] width 18 height 18
checkbox input "true"
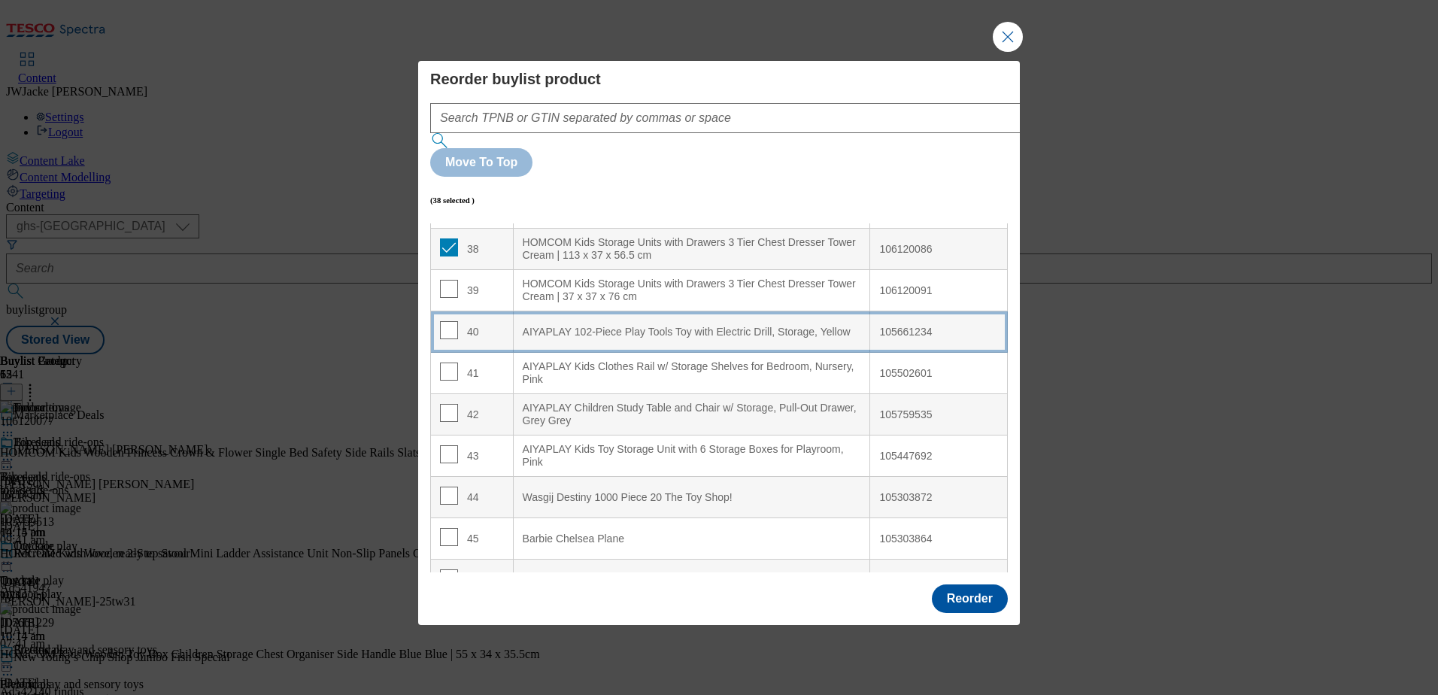
scroll to position [1579, 0]
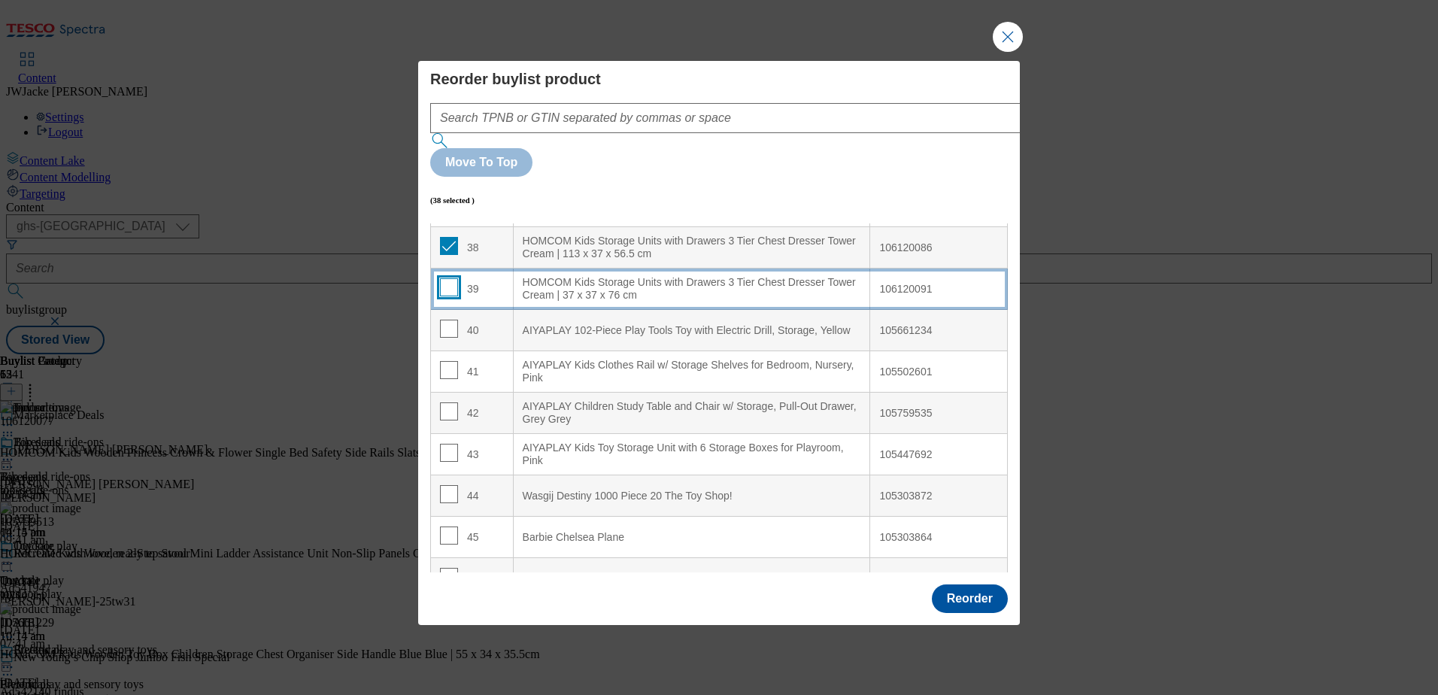
click at [445, 278] on input "Modal" at bounding box center [449, 287] width 18 height 18
checkbox input "true"
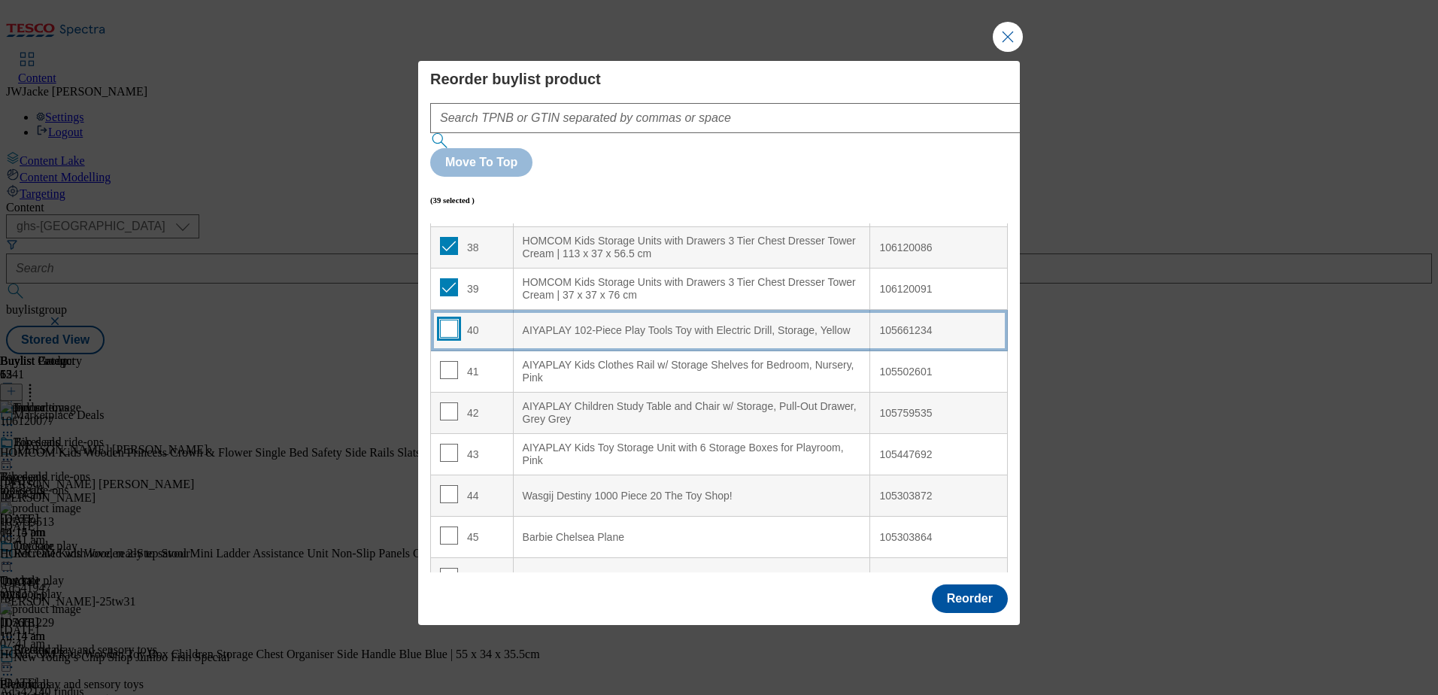
click at [445, 320] on input "Modal" at bounding box center [449, 329] width 18 height 18
checkbox input "true"
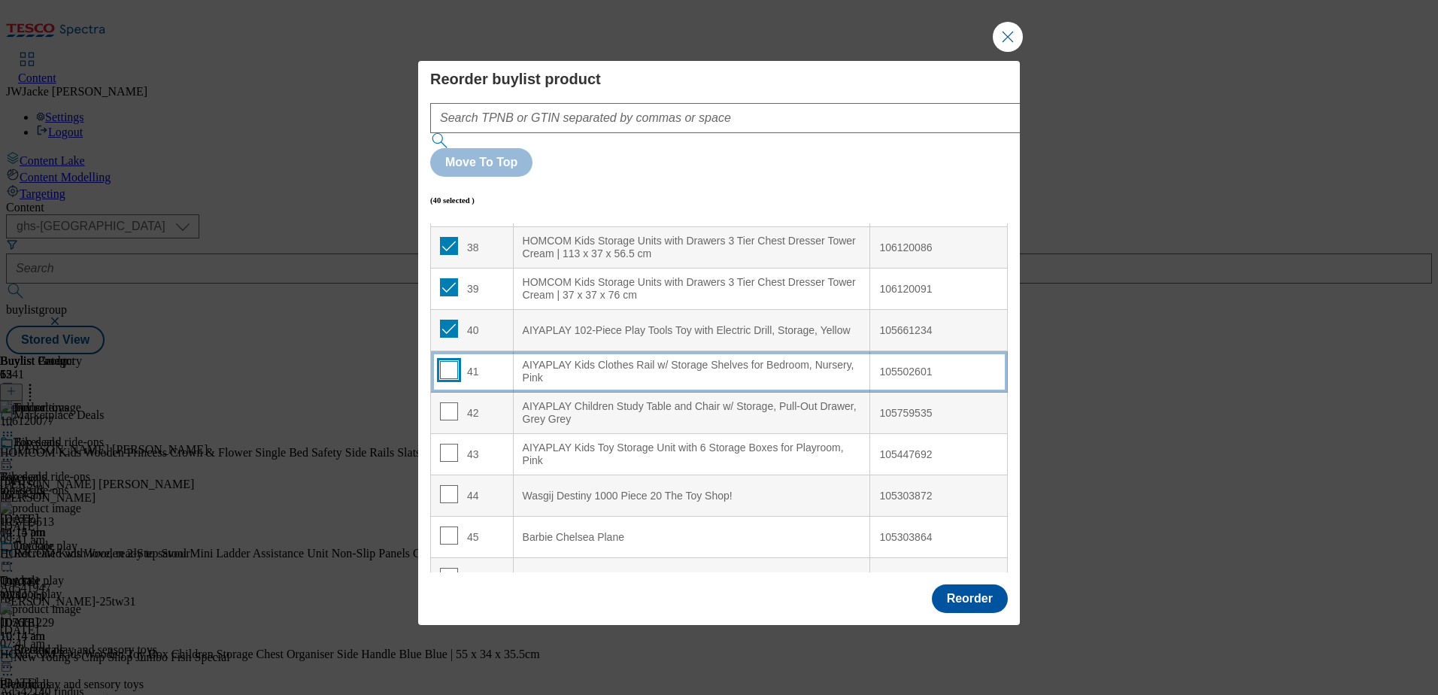
click at [446, 361] on input "Modal" at bounding box center [449, 370] width 18 height 18
checkbox input "true"
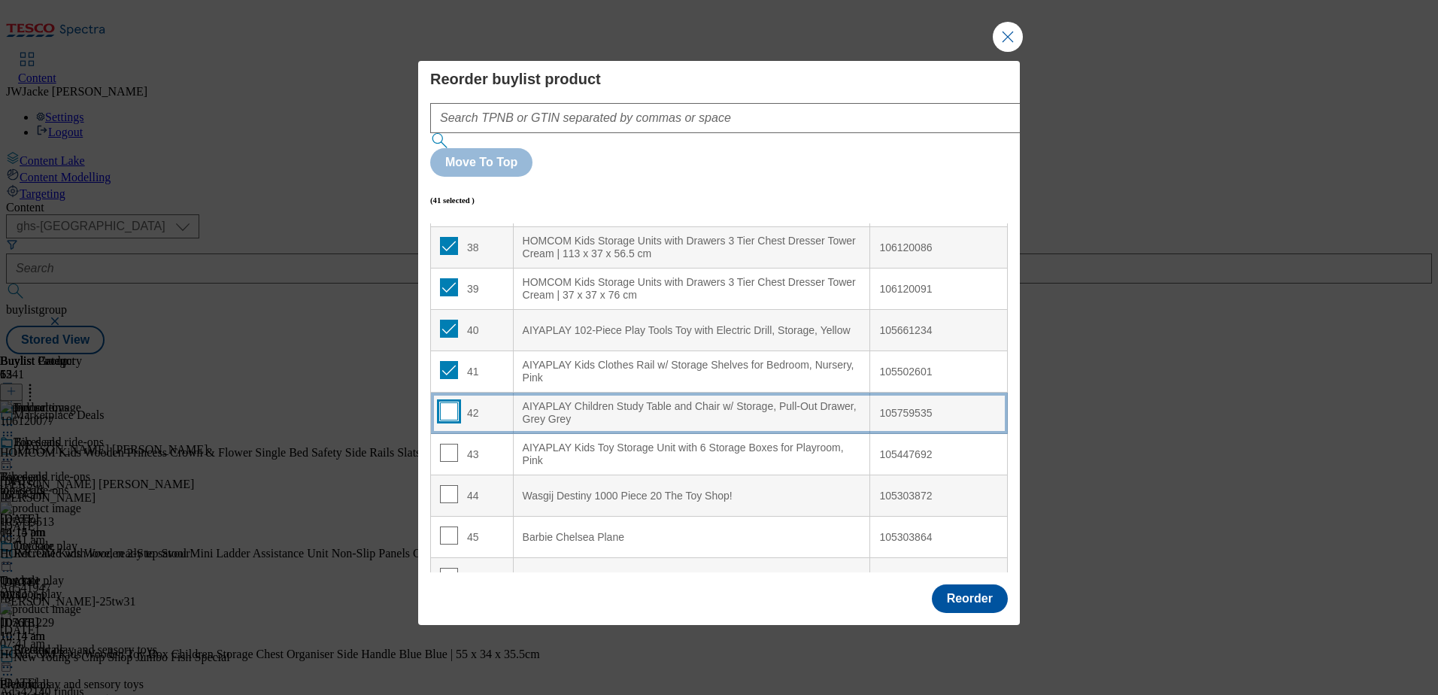
click at [448, 402] on input "Modal" at bounding box center [449, 411] width 18 height 18
checkbox input "true"
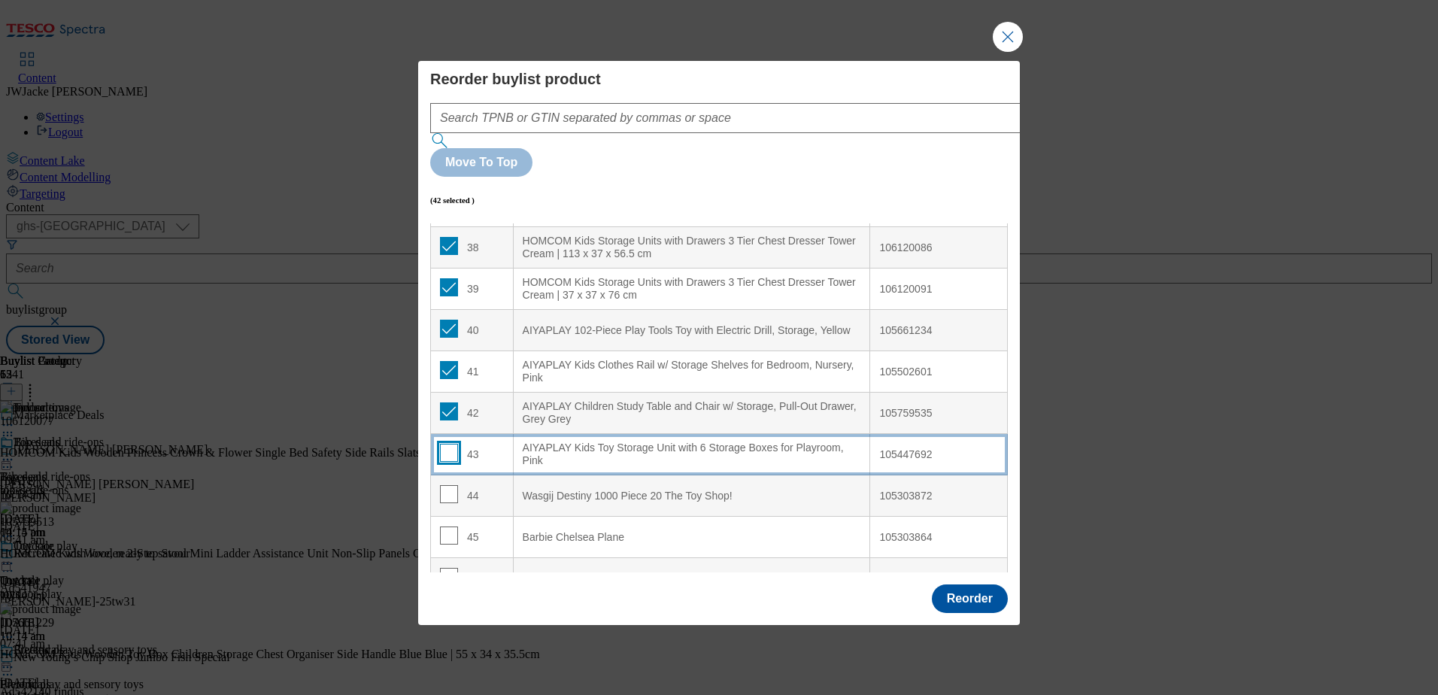
click at [452, 444] on input "Modal" at bounding box center [449, 453] width 18 height 18
checkbox input "true"
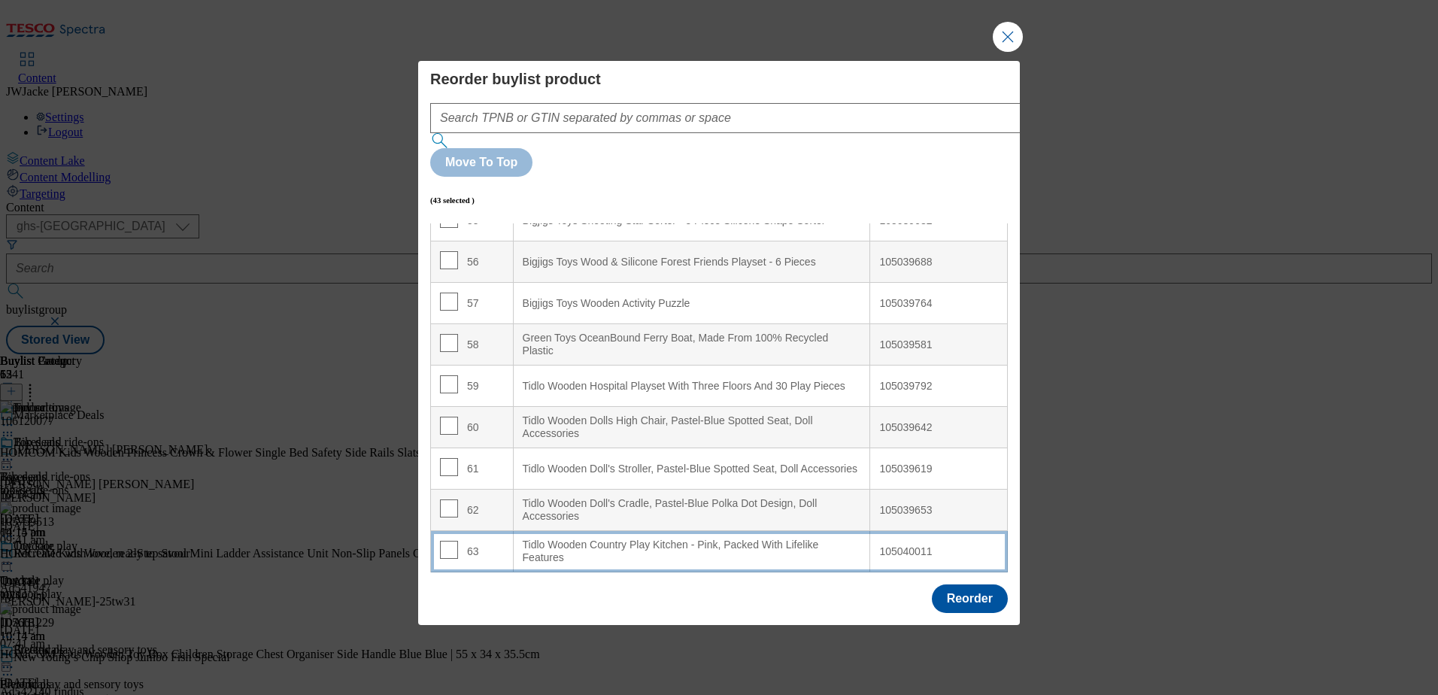
click at [708, 539] on div "Tidlo Wooden Country Play Kitchen - Pink, Packed With Lifelike Features" at bounding box center [692, 552] width 338 height 26
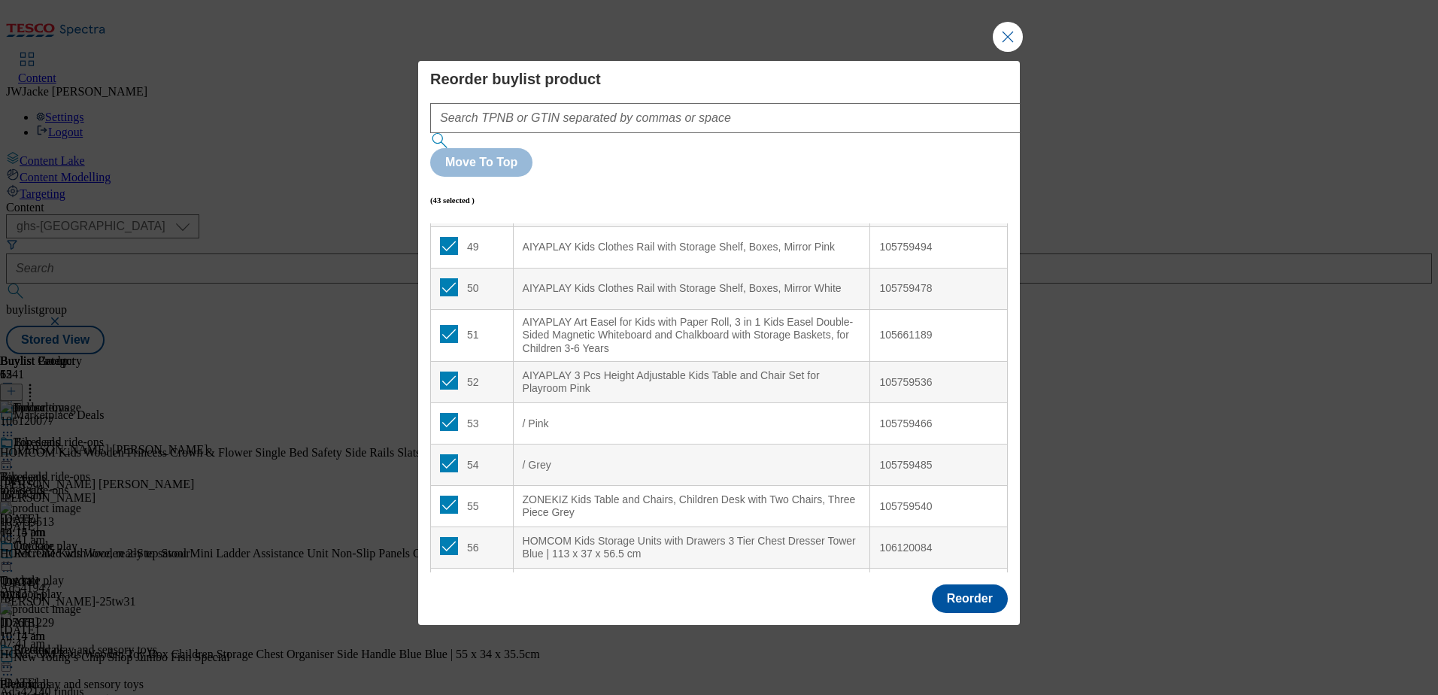
scroll to position [2310, 0]
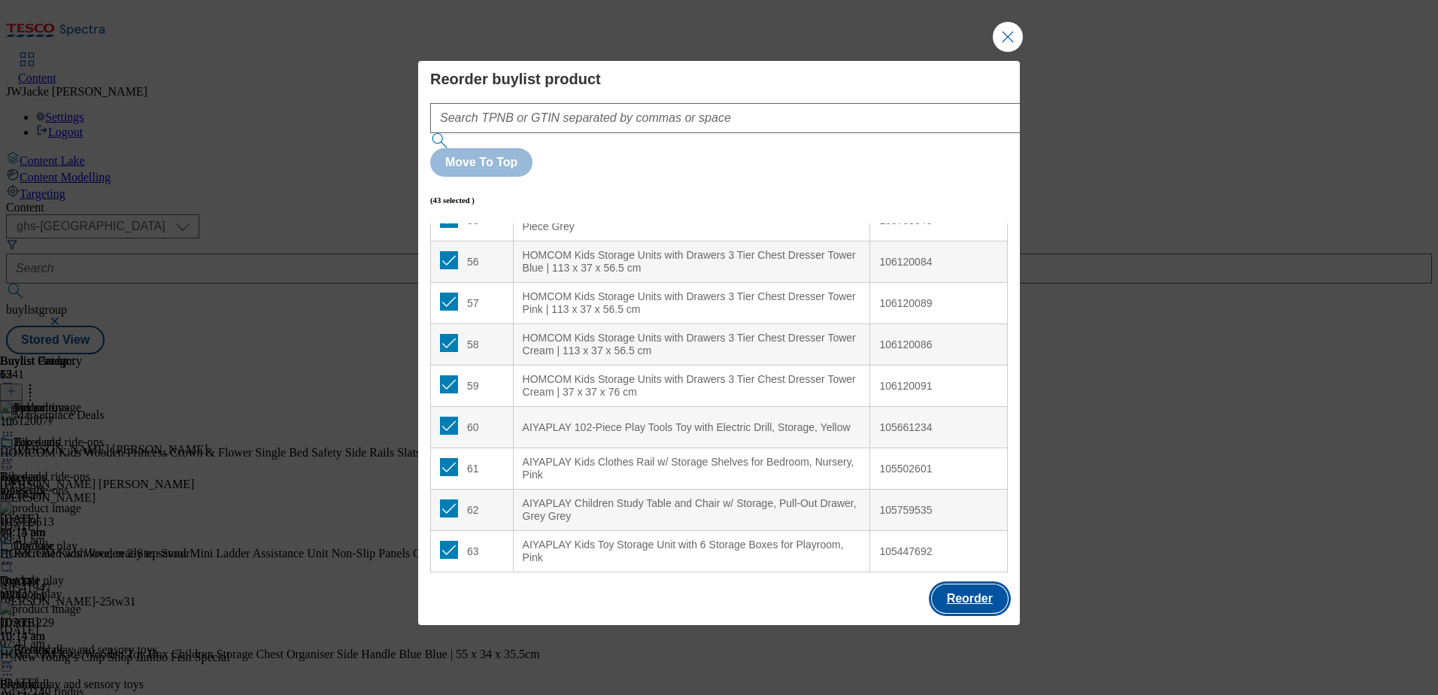
click at [956, 584] on button "Reorder" at bounding box center [970, 598] width 76 height 29
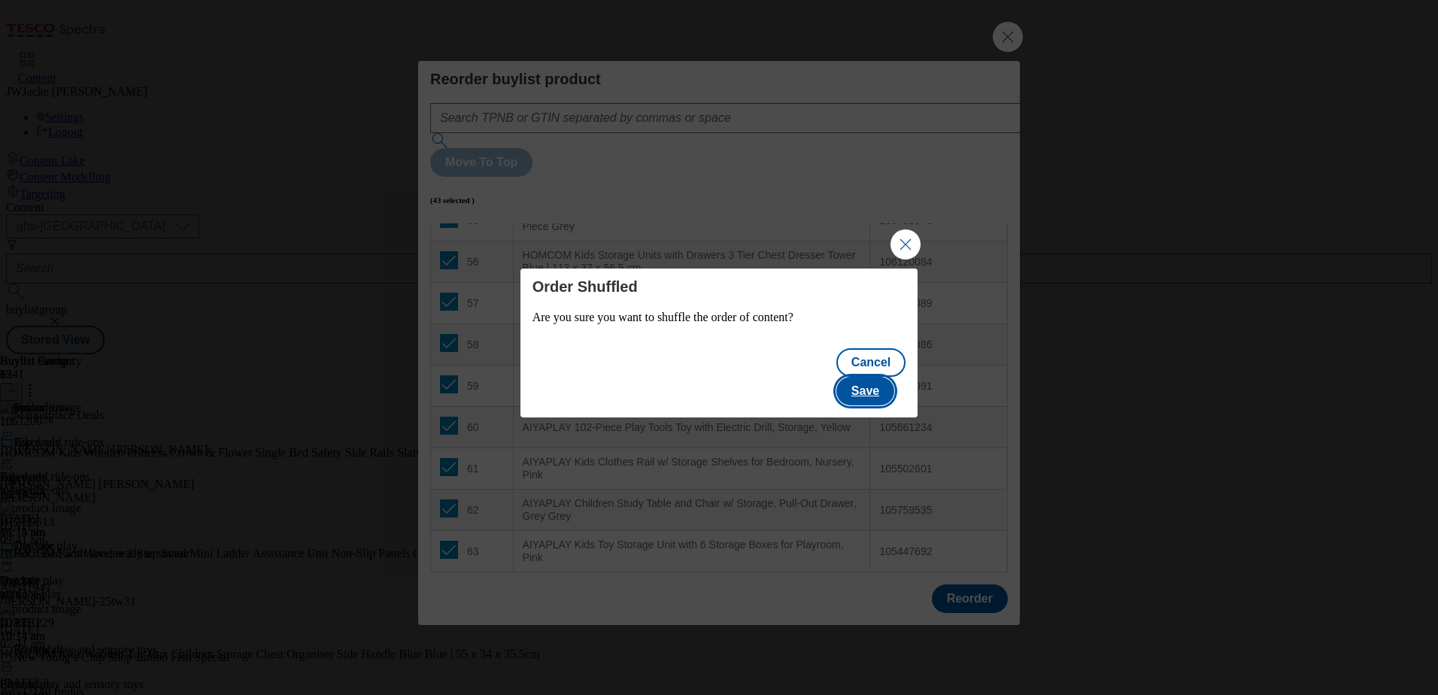
click at [887, 377] on button "Save" at bounding box center [865, 391] width 58 height 29
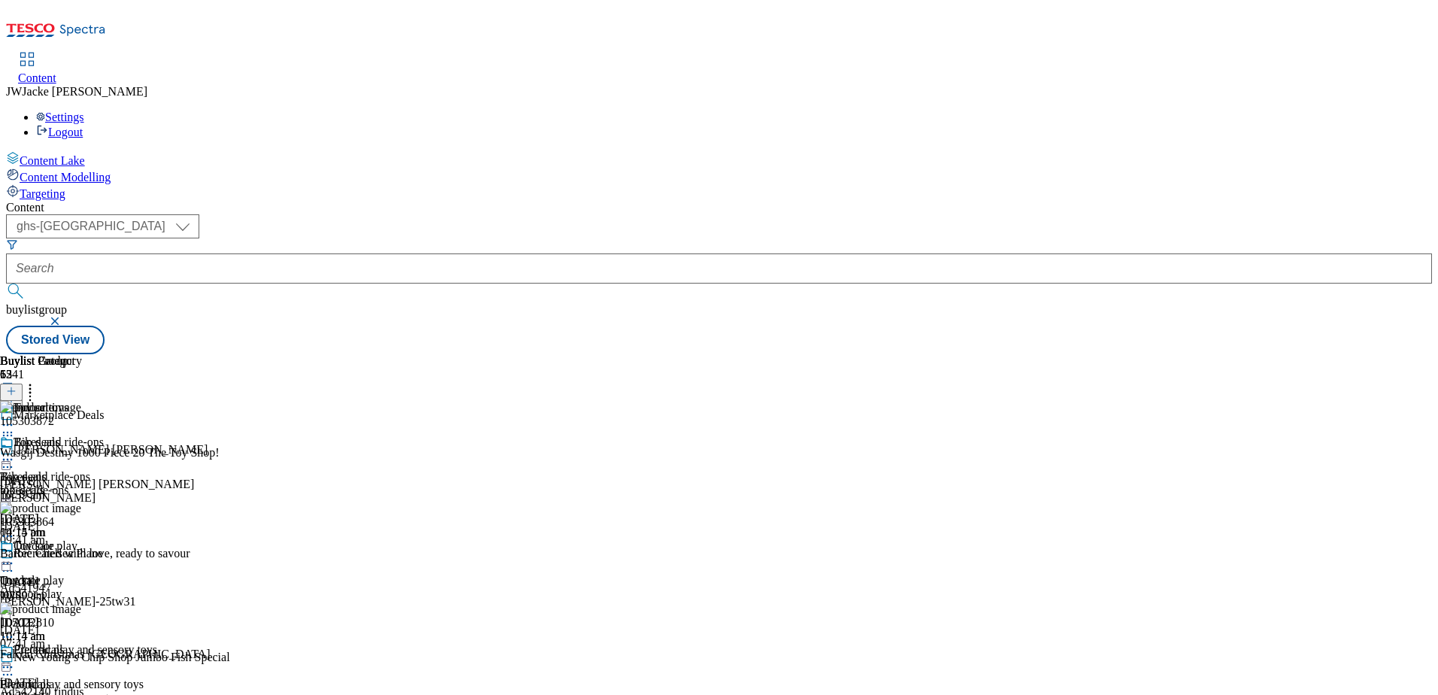
scroll to position [302, 0]
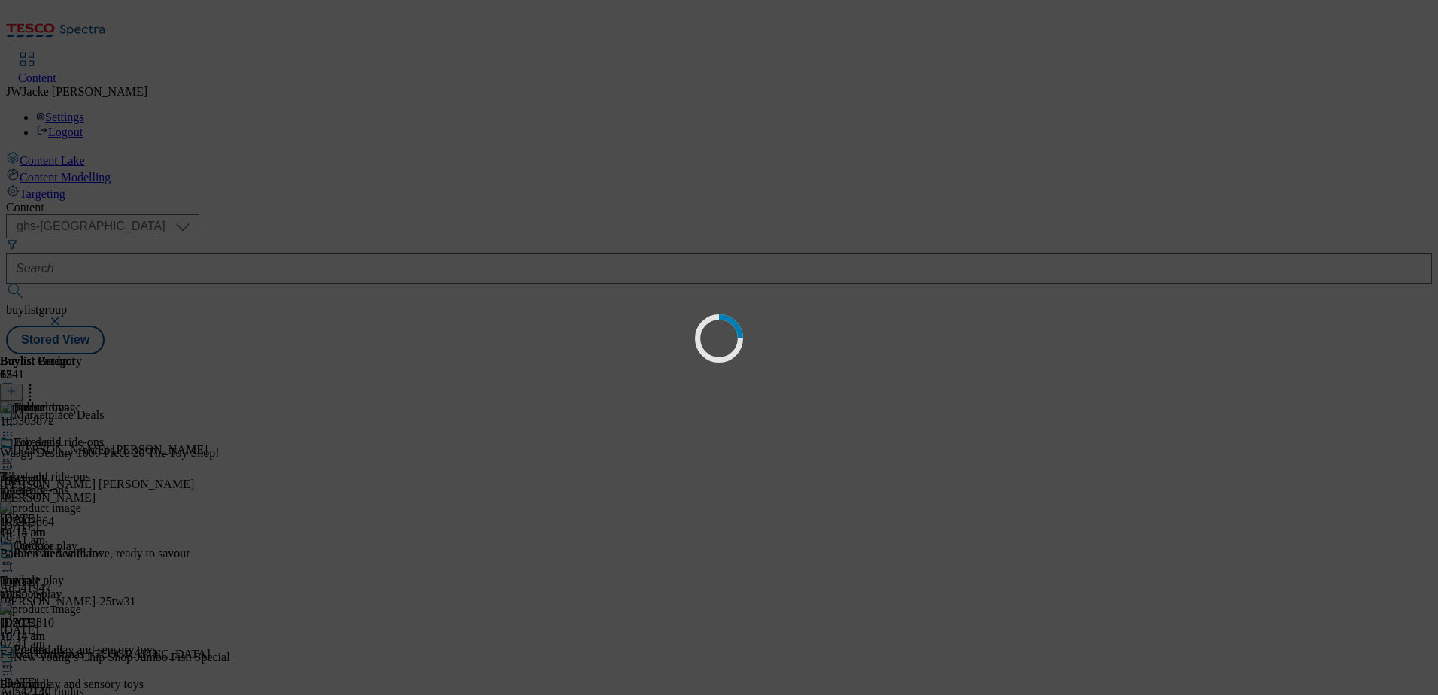
scroll to position [0, 0]
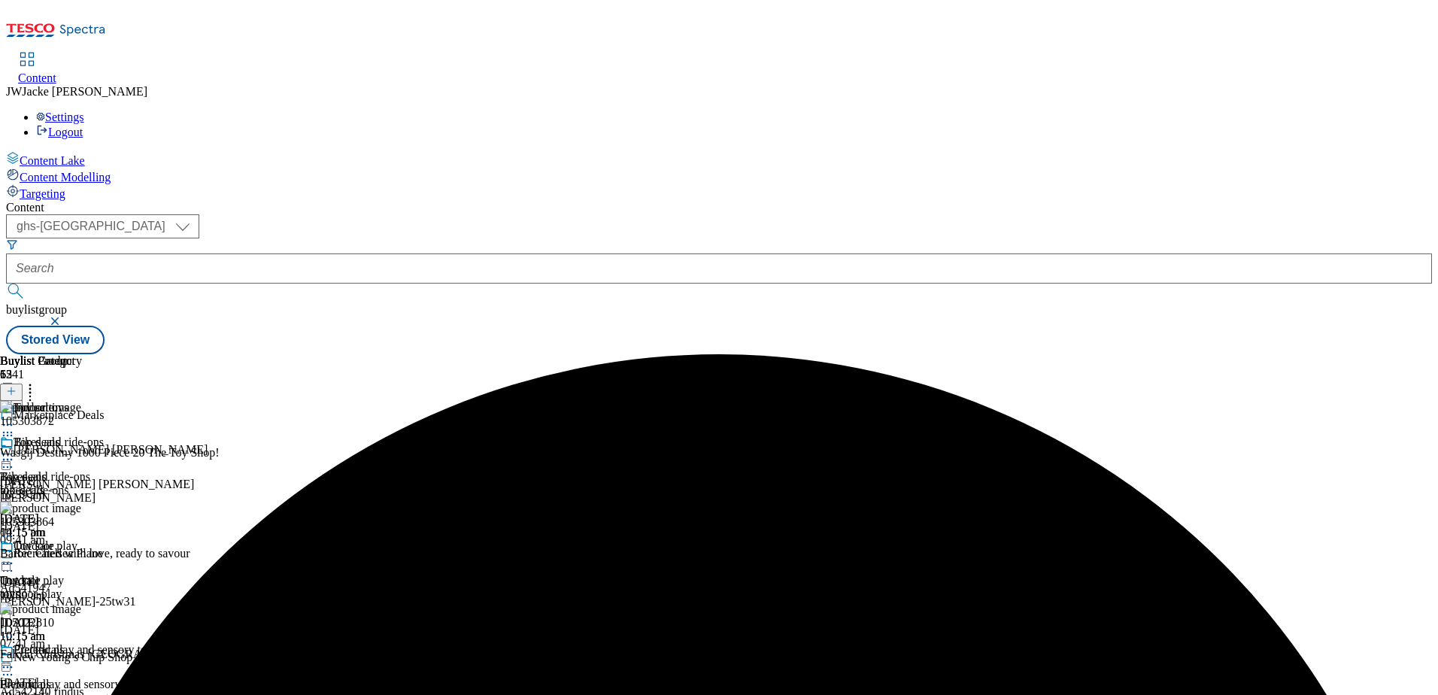
click at [15, 556] on icon at bounding box center [7, 563] width 15 height 15
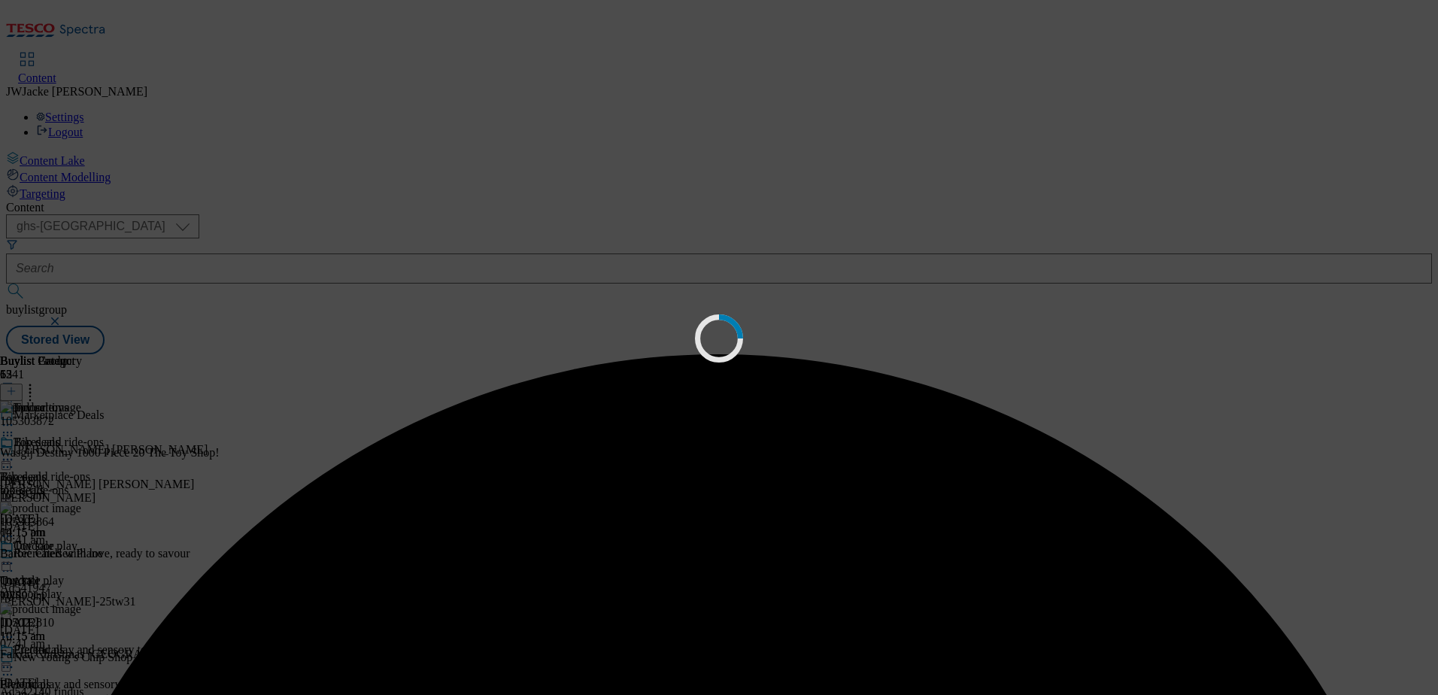
scroll to position [0, 0]
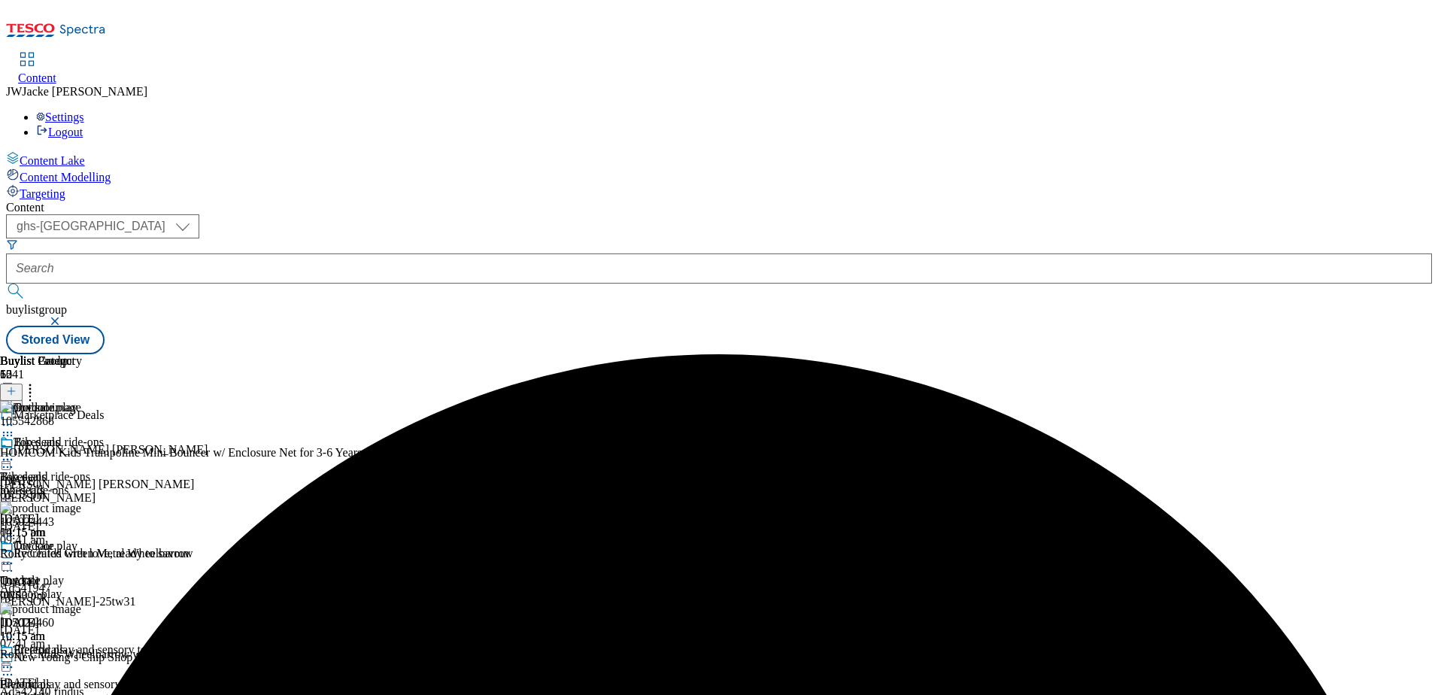
click at [17, 386] on icon at bounding box center [11, 391] width 11 height 11
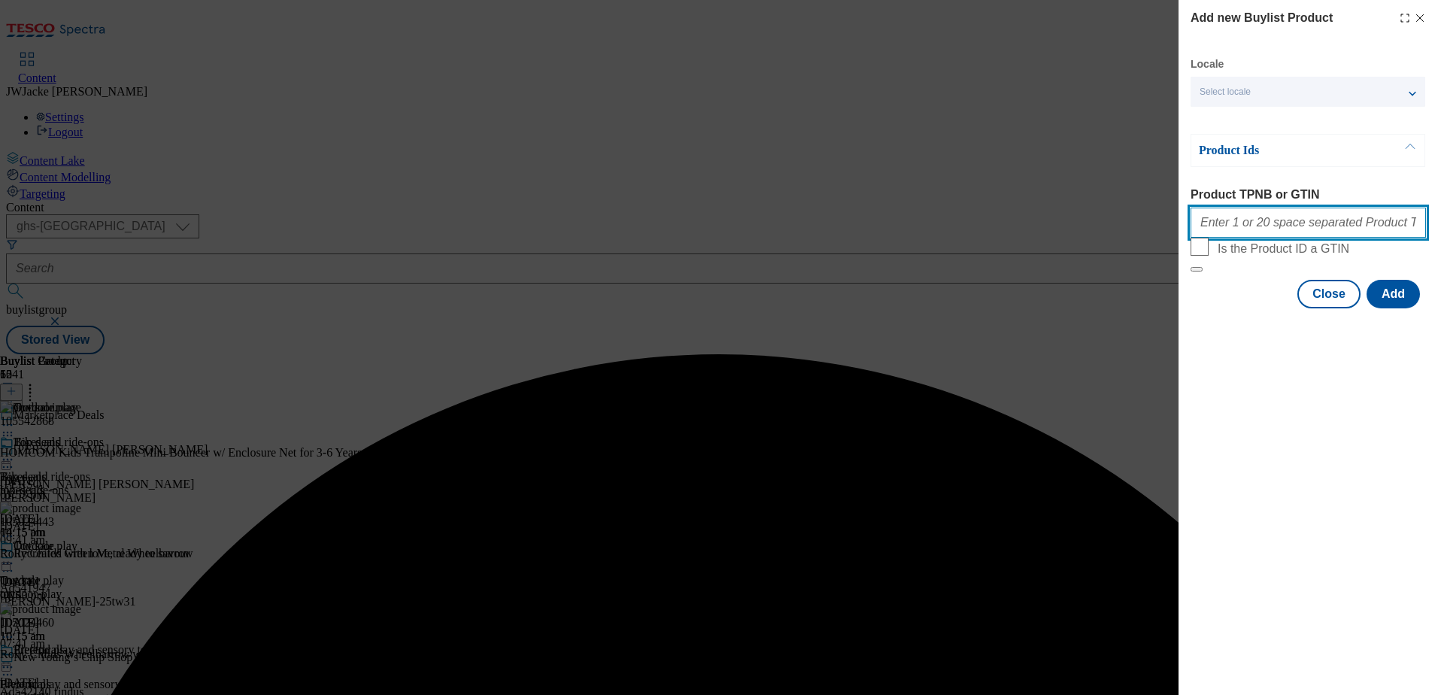
click at [1307, 223] on input "Product TPNB or GTIN" at bounding box center [1308, 223] width 235 height 30
paste input "105025648 105661324 105661219 105040778 105040777 105038167 105040749 105040774…"
type input "105025648 105661324 105661219 105040778 105040777 105038167 105040749 105040774…"
click at [1385, 308] on button "Add" at bounding box center [1393, 294] width 53 height 29
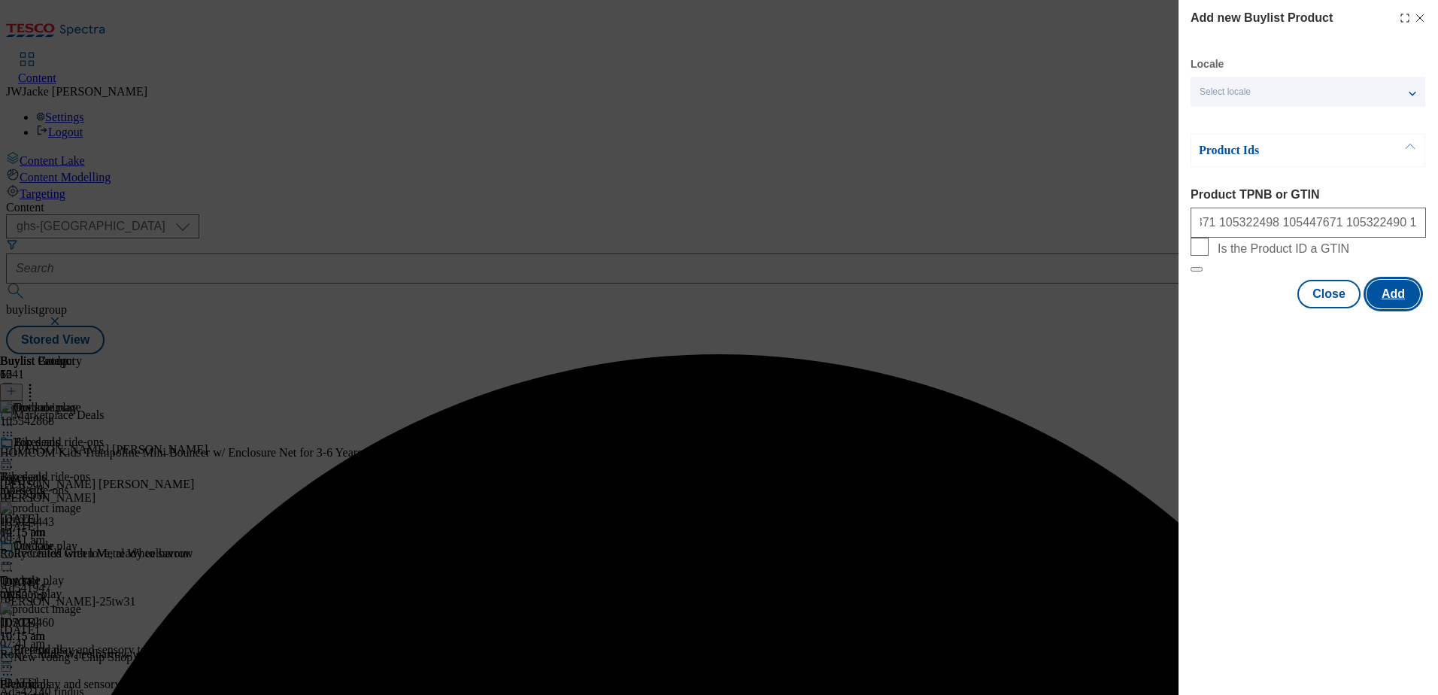
scroll to position [0, 0]
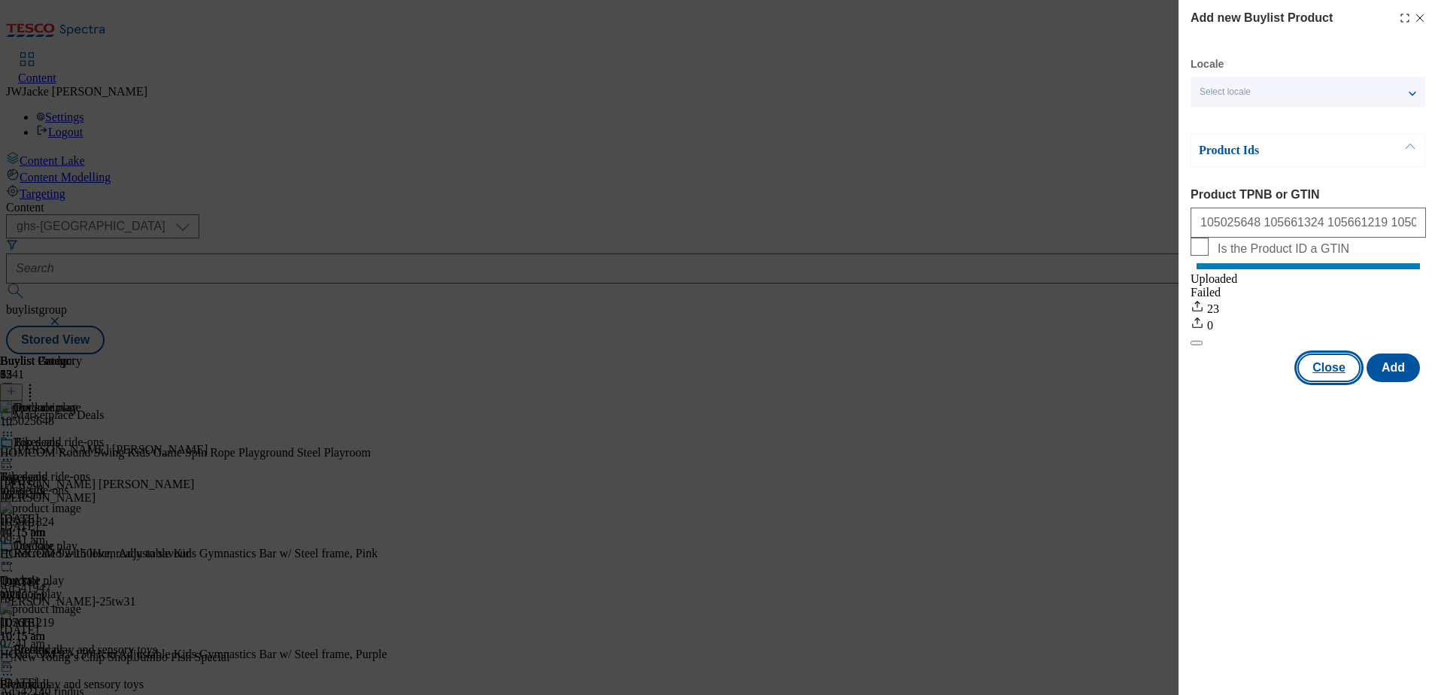
click at [1323, 375] on button "Close" at bounding box center [1328, 367] width 63 height 29
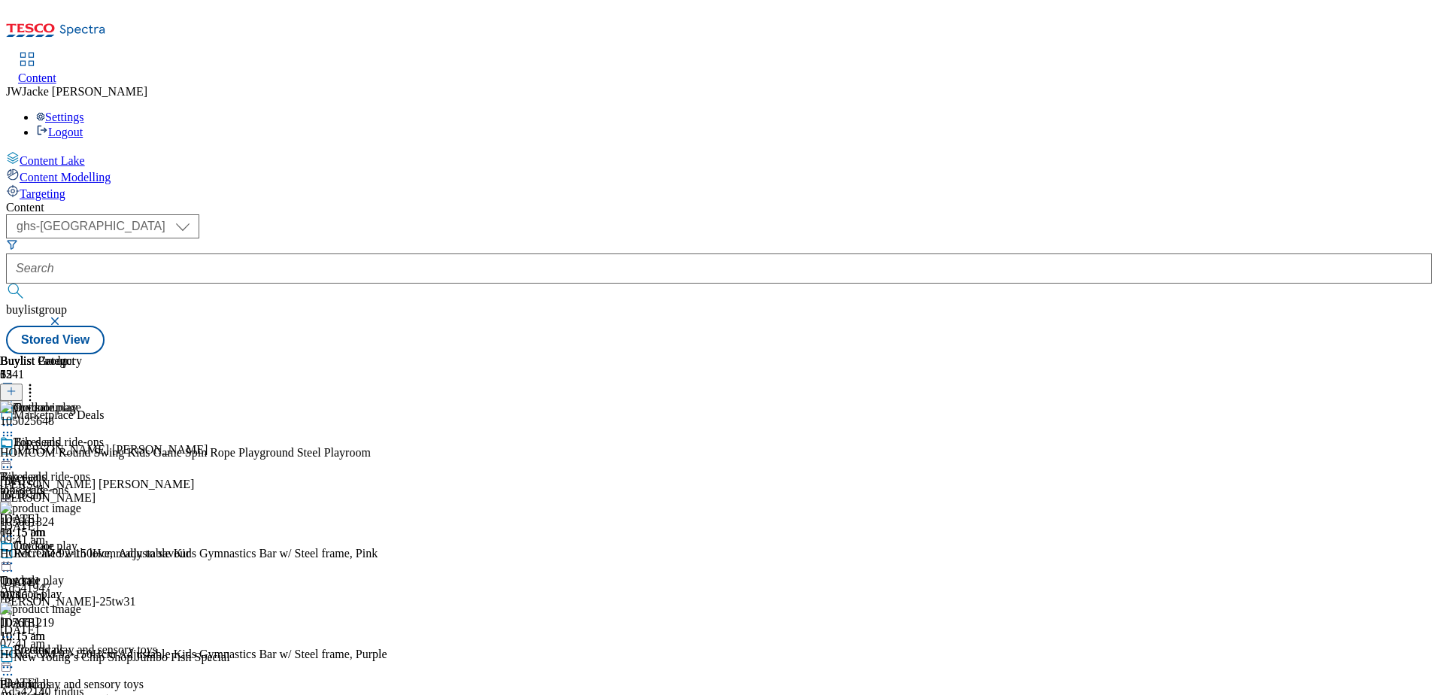
scroll to position [4212, 0]
click at [157, 556] on div at bounding box center [78, 565] width 157 height 18
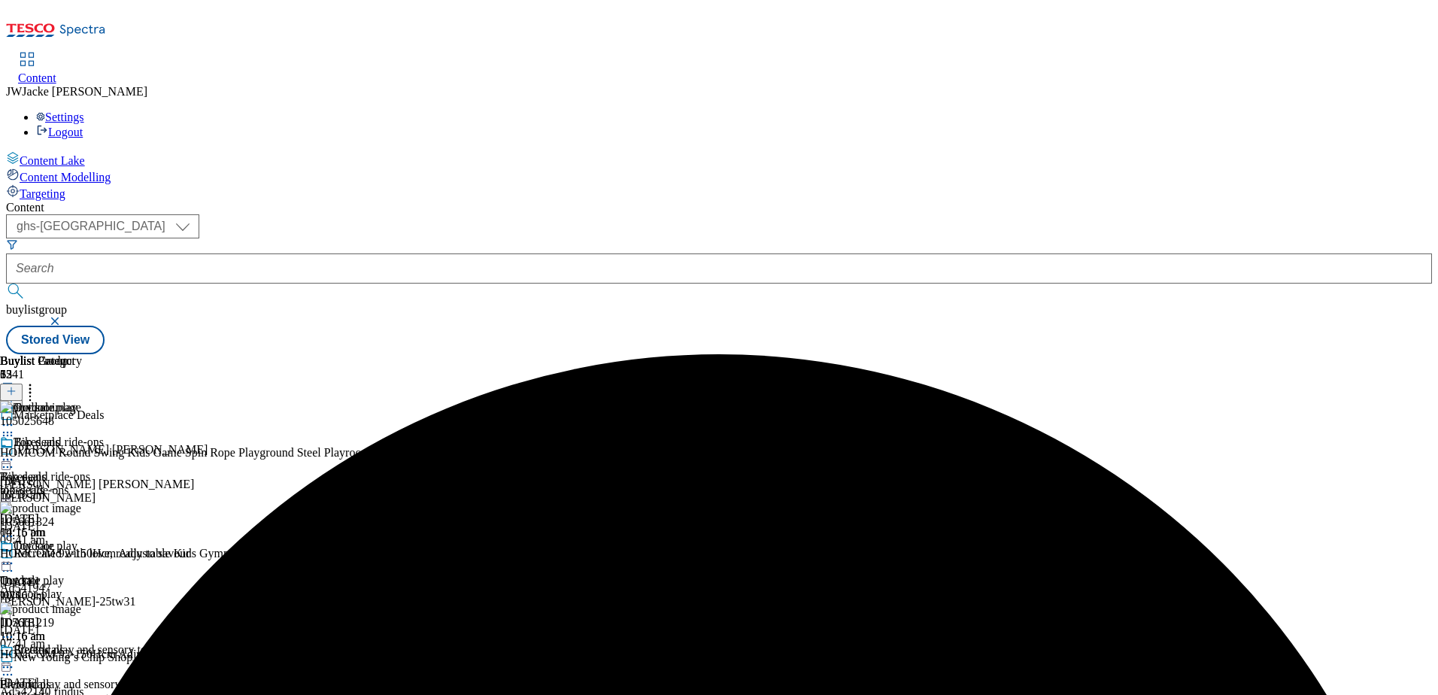
scroll to position [150, 0]
click at [15, 660] on icon at bounding box center [7, 667] width 15 height 15
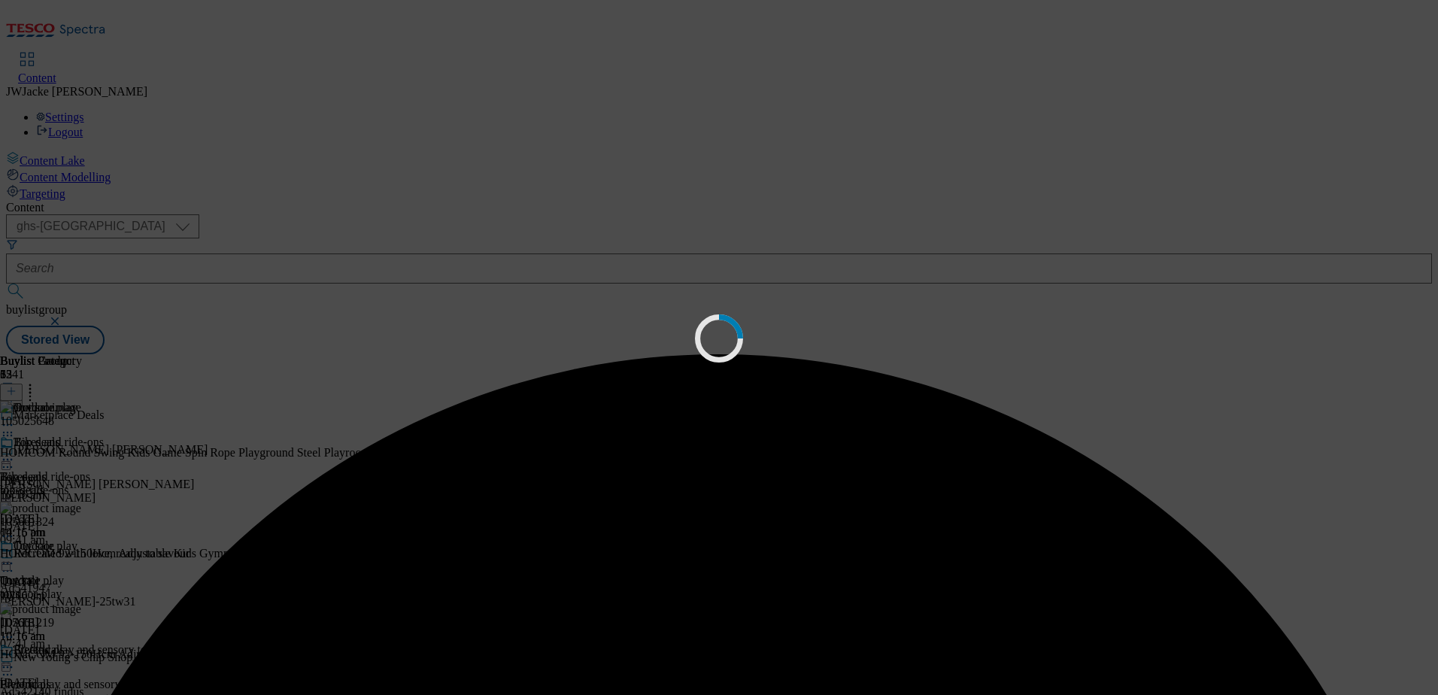
scroll to position [0, 0]
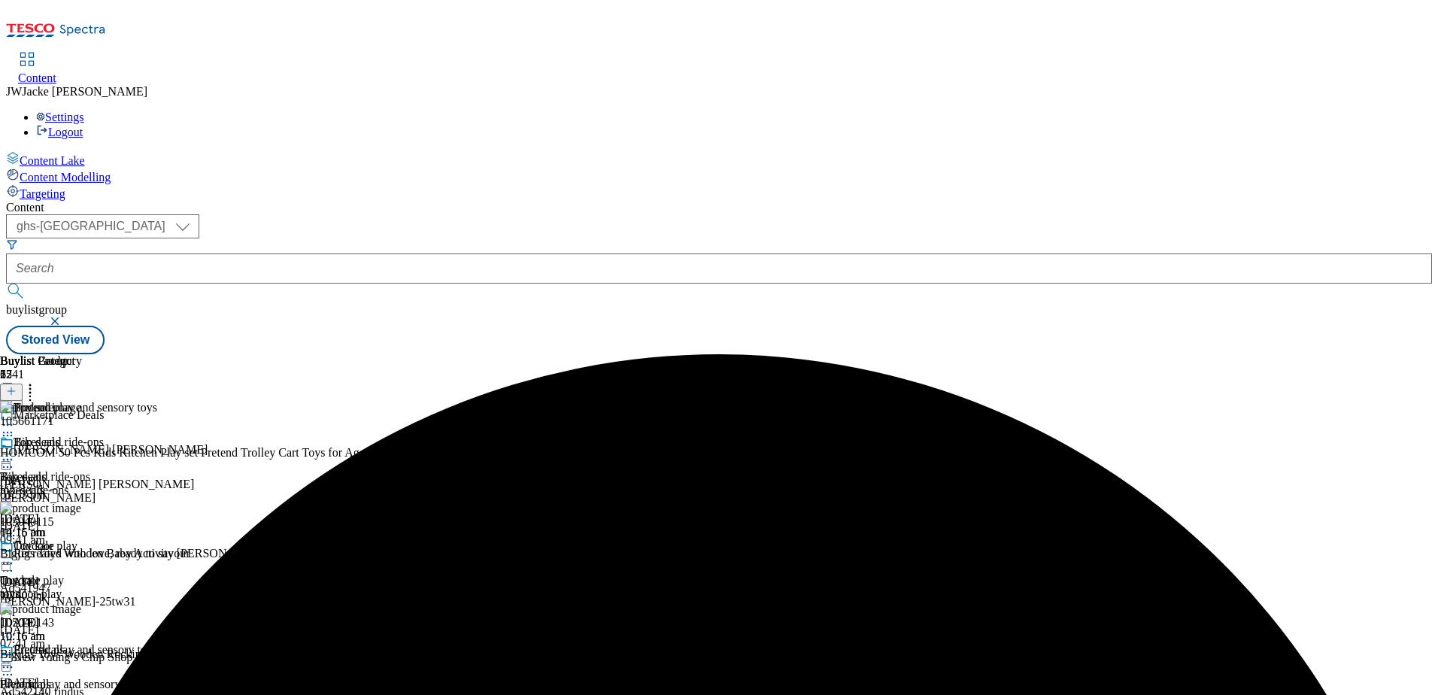
click at [17, 386] on icon at bounding box center [11, 391] width 11 height 11
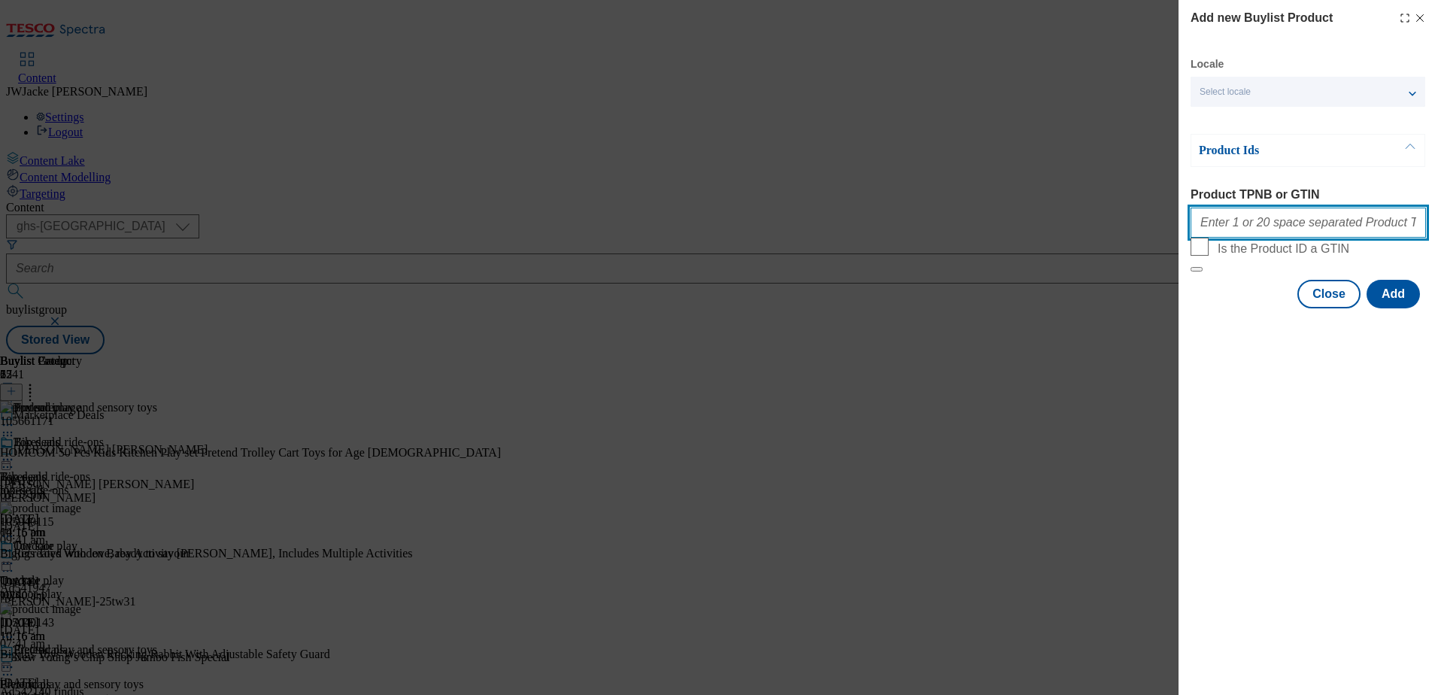
click at [1282, 227] on input "Product TPNB or GTIN" at bounding box center [1308, 223] width 235 height 30
paste input "105759460 105661126 105759472 105661230 105038164 105821166 105661272 105661246…"
type input "105759460 105661126 105759472 105661230 105038164 105821166 105661272 105661246…"
click at [1400, 308] on button "Add" at bounding box center [1393, 294] width 53 height 29
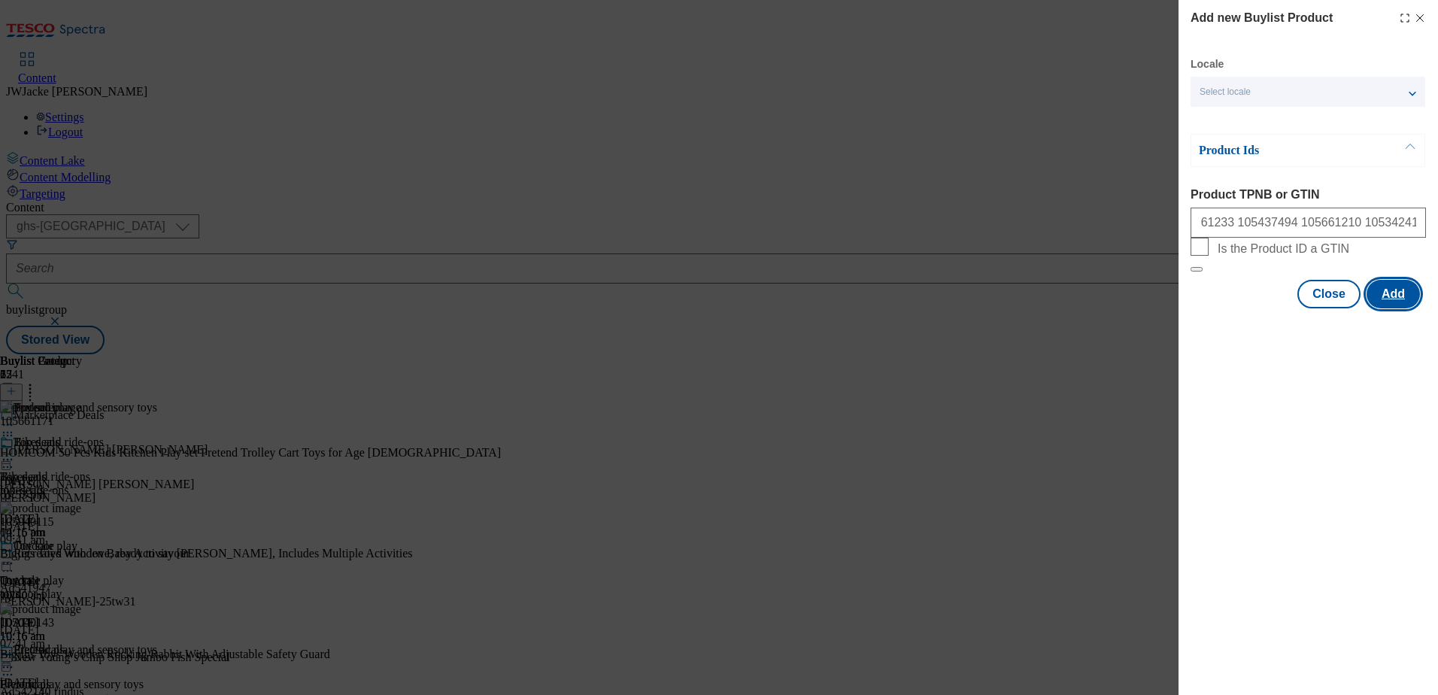
scroll to position [0, 0]
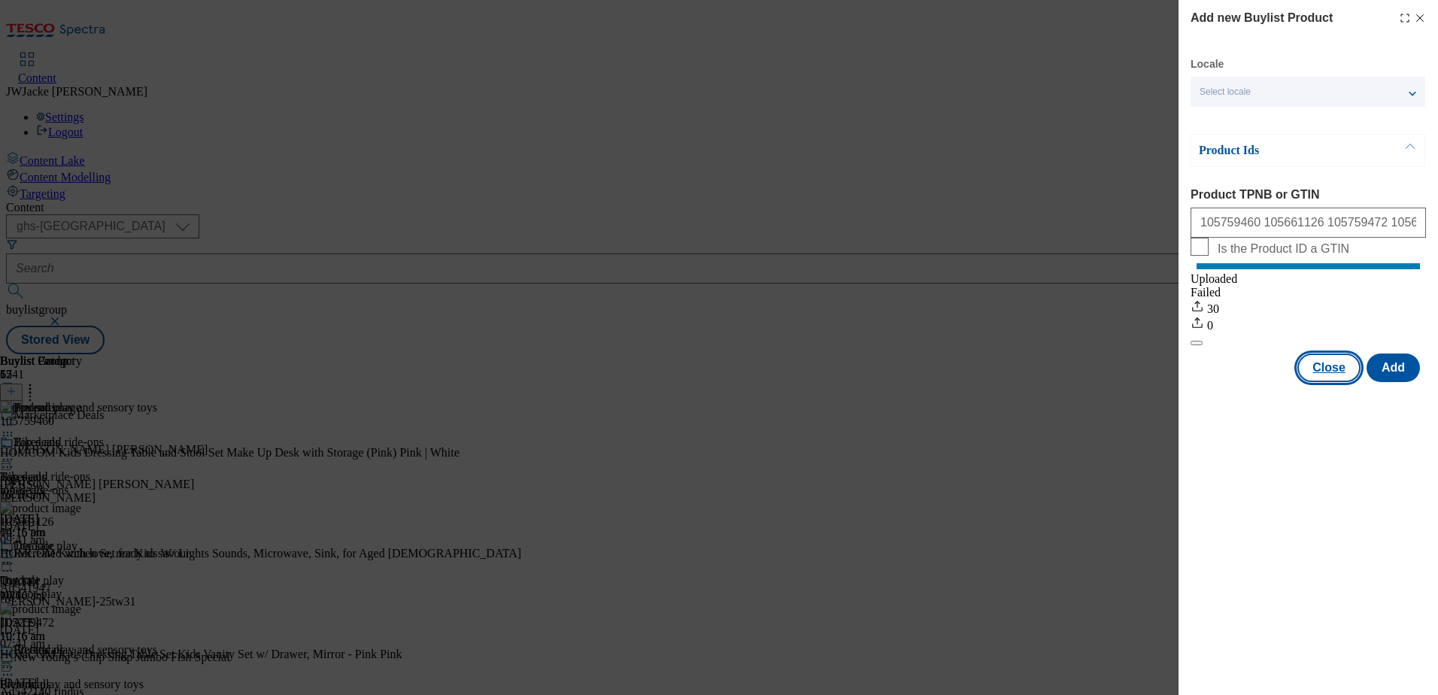
click at [1337, 379] on button "Close" at bounding box center [1328, 367] width 63 height 29
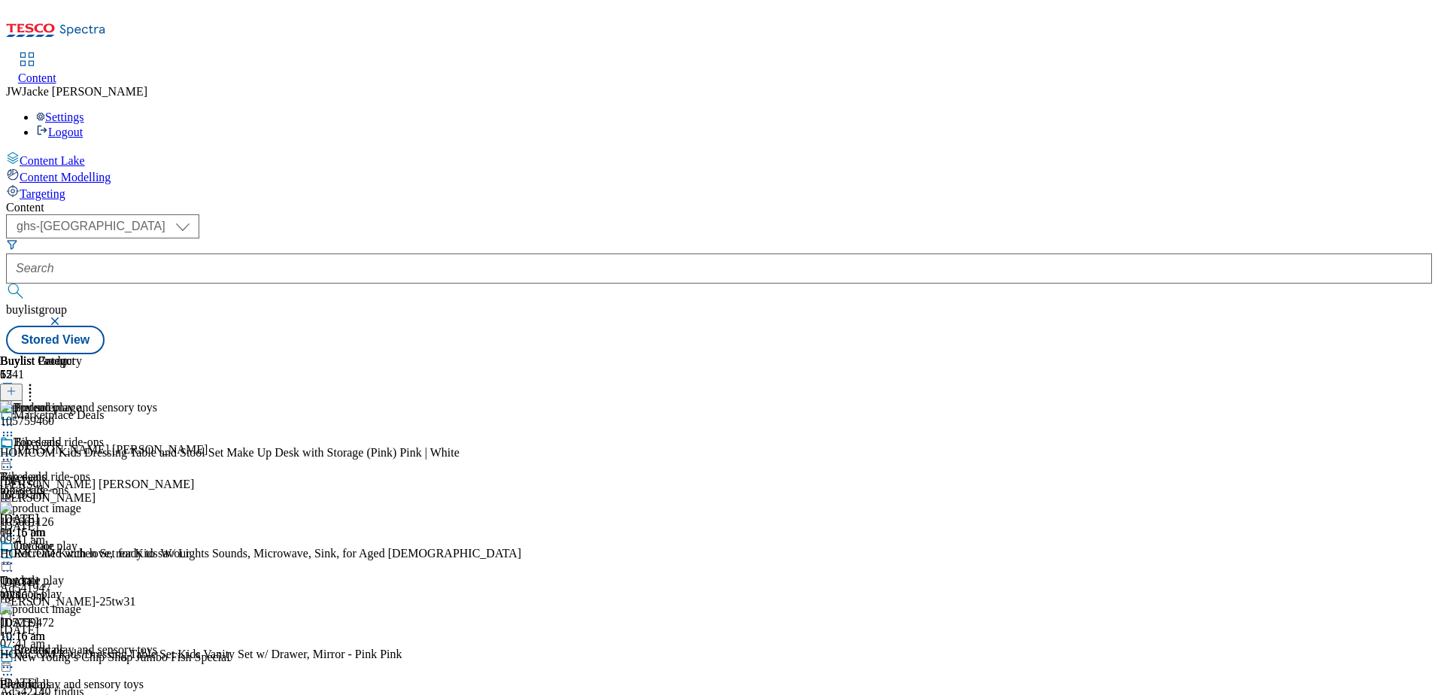
scroll to position [2106, 0]
click at [15, 660] on icon at bounding box center [7, 667] width 15 height 15
